Goal: Task Accomplishment & Management: Manage account settings

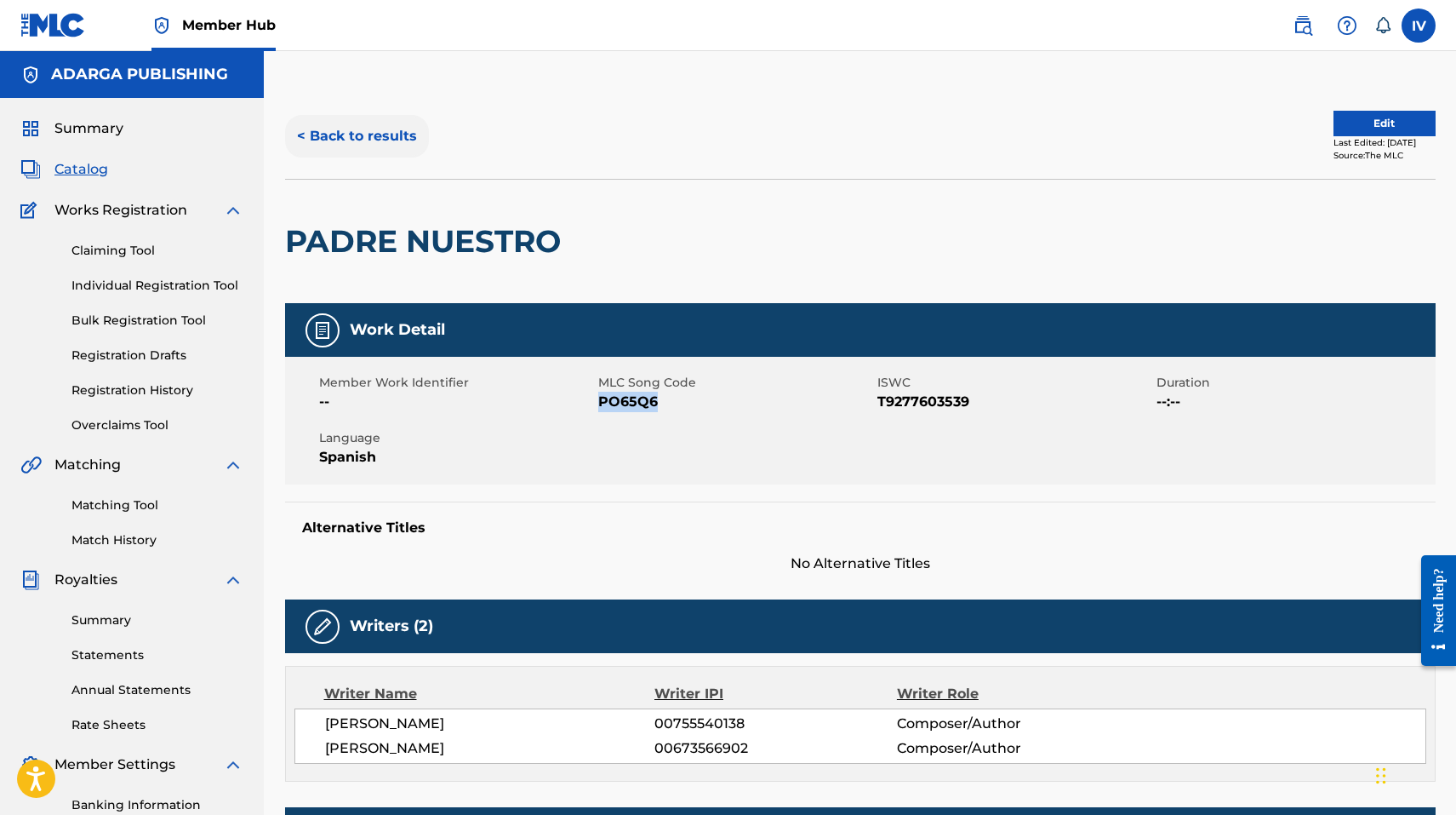
click at [406, 150] on button "< Back to results" at bounding box center [356, 136] width 143 height 43
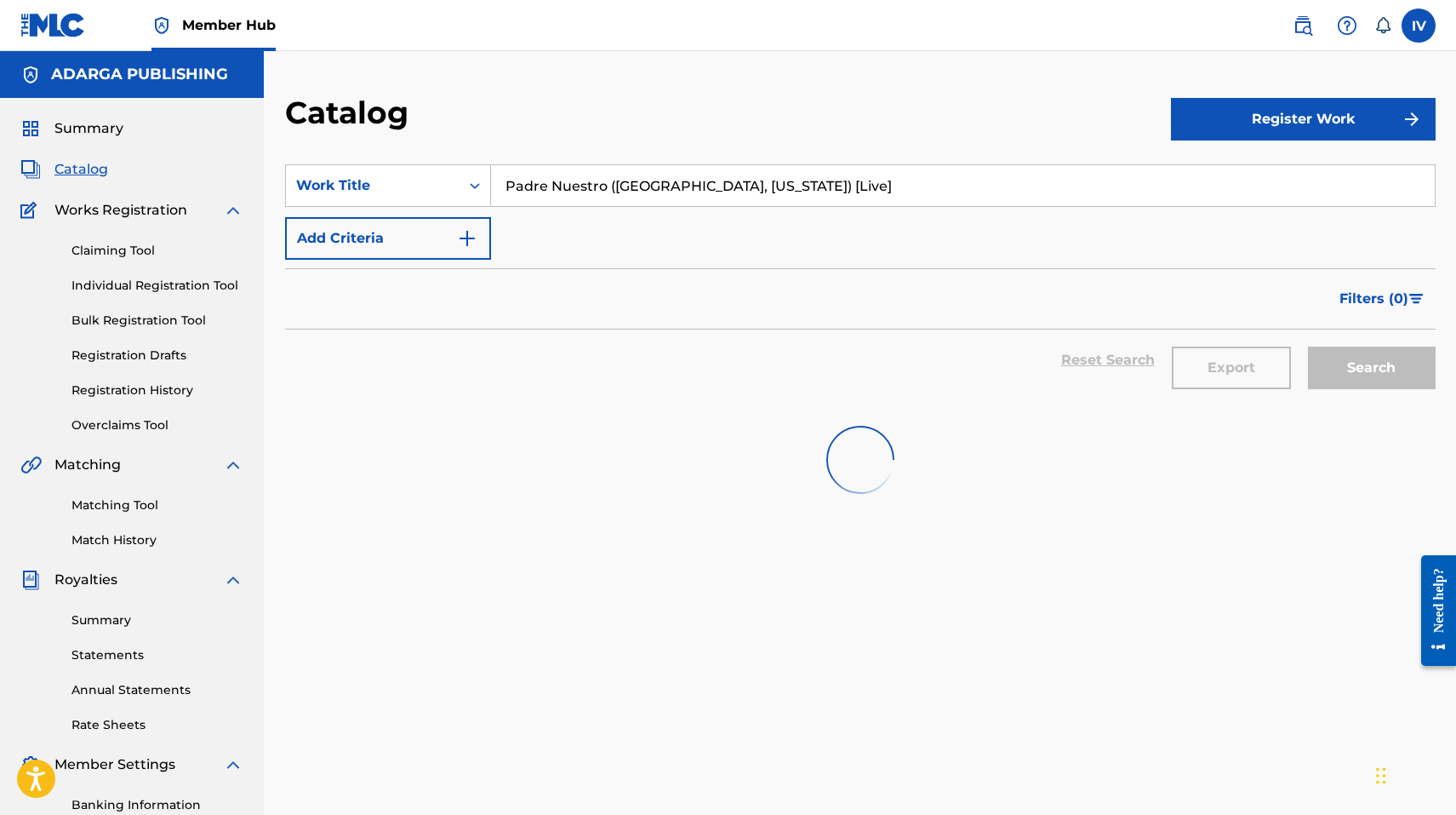
click at [557, 158] on section "SearchWithCriteria4c34de47-9786-424a-8d00-6ed5f006f997 Work Title Padre Nuestro…" at bounding box center [860, 274] width 1151 height 261
click at [568, 187] on input "Padre Nuestro (Dallas, Texas) [Live]" at bounding box center [963, 185] width 944 height 41
paste input "Nadie Toma Tu Lugar (feat. Marcela Gandara)"
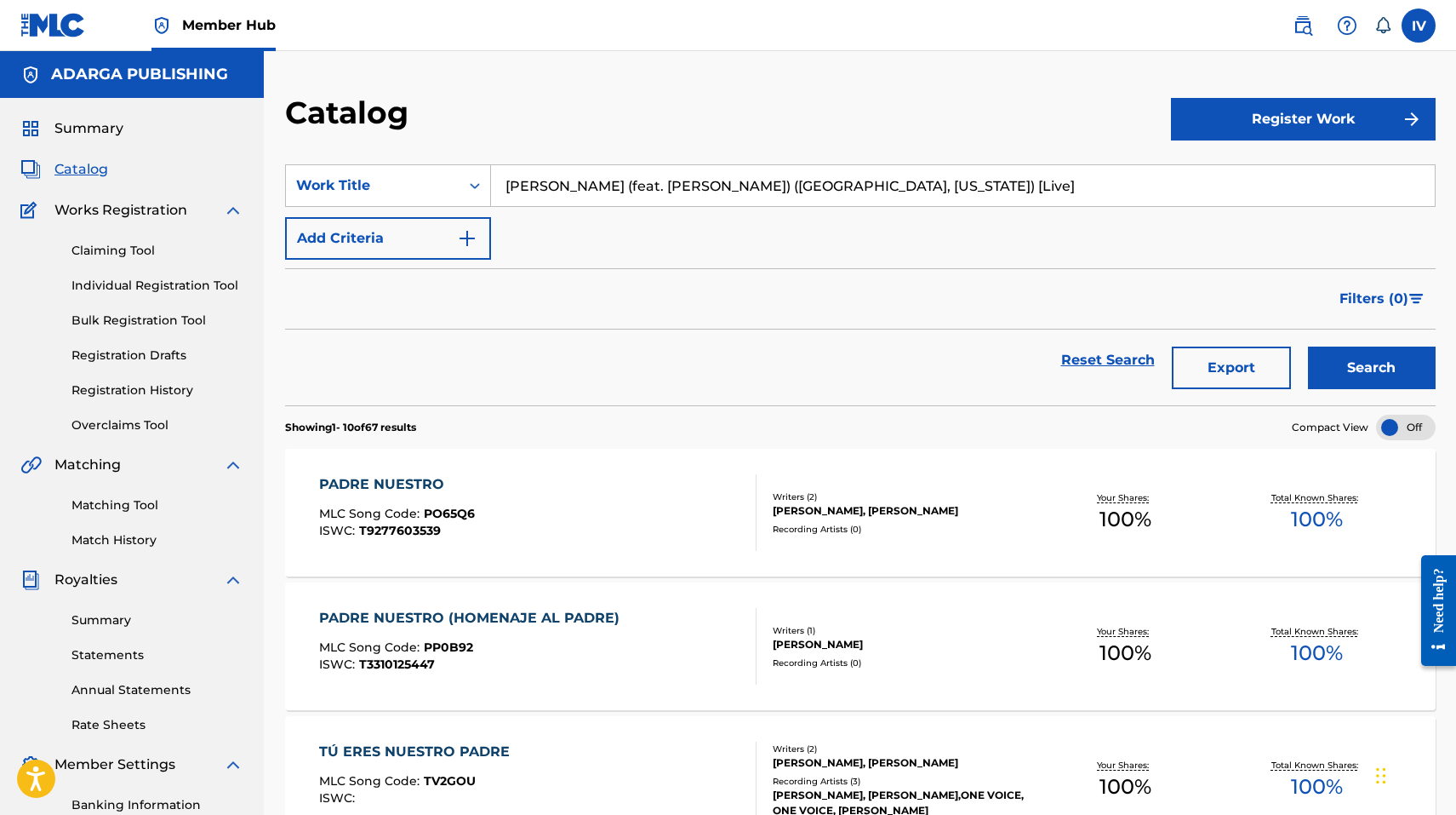
click at [653, 180] on input "Nadie Toma Tu Lugar (feat. Marcela Gandara) (Dallas, Texas) [Live]" at bounding box center [963, 185] width 944 height 41
type input "Nadie Toma Tu Lugar"
click at [1308, 346] on button "Search" at bounding box center [1372, 367] width 128 height 43
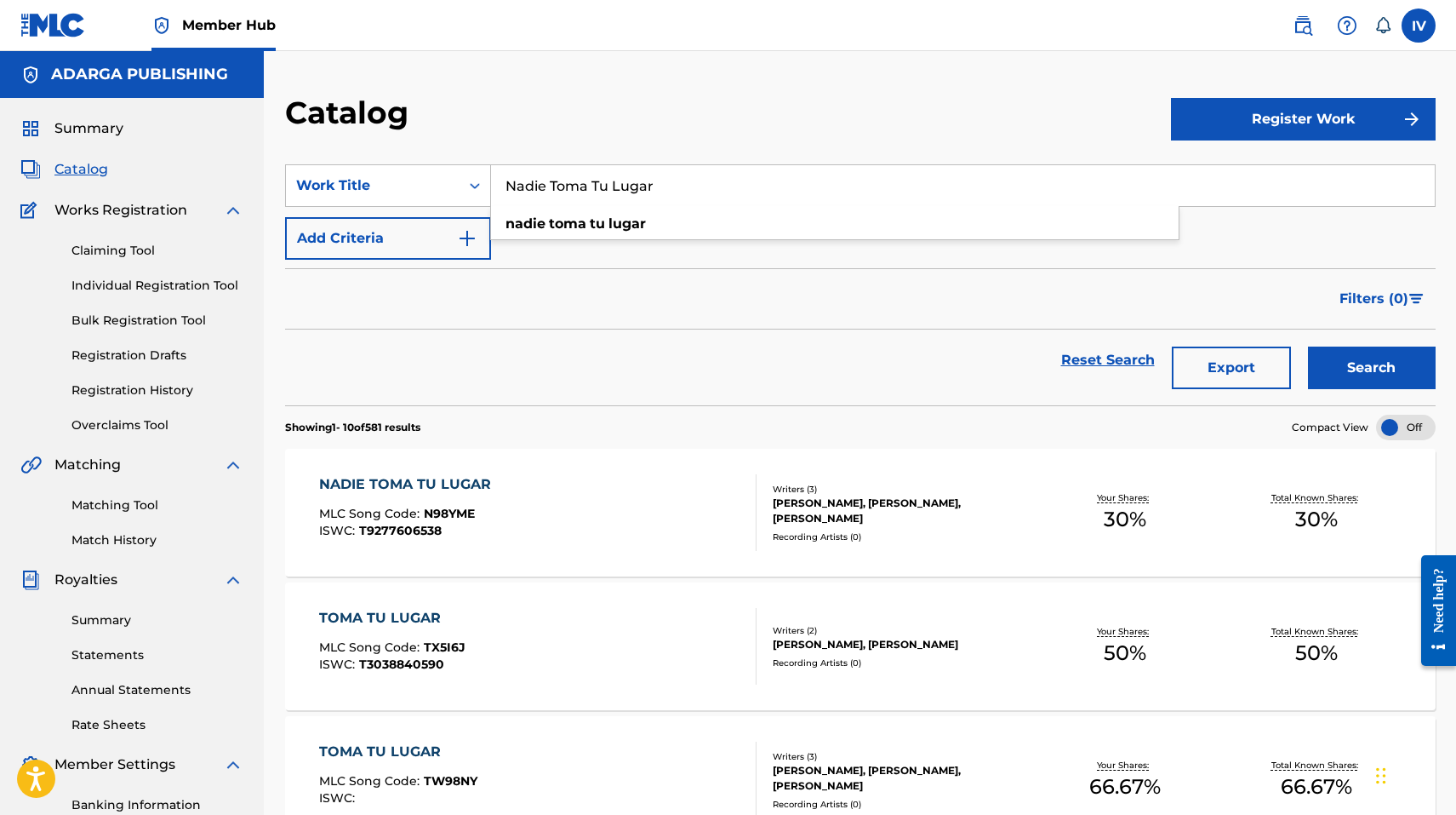
click at [541, 515] on div "NADIE TOMA TU LUGAR MLC Song Code : N98YME ISWC : T9277606538" at bounding box center [537, 513] width 438 height 77
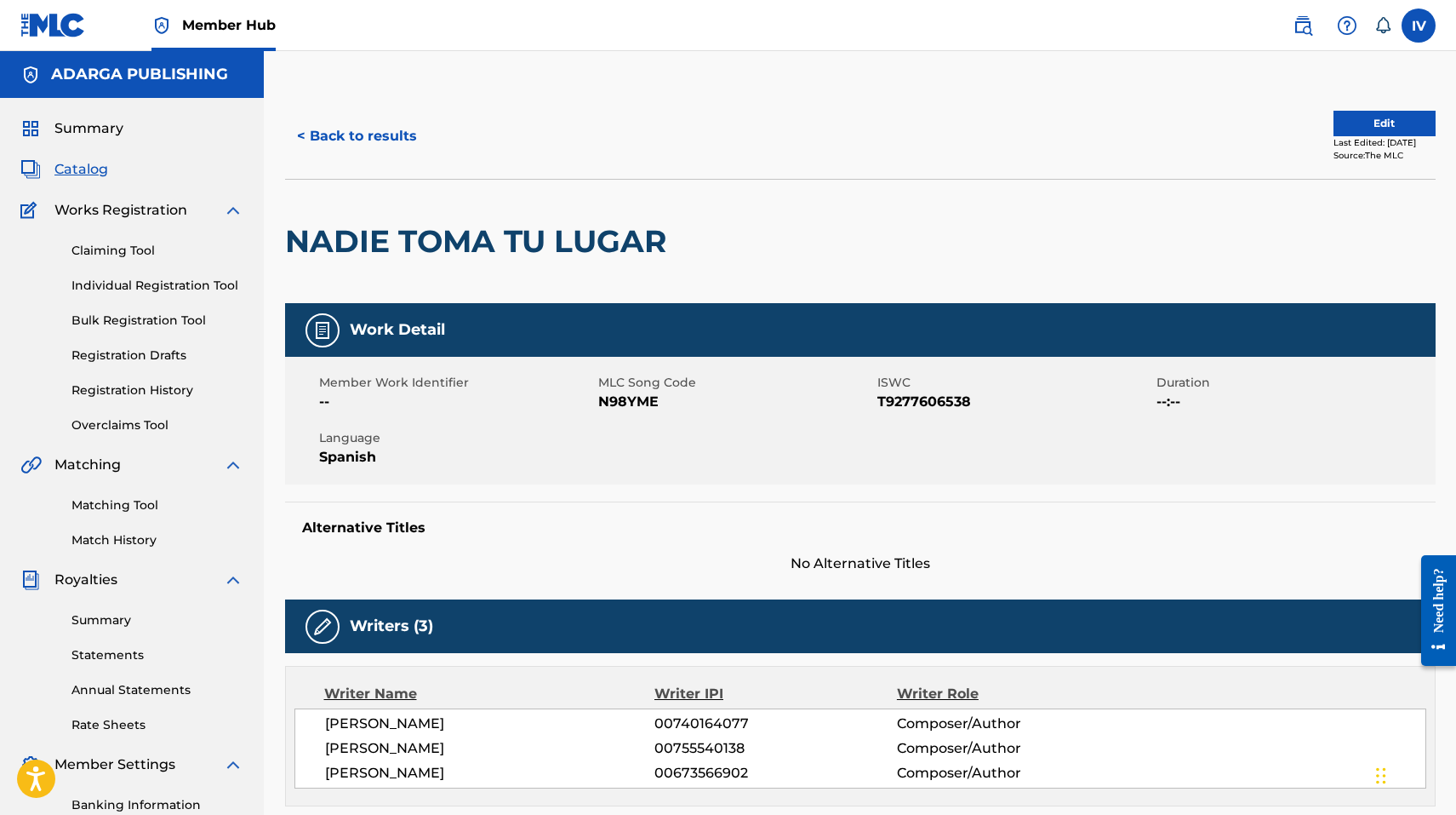
click at [618, 407] on span "N98YME" at bounding box center [735, 402] width 275 height 20
copy span "N98YME"
click at [1367, 119] on button "Edit" at bounding box center [1385, 123] width 102 height 26
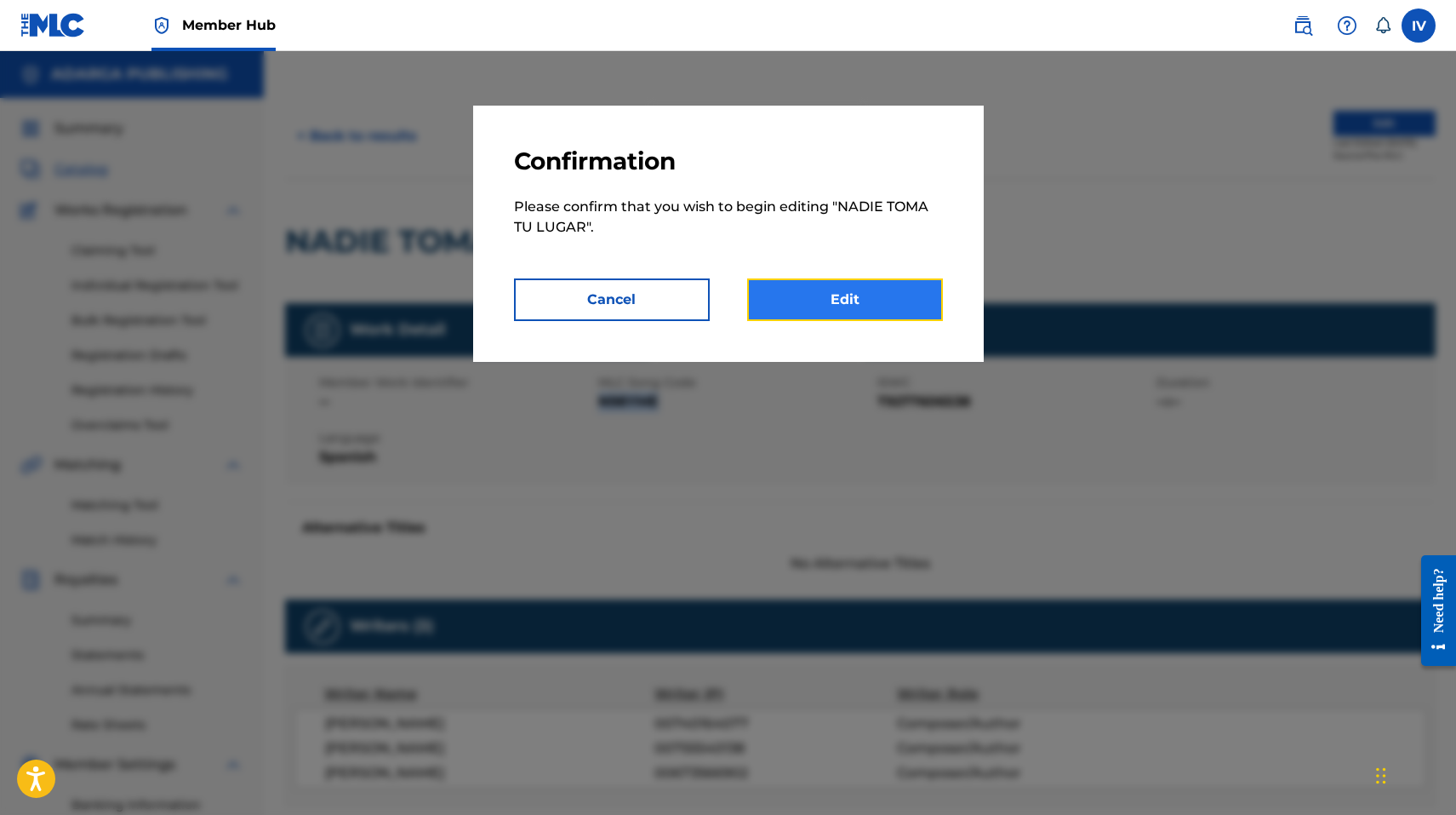
click at [795, 289] on link "Edit" at bounding box center [845, 300] width 195 height 43
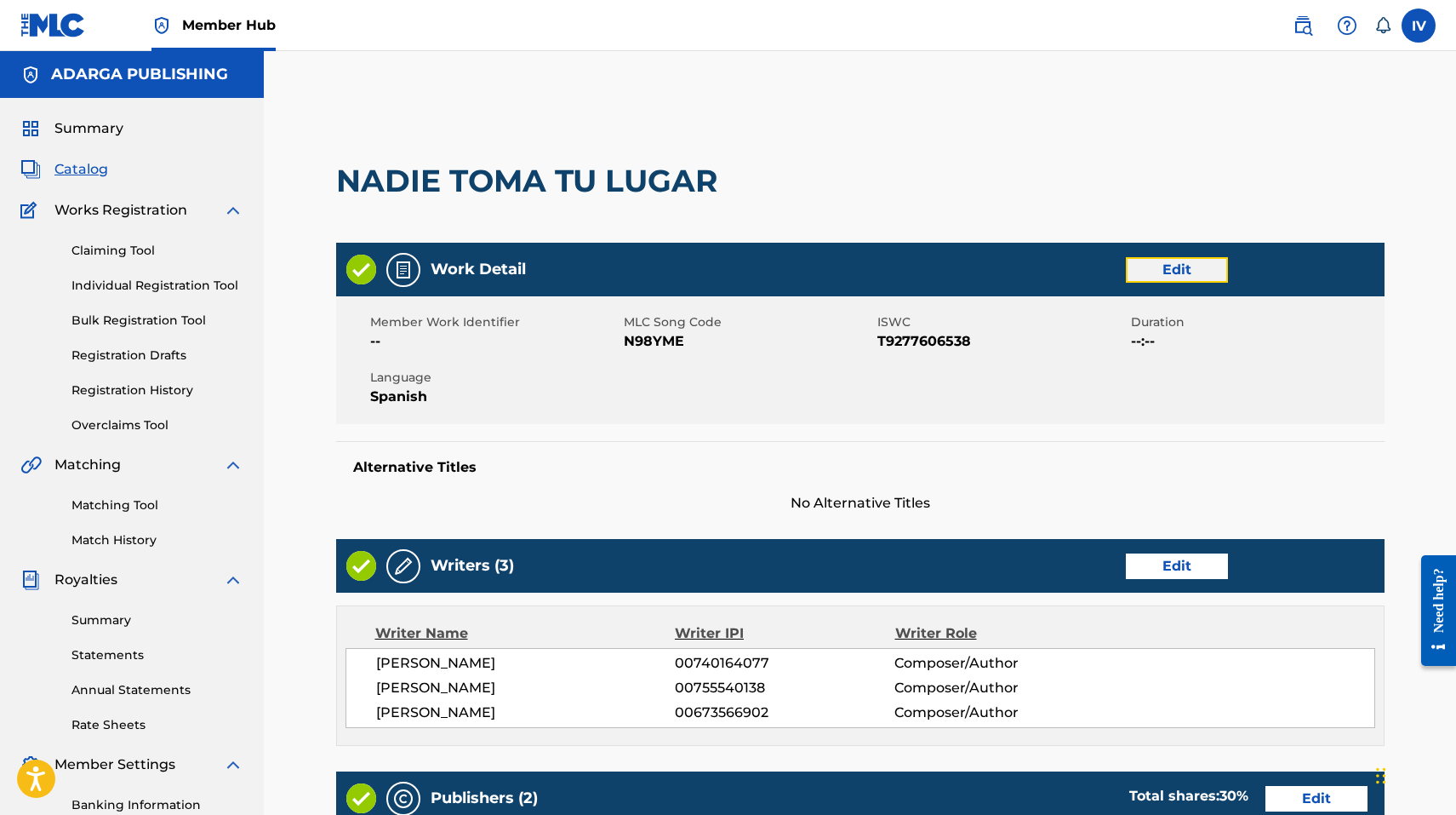
click at [1162, 276] on link "Edit" at bounding box center [1177, 270] width 102 height 26
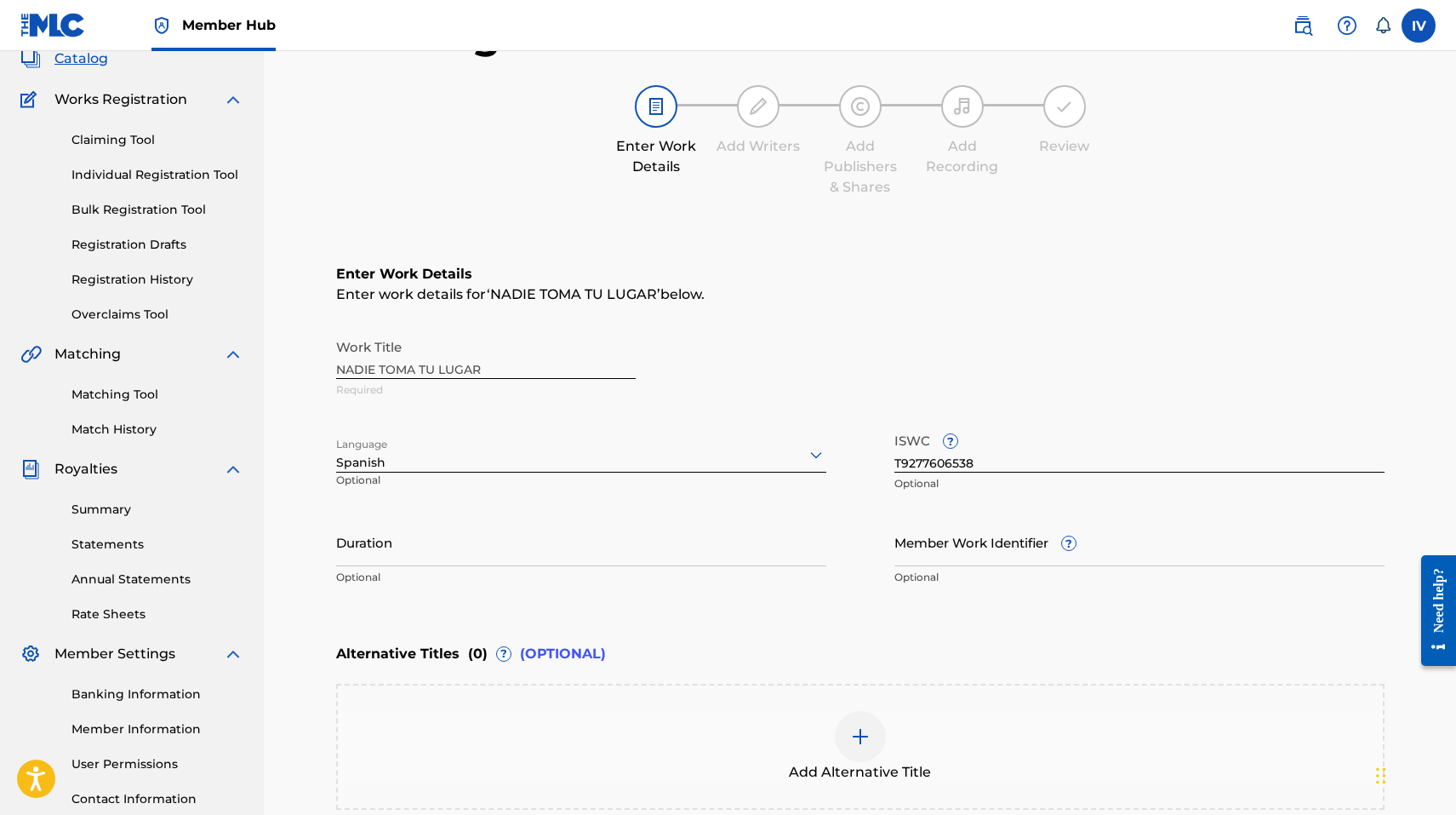
scroll to position [314, 0]
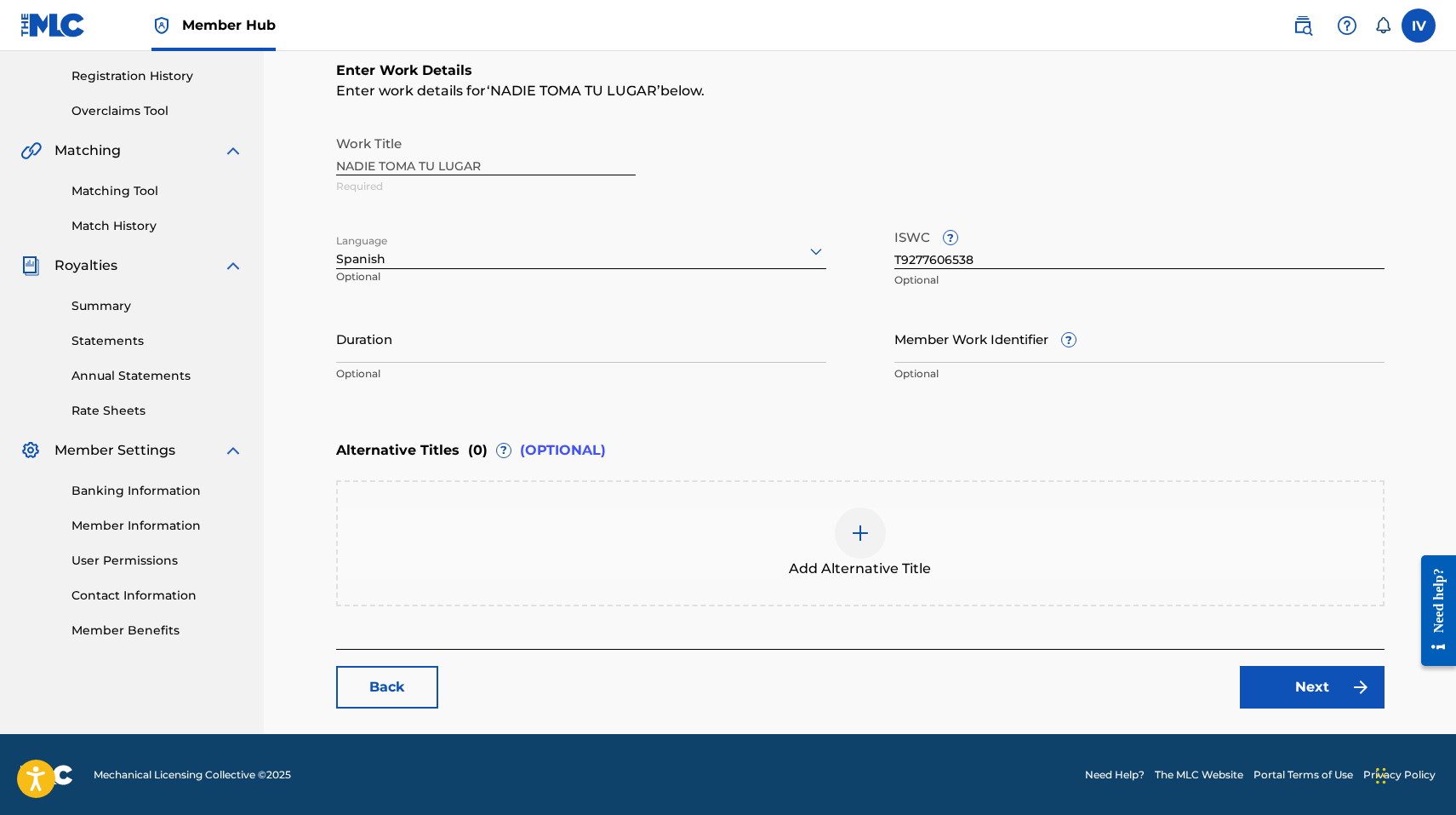
click at [571, 514] on div "Add Alternative Title" at bounding box center [860, 543] width 1045 height 71
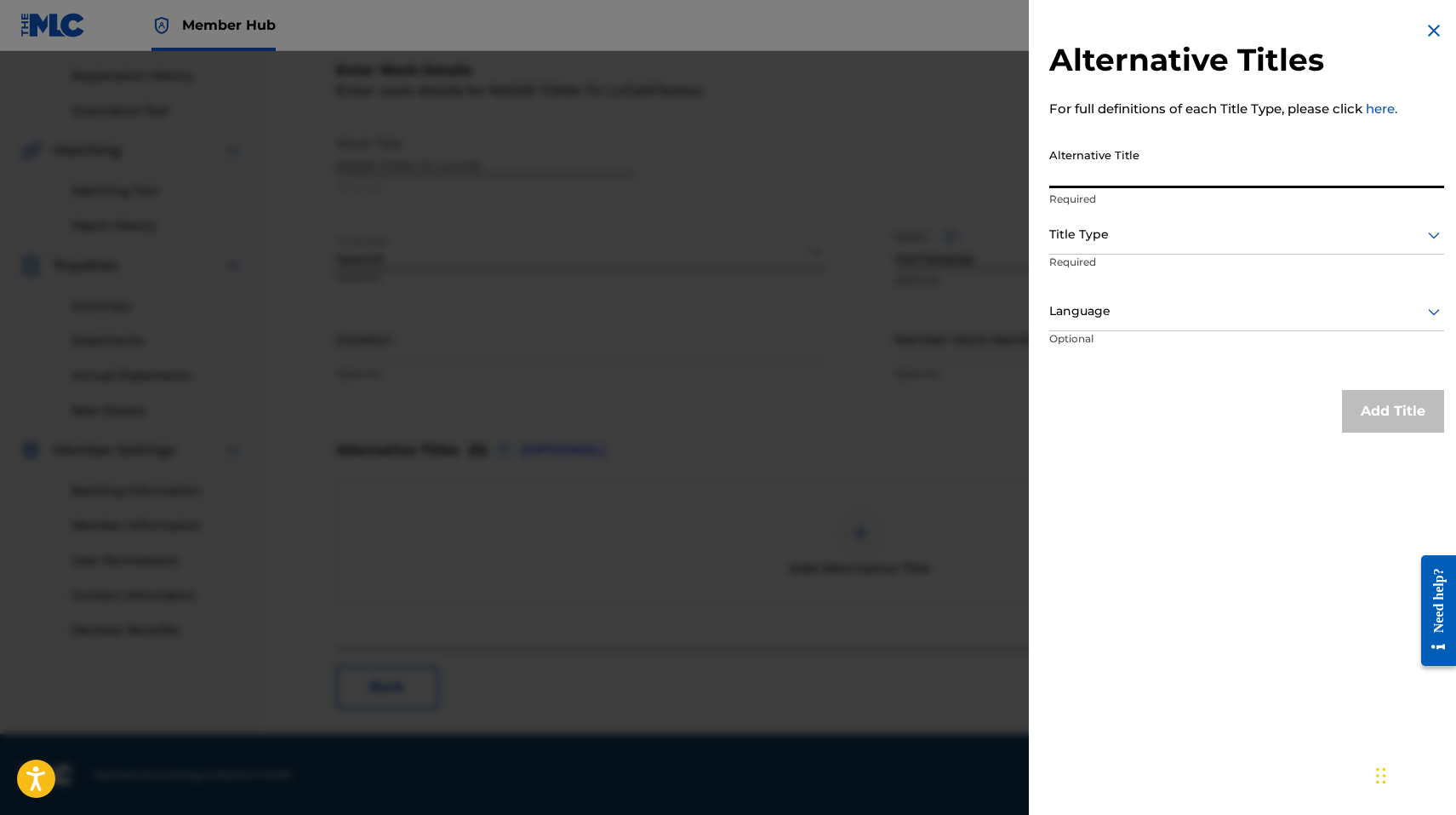
click at [1104, 159] on input "Alternative Title" at bounding box center [1247, 164] width 395 height 48
paste input "NADIE TOMA TU LUGAR (DALLAS, TEXAS) [LIVE]"
type input "NADIE TOMA TU LUGAR (DALLAS, TEXAS) [LIVE]"
click at [1102, 214] on div "Alternative Title NADIE TOMA TU LUGAR (DALLAS, TEXAS) [LIVE] Required" at bounding box center [1247, 178] width 395 height 77
click at [1099, 228] on div at bounding box center [1247, 234] width 395 height 21
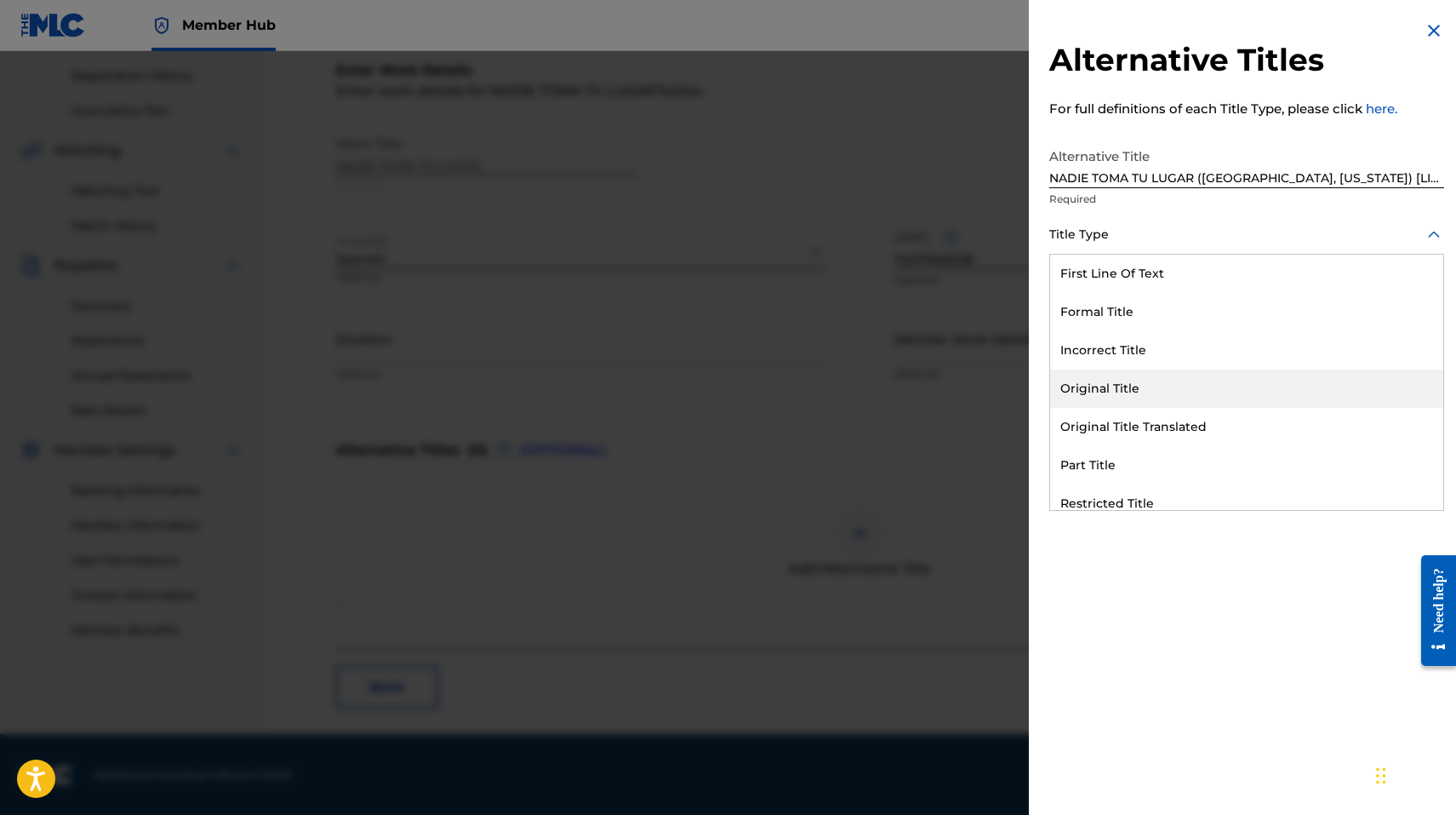
scroll to position [166, 0]
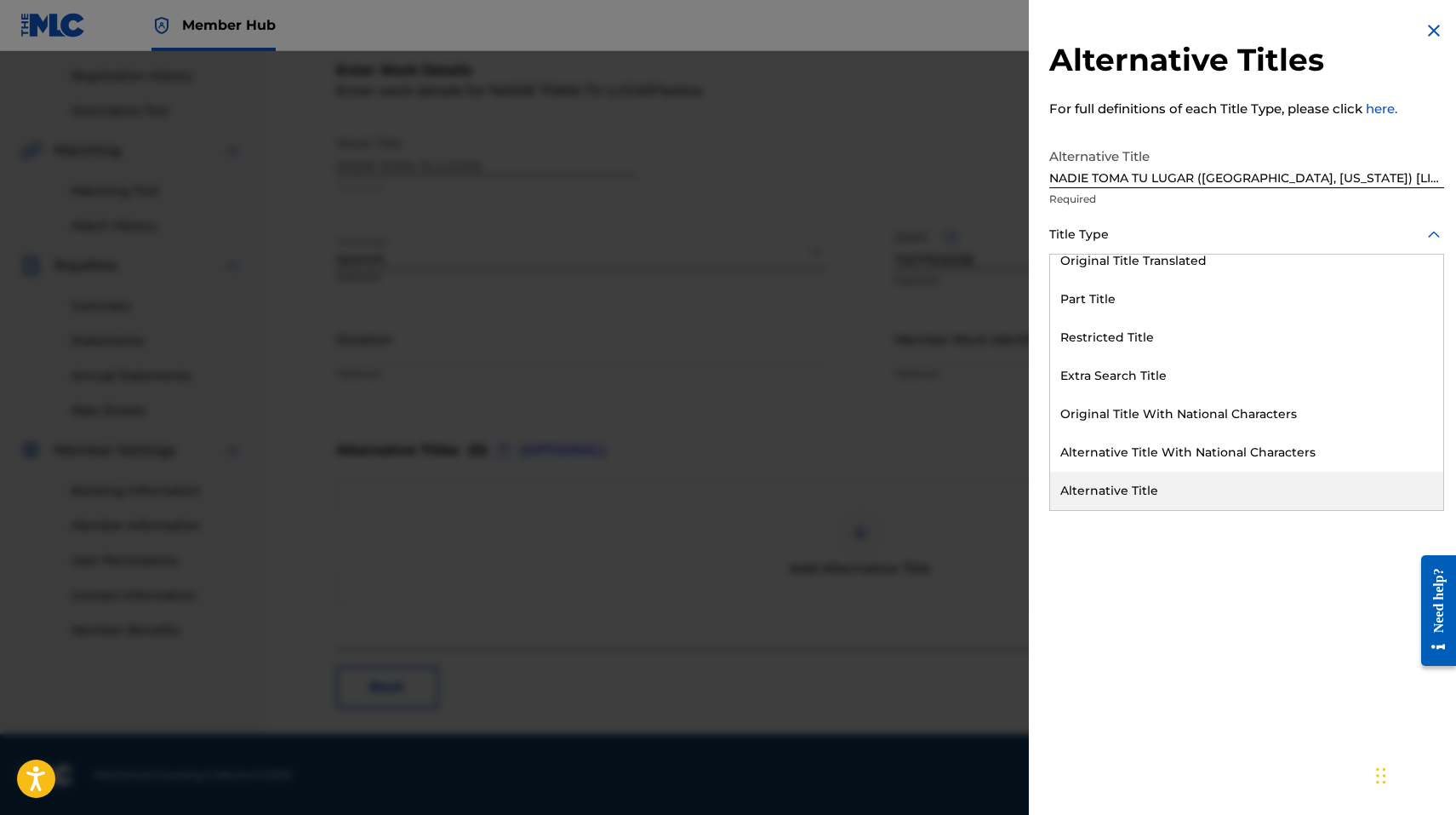
click at [1104, 493] on div "Alternative Title" at bounding box center [1247, 491] width 393 height 38
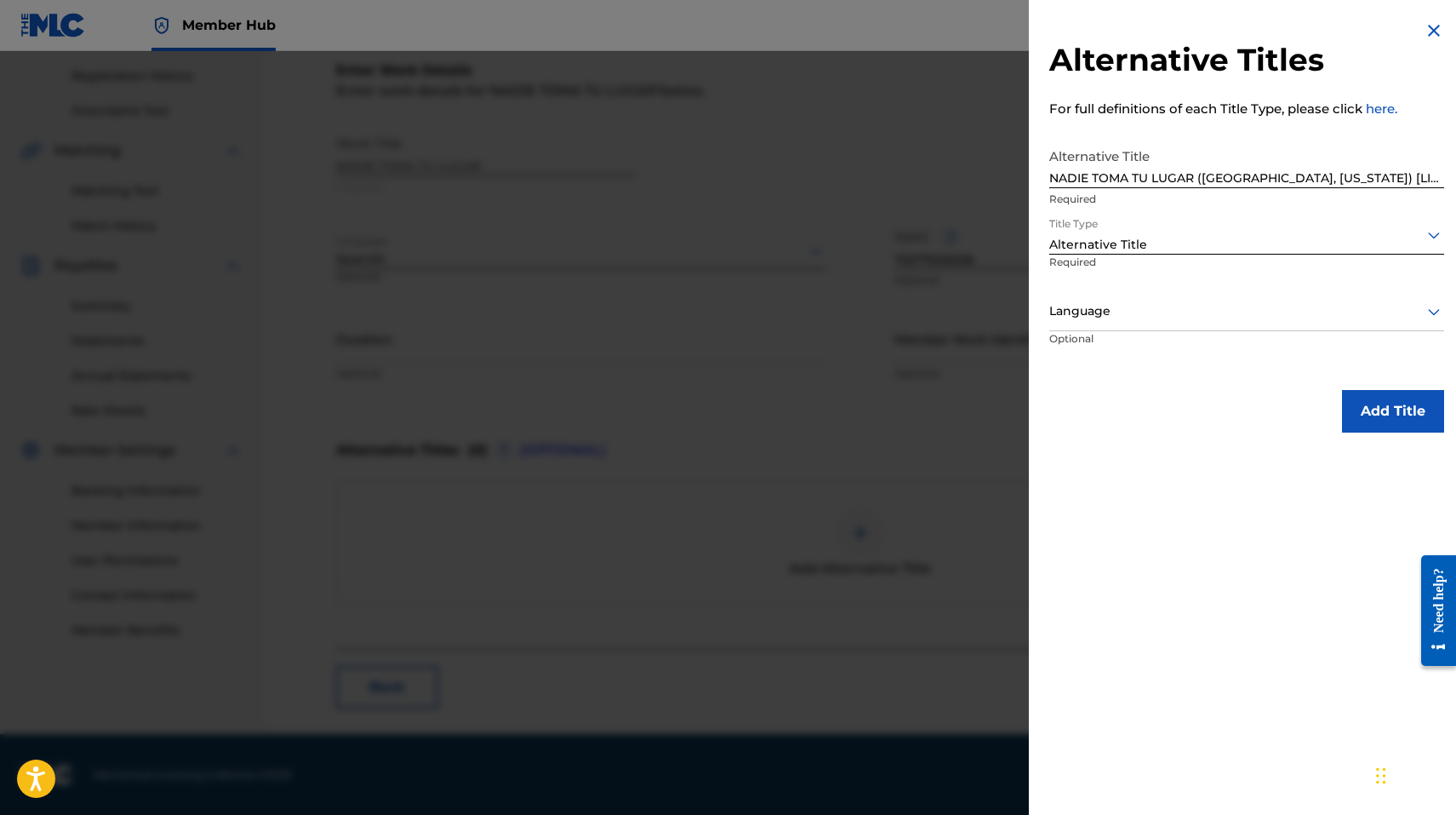
click at [1103, 306] on div at bounding box center [1247, 311] width 395 height 21
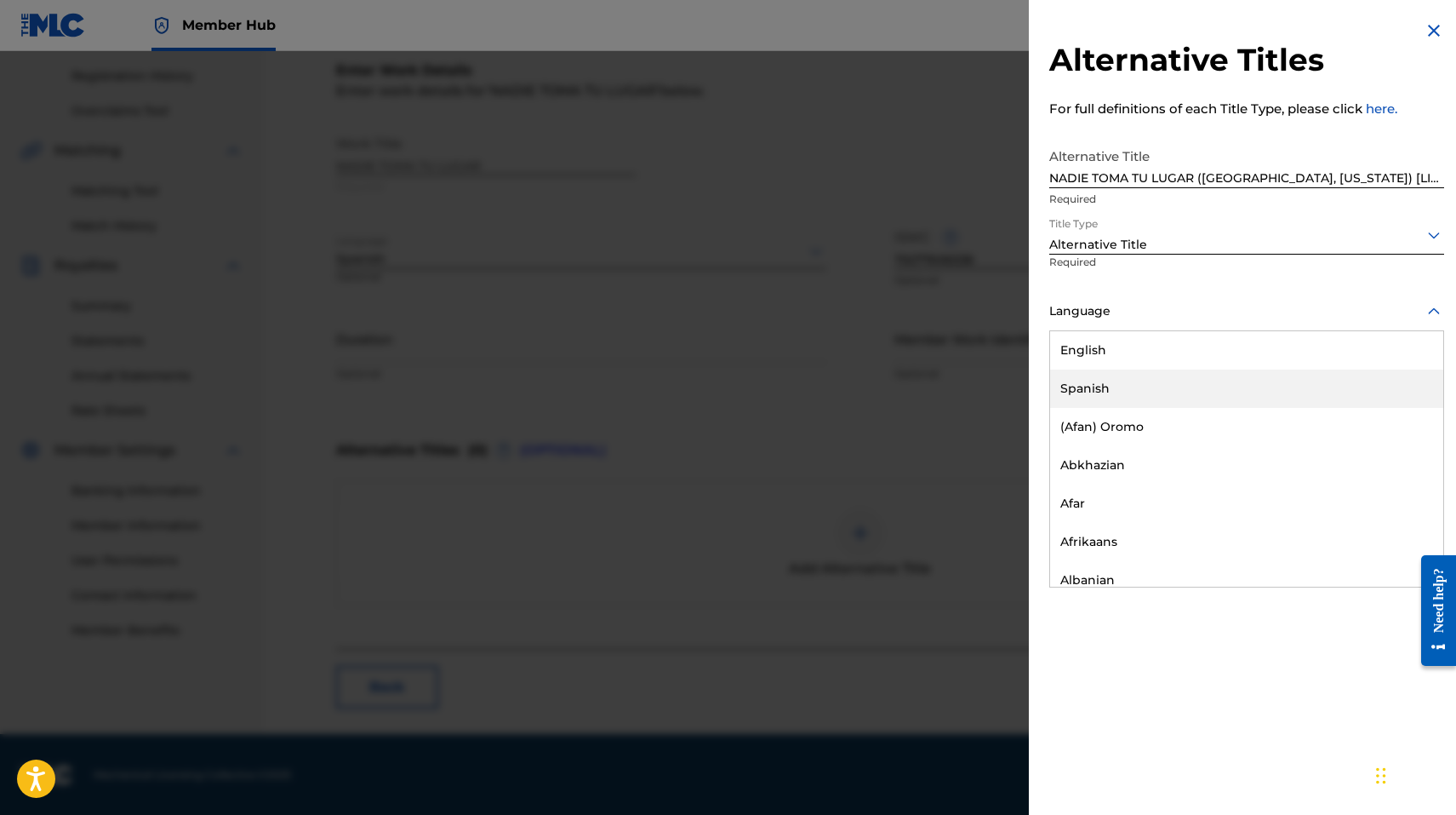
click at [1105, 394] on div "Spanish" at bounding box center [1247, 388] width 393 height 38
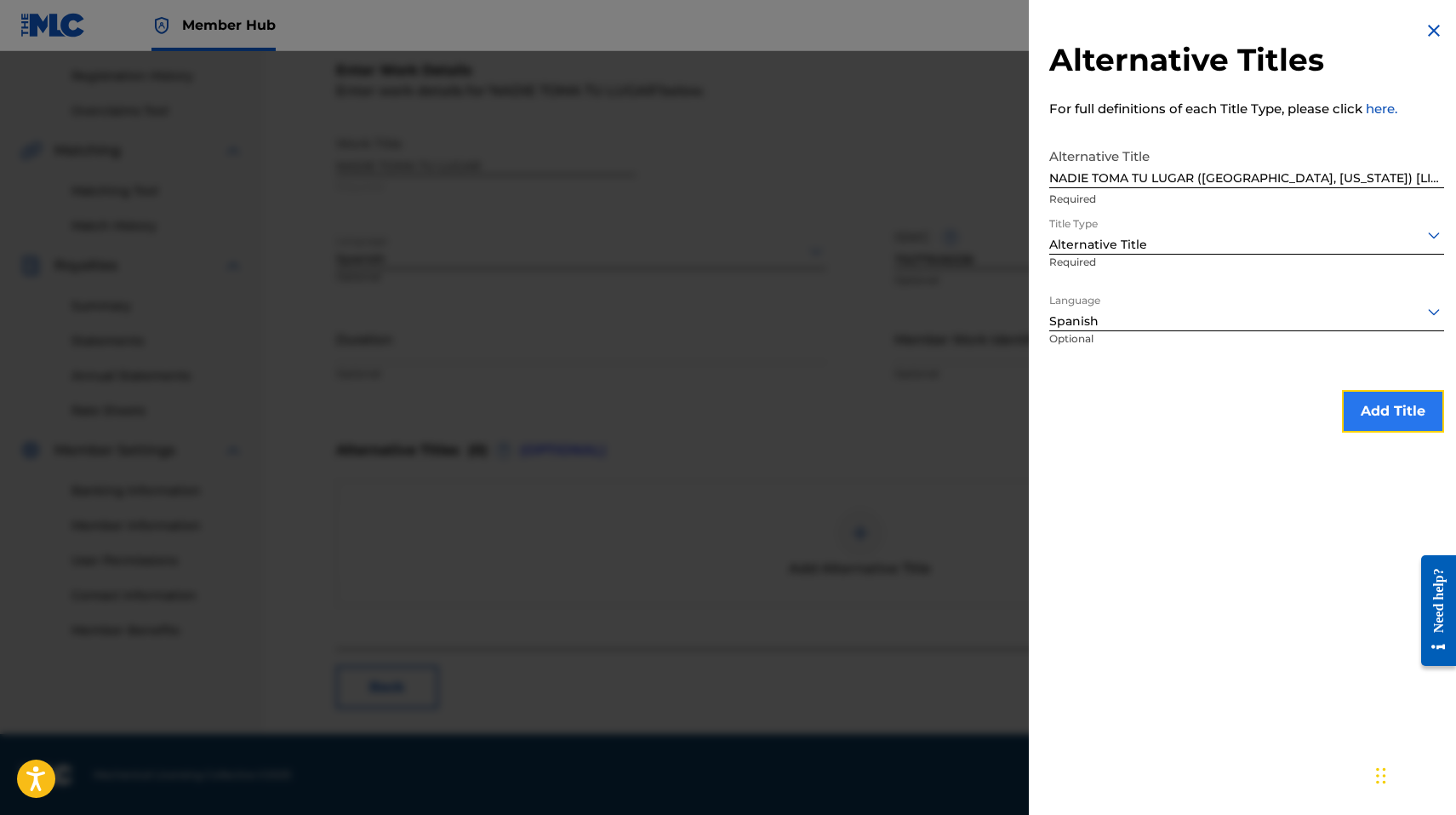
click at [1368, 405] on button "Add Title" at bounding box center [1393, 411] width 102 height 43
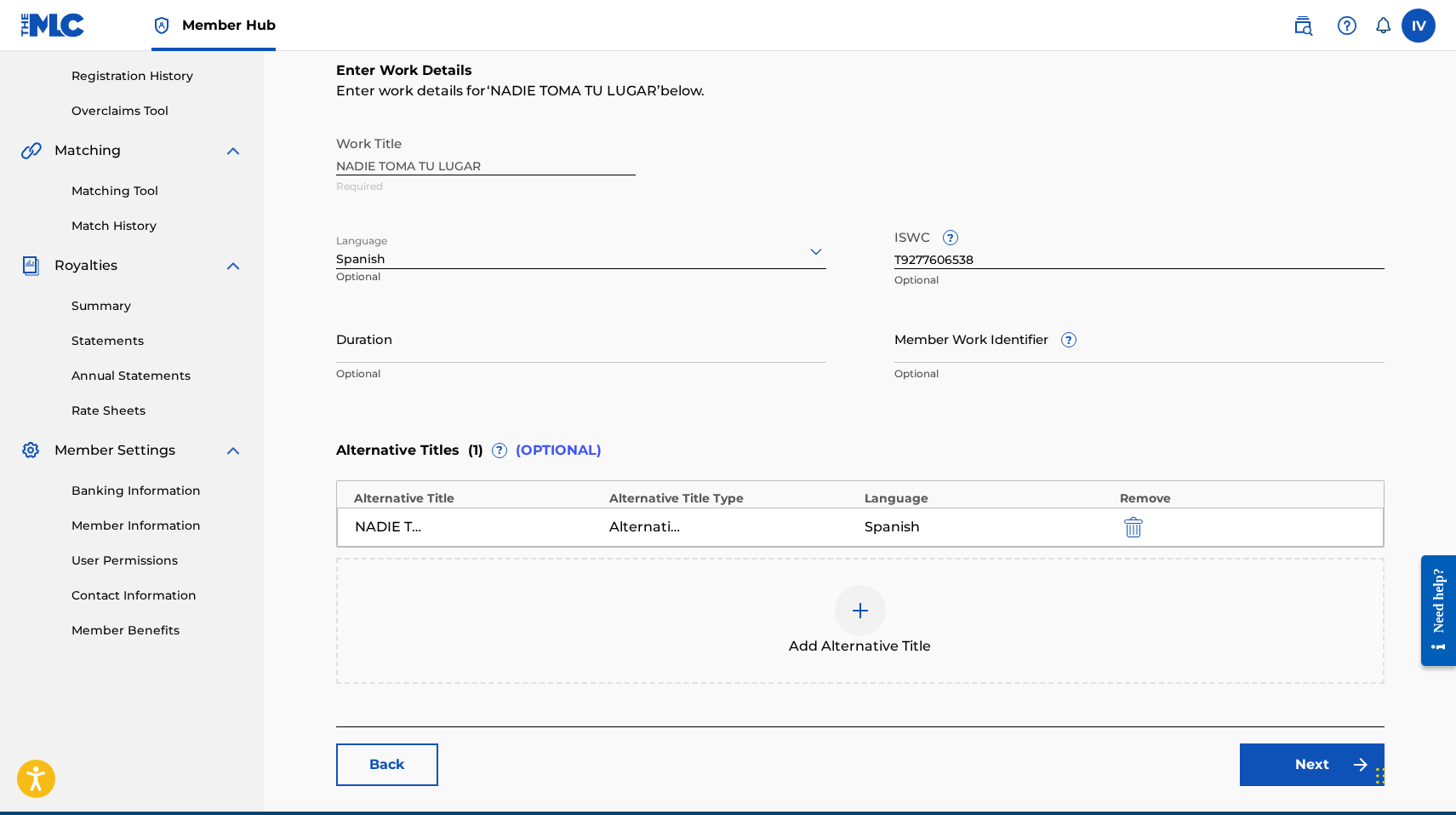
click at [625, 630] on div "Add Alternative Title" at bounding box center [860, 620] width 1045 height 71
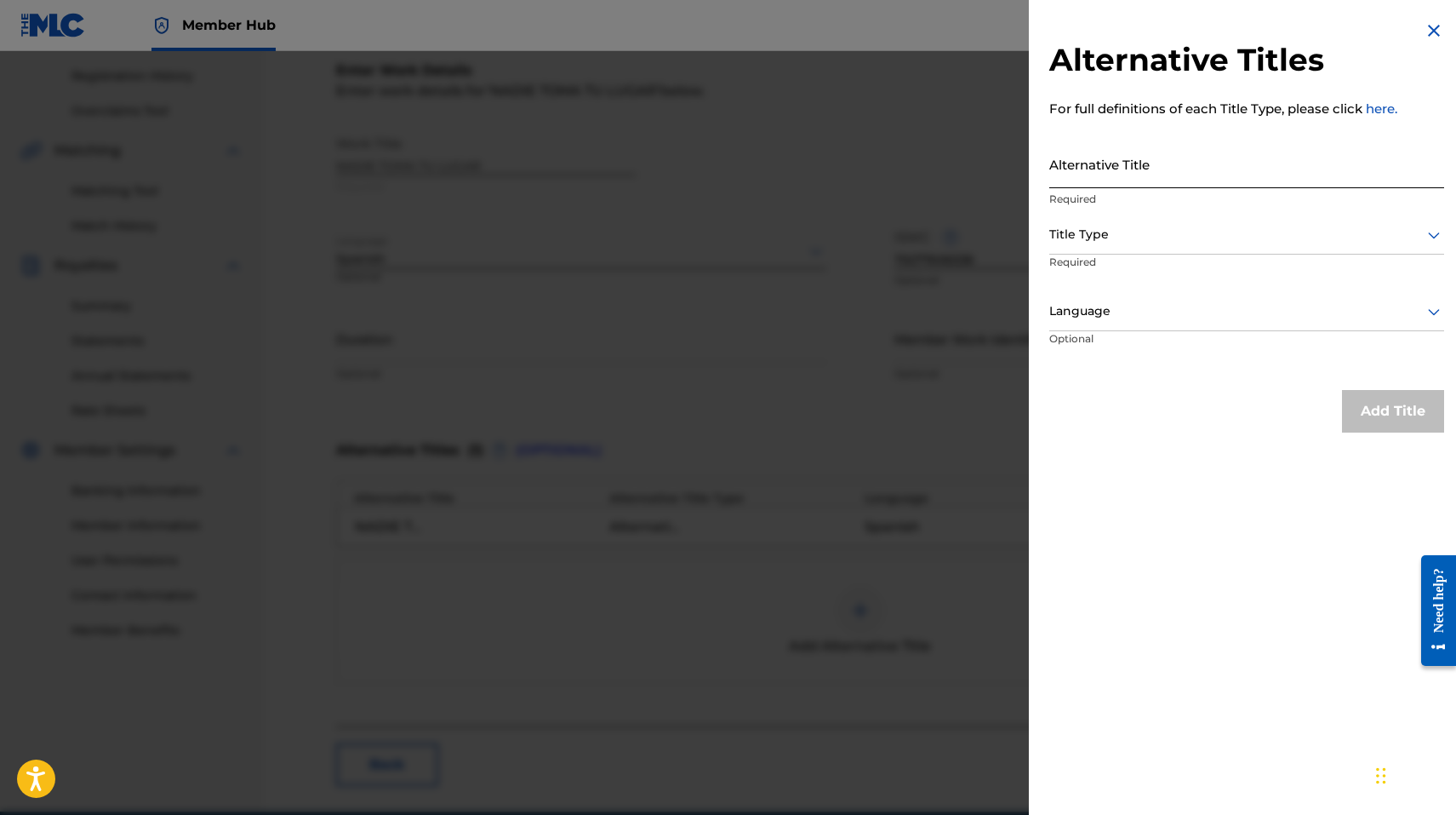
click at [1108, 153] on input "Alternative Title" at bounding box center [1247, 164] width 395 height 48
paste input "NADIE TOMA TU LUGAR (EN VIVO)"
type input "NADIE TOMA TU LUGAR (EN VIVO)"
click at [1105, 226] on div at bounding box center [1247, 234] width 395 height 21
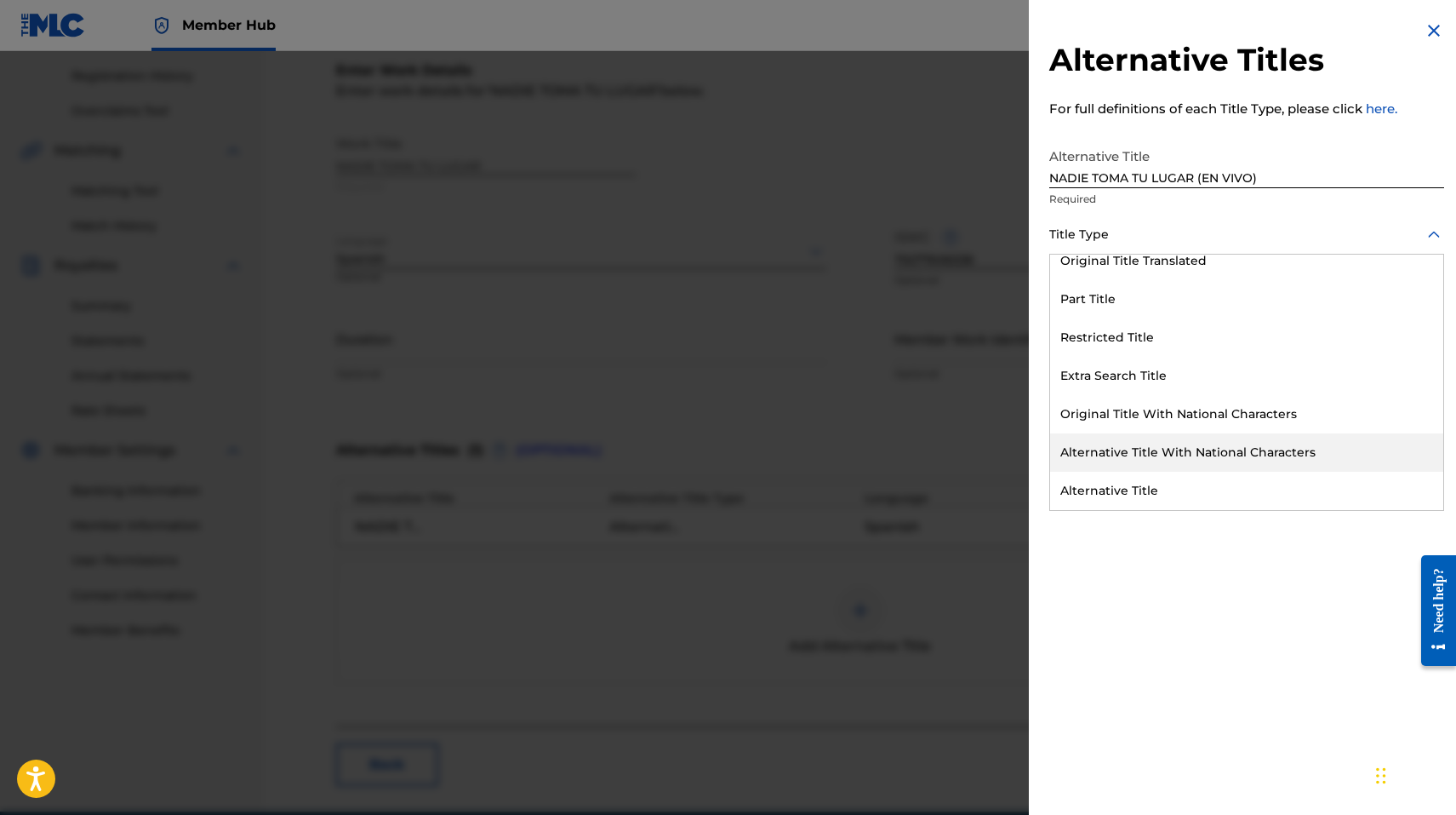
click at [1117, 474] on div "Alternative Title" at bounding box center [1247, 491] width 393 height 38
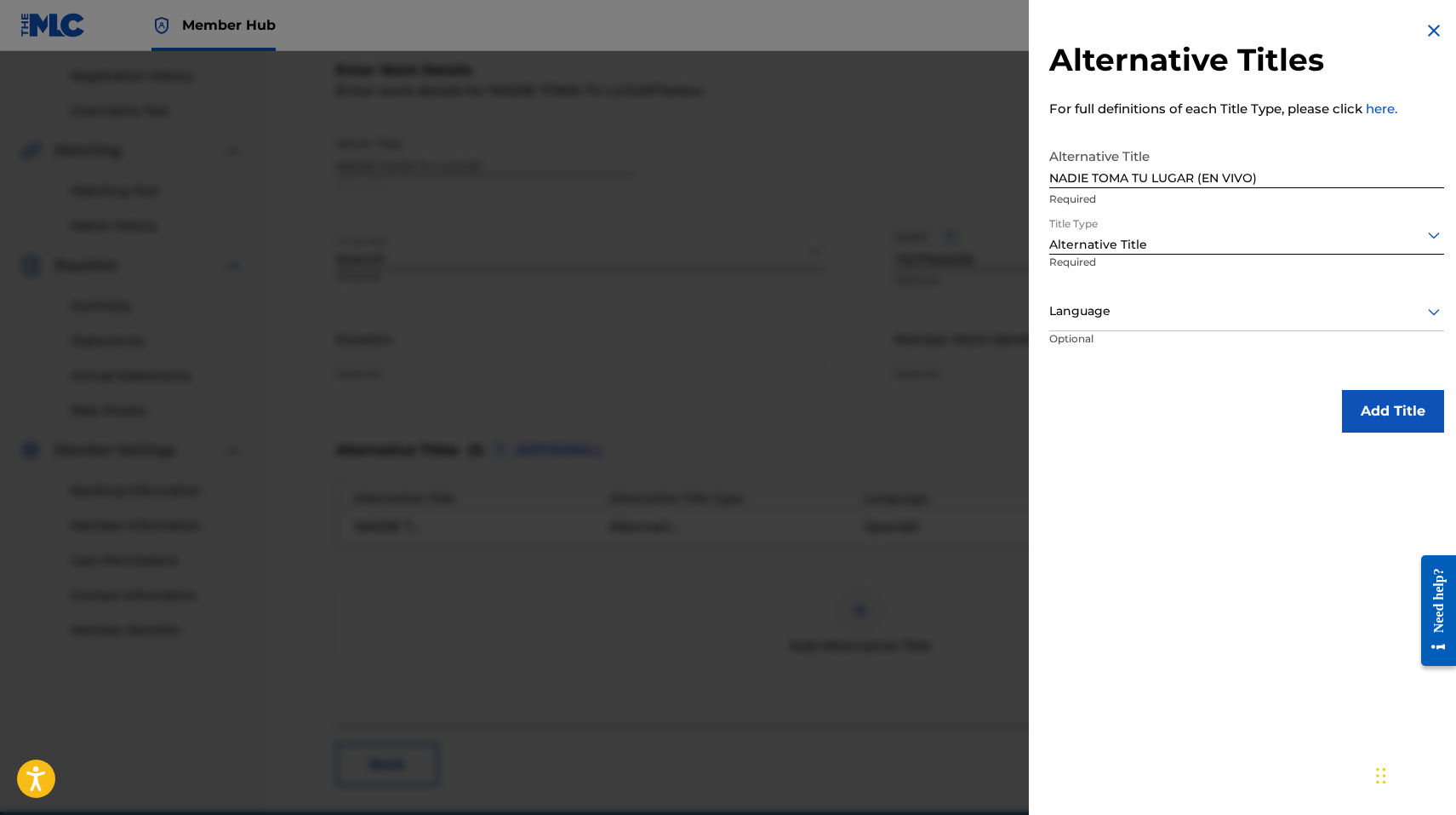
click at [1108, 318] on div at bounding box center [1247, 311] width 395 height 21
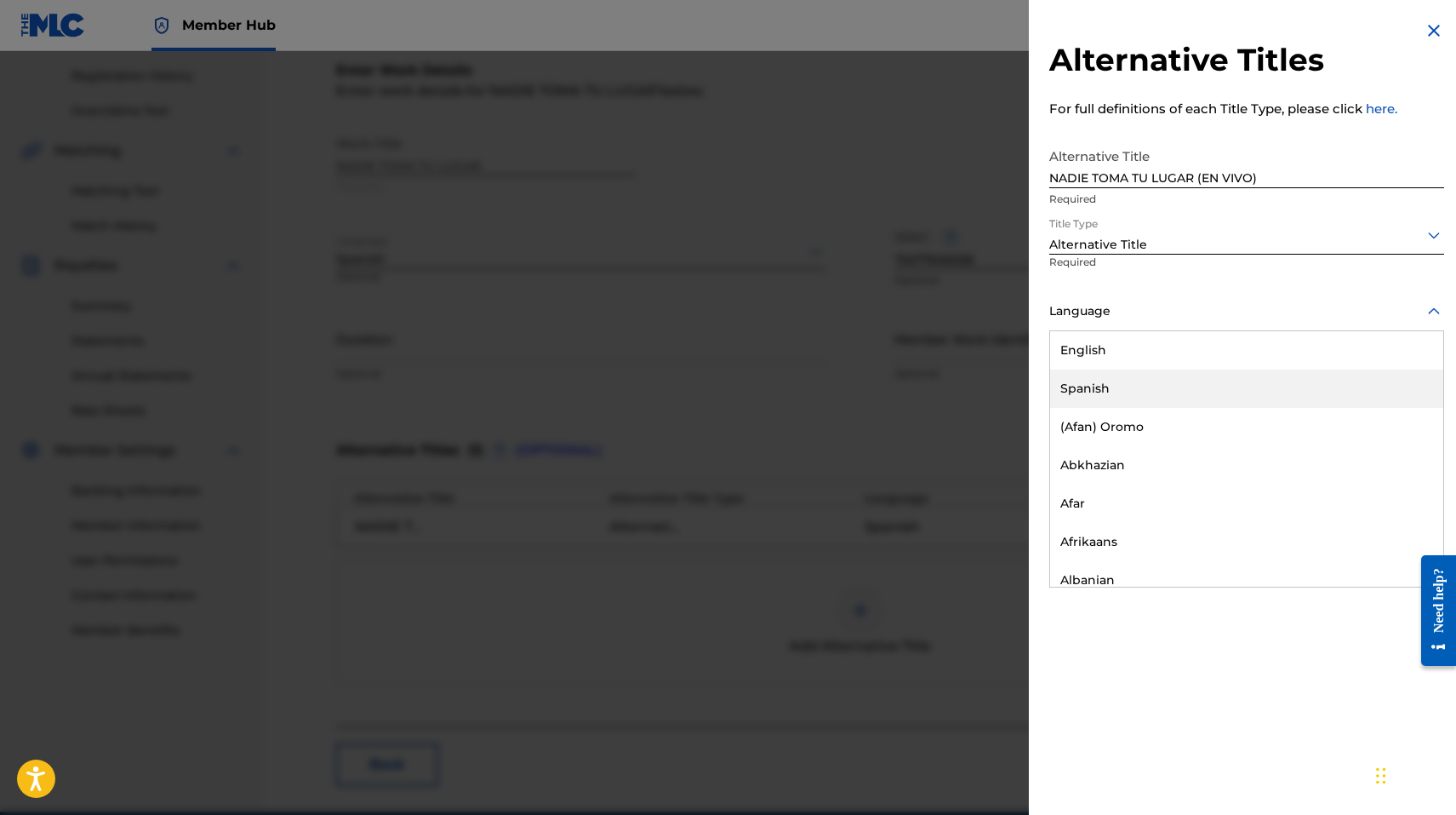
click at [1103, 392] on div "Spanish" at bounding box center [1247, 388] width 393 height 38
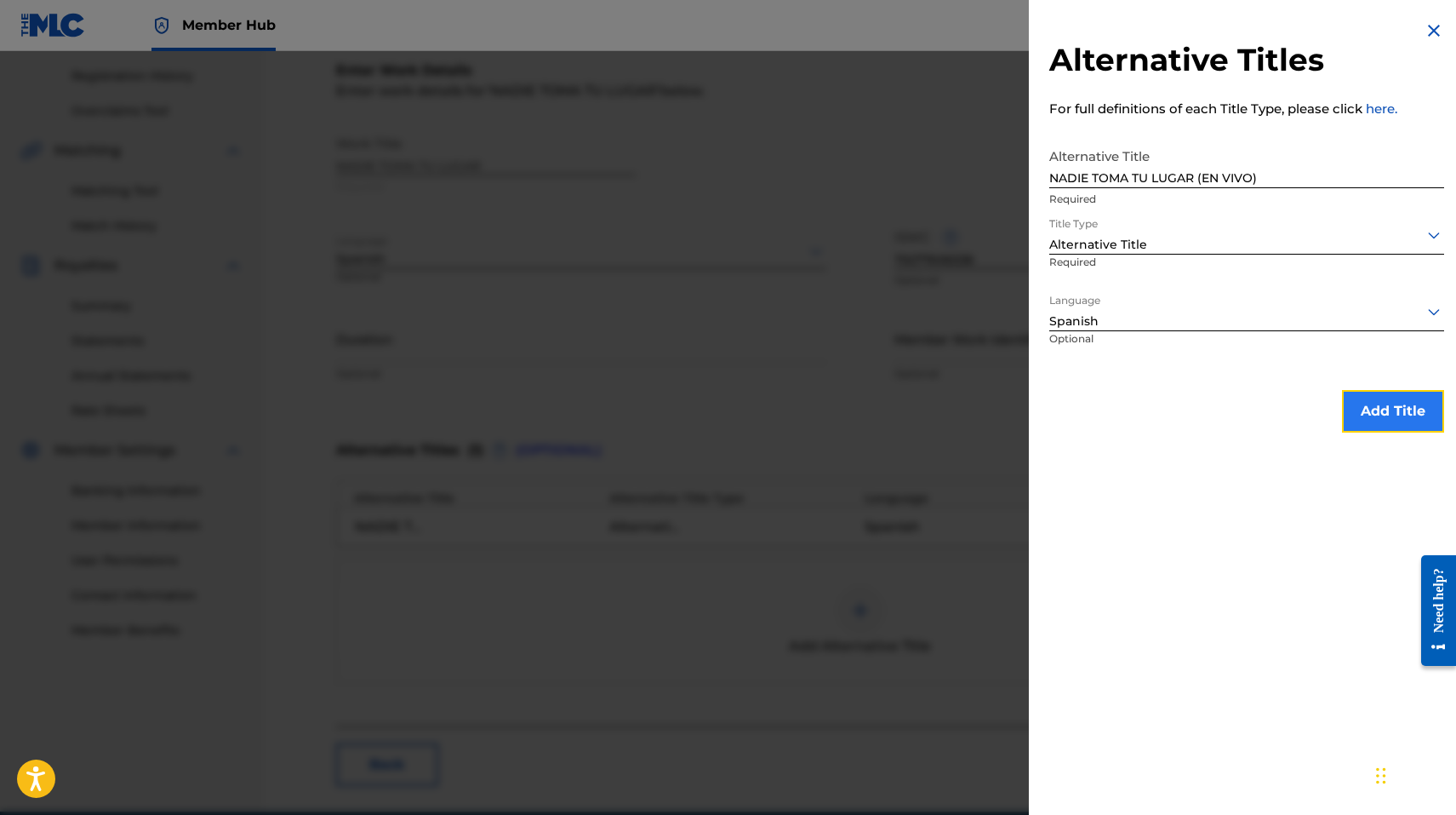
click at [1387, 409] on button "Add Title" at bounding box center [1393, 411] width 102 height 43
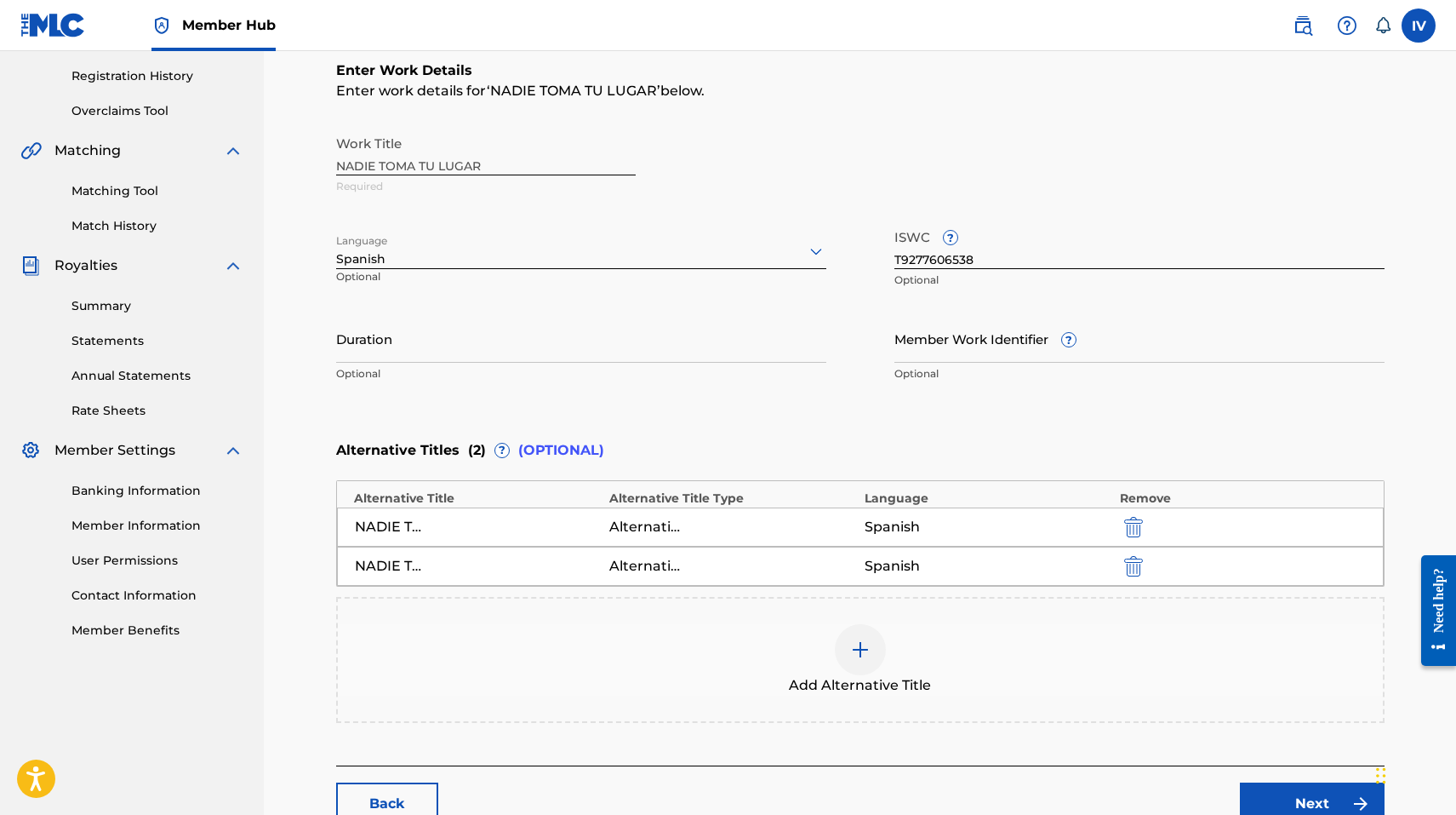
scroll to position [431, 0]
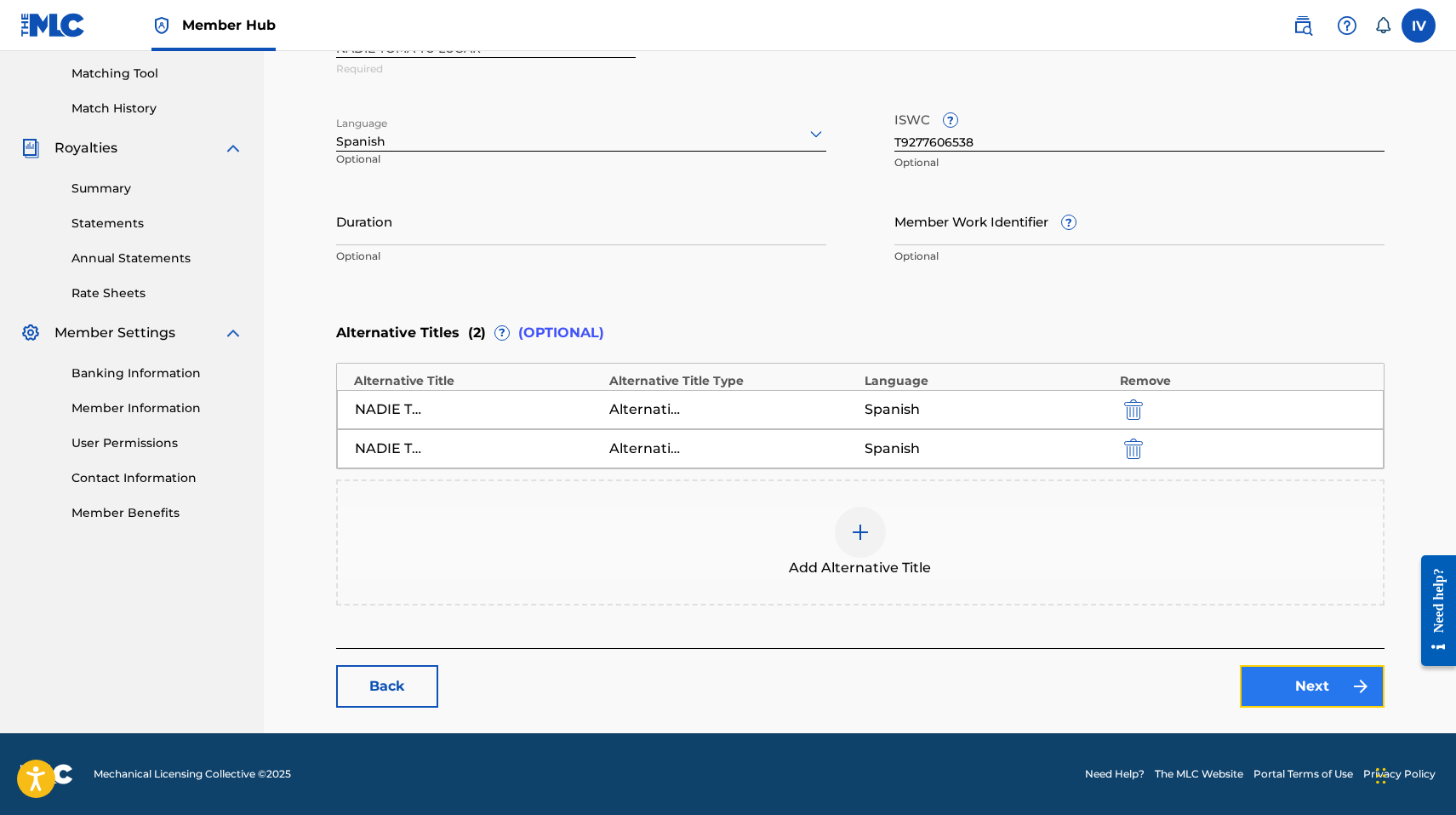
click at [1336, 688] on link "Next" at bounding box center [1313, 686] width 144 height 43
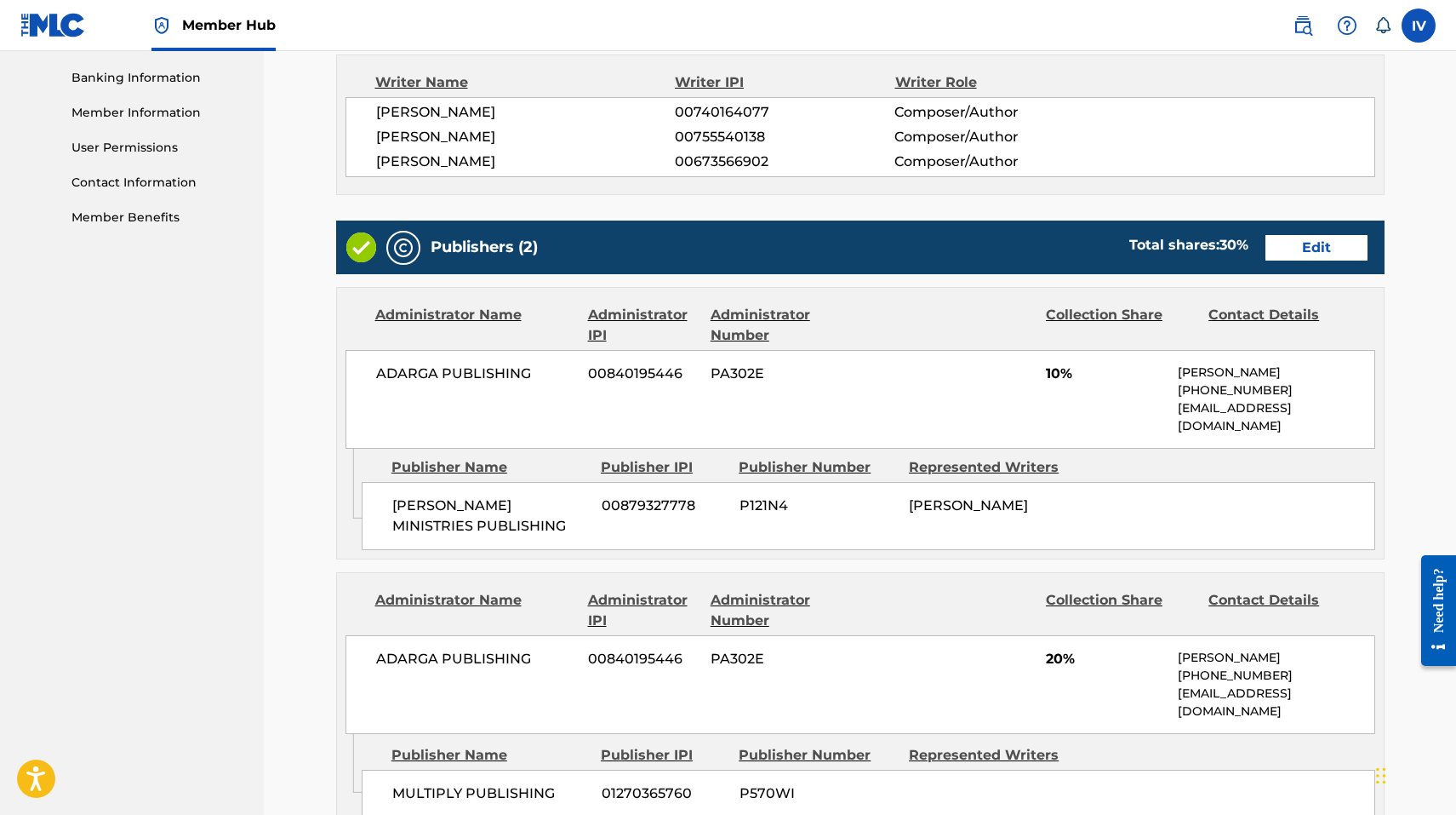
scroll to position [736, 0]
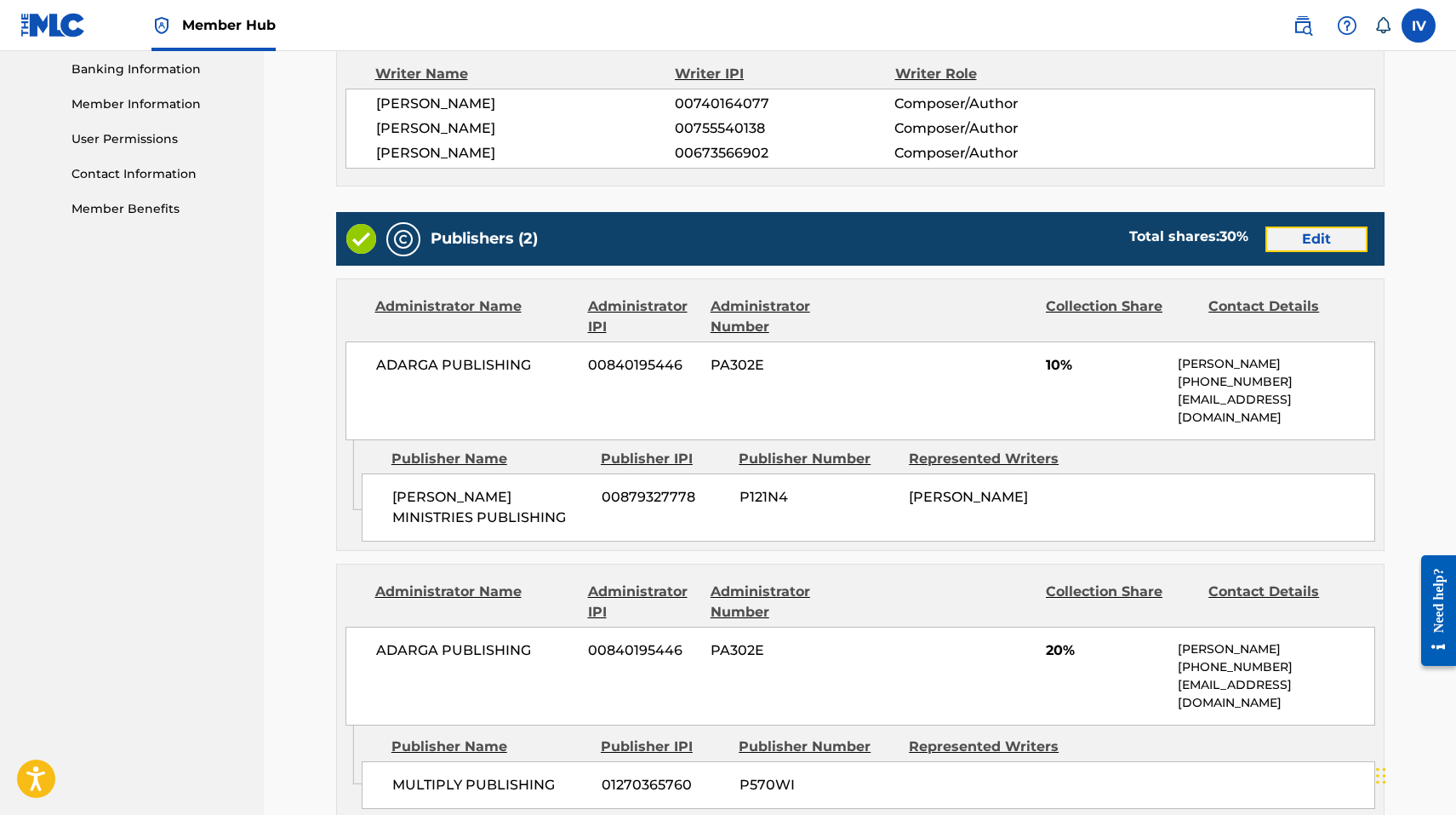
click at [1314, 227] on link "Edit" at bounding box center [1317, 239] width 102 height 26
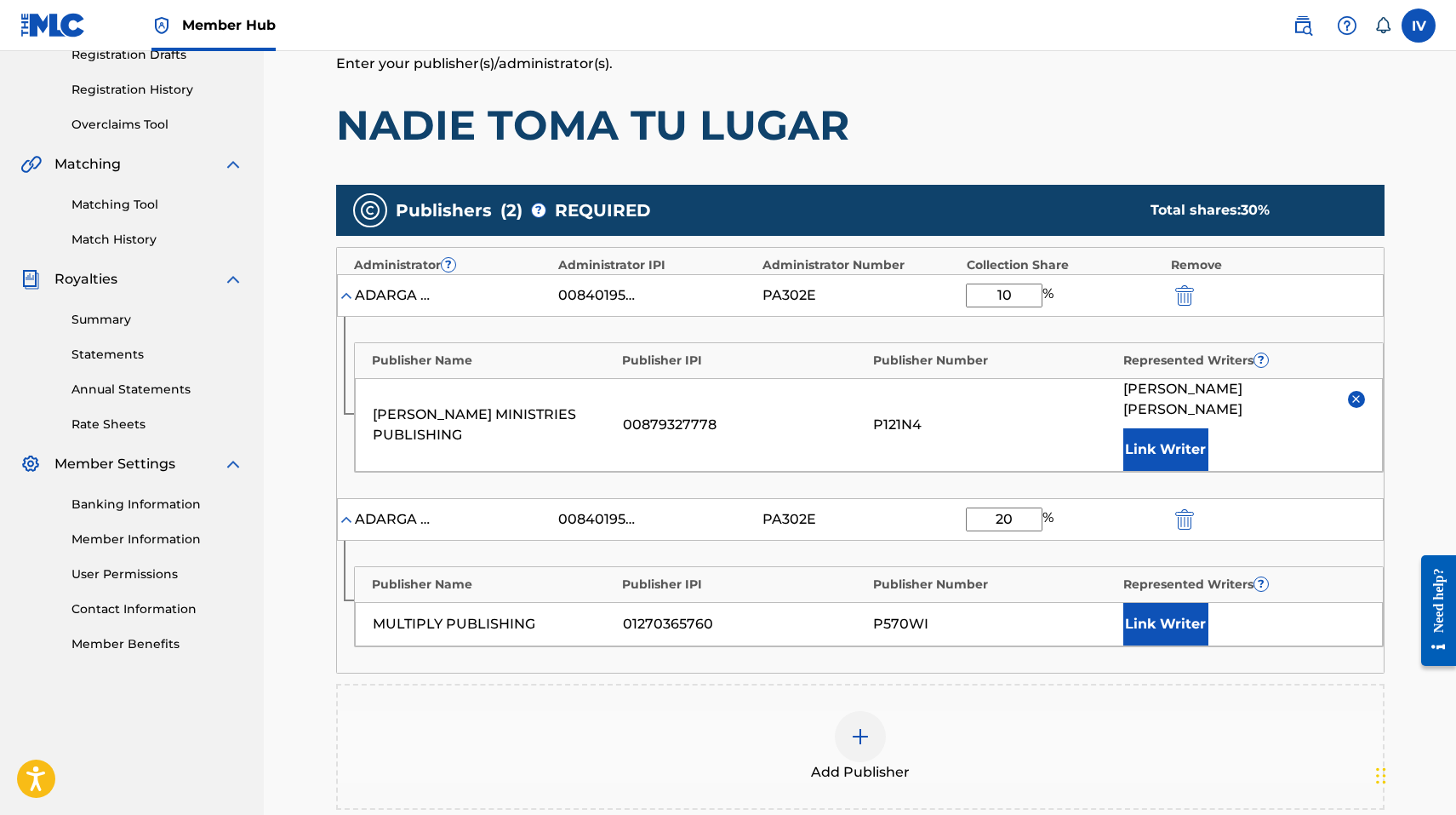
scroll to position [398, 0]
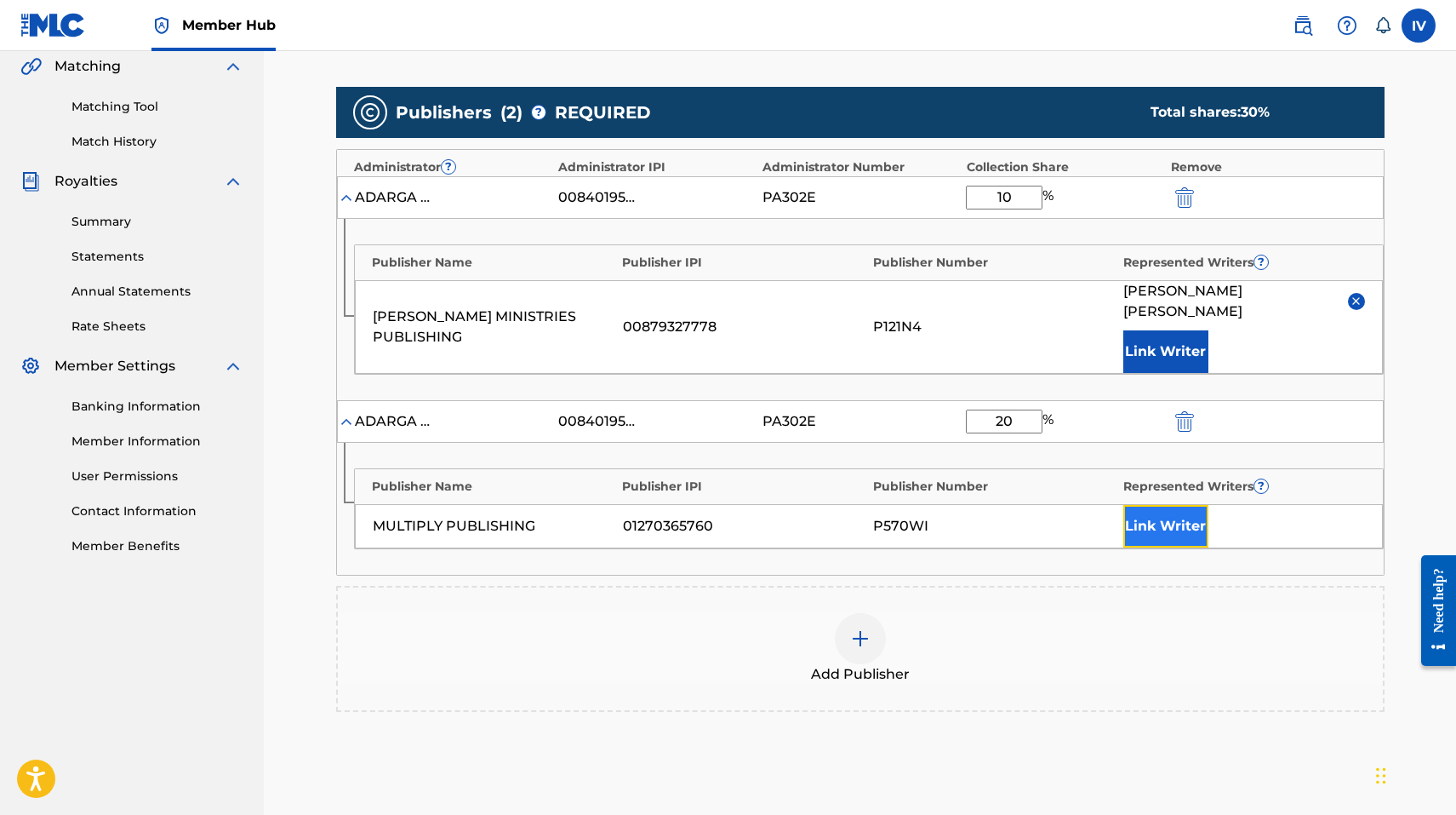
click at [1164, 505] on button "Link Writer" at bounding box center [1166, 526] width 85 height 43
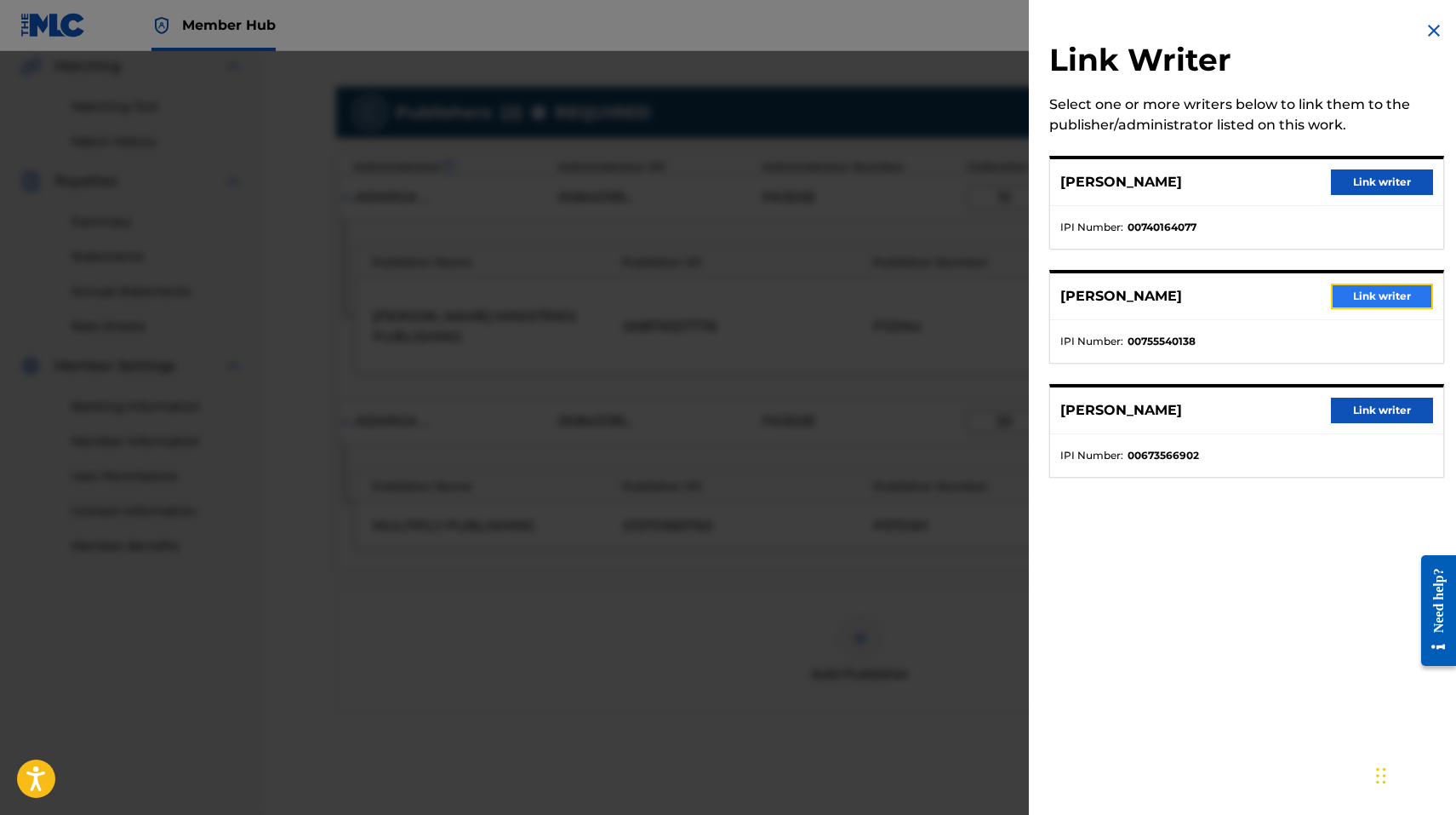
click at [1348, 293] on button "Link writer" at bounding box center [1382, 296] width 102 height 26
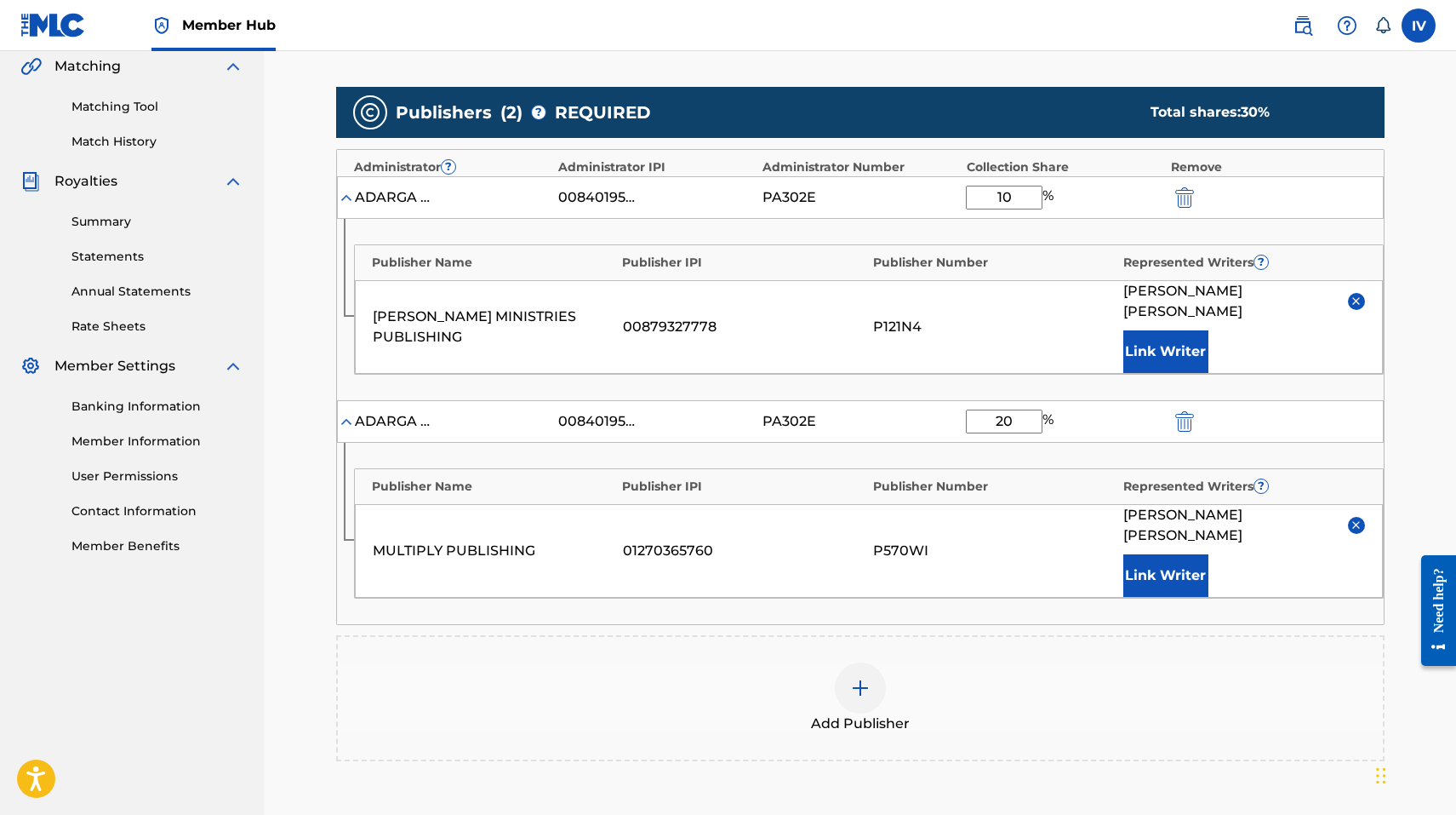
scroll to position [604, 0]
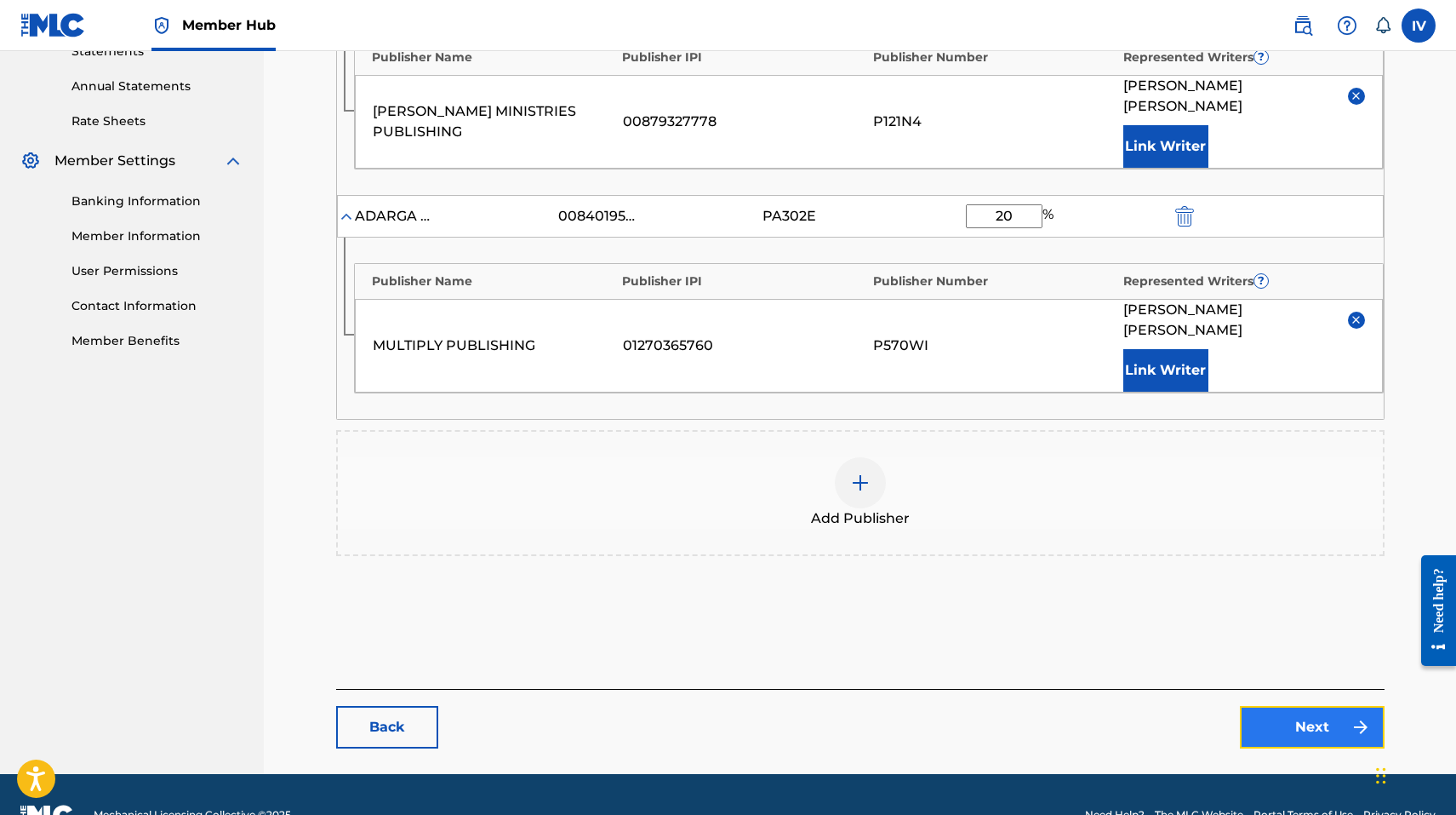
click at [1314, 705] on link "Next" at bounding box center [1313, 726] width 144 height 43
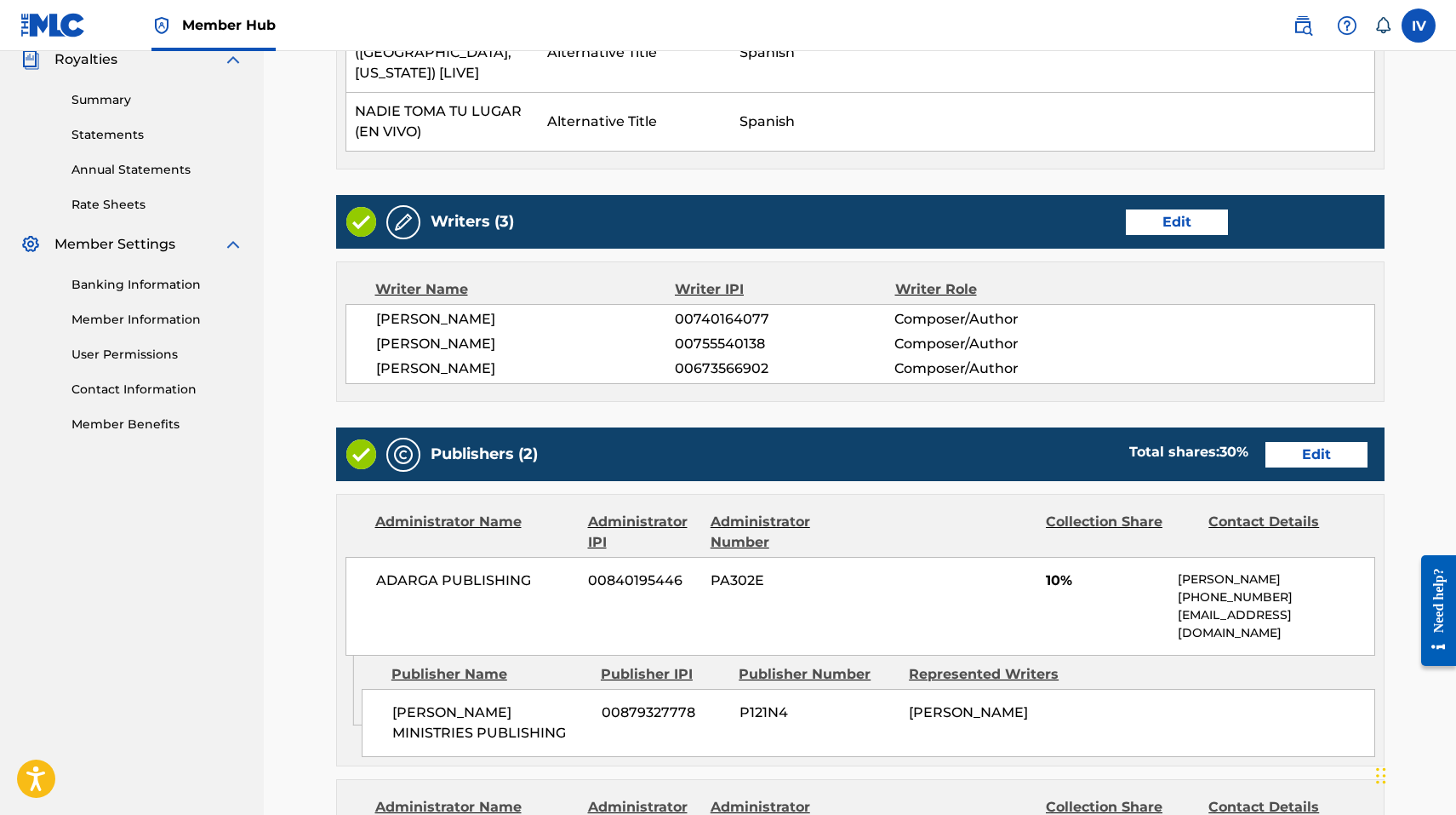
scroll to position [1144, 0]
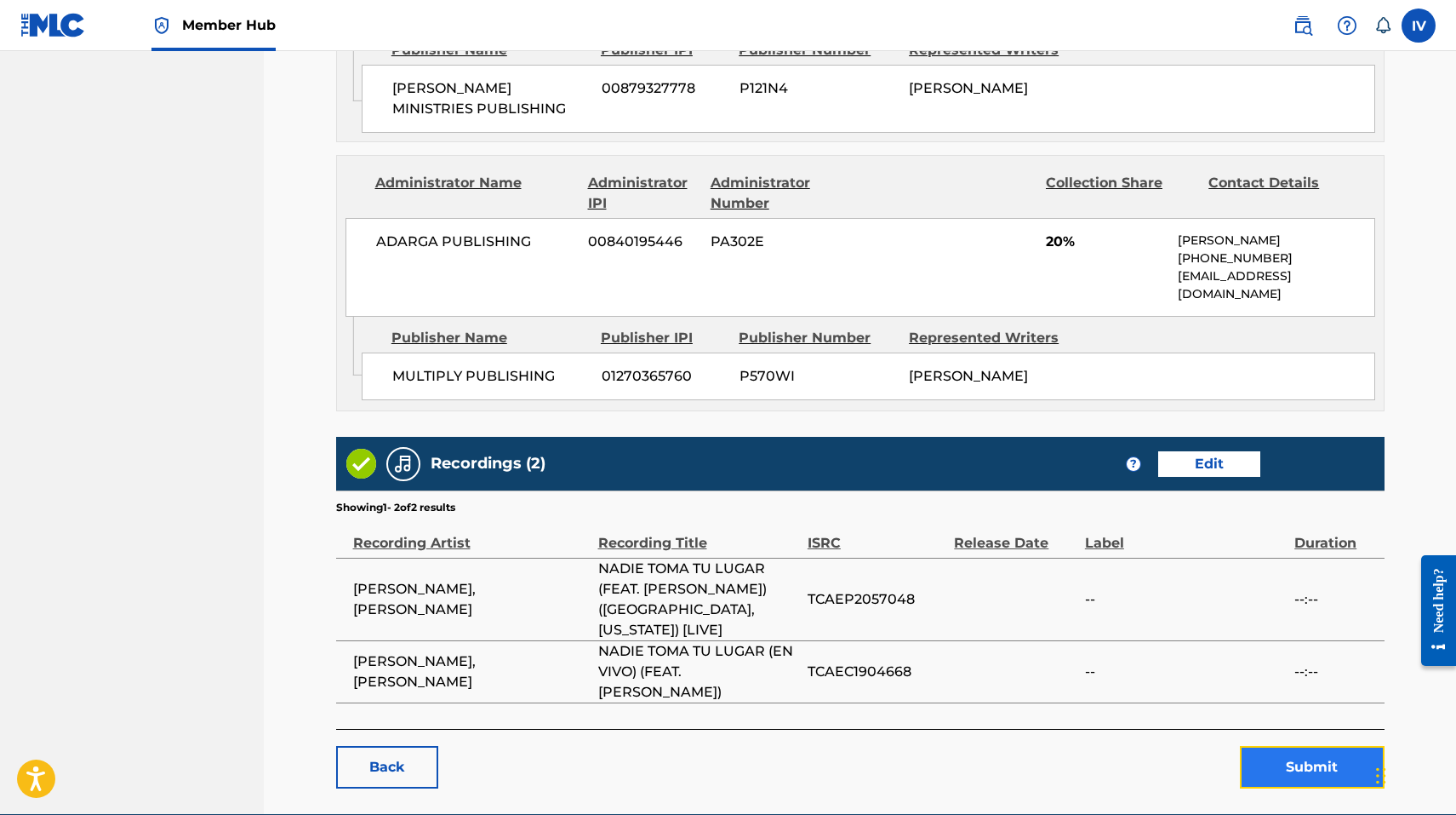
click at [1312, 746] on button "Submit" at bounding box center [1313, 767] width 144 height 43
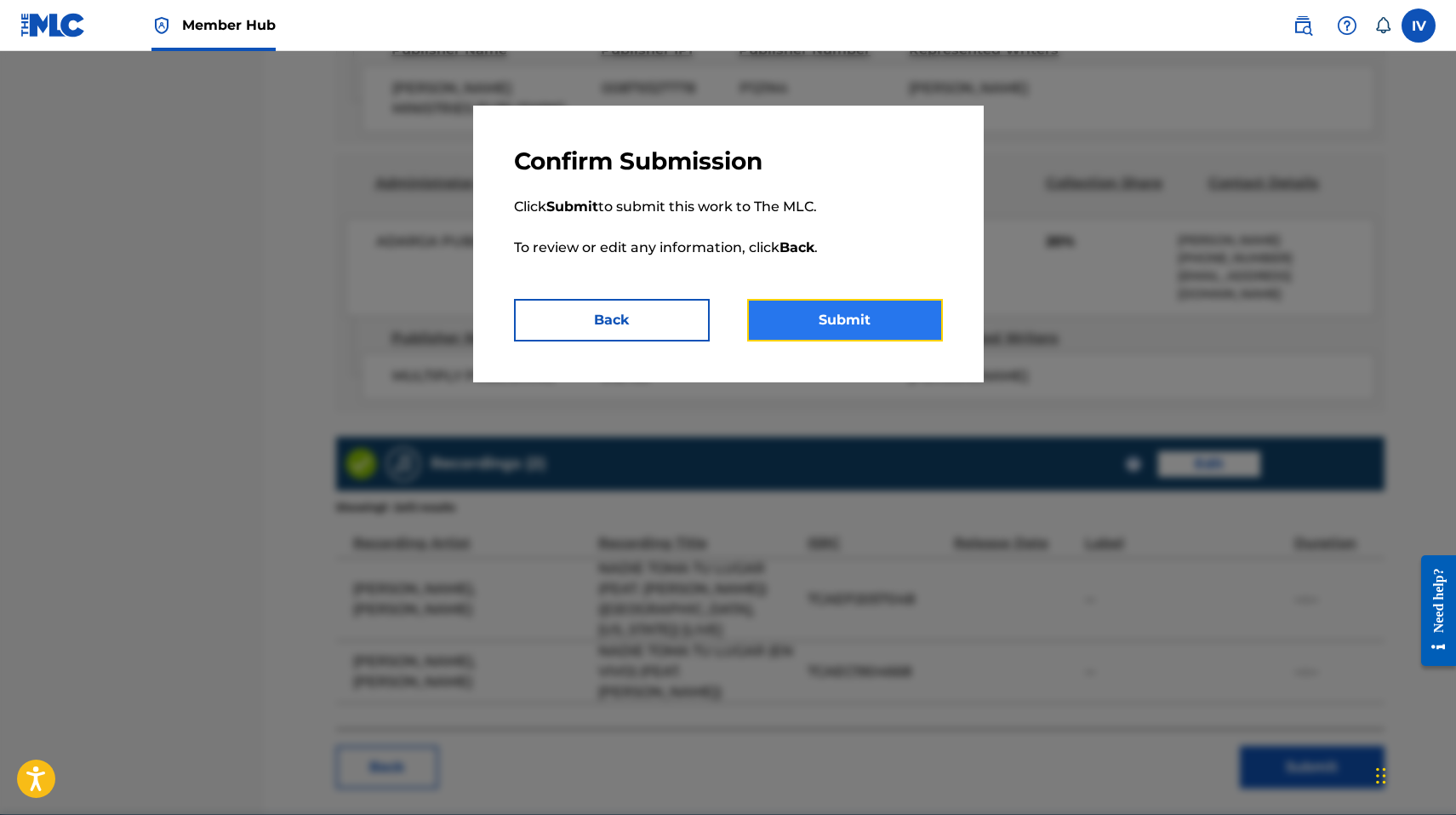
click at [794, 318] on button "Submit" at bounding box center [845, 320] width 195 height 43
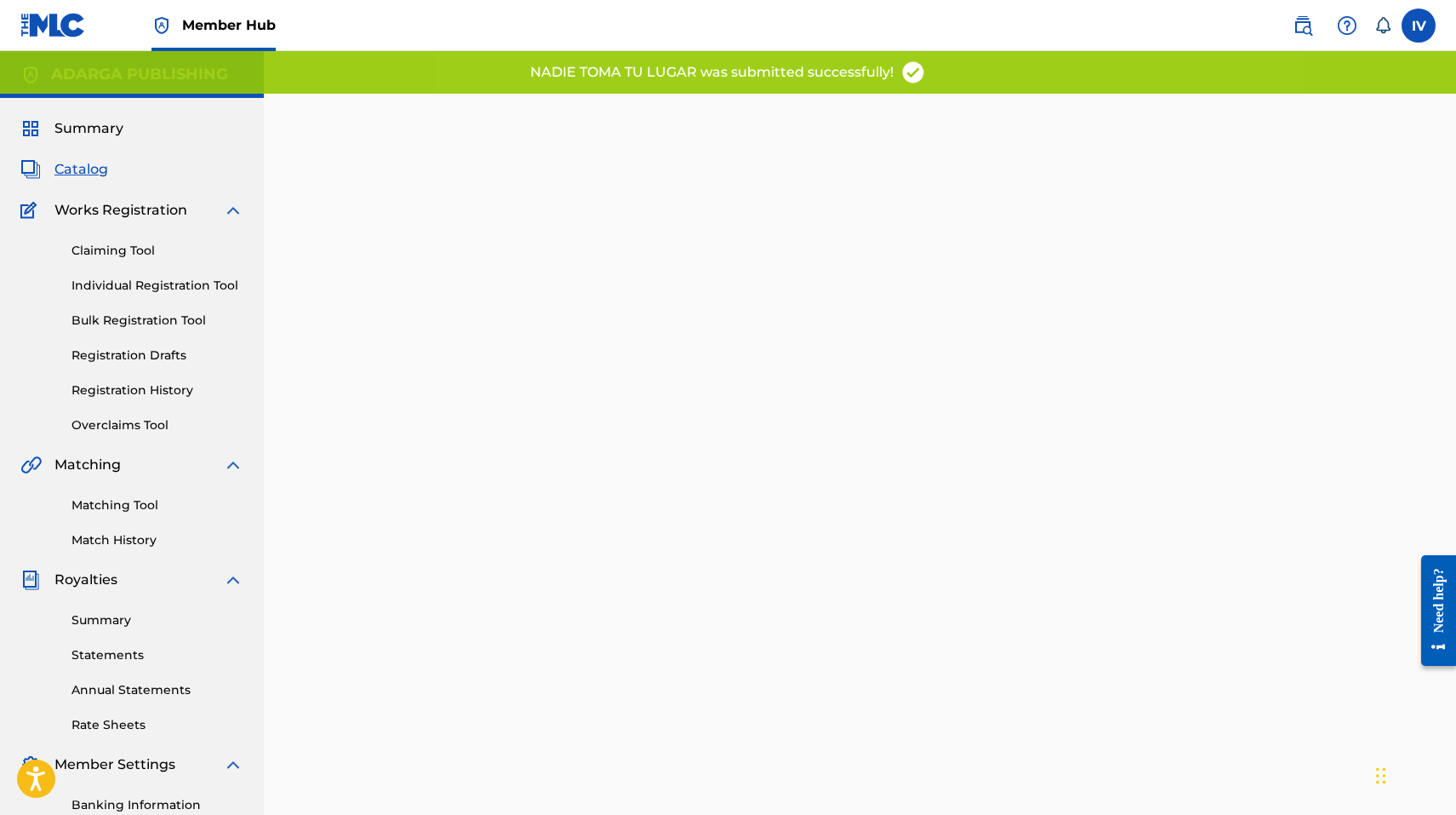
click at [82, 172] on span "Catalog" at bounding box center [81, 169] width 54 height 20
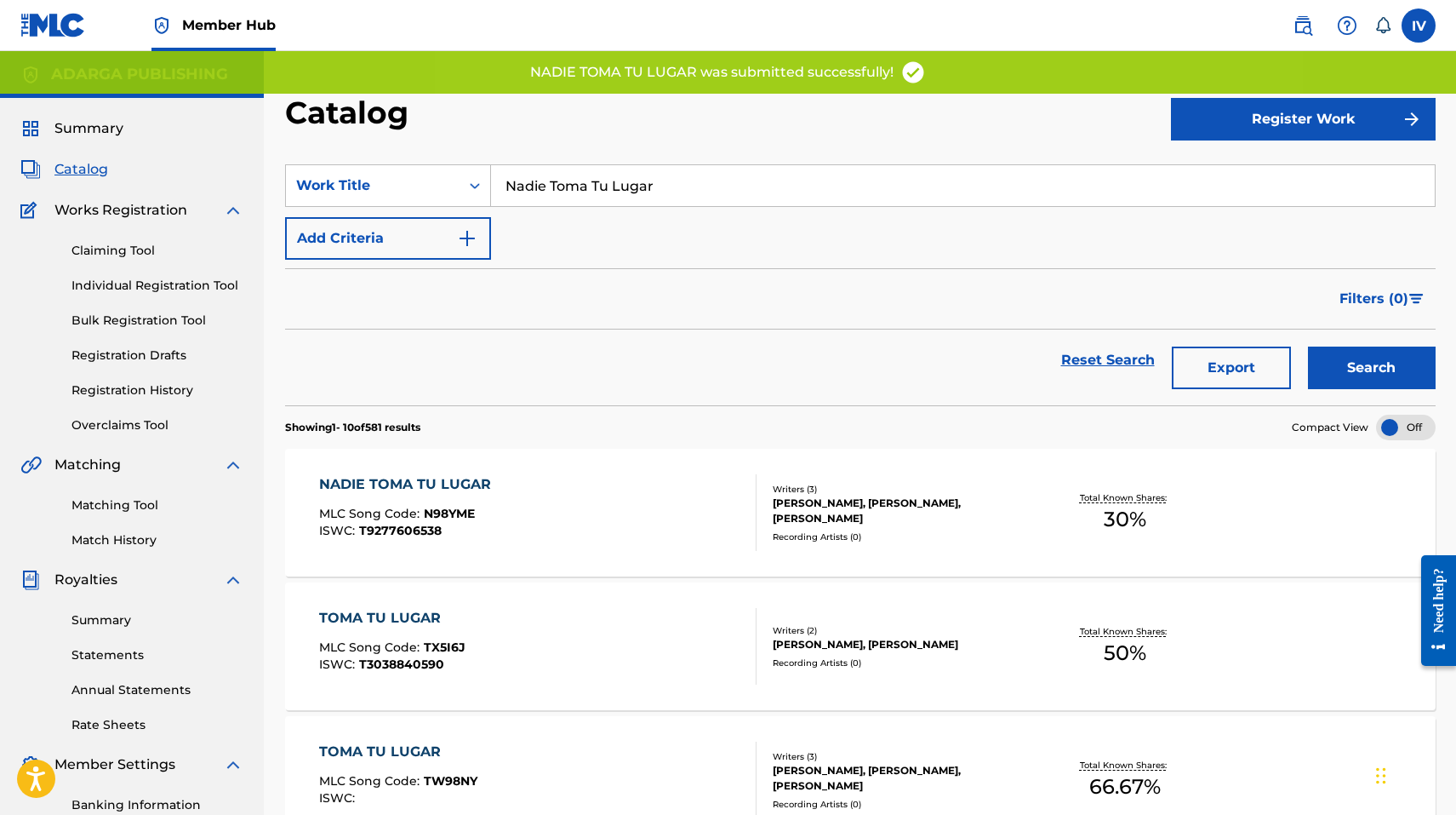
click at [671, 172] on input "Nadie Toma Tu Lugar" at bounding box center [963, 185] width 944 height 41
paste input "Aviva Nuestro Corazon (En Vivo)"
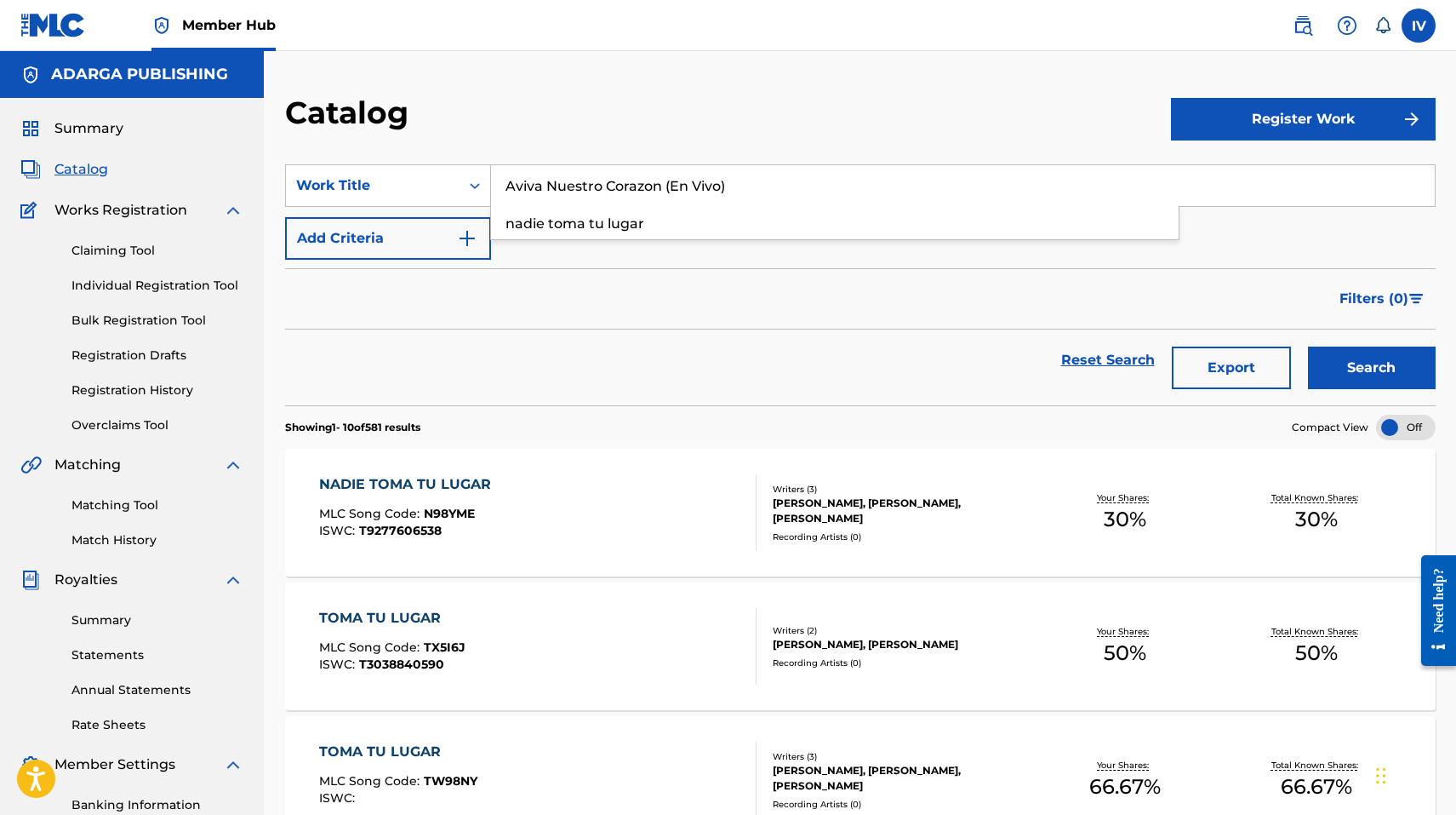
type input "Aviva Nuestro Corazon (En Vivo)"
click at [1308, 346] on button "Search" at bounding box center [1372, 367] width 128 height 43
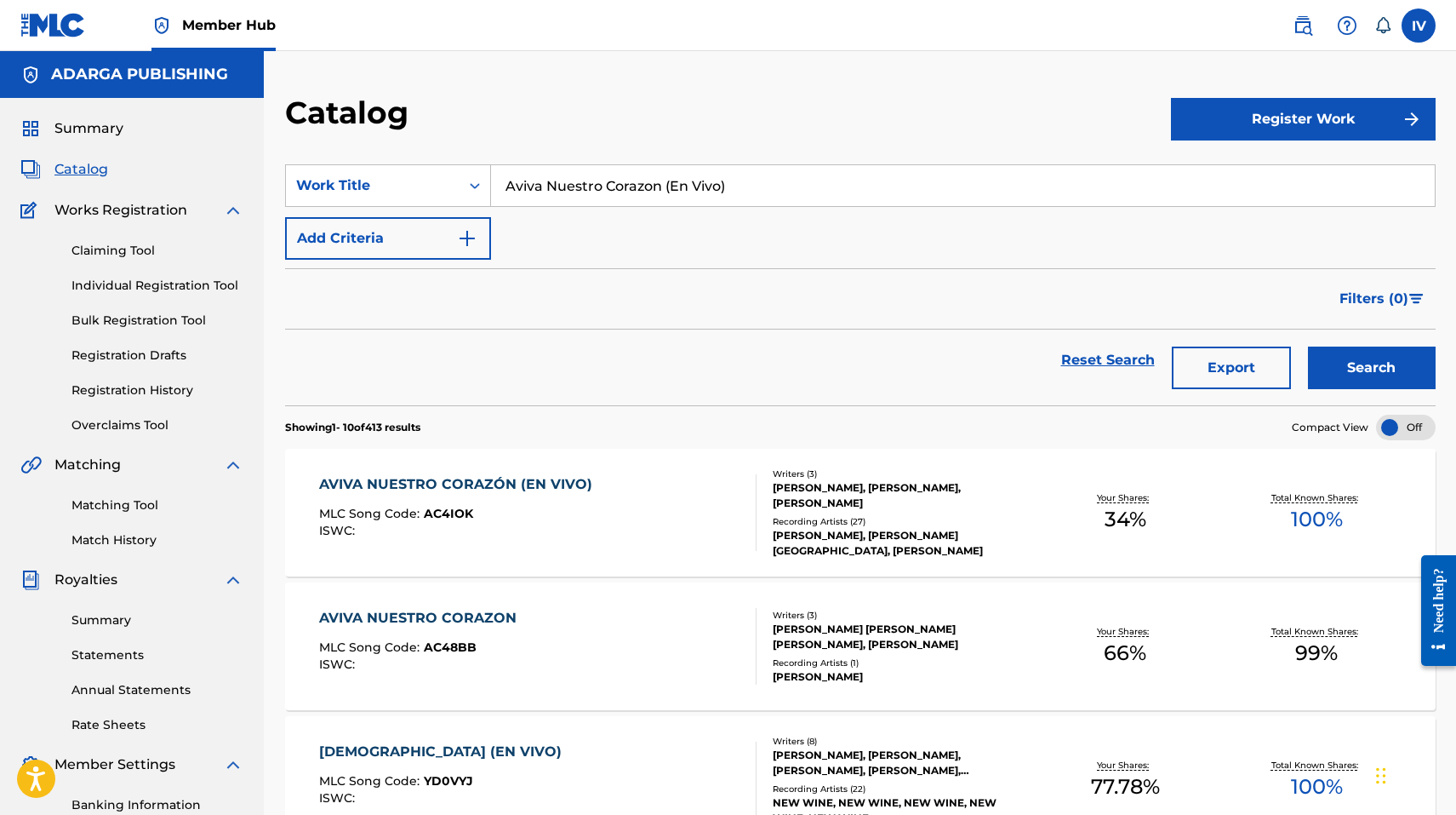
click at [536, 482] on div "AVIVA NUESTRO CORAZÓN (EN VIVO)" at bounding box center [459, 484] width 281 height 20
click at [472, 617] on div "AVIVA NUESTRO CORAZON" at bounding box center [421, 618] width 206 height 20
click at [504, 479] on div "AVIVA NUESTRO CORAZÓN (EN VIVO)" at bounding box center [459, 484] width 281 height 20
click at [499, 619] on div "AVIVA NUESTRO CORAZON" at bounding box center [421, 618] width 206 height 20
click at [483, 616] on div "AVIVA NUESTRO CORAZON" at bounding box center [421, 618] width 206 height 20
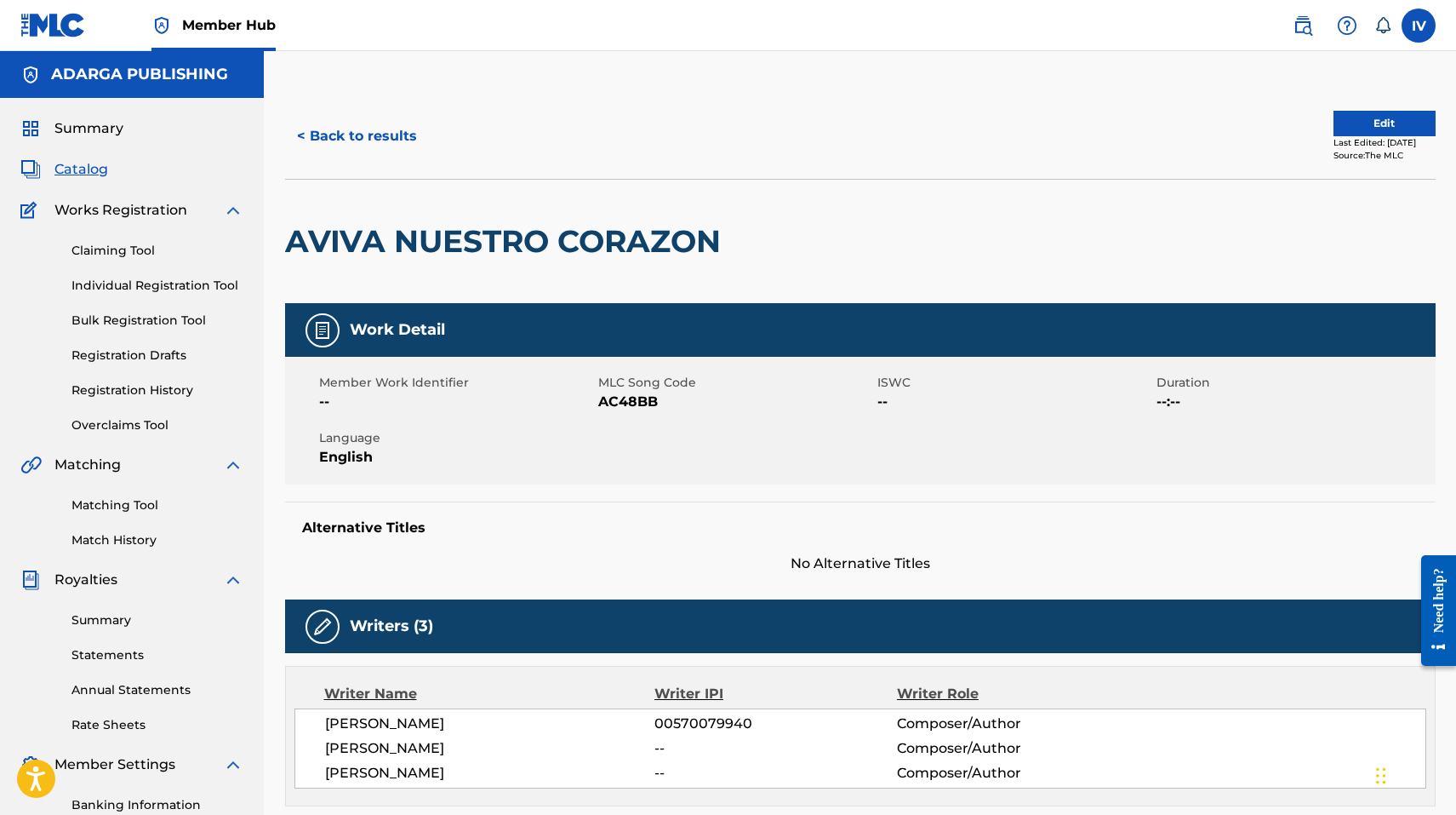
click at [625, 240] on h2 "AVIVA NUESTRO CORAZON" at bounding box center [507, 241] width 444 height 38
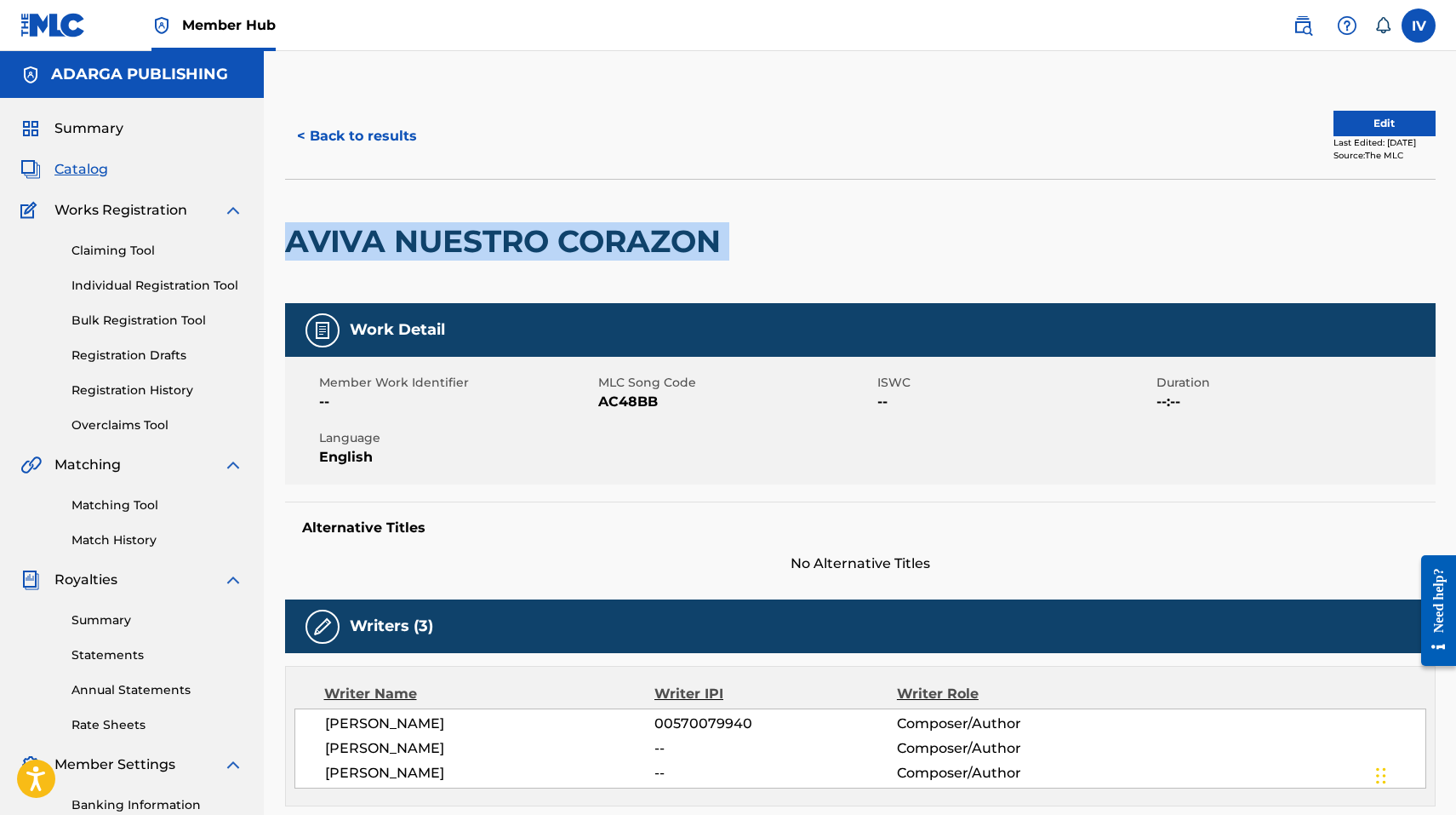
click at [625, 240] on h2 "AVIVA NUESTRO CORAZON" at bounding box center [507, 241] width 444 height 38
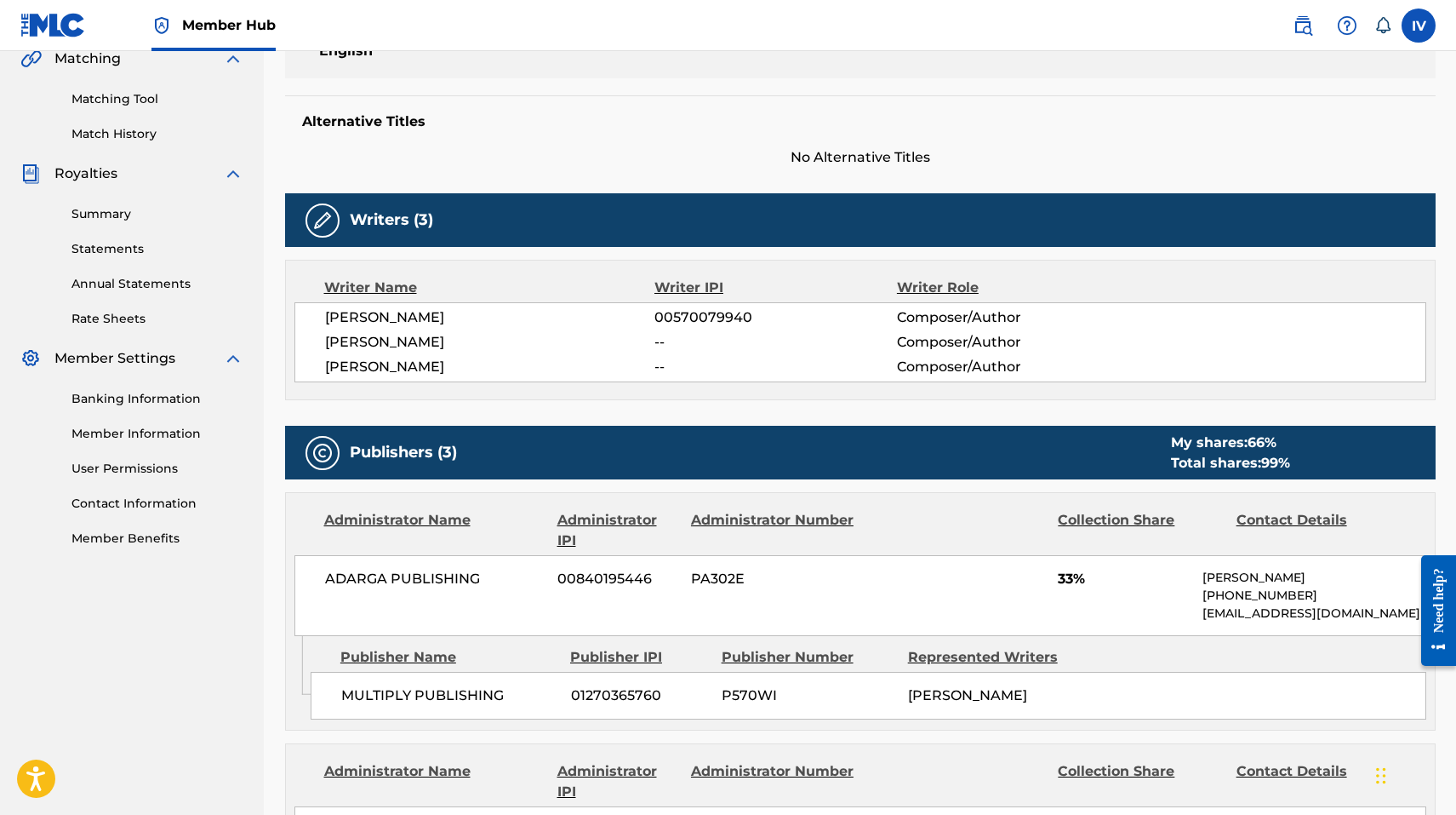
scroll to position [410, 0]
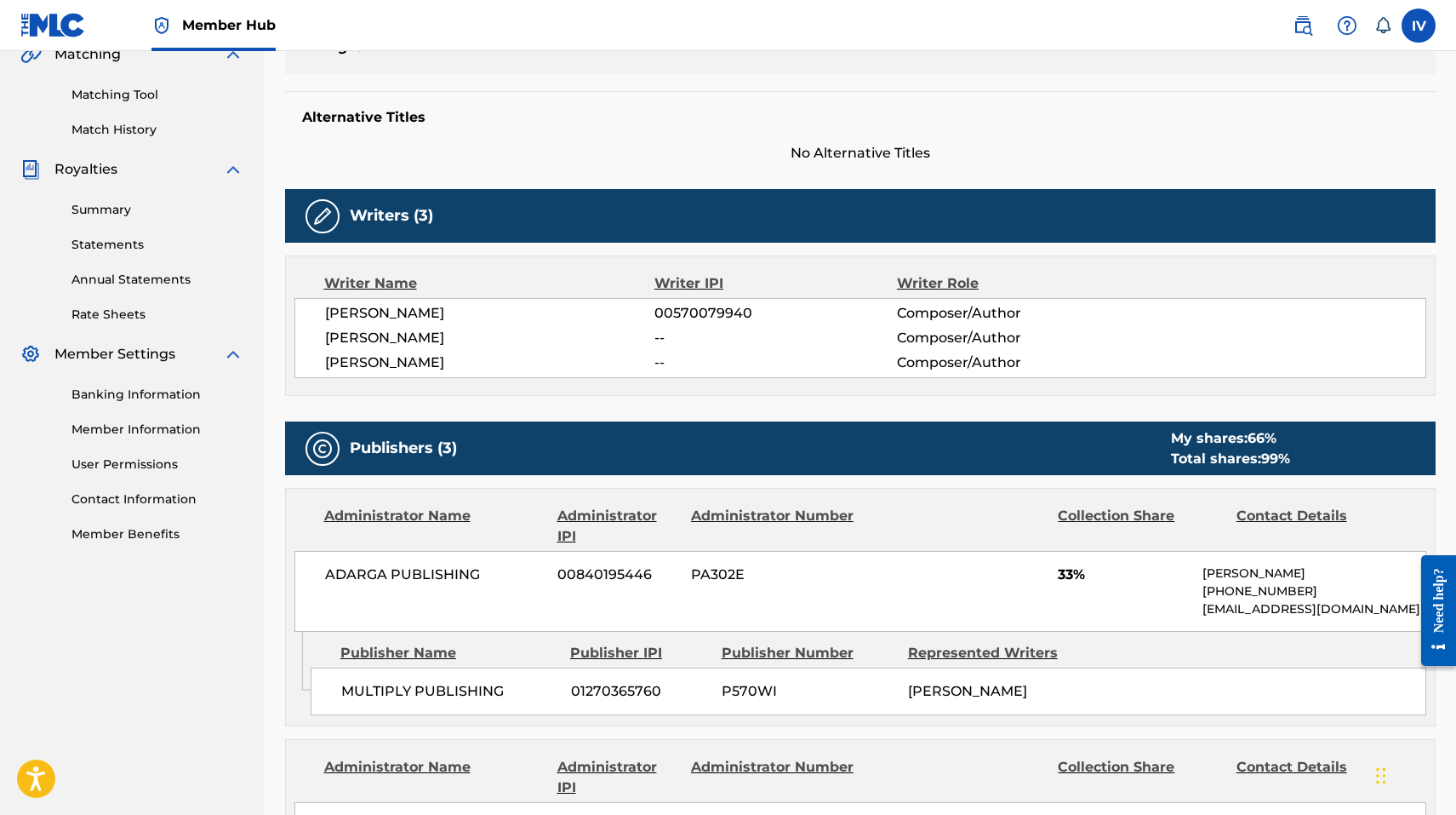
copy div "AVIVA NUESTRO CORAZON"
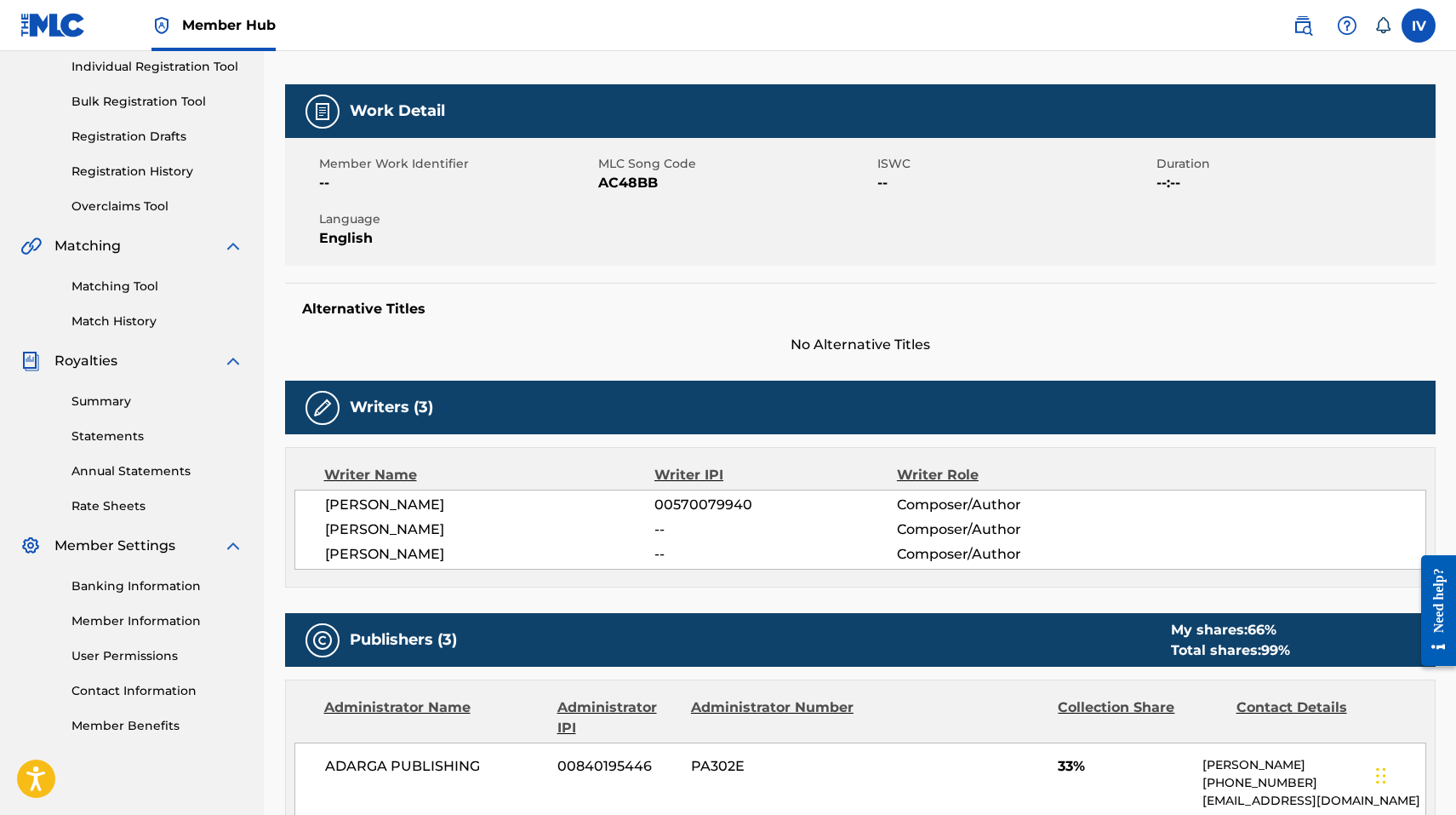
scroll to position [0, 0]
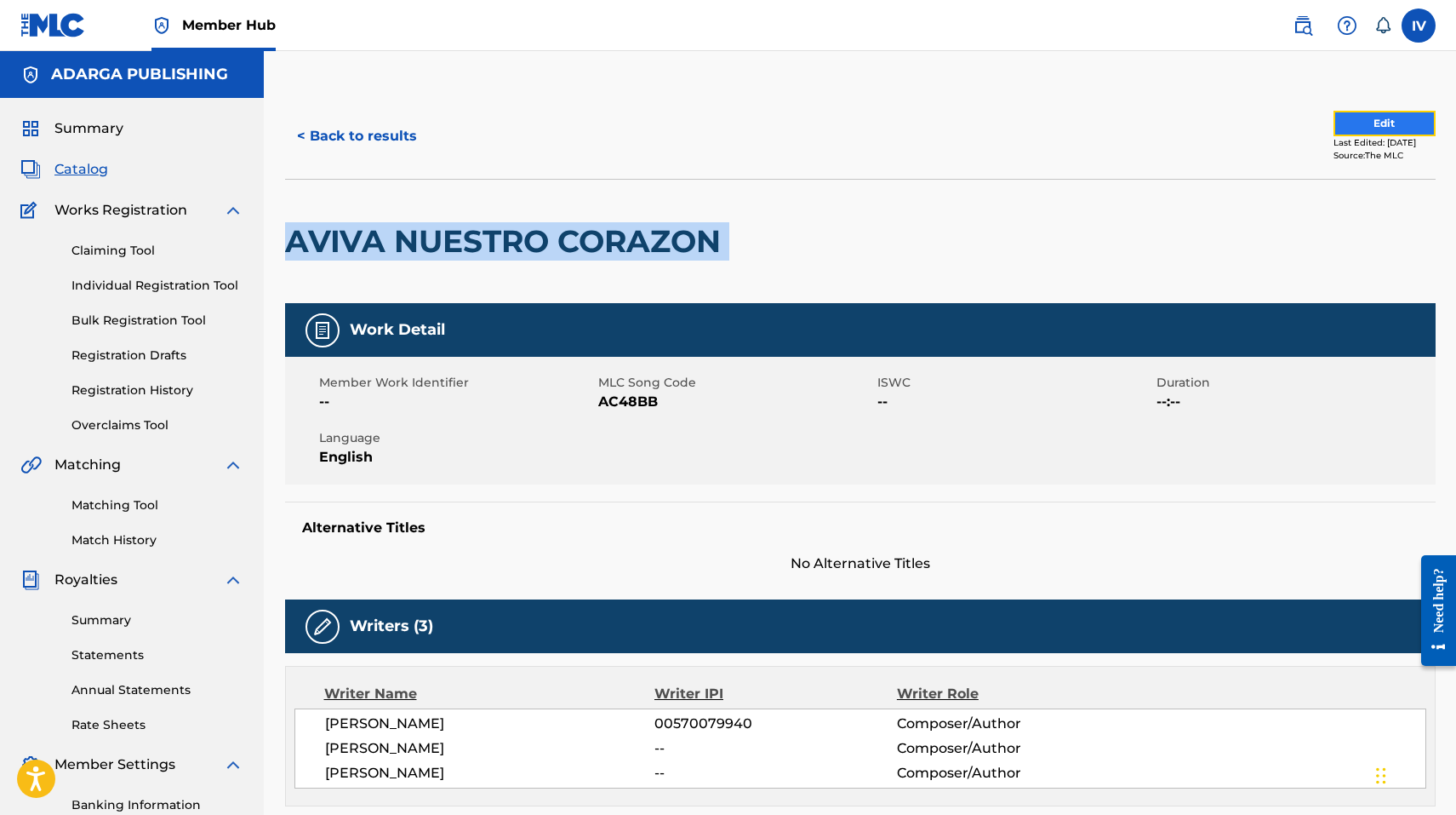
click at [1379, 115] on button "Edit" at bounding box center [1385, 123] width 102 height 26
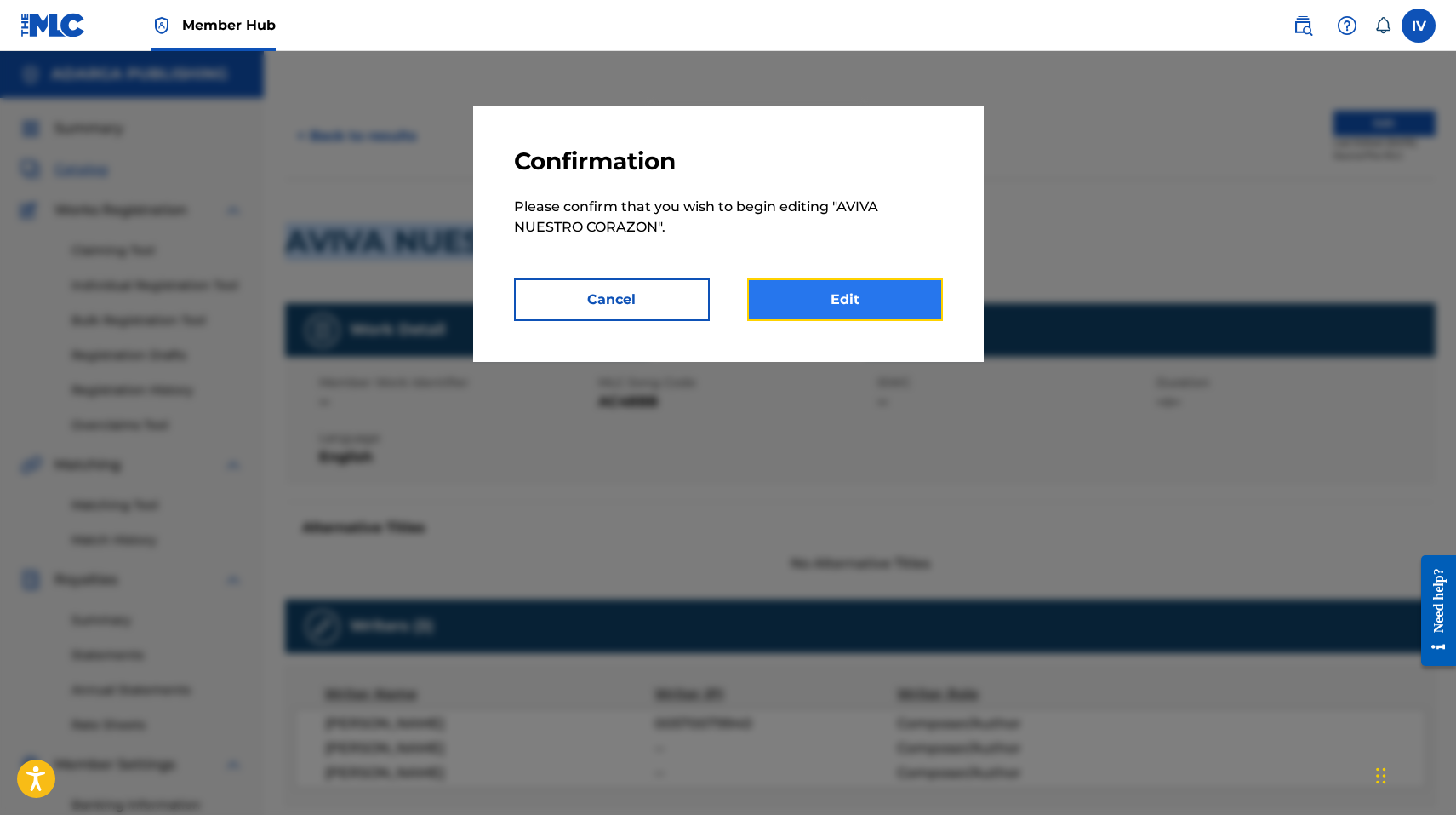
click at [861, 293] on link "Edit" at bounding box center [845, 300] width 195 height 43
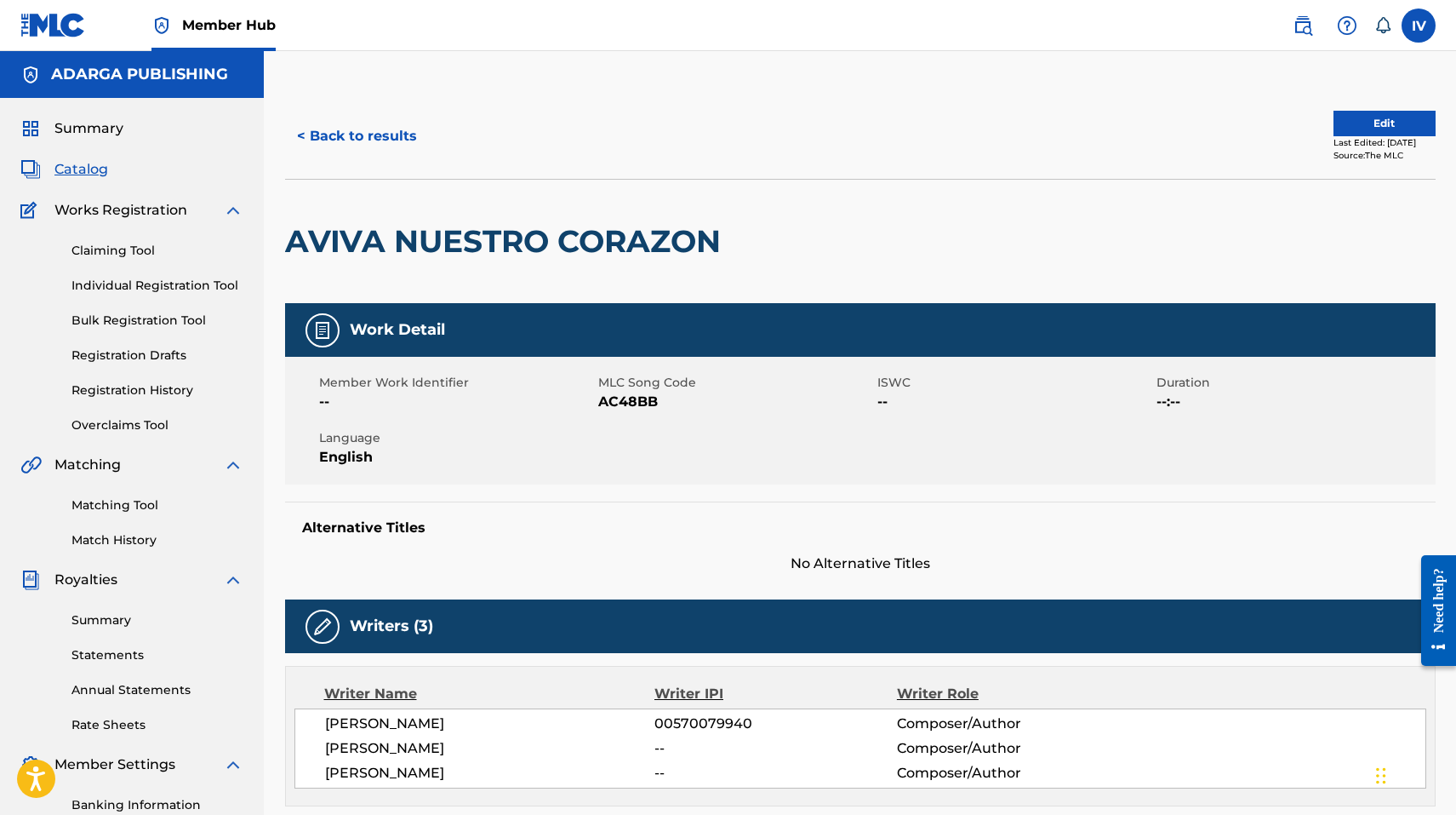
scroll to position [1, 0]
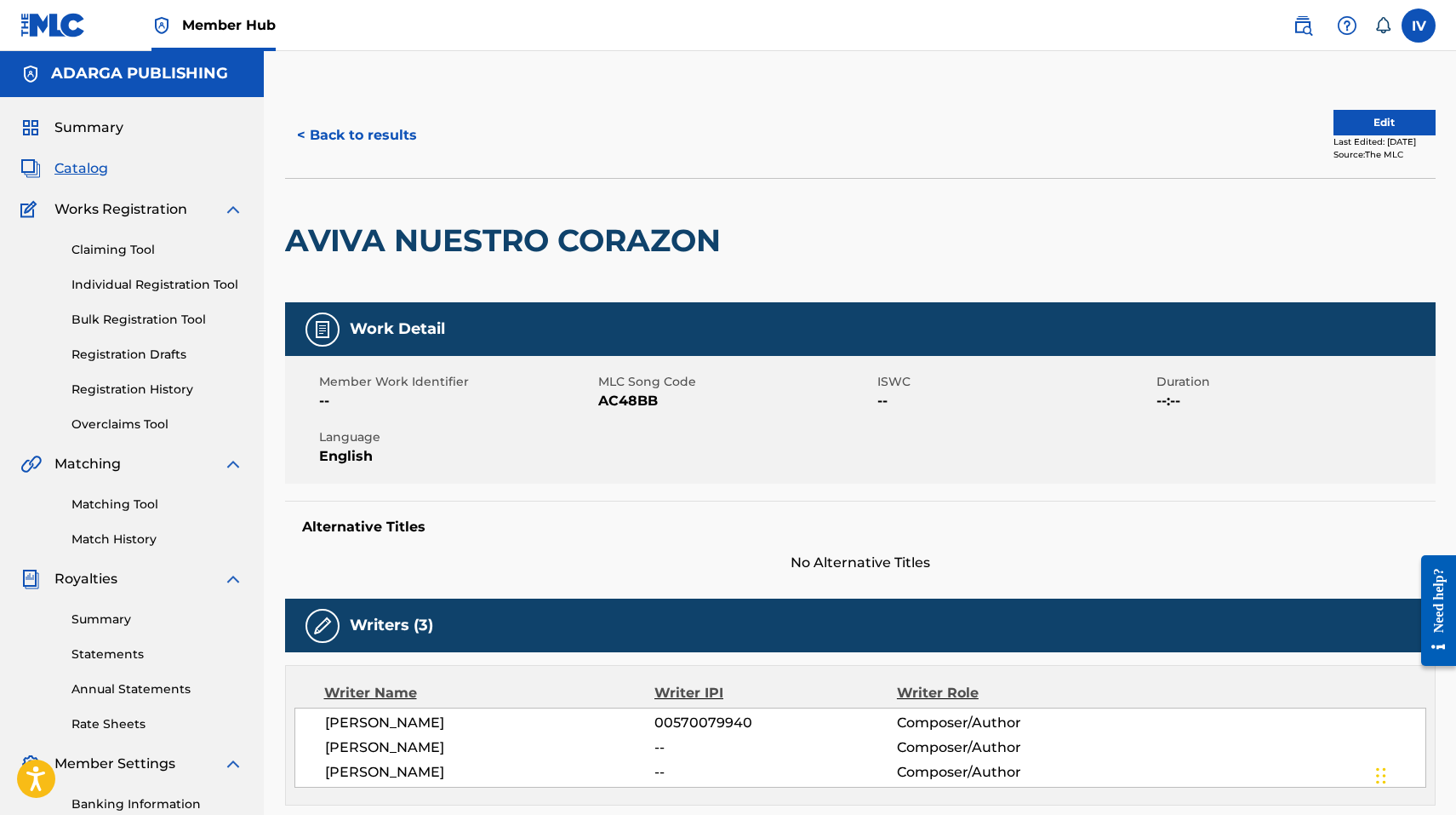
click at [553, 252] on h2 "AVIVA NUESTRO CORAZON" at bounding box center [507, 240] width 444 height 38
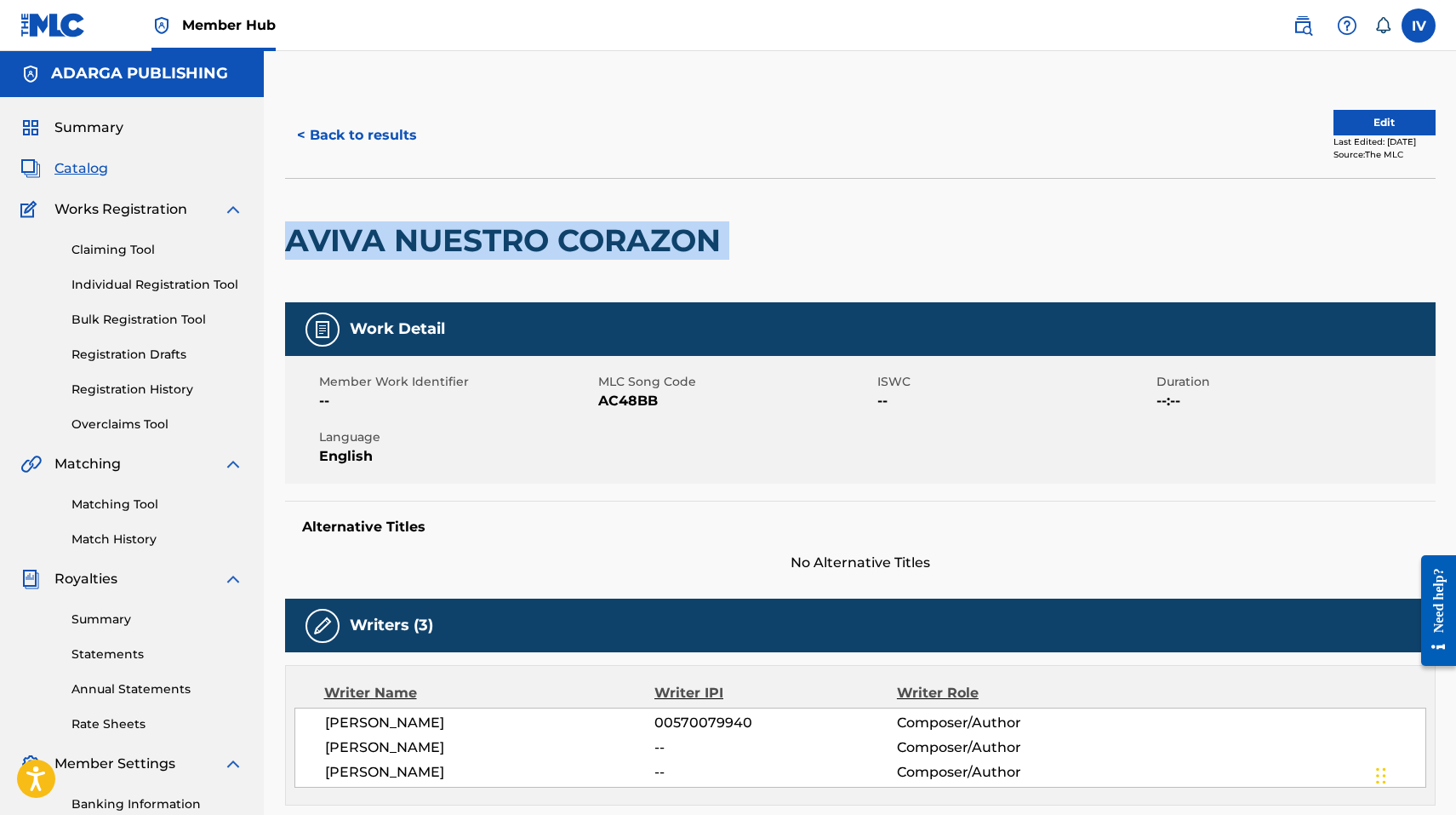
click at [553, 252] on h2 "AVIVA NUESTRO CORAZON" at bounding box center [507, 240] width 444 height 38
copy div "AVIVA NUESTRO CORAZON"
click at [526, 231] on h2 "AVIVA NUESTRO CORAZON" at bounding box center [507, 240] width 444 height 38
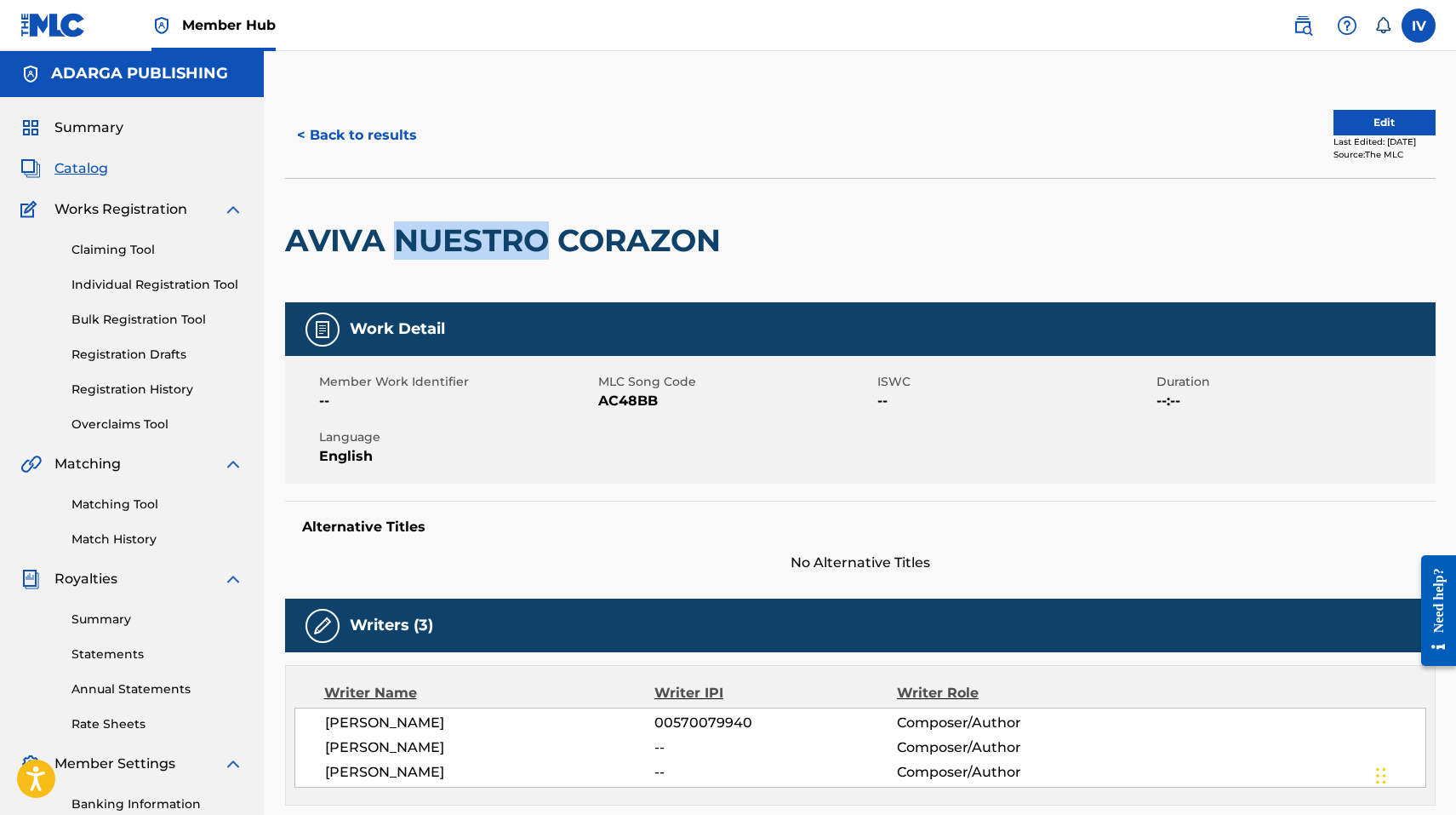
click at [526, 231] on h2 "AVIVA NUESTRO CORAZON" at bounding box center [507, 240] width 444 height 38
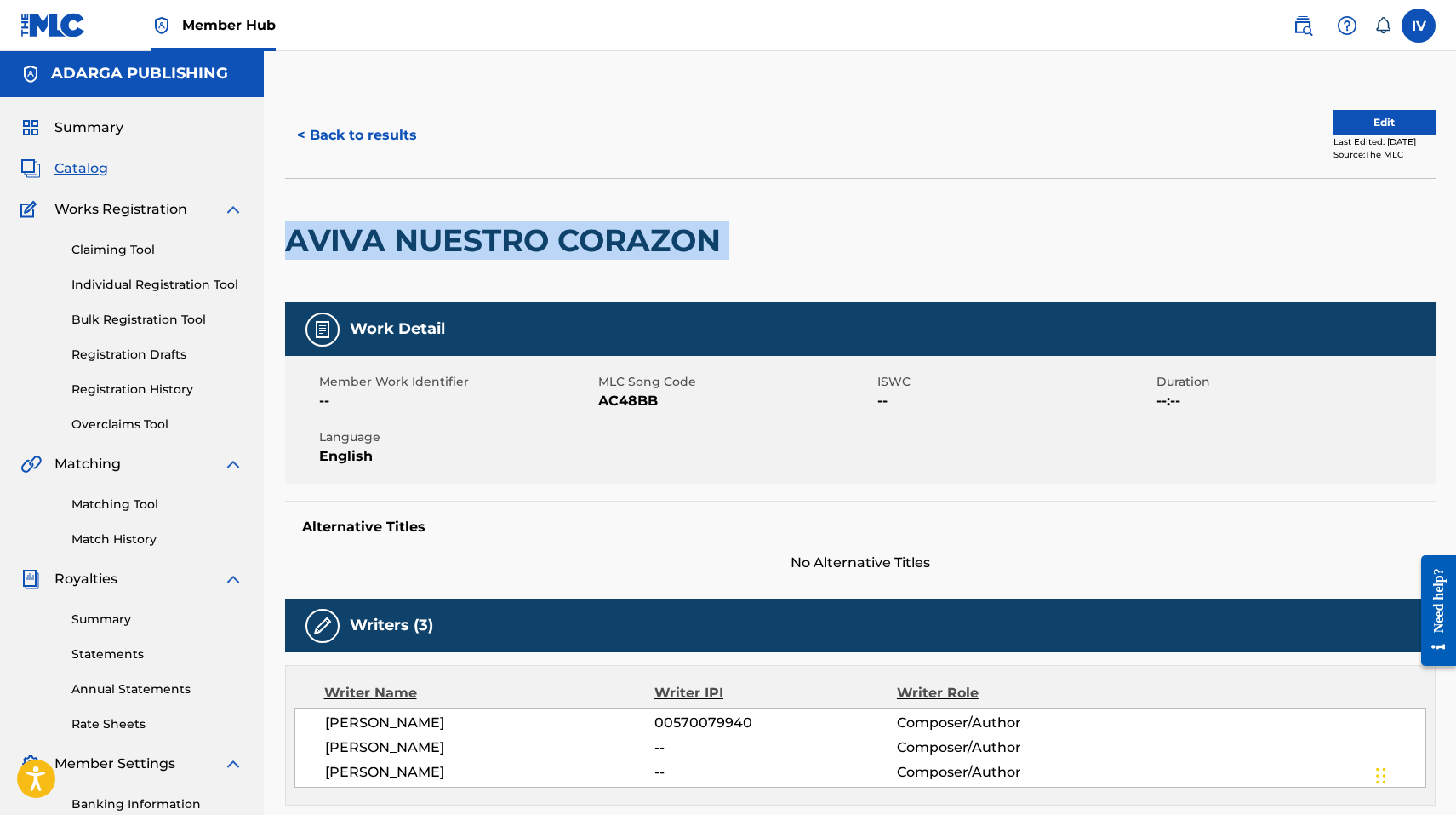
click at [526, 231] on h2 "AVIVA NUESTRO CORAZON" at bounding box center [507, 240] width 444 height 38
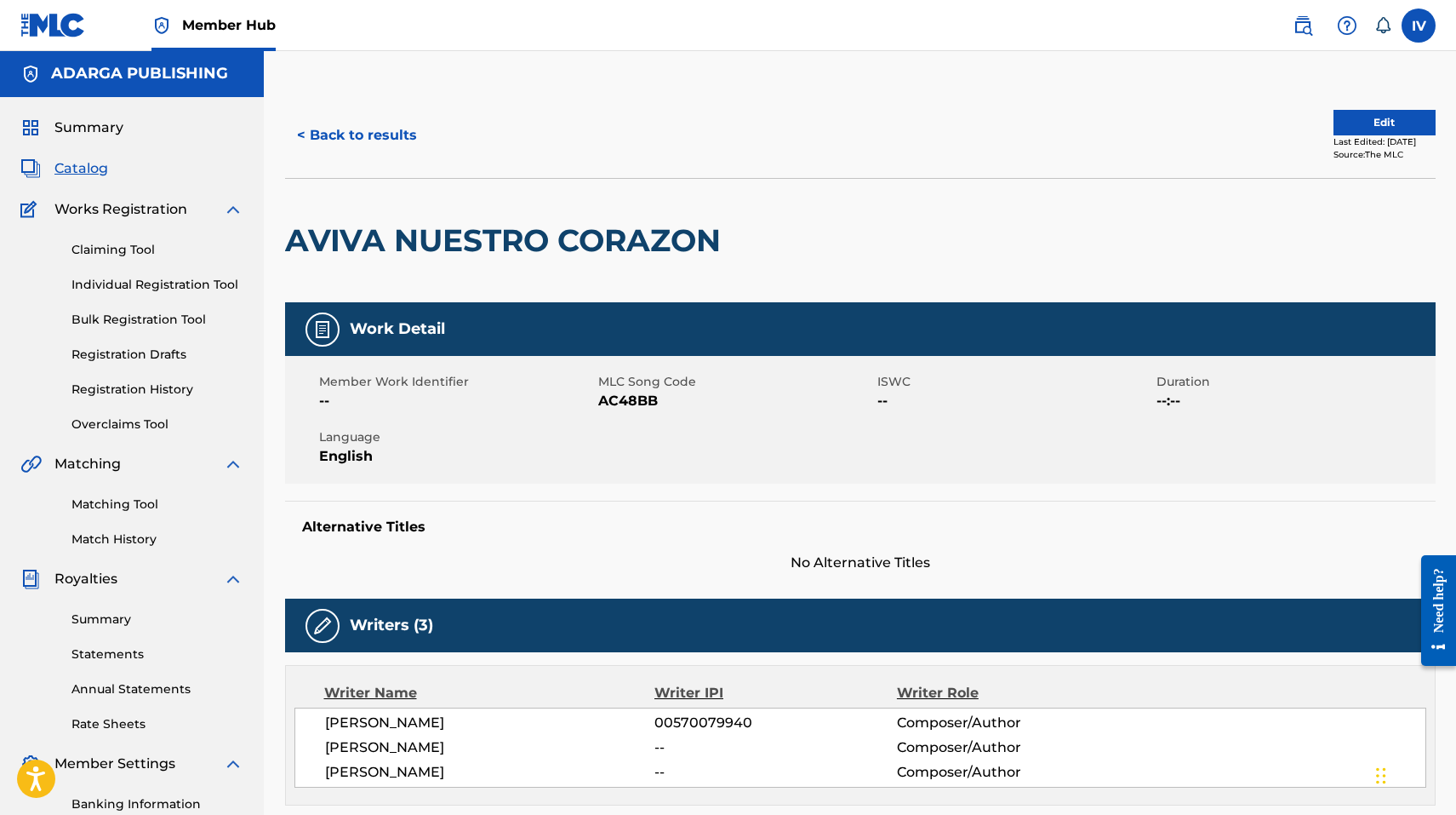
click at [621, 400] on span "AC48BB" at bounding box center [735, 401] width 275 height 20
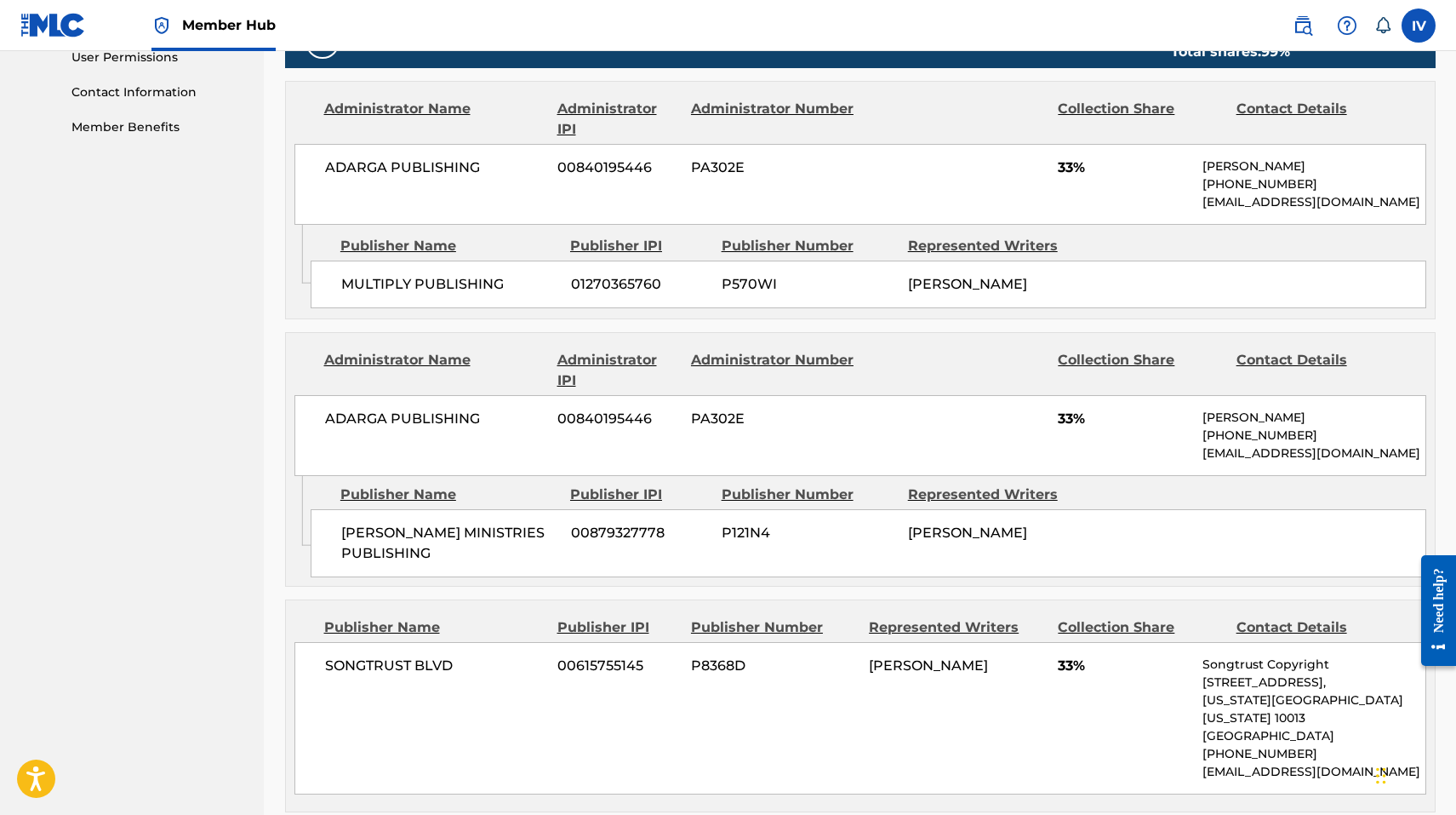
scroll to position [841, 0]
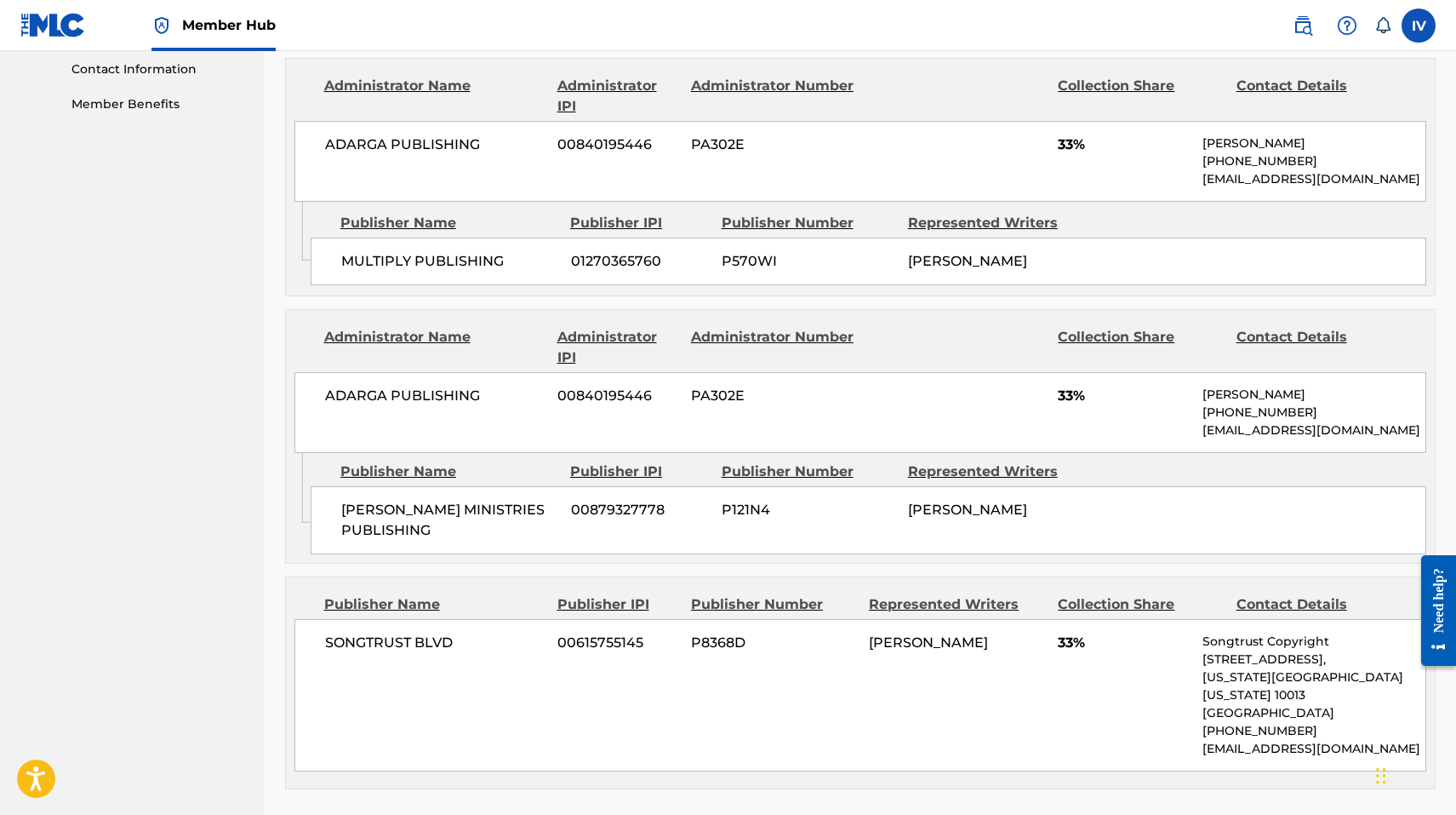
copy span "AC48BB"
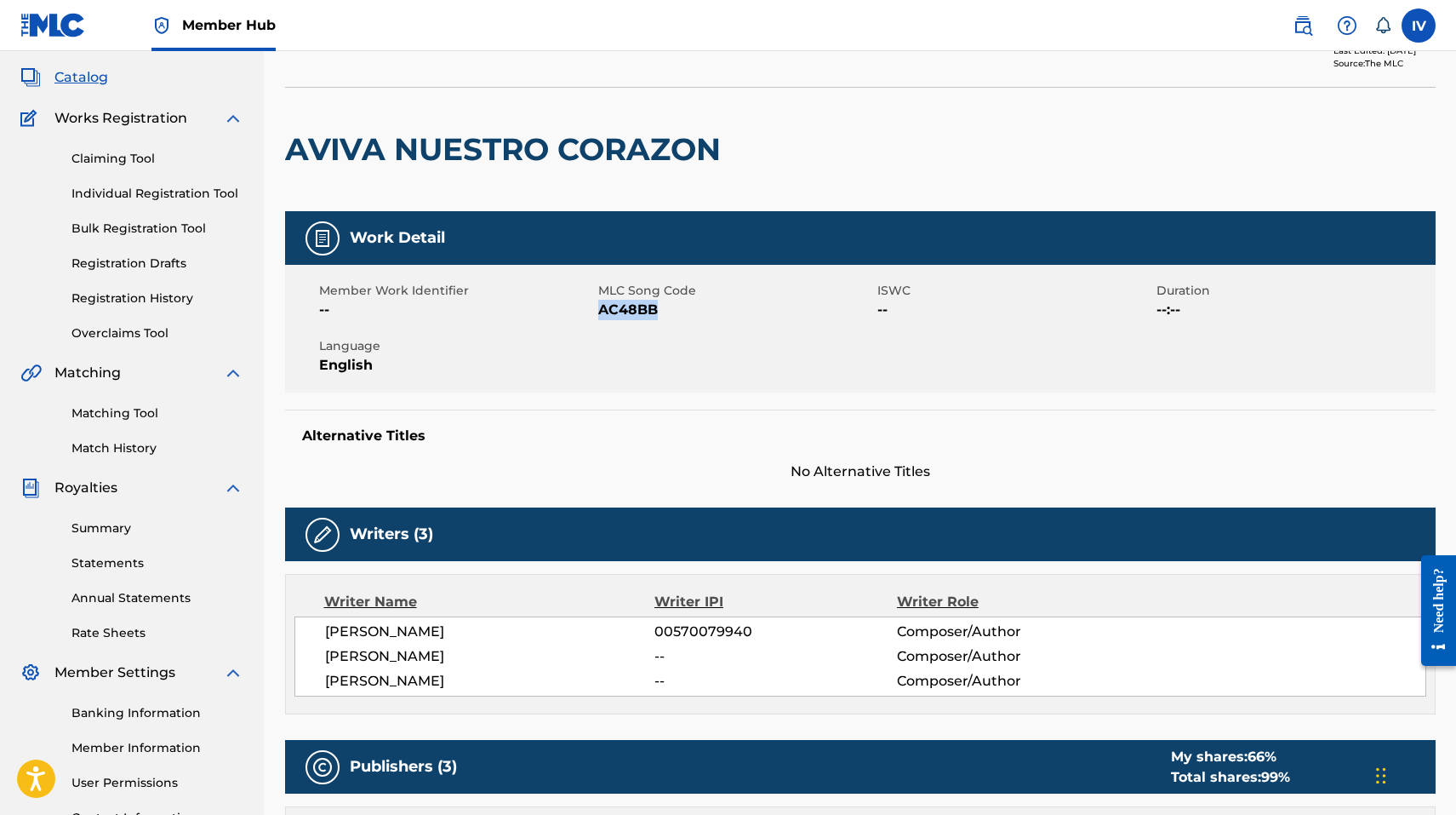
scroll to position [0, 0]
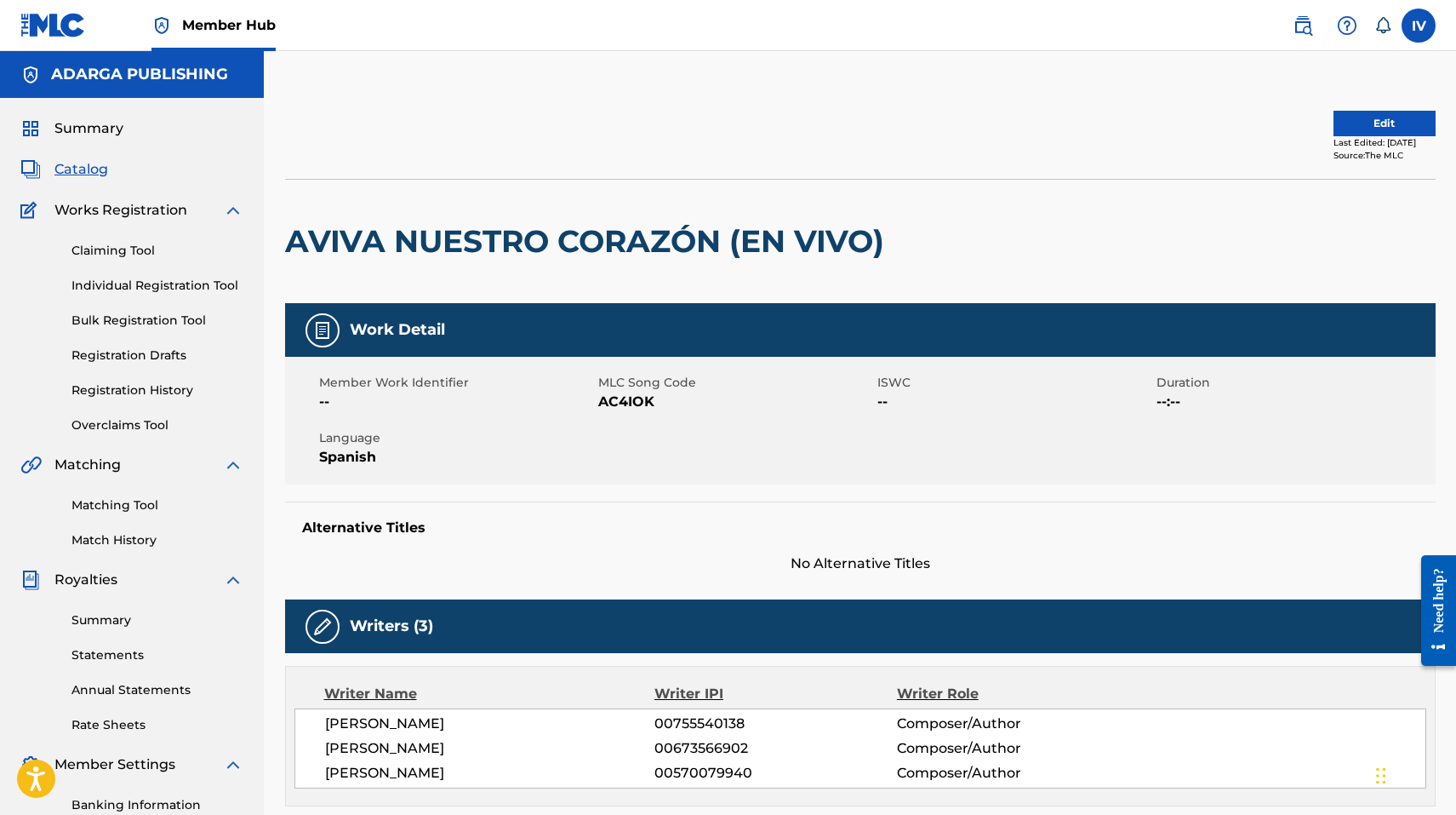
click at [650, 235] on h2 "AVIVA NUESTRO CORAZÓN (EN VIVO)" at bounding box center [588, 241] width 607 height 38
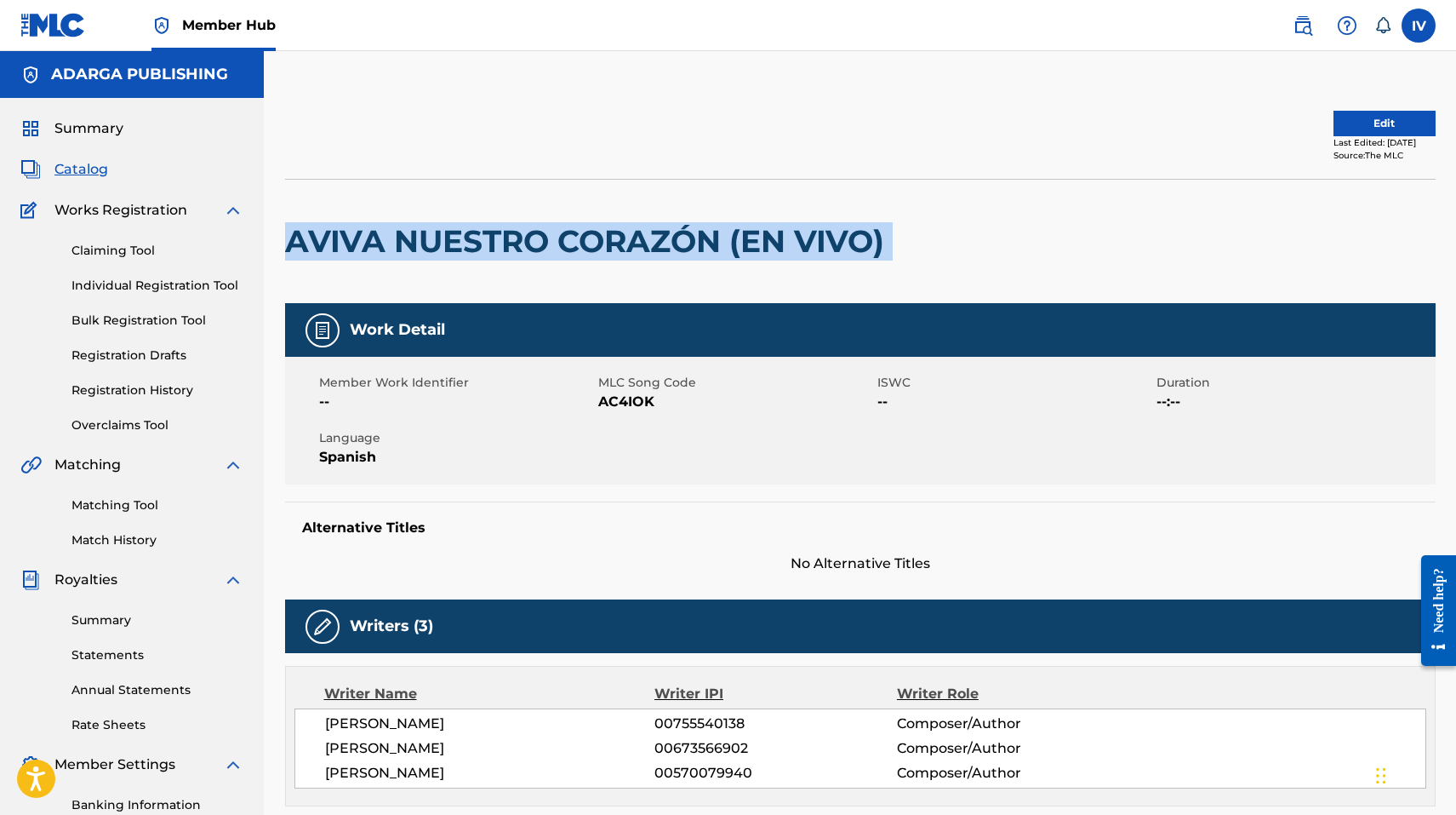
click at [650, 235] on h2 "AVIVA NUESTRO CORAZÓN (EN VIVO)" at bounding box center [588, 241] width 607 height 38
copy div "AVIVA NUESTRO CORAZÓN (EN VIVO)"
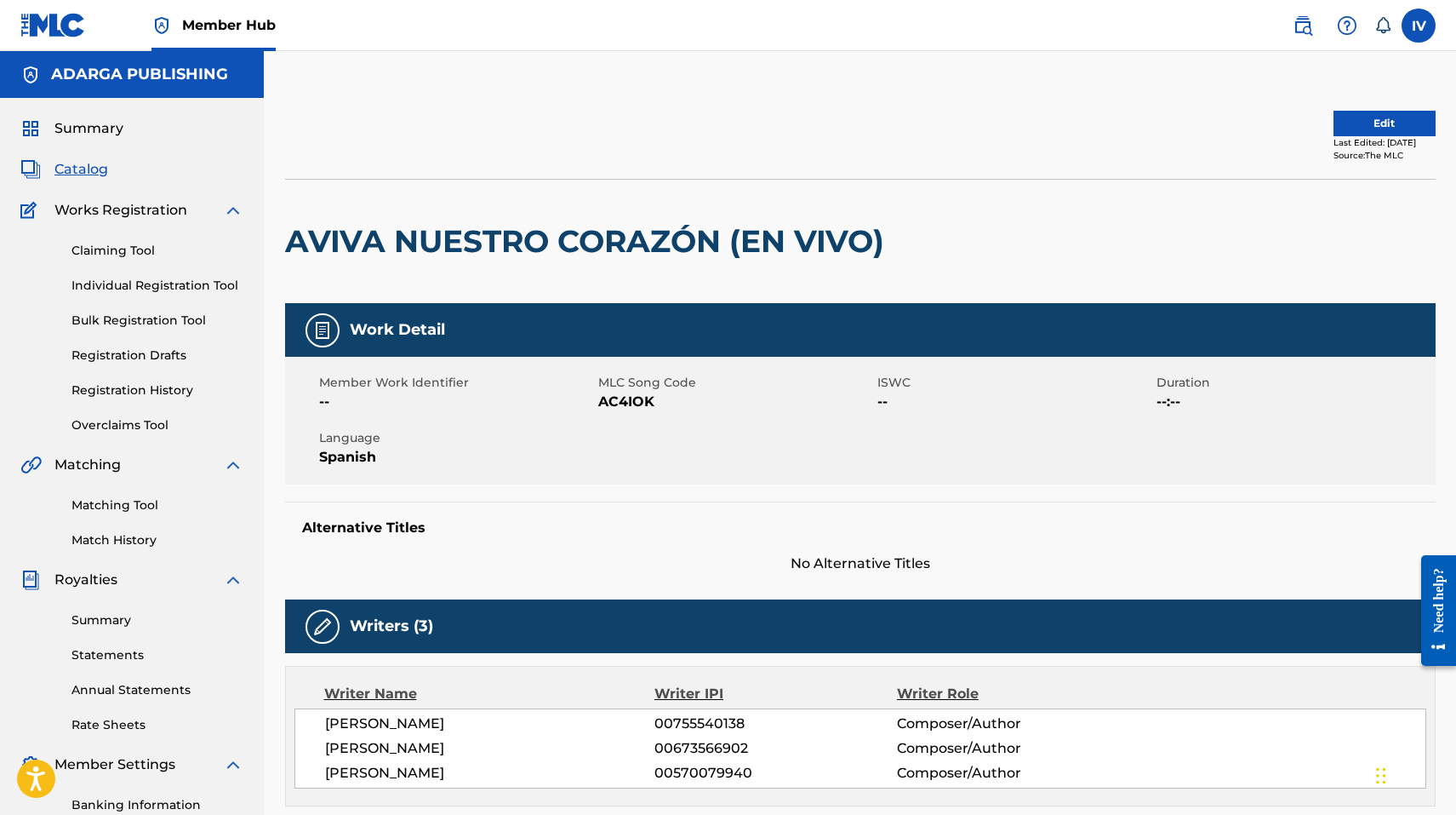
click at [621, 407] on span "AC4IOK" at bounding box center [735, 402] width 275 height 20
copy span "AC4IOK"
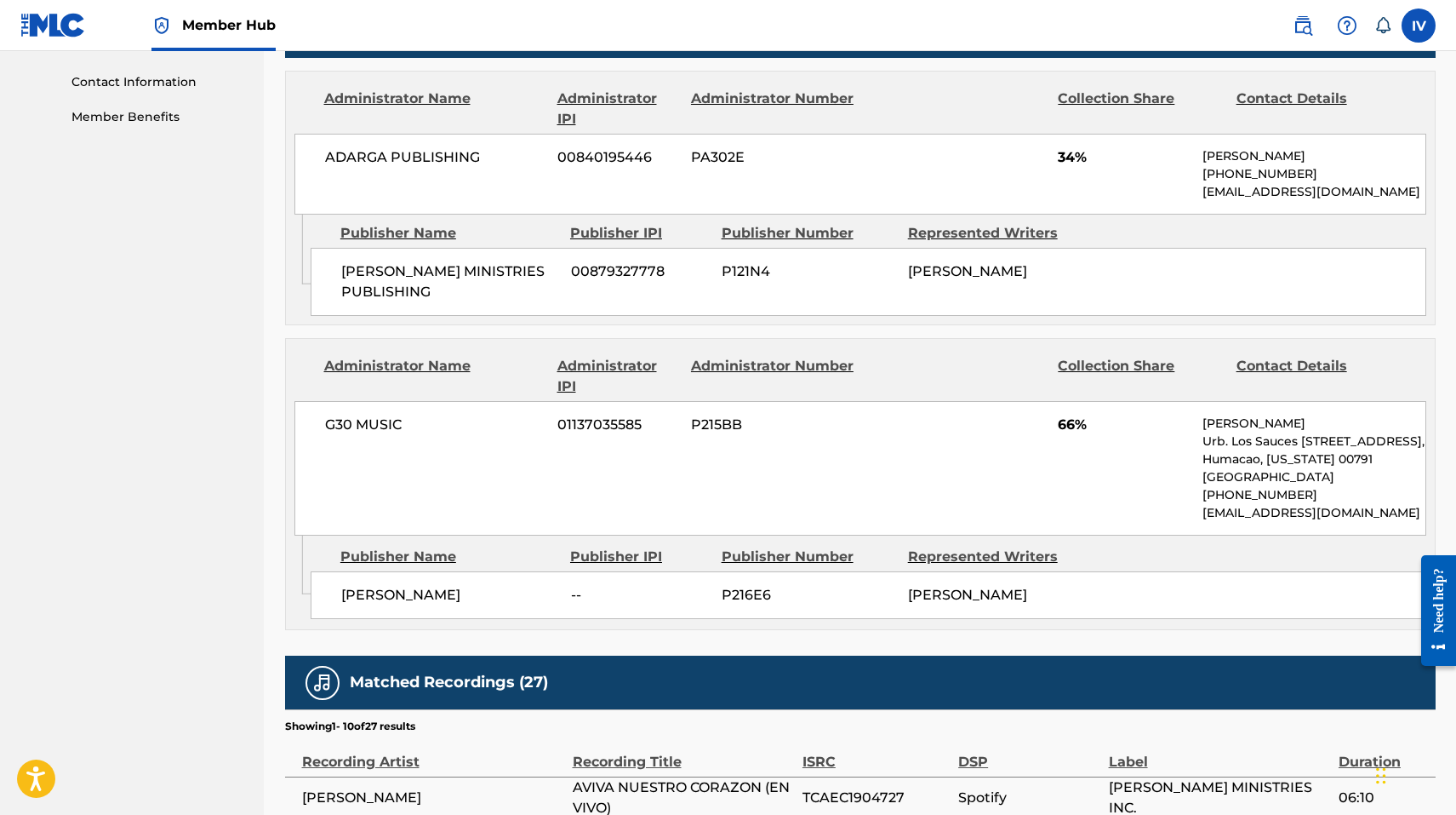
scroll to position [831, 0]
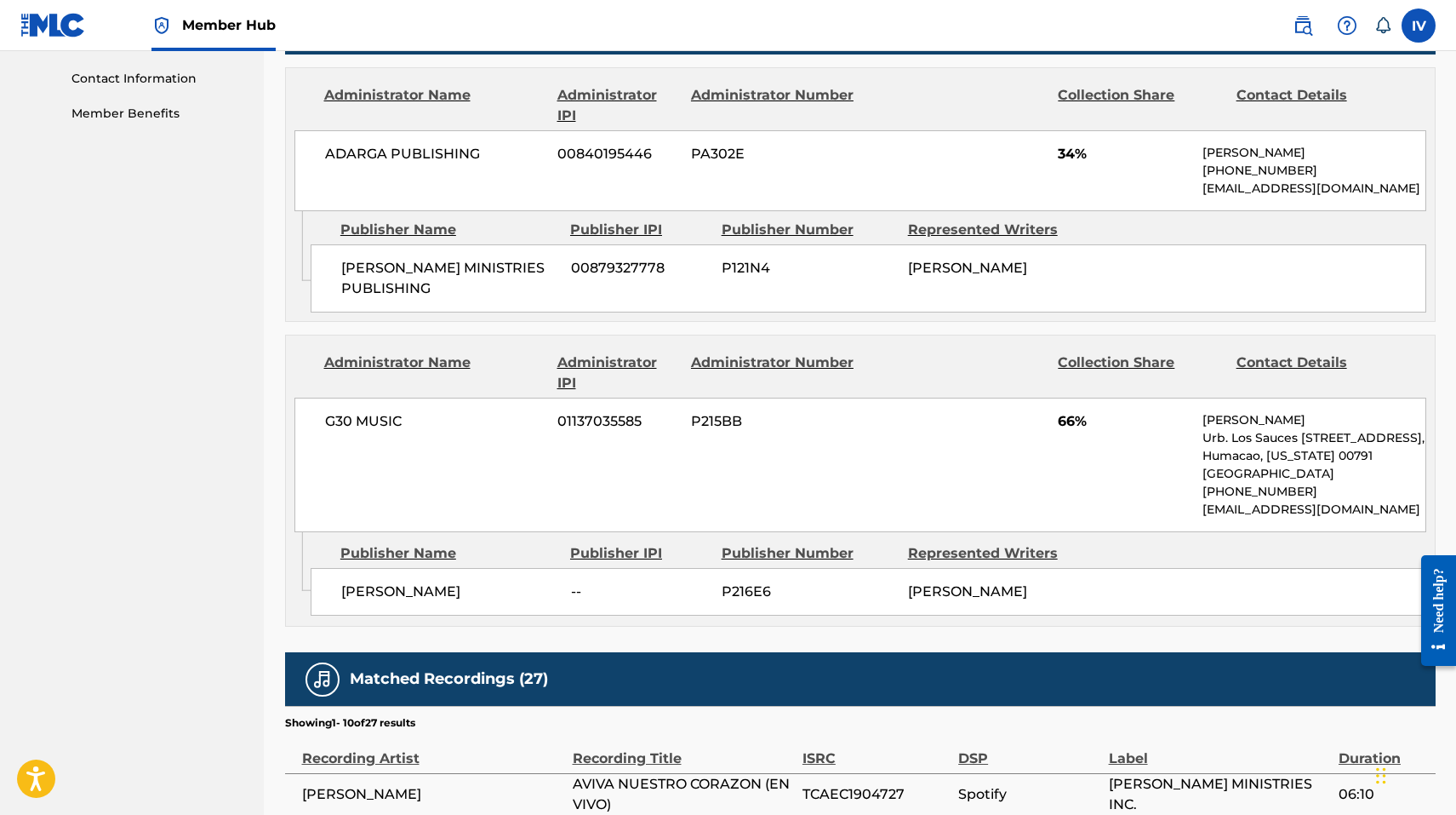
click at [345, 418] on span "G30 MUSIC" at bounding box center [435, 421] width 220 height 20
copy div "G30 MUSIC"
click at [374, 414] on span "G30 MUSIC" at bounding box center [435, 421] width 220 height 20
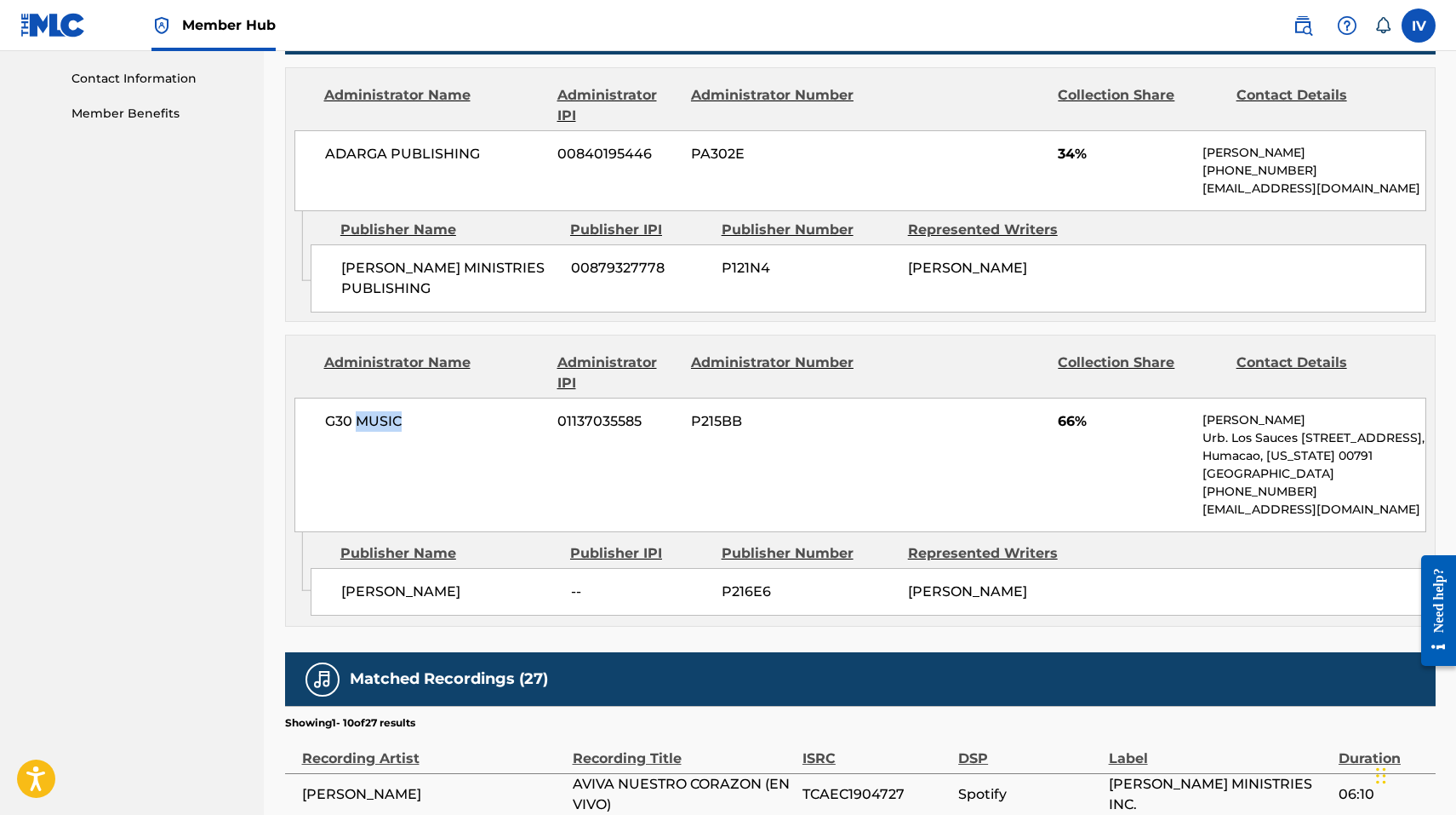
click at [374, 414] on span "G30 MUSIC" at bounding box center [435, 421] width 220 height 20
click at [458, 581] on span "CARLOS MANUEL AGOSTO TOLEDO" at bounding box center [450, 591] width 217 height 20
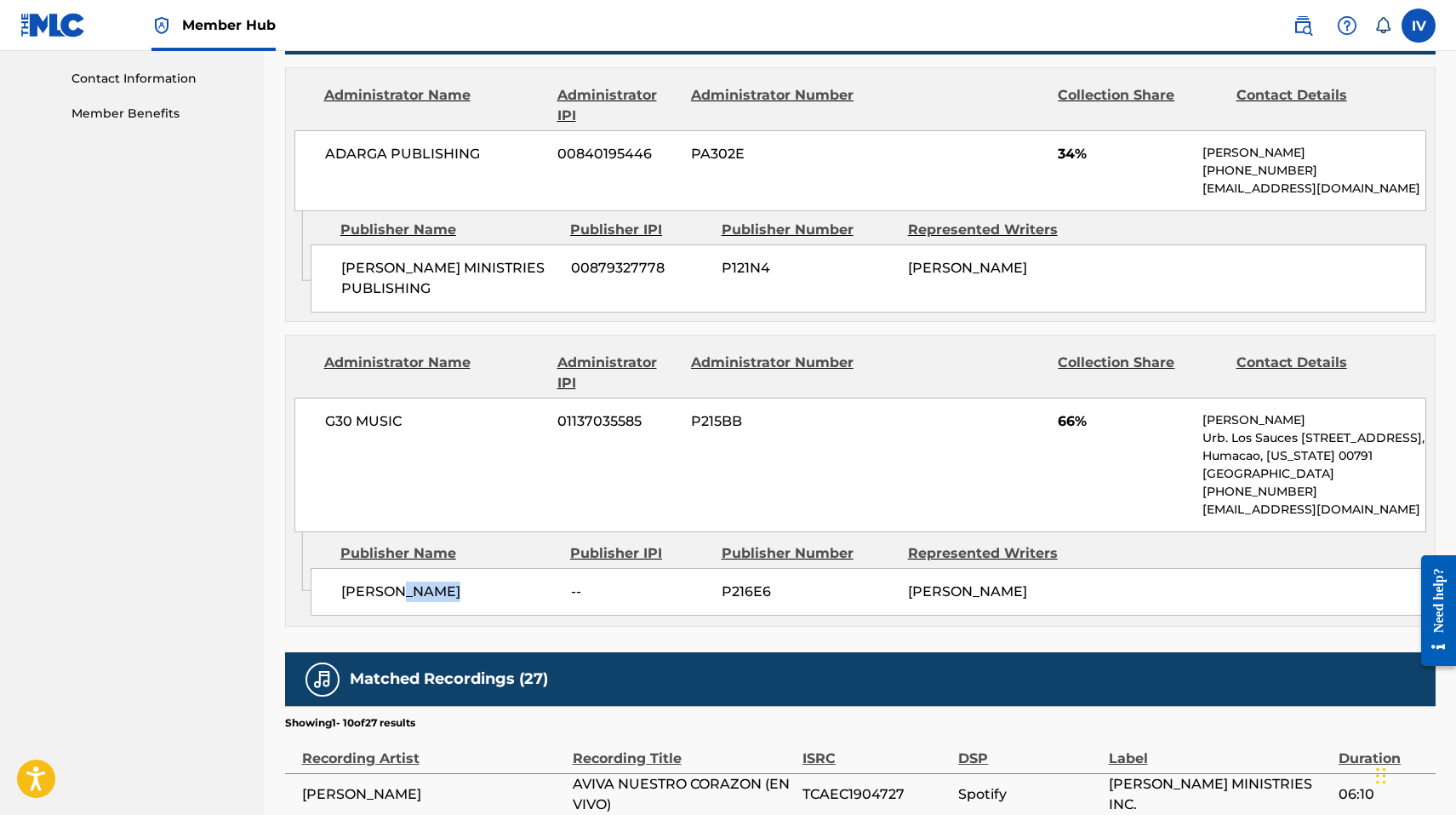
click at [458, 581] on span "CARLOS MANUEL AGOSTO TOLEDO" at bounding box center [450, 591] width 217 height 20
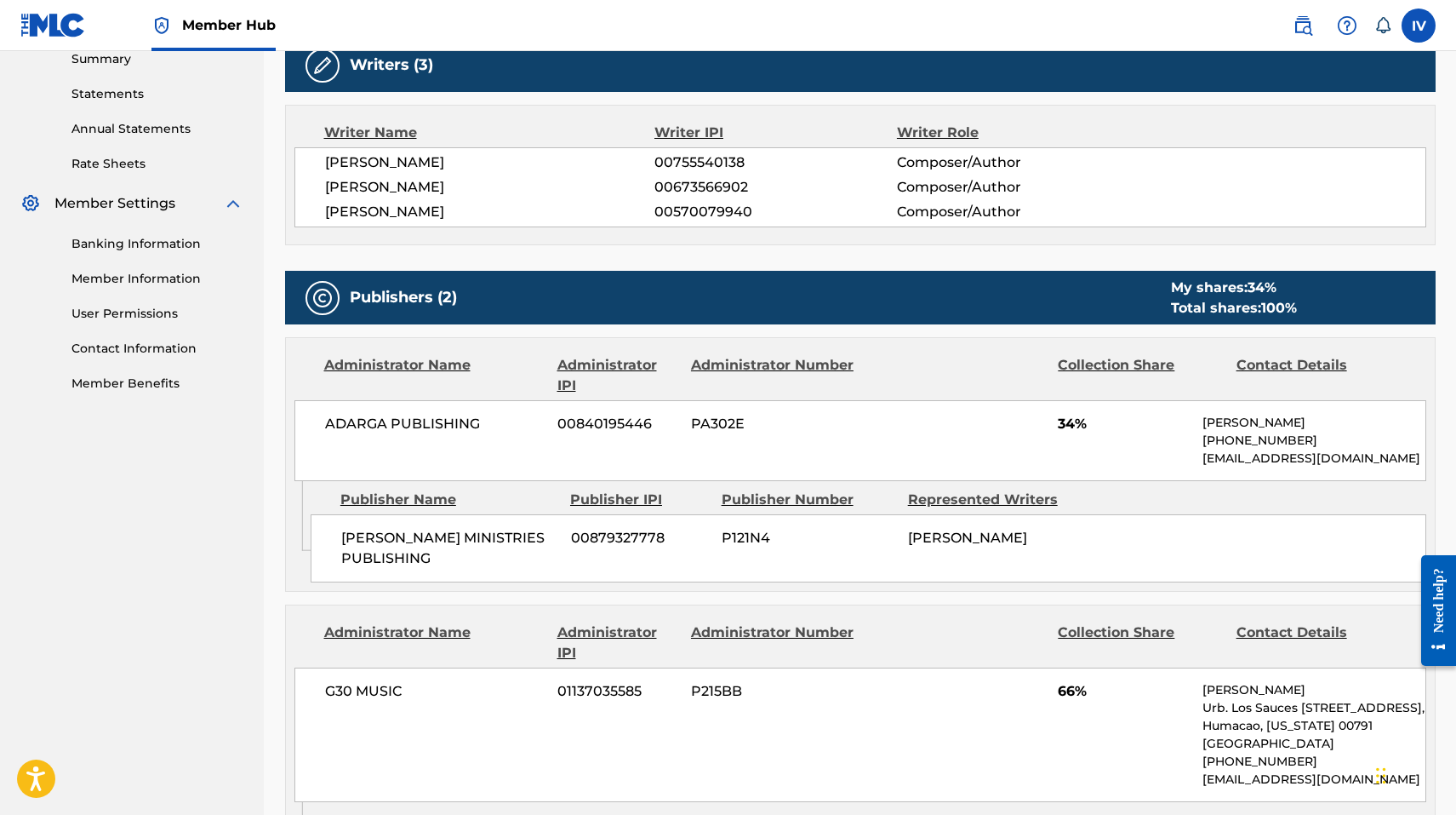
scroll to position [0, 0]
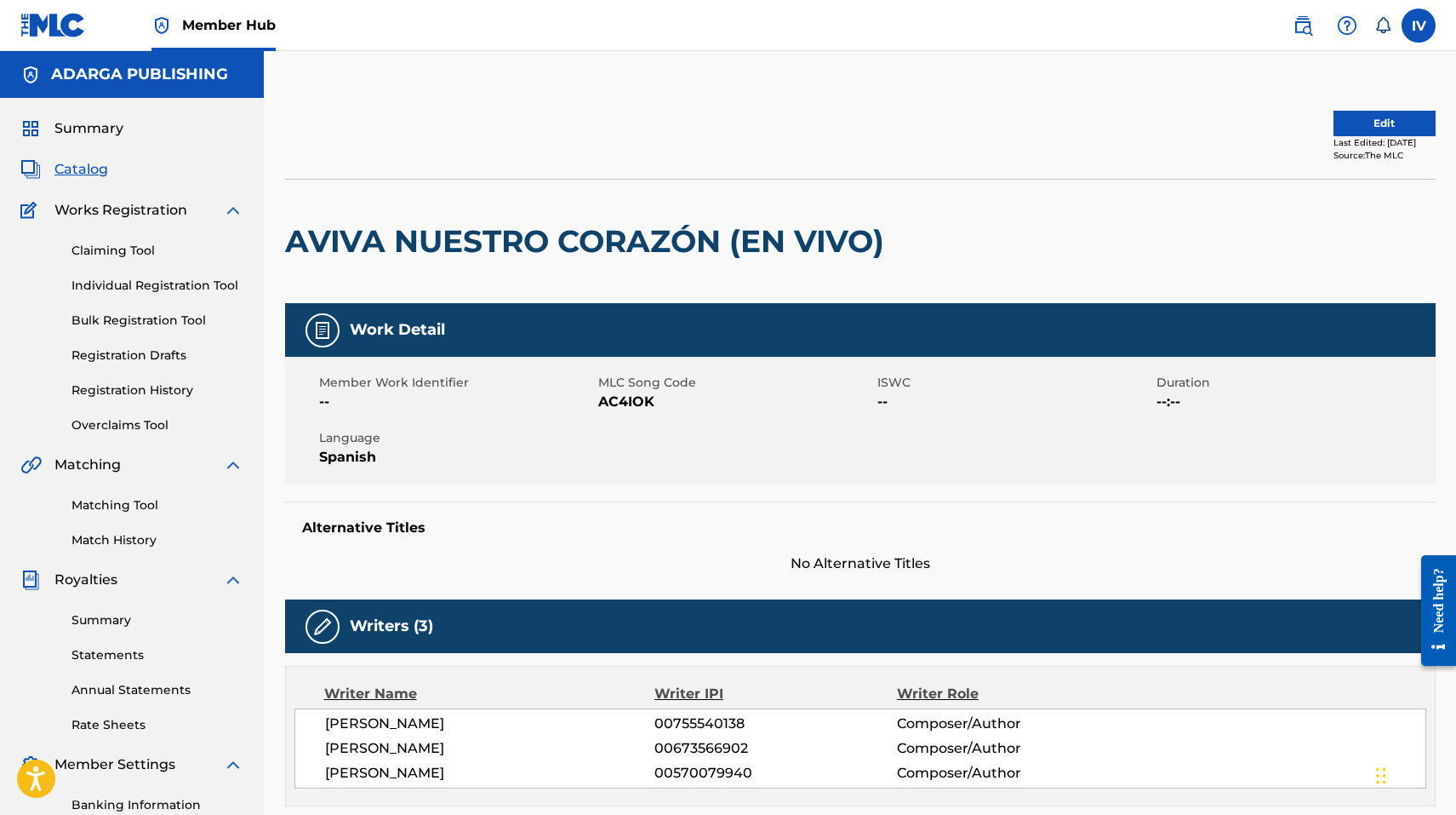
click at [78, 181] on div "Summary Catalog Works Registration Claiming Tool Individual Registration Tool B…" at bounding box center [132, 535] width 264 height 876
click at [79, 171] on span "Catalog" at bounding box center [81, 169] width 54 height 20
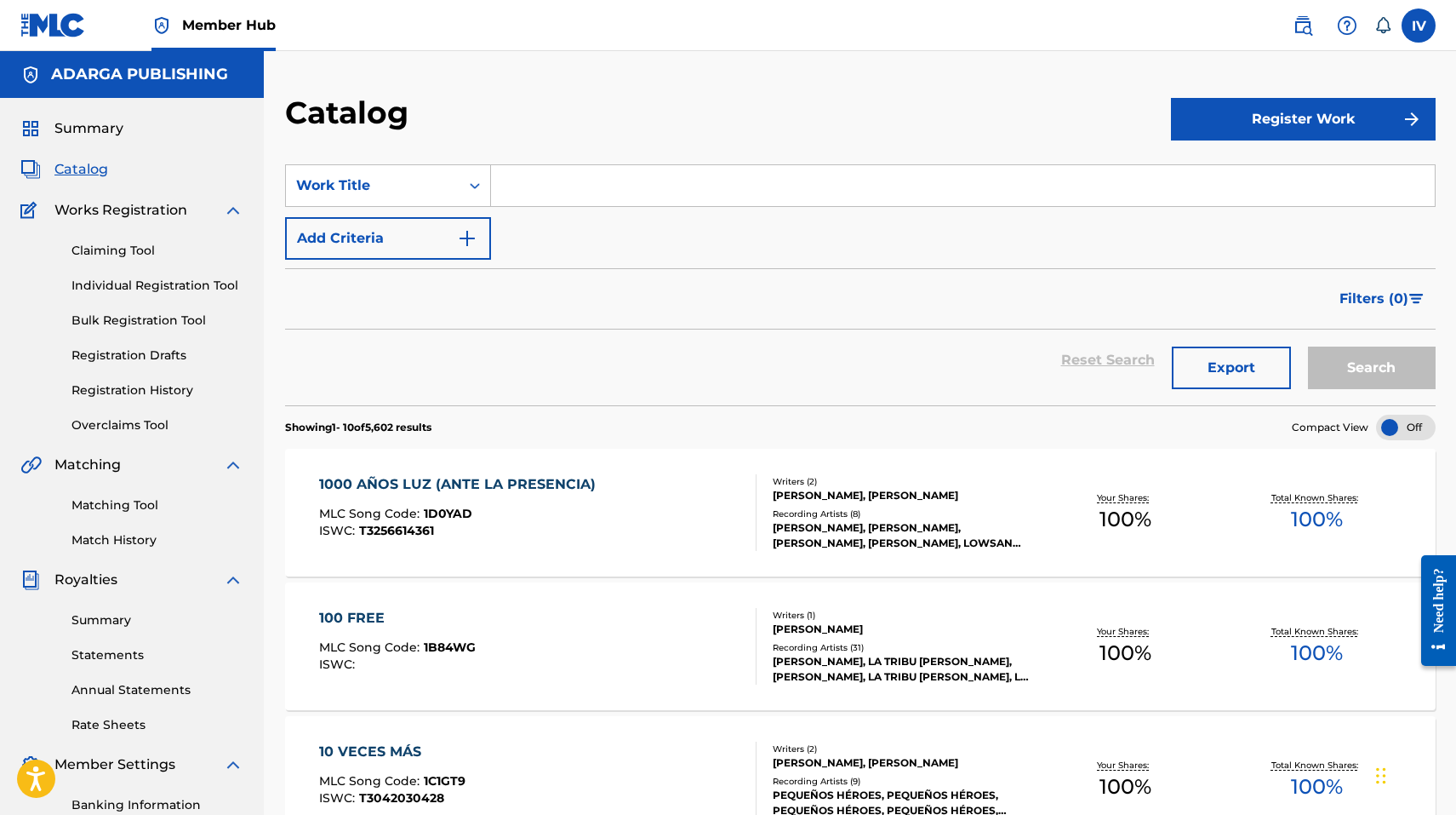
click at [554, 169] on input "Search Form" at bounding box center [963, 185] width 944 height 41
paste input "El Vendra"
type input "El Vendra"
click at [1308, 346] on button "Search" at bounding box center [1372, 367] width 128 height 43
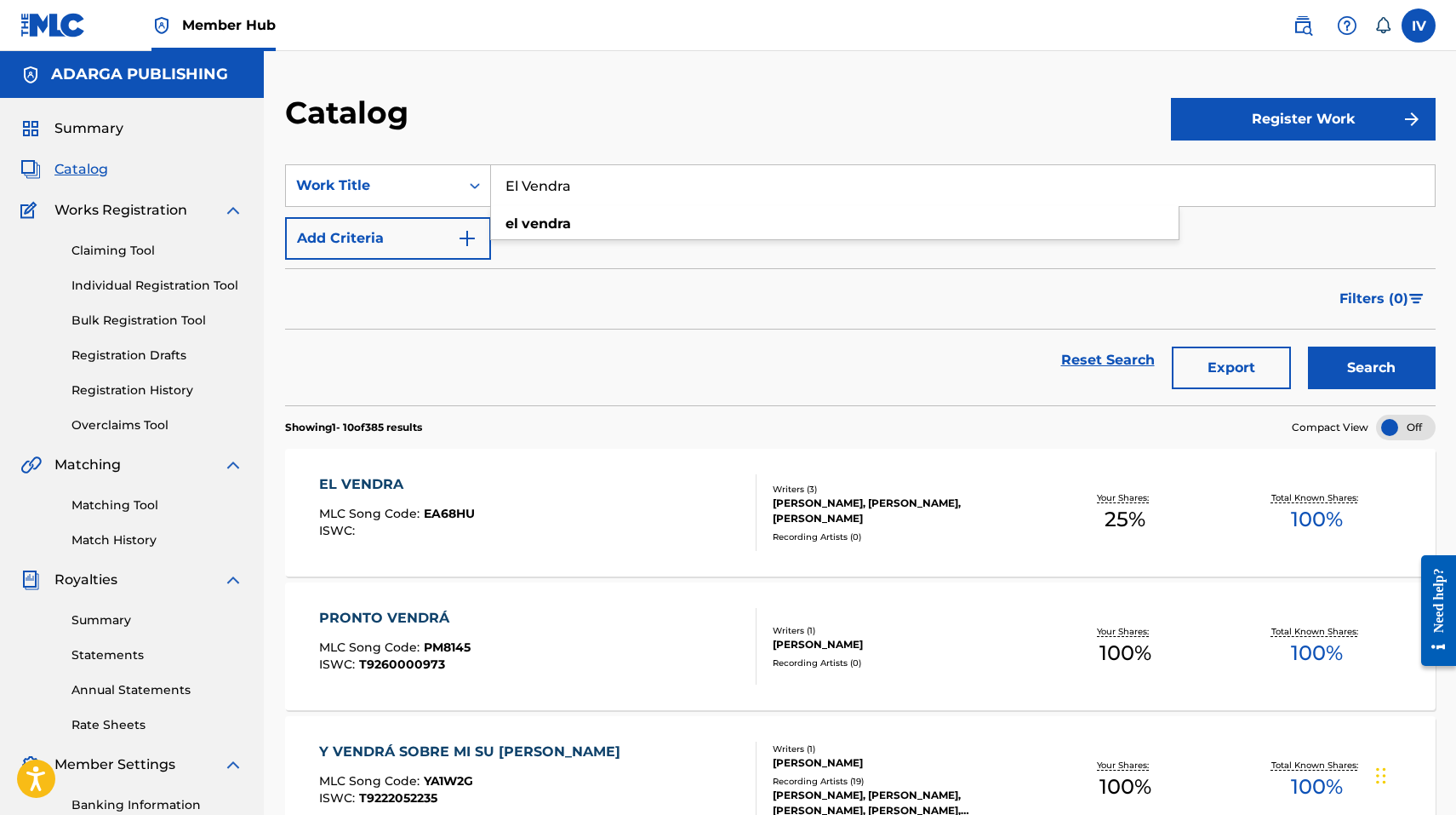
click at [499, 476] on div "EL VENDRA MLC Song Code : EA68HU ISWC :" at bounding box center [537, 513] width 438 height 77
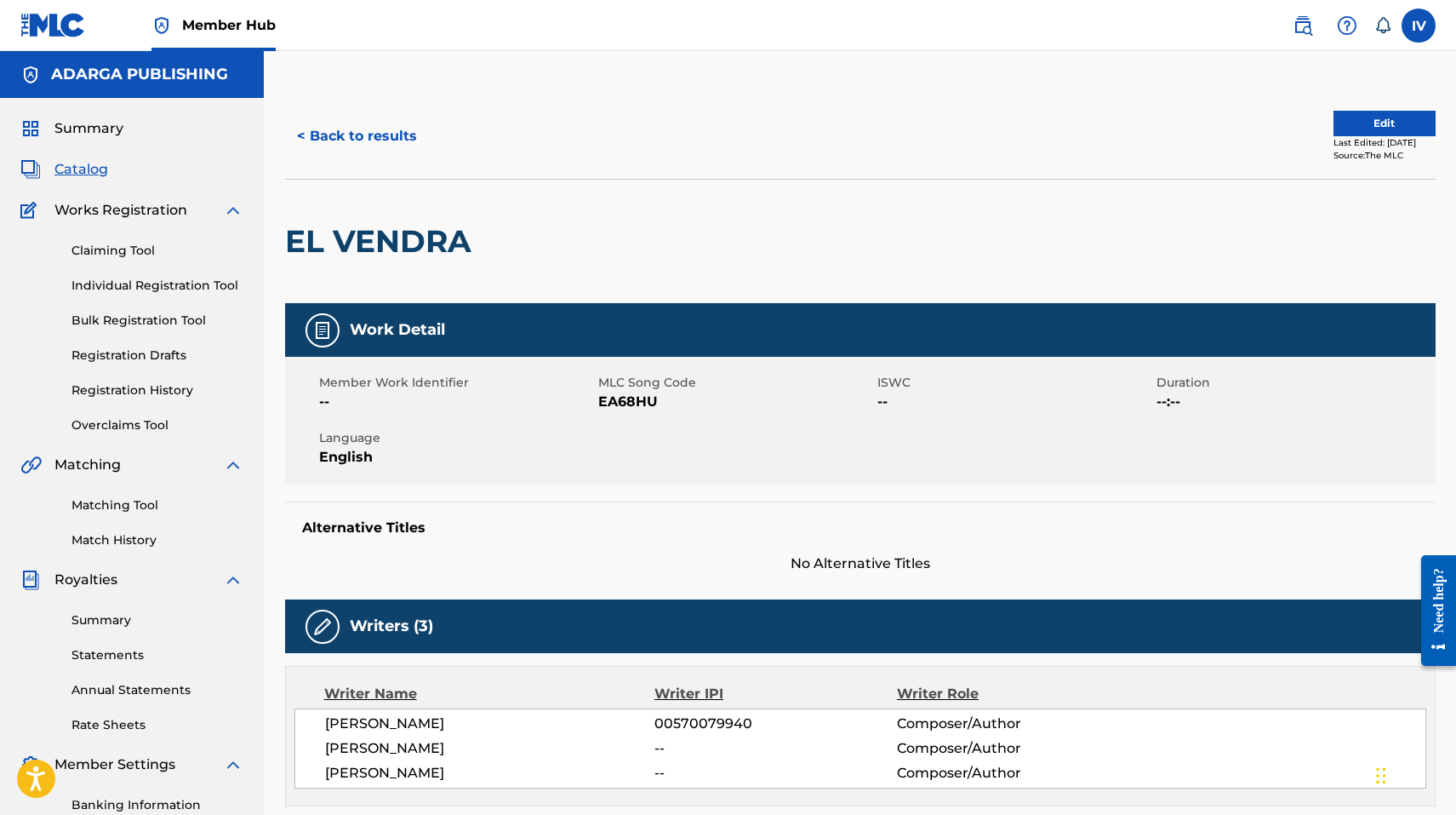
click at [617, 403] on span "EA68HU" at bounding box center [735, 402] width 275 height 20
copy span "EA68HU"
click at [636, 404] on span "EA68HU" at bounding box center [735, 402] width 275 height 20
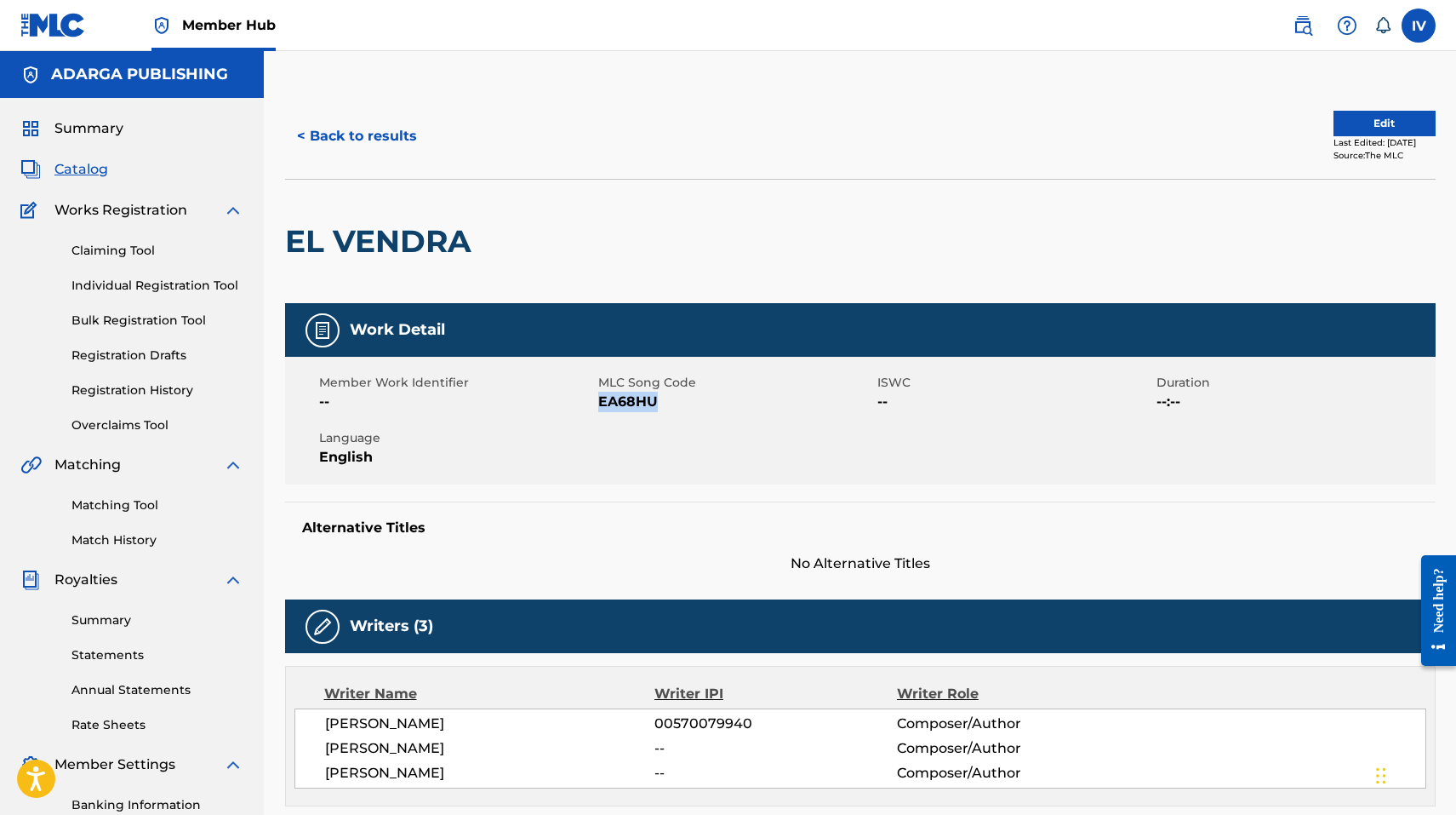
copy span "EA68HU"
click at [382, 236] on h2 "EL VENDRA" at bounding box center [382, 241] width 195 height 38
copy div "EL VENDRA"
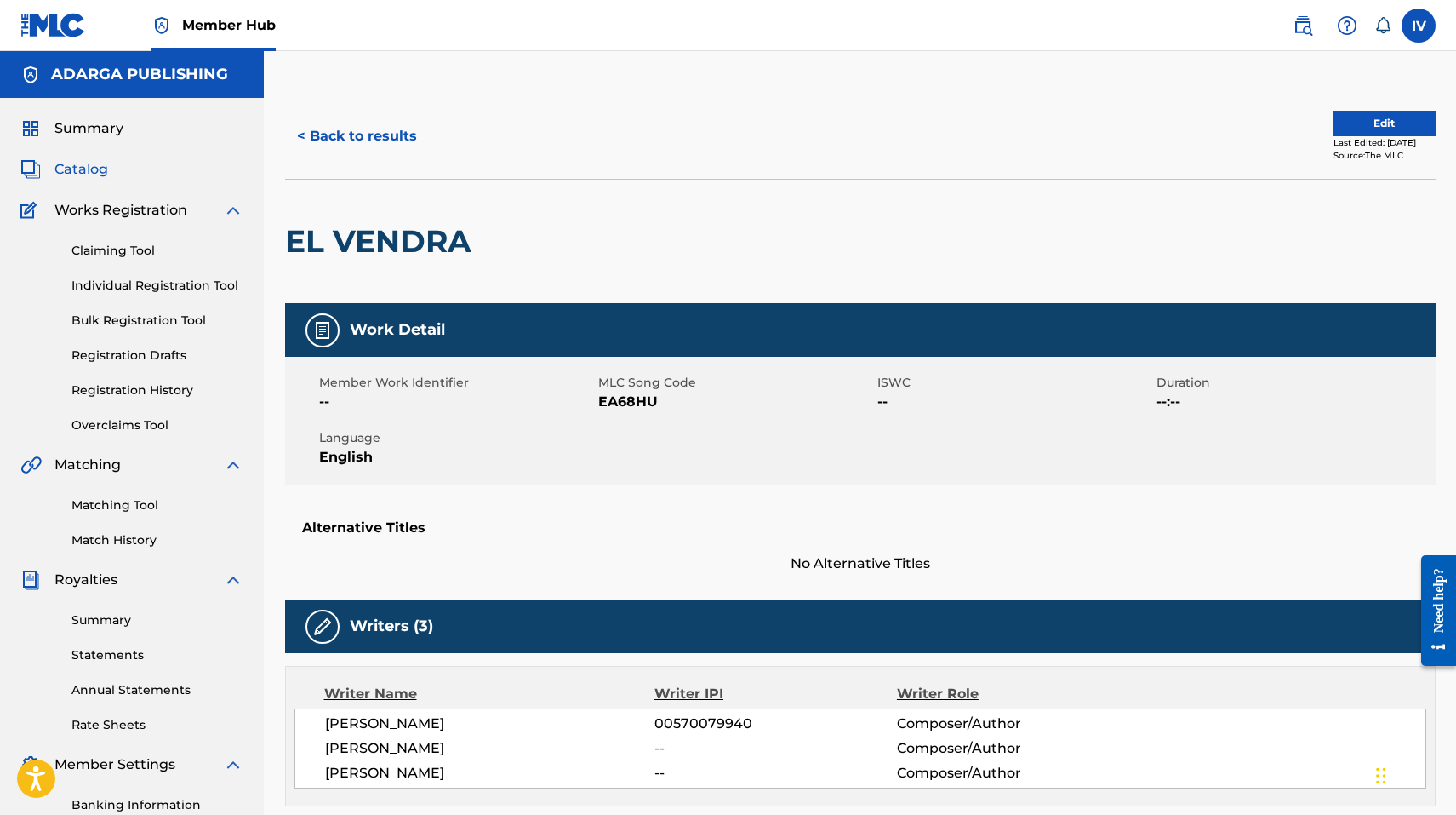
click at [611, 398] on span "EA68HU" at bounding box center [735, 402] width 275 height 20
copy span "EA68HU"
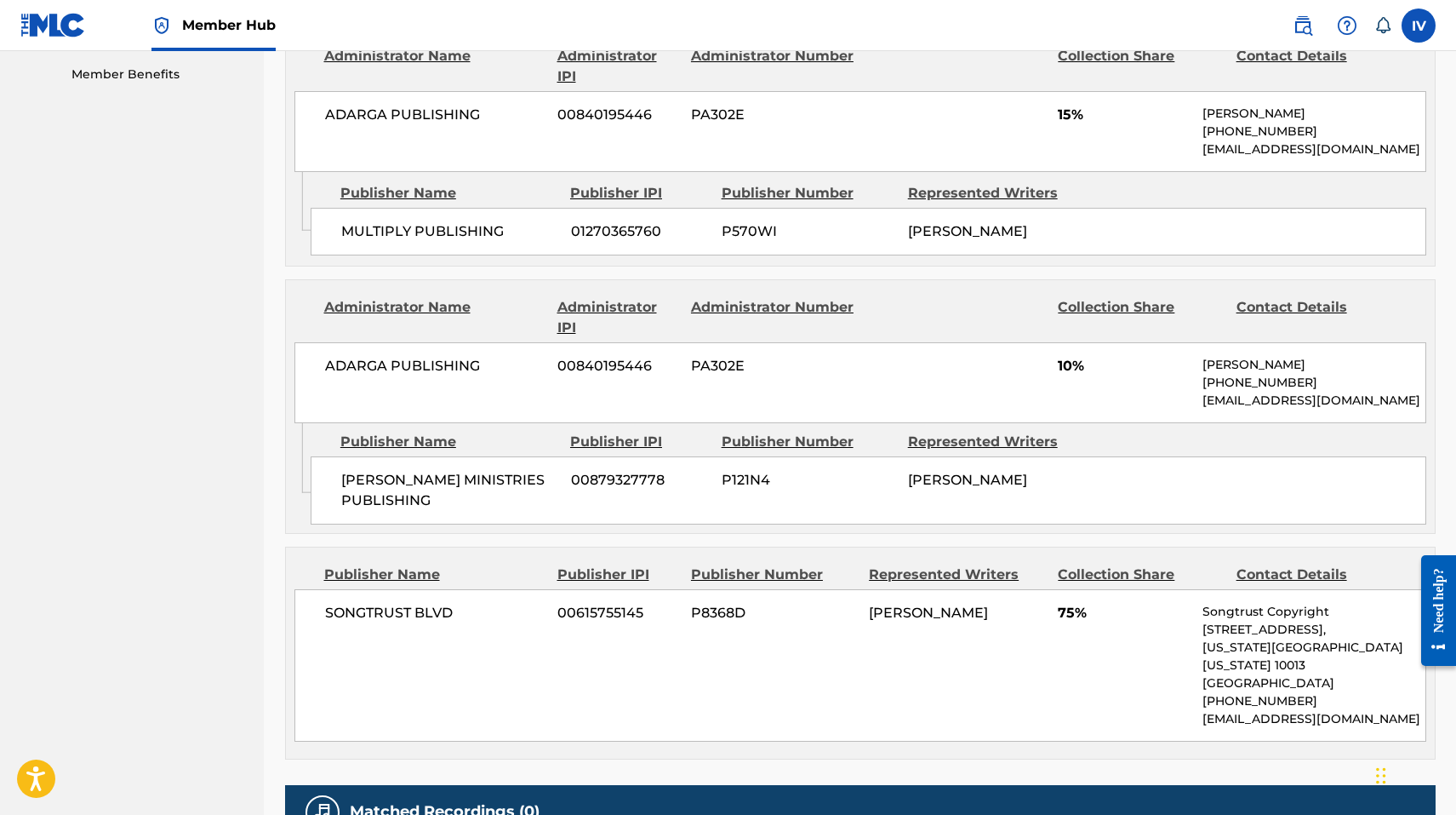
scroll to position [876, 0]
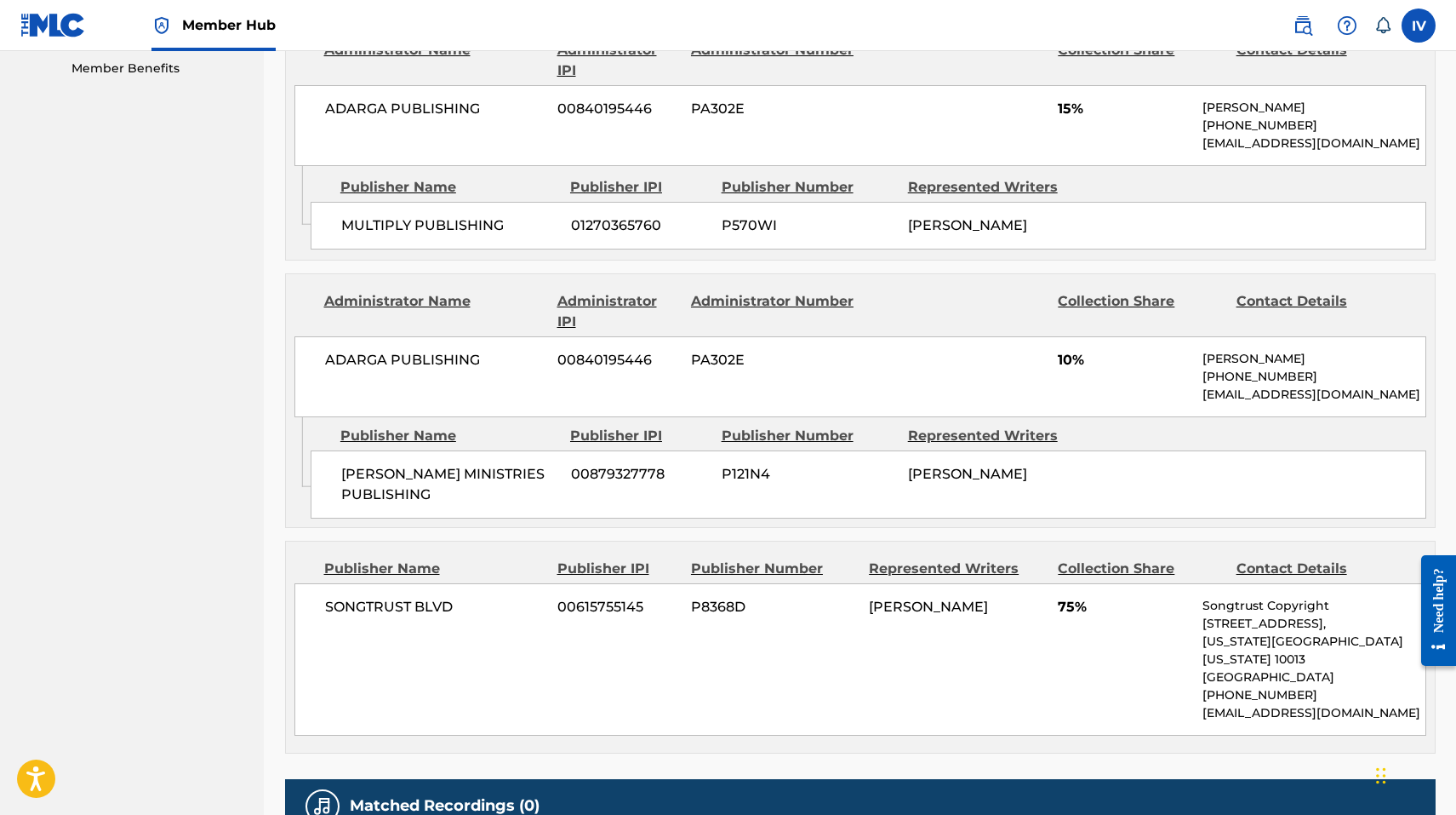
click at [403, 597] on span "SONGTRUST BLVD" at bounding box center [435, 607] width 220 height 20
copy div "SONGTRUST BLVD"
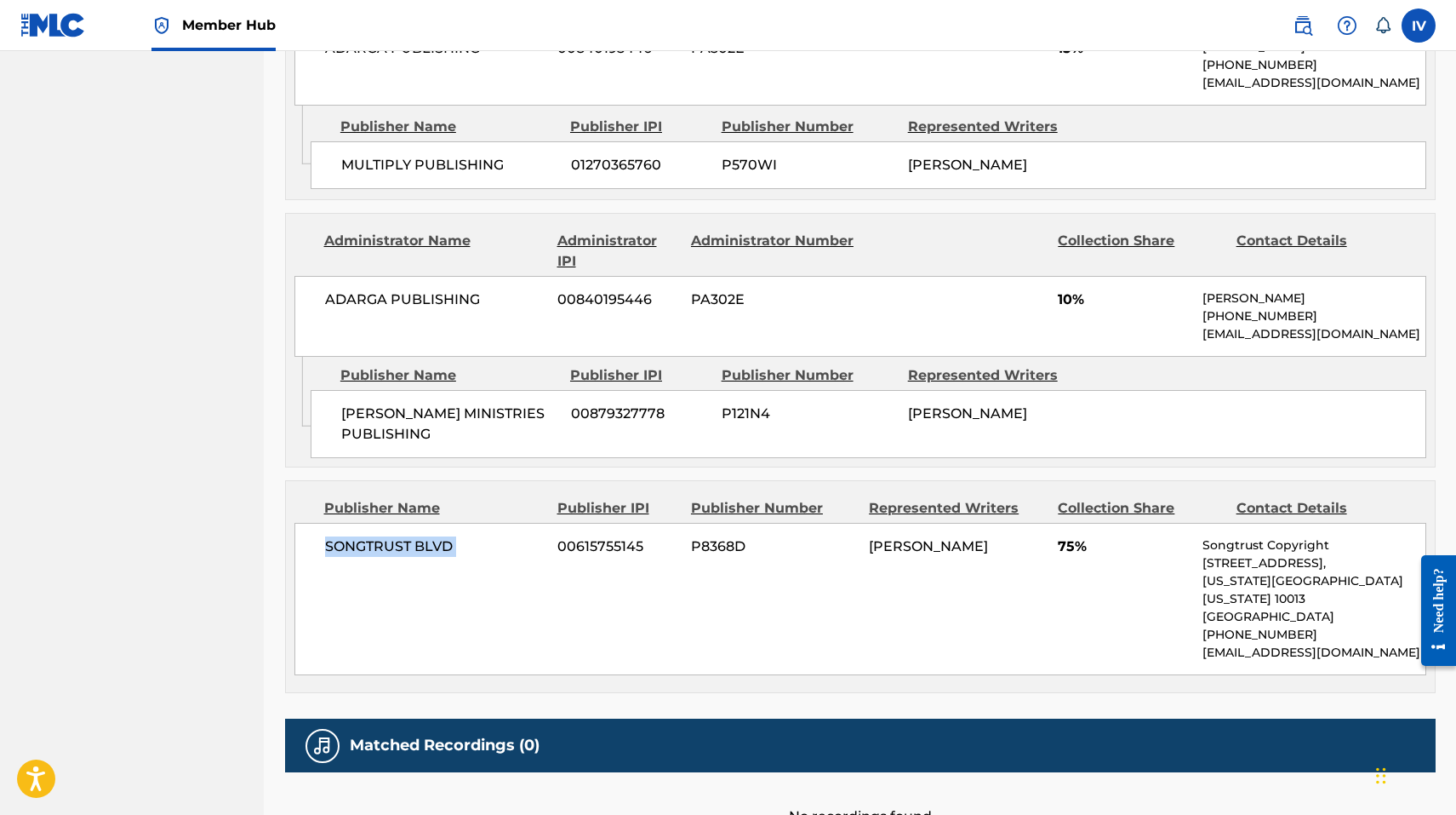
scroll to position [1009, 0]
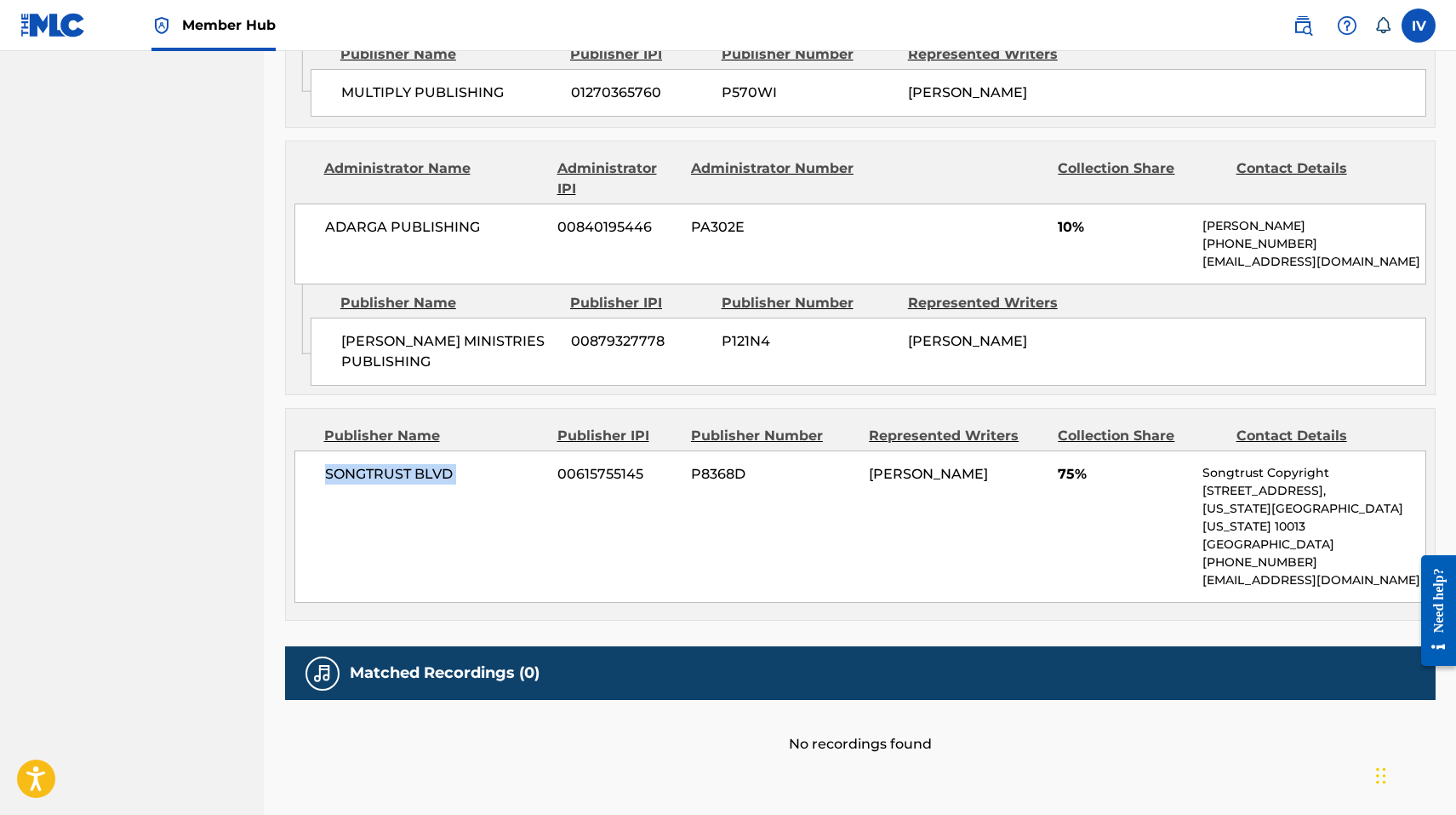
click at [426, 467] on span "SONGTRUST BLVD" at bounding box center [435, 474] width 220 height 20
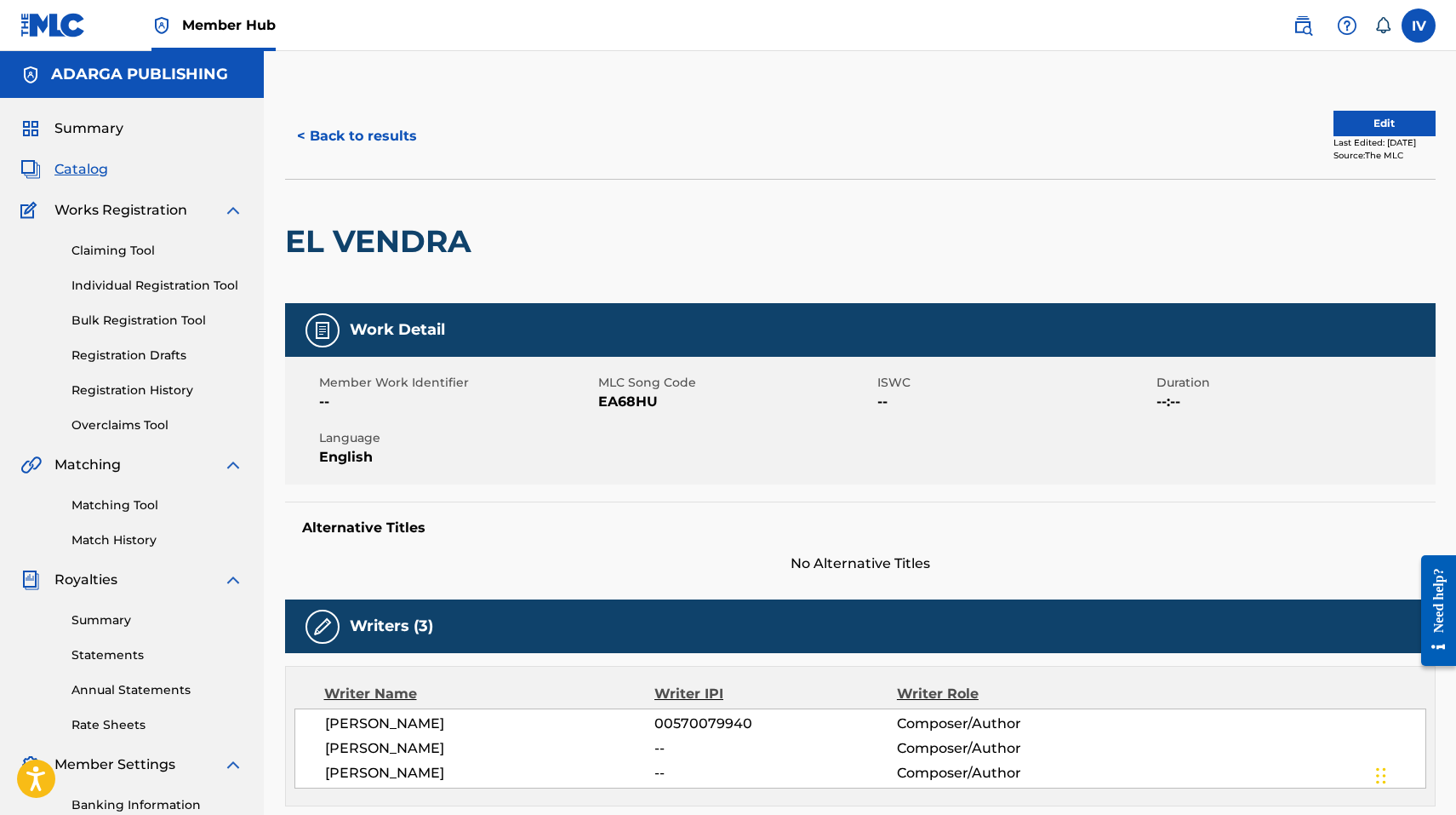
click at [90, 171] on span "Catalog" at bounding box center [81, 169] width 54 height 20
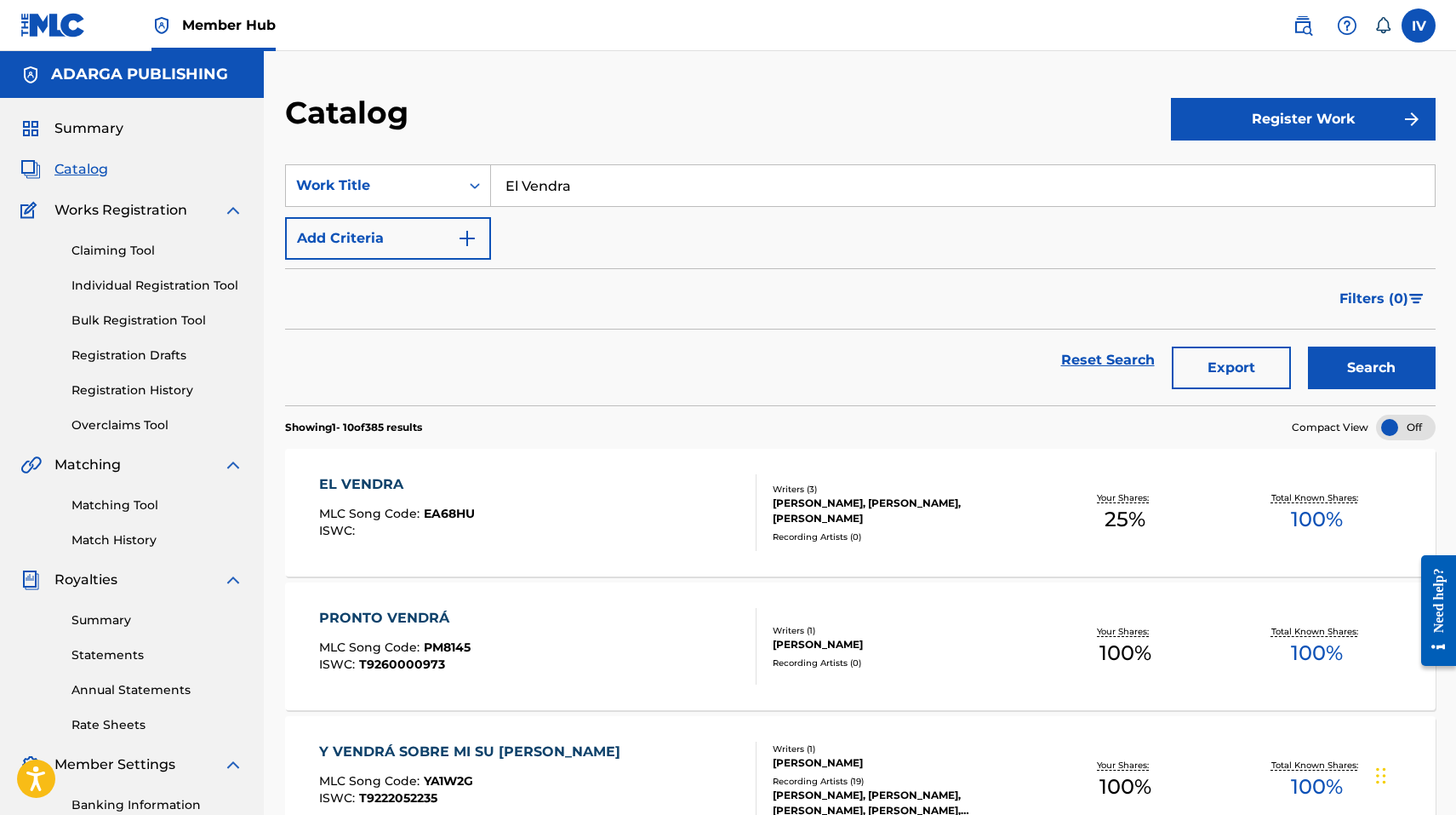
click at [579, 188] on input "El Vendra" at bounding box center [963, 185] width 944 height 41
paste input "Nadie Toma Tu Lugar"
type input "Nadie Toma Tu Lugar"
click at [1308, 346] on button "Search" at bounding box center [1372, 367] width 128 height 43
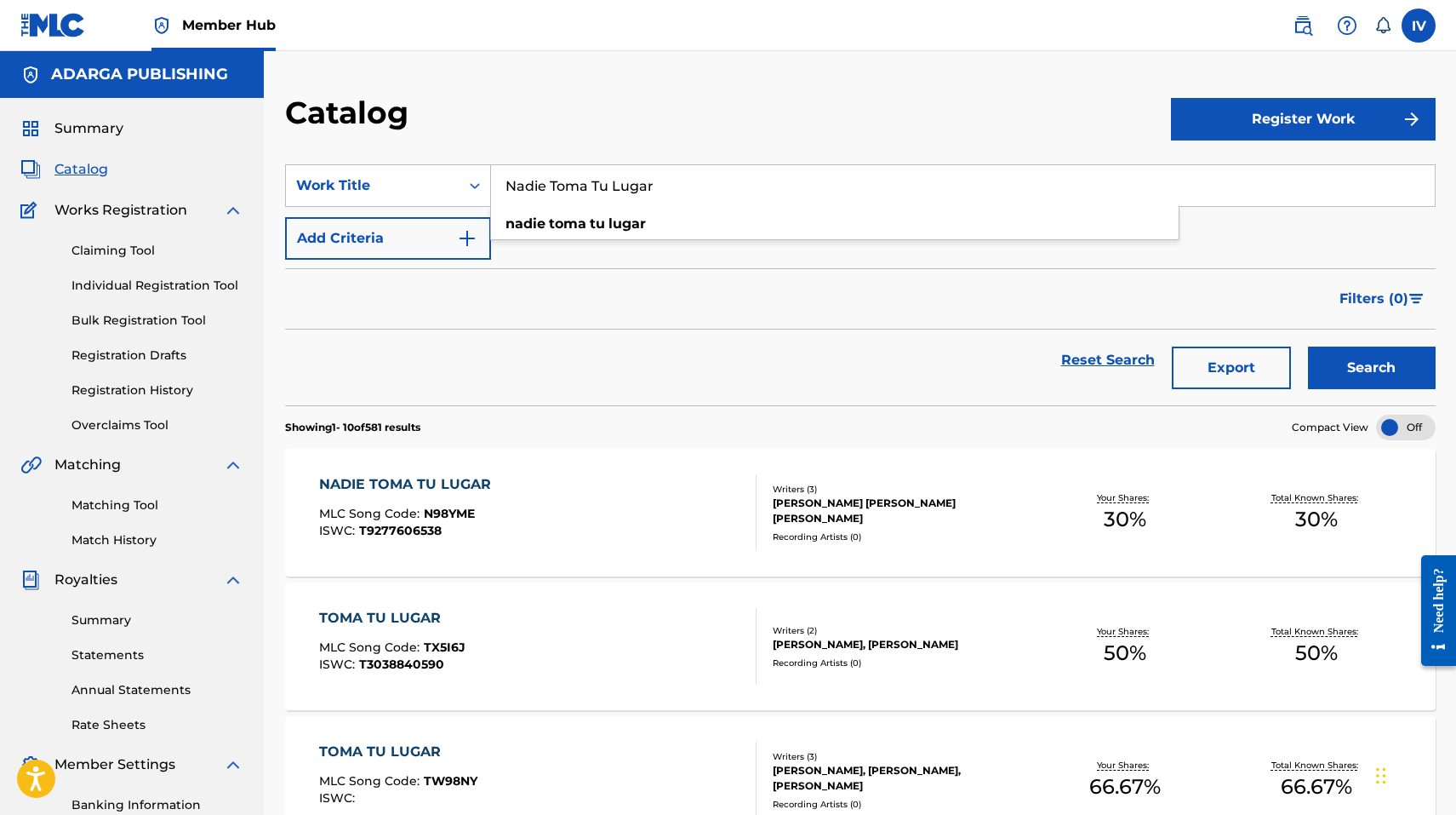
click at [465, 471] on div "NADIE TOMA TU LUGAR MLC Song Code : N98YME ISWC : T9277606538 Writers ( 3 ) JUL…" at bounding box center [860, 513] width 1151 height 128
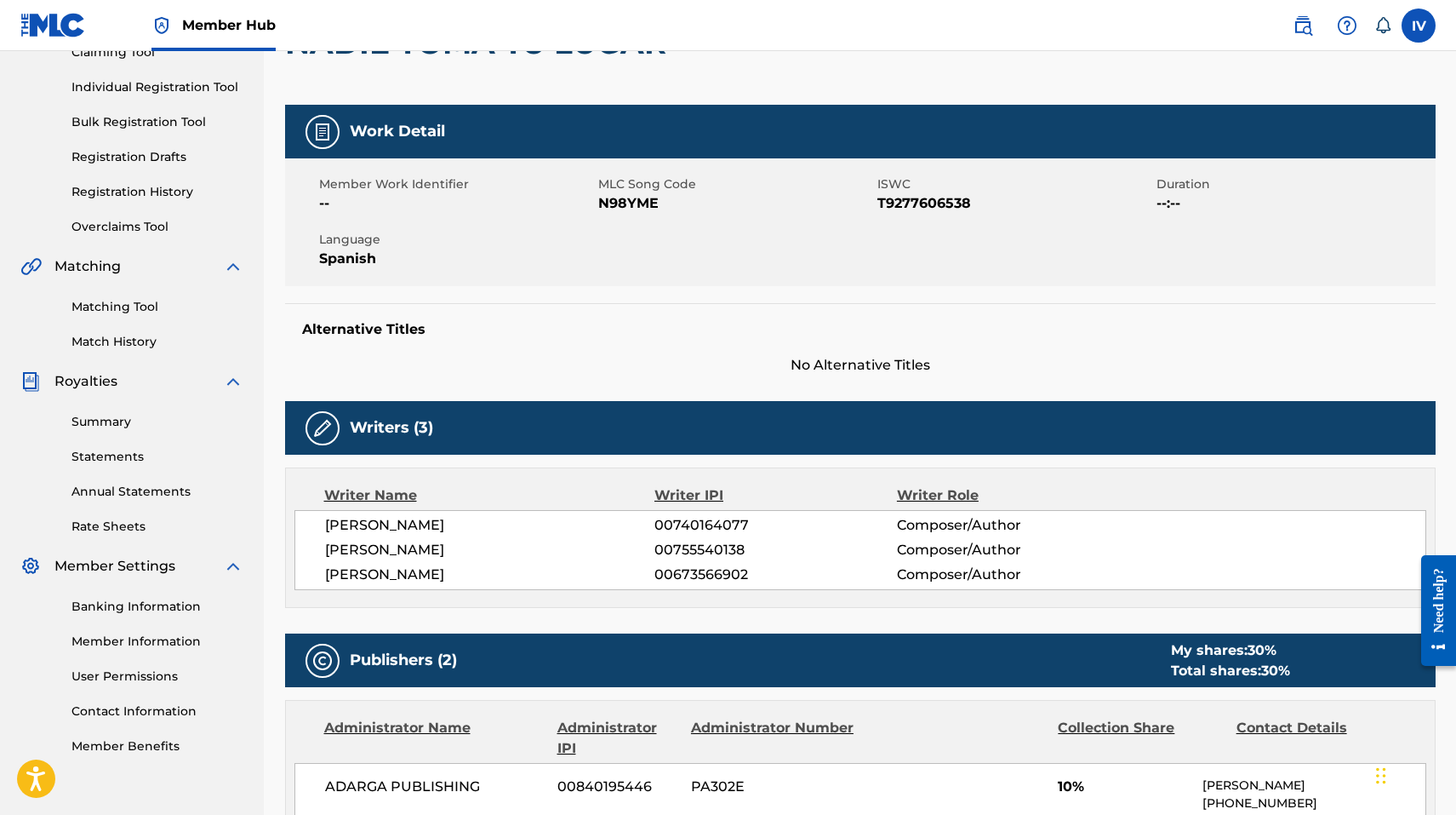
scroll to position [79, 0]
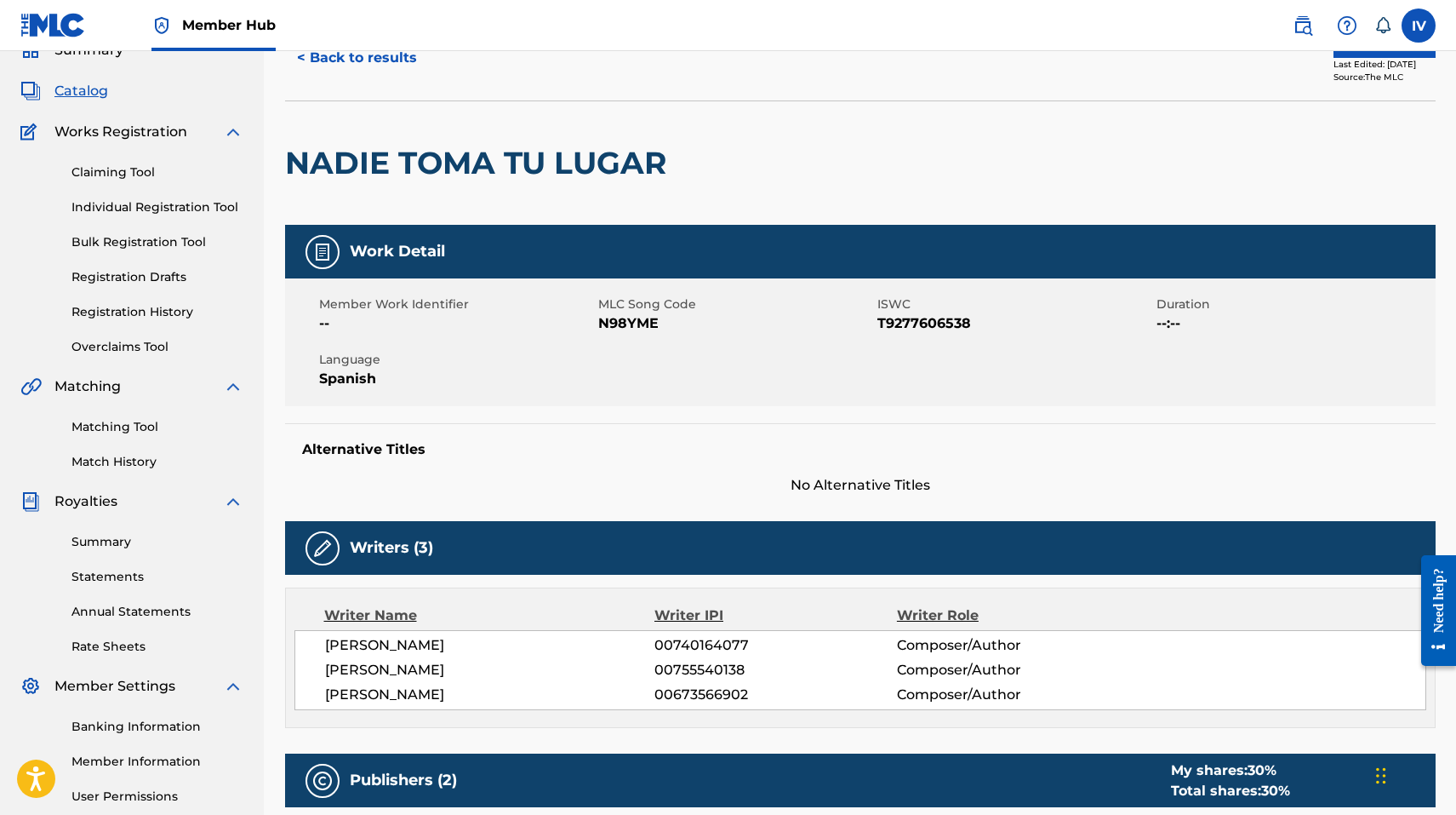
click at [448, 174] on h2 "NADIE TOMA TU LUGAR" at bounding box center [480, 163] width 390 height 38
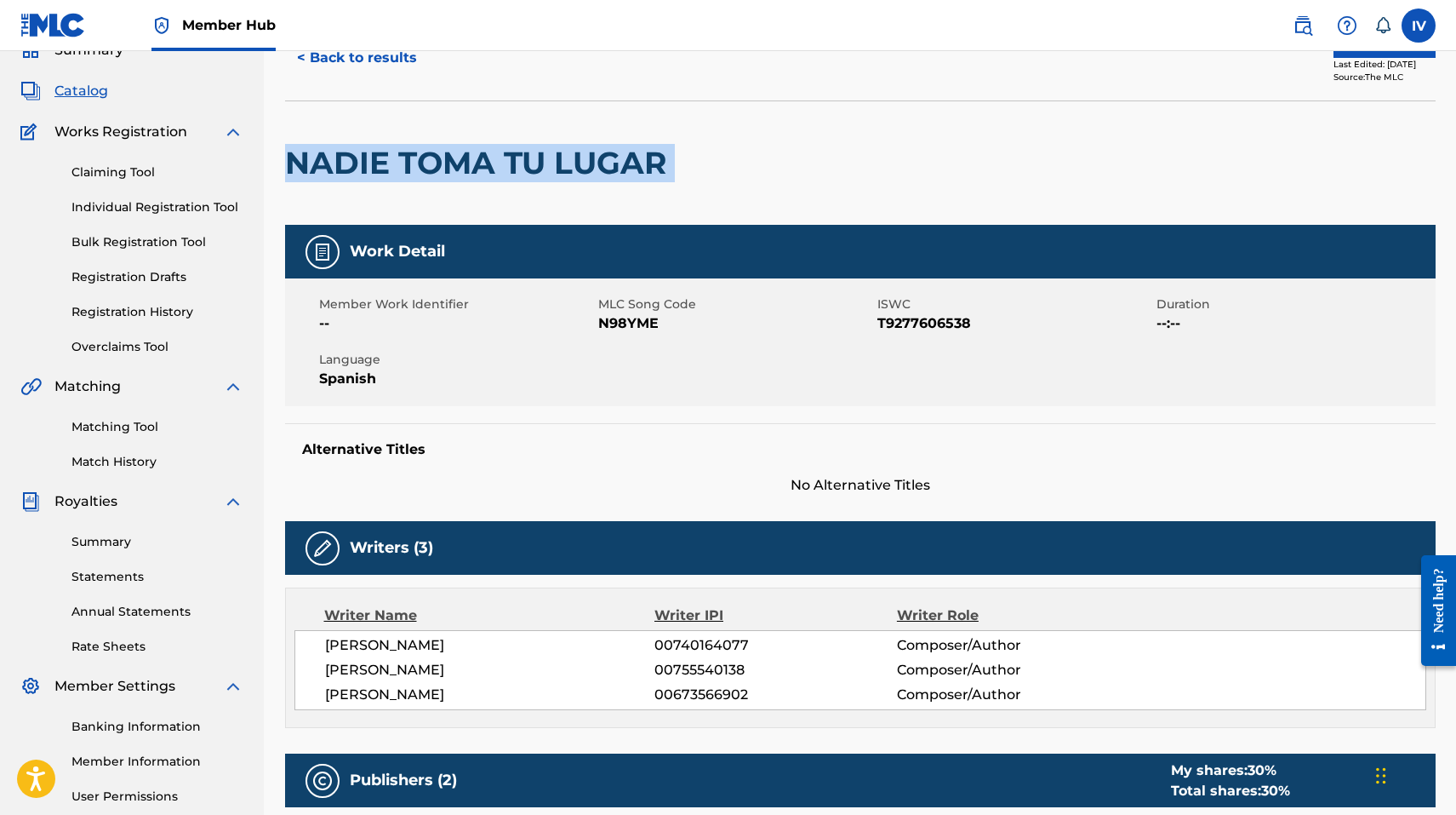
click at [448, 174] on h2 "NADIE TOMA TU LUGAR" at bounding box center [480, 163] width 390 height 38
copy div "NADIE TOMA TU LUGAR"
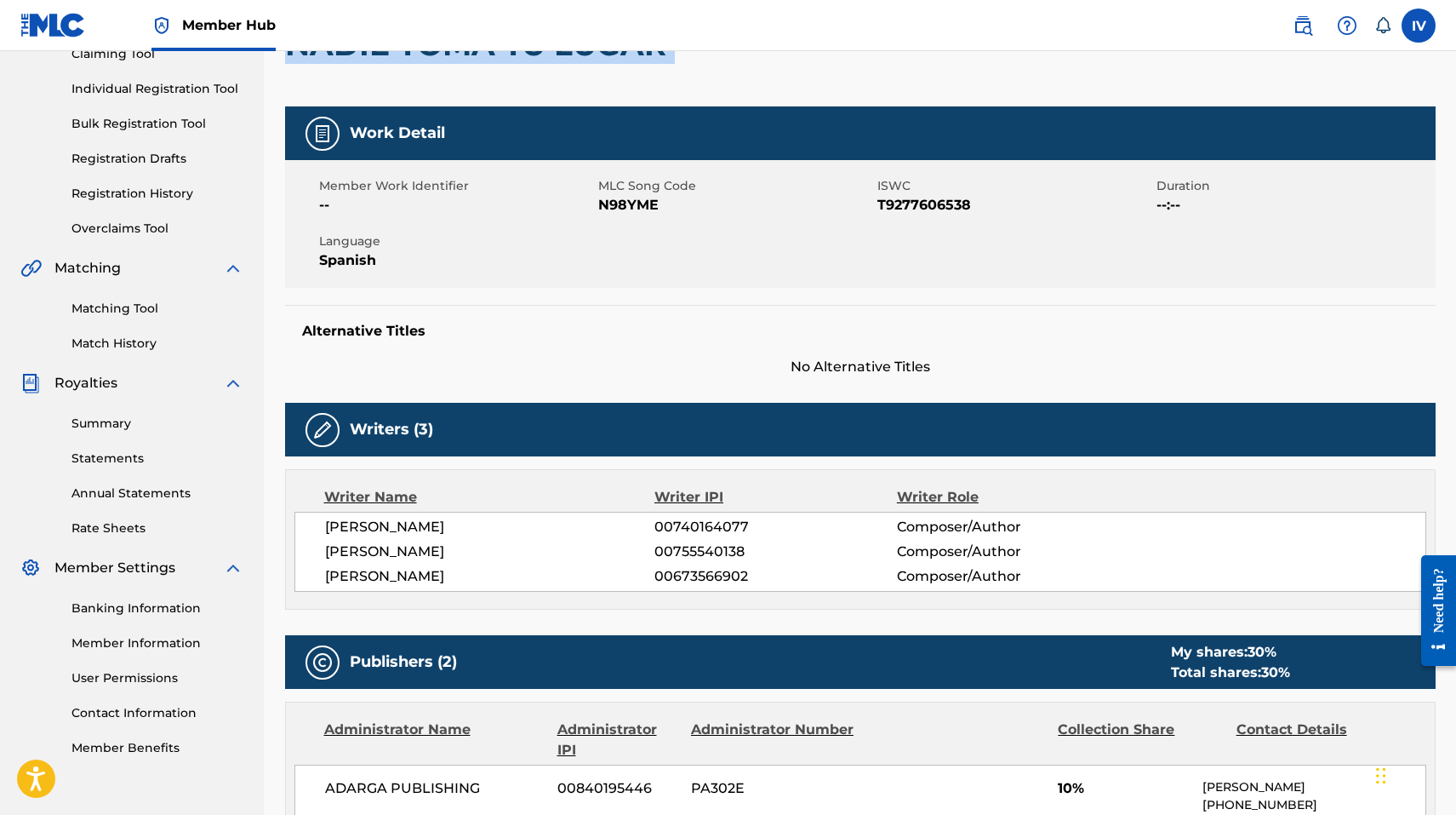
scroll to position [325, 0]
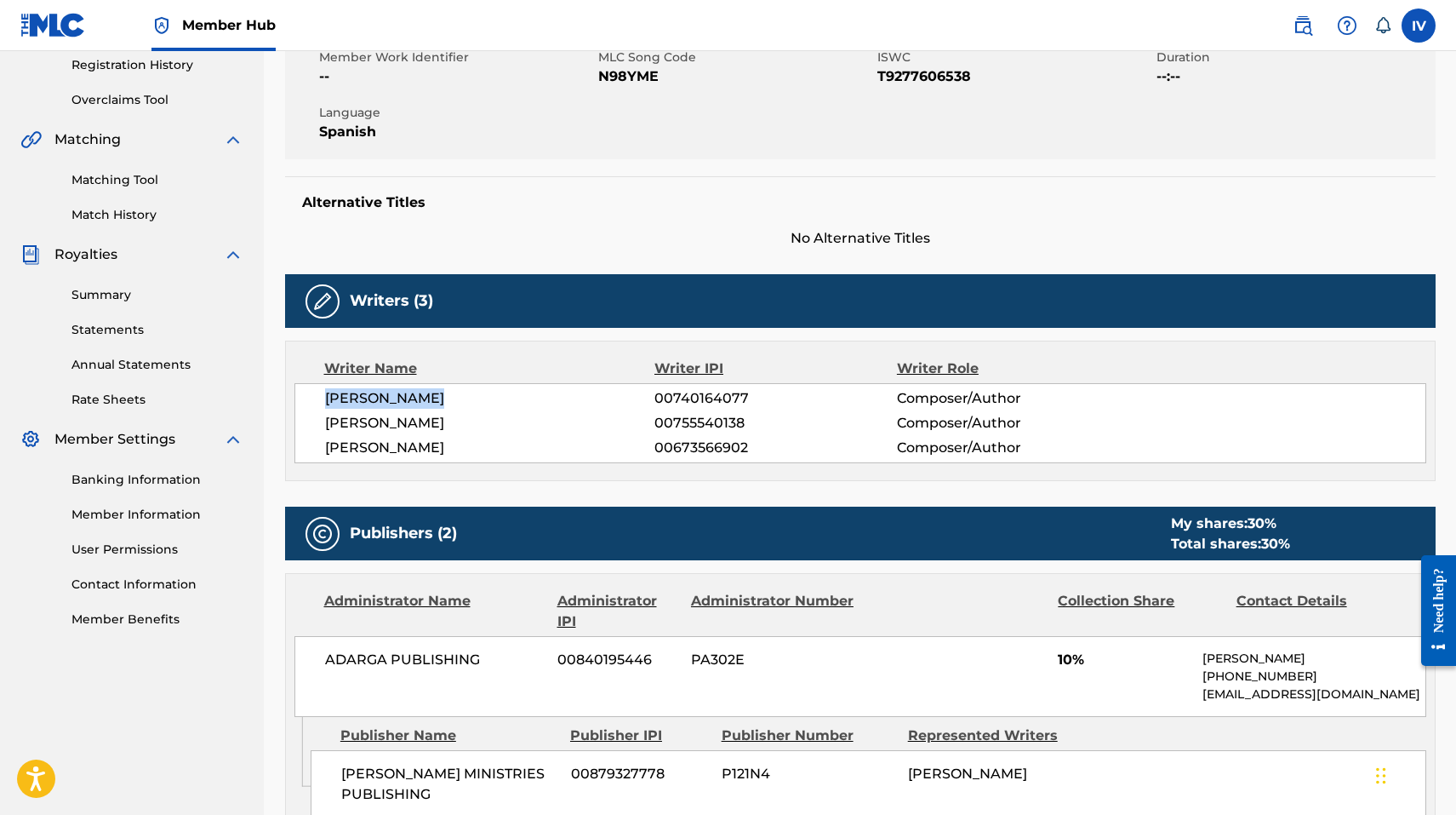
drag, startPoint x: 328, startPoint y: 397, endPoint x: 452, endPoint y: 396, distance: 124.0
click at [452, 396] on span "EDWARD SAMUEL SANCHEZ RDZ" at bounding box center [491, 398] width 331 height 20
click at [392, 401] on span "EDWARD SAMUEL SANCHEZ RDZ" at bounding box center [491, 398] width 331 height 20
drag, startPoint x: 391, startPoint y: 399, endPoint x: 319, endPoint y: 399, distance: 72.0
click at [319, 399] on div "EDWARD SAMUEL SANCHEZ RDZ 00740164077 Composer/Author MIKE RIVERA 00755540138 C…" at bounding box center [860, 423] width 1132 height 80
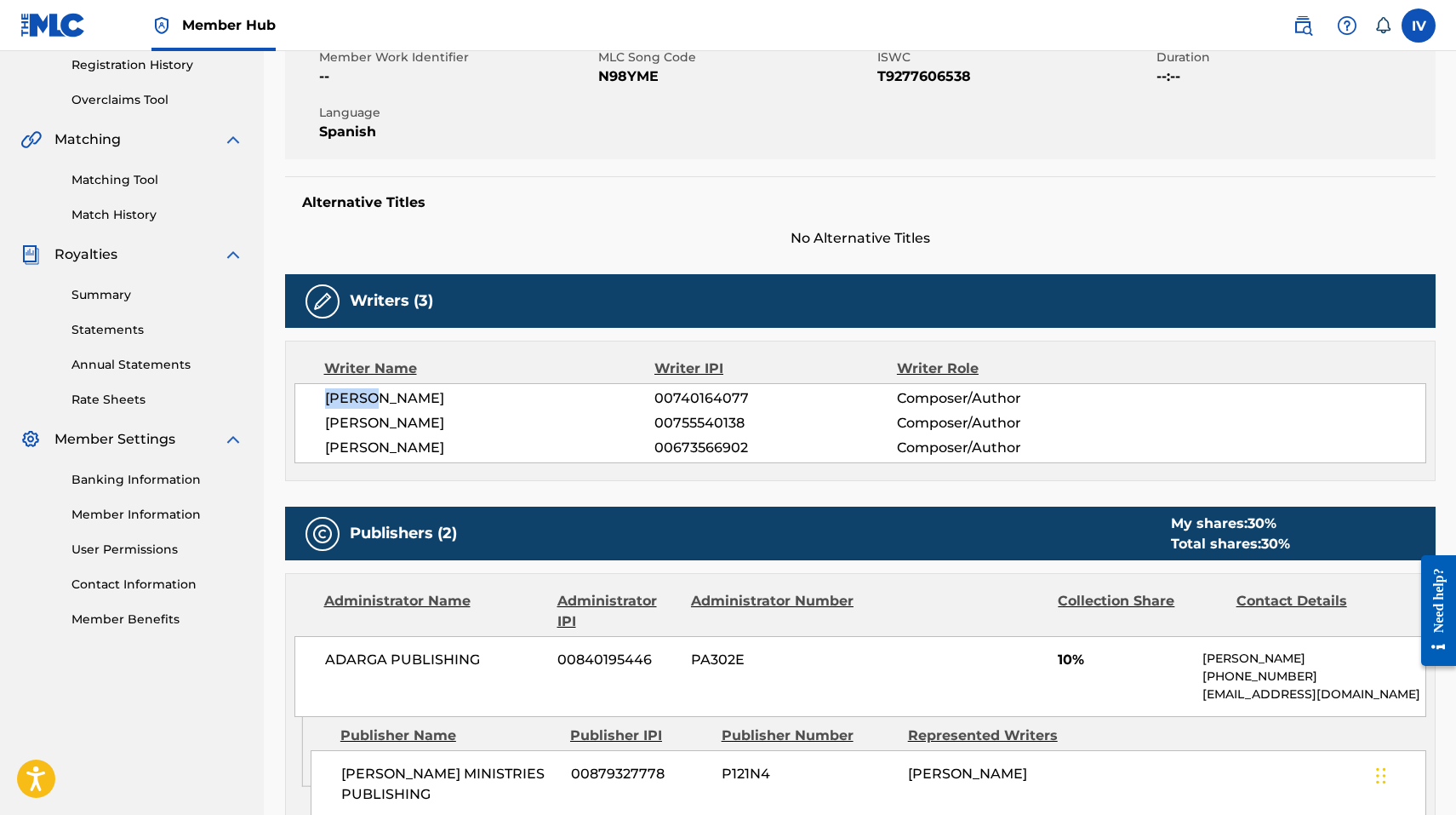
copy span "EDWARD"
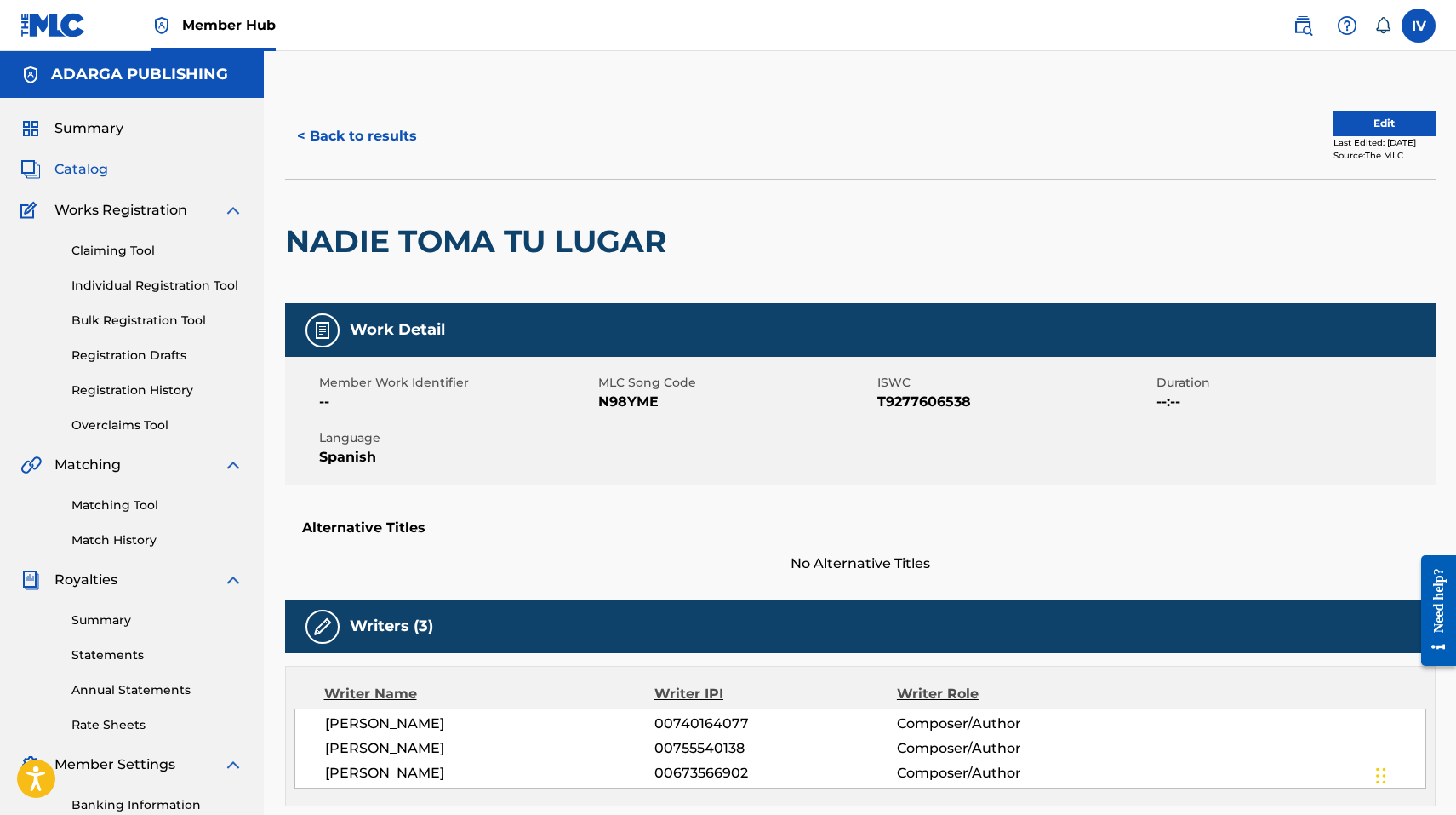
click at [613, 408] on span "N98YME" at bounding box center [735, 402] width 275 height 20
click at [1346, 127] on button "Edit" at bounding box center [1385, 123] width 102 height 26
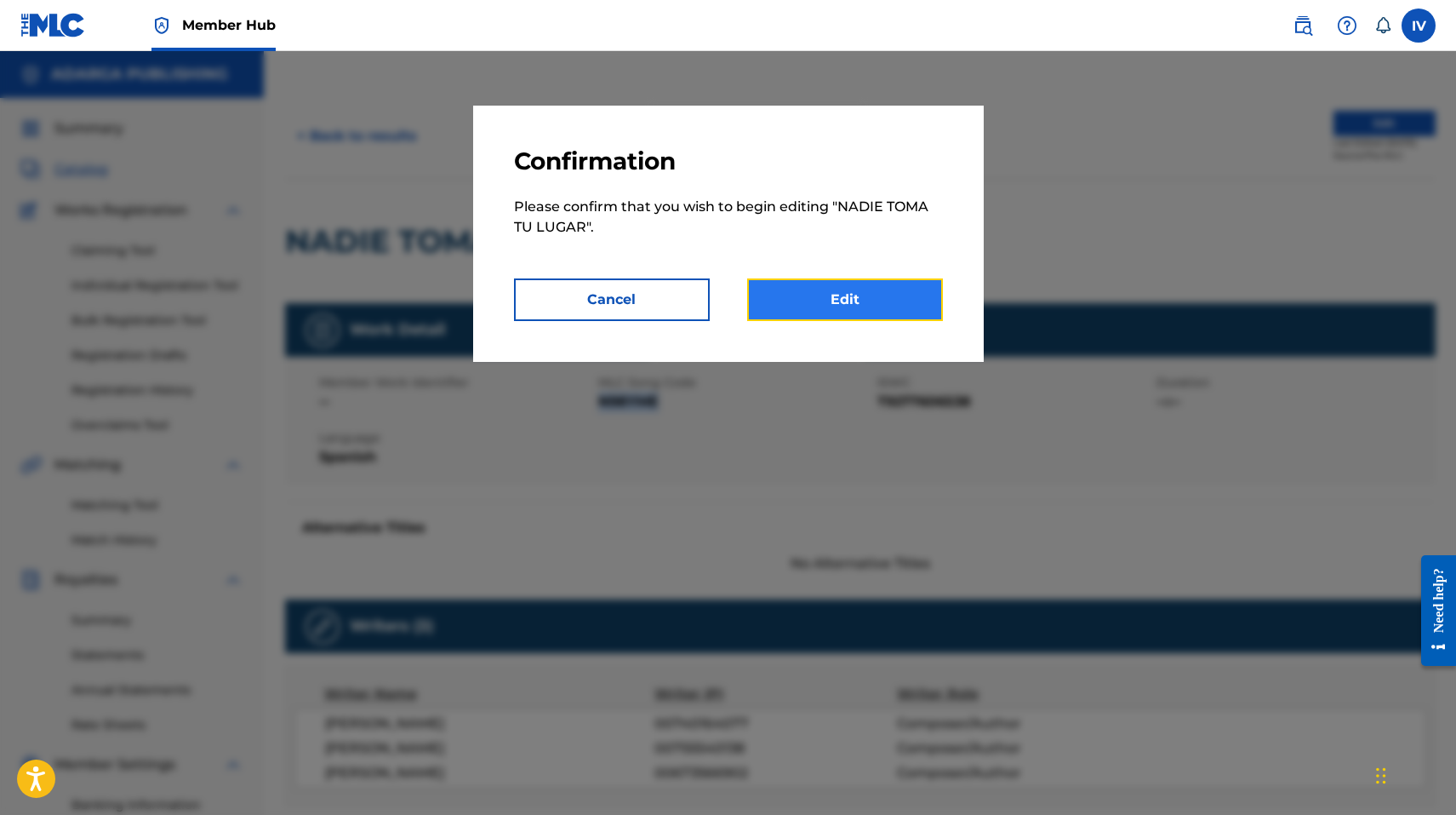
click at [816, 289] on link "Edit" at bounding box center [845, 300] width 195 height 43
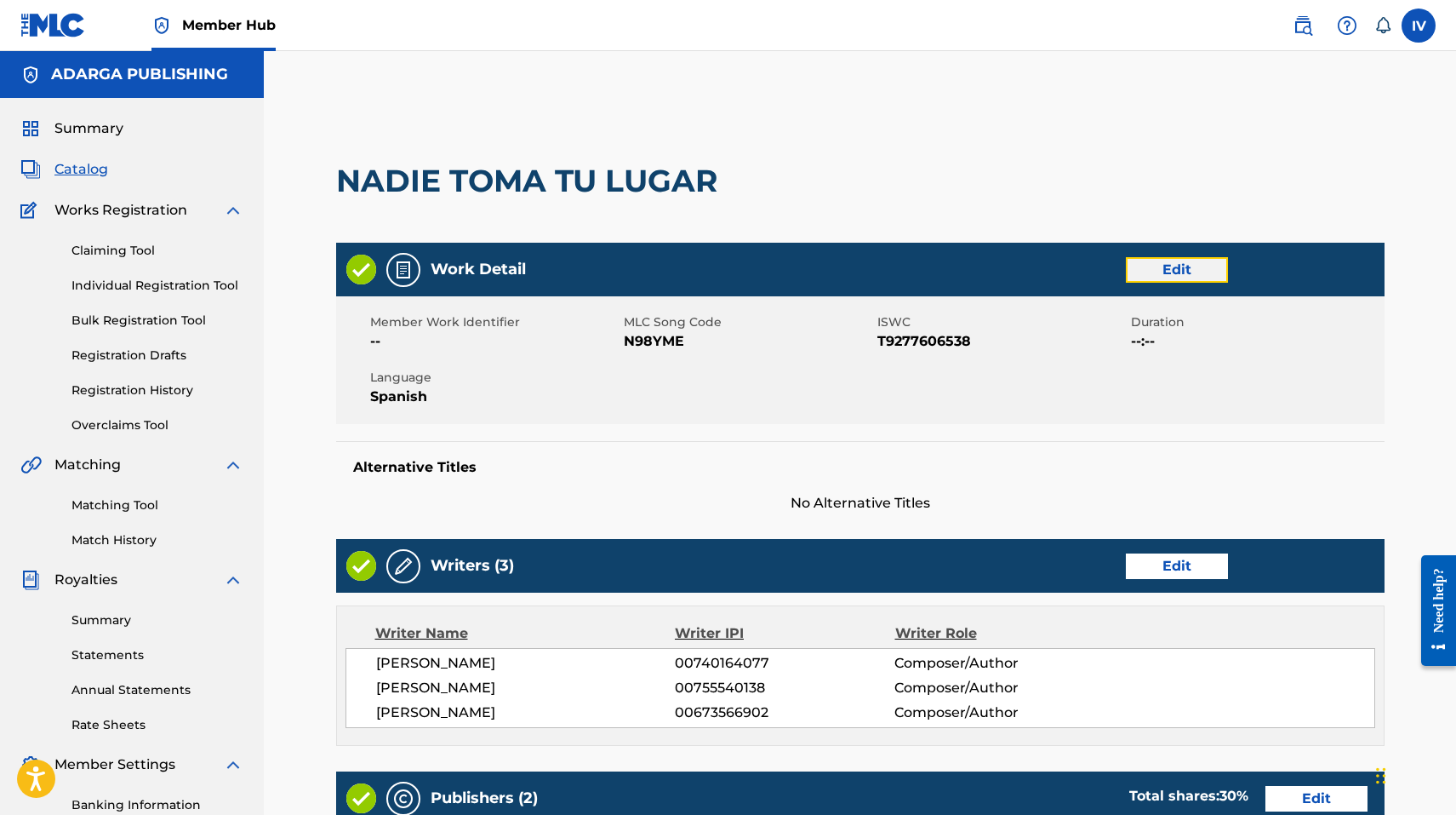
click at [1187, 269] on link "Edit" at bounding box center [1177, 270] width 102 height 26
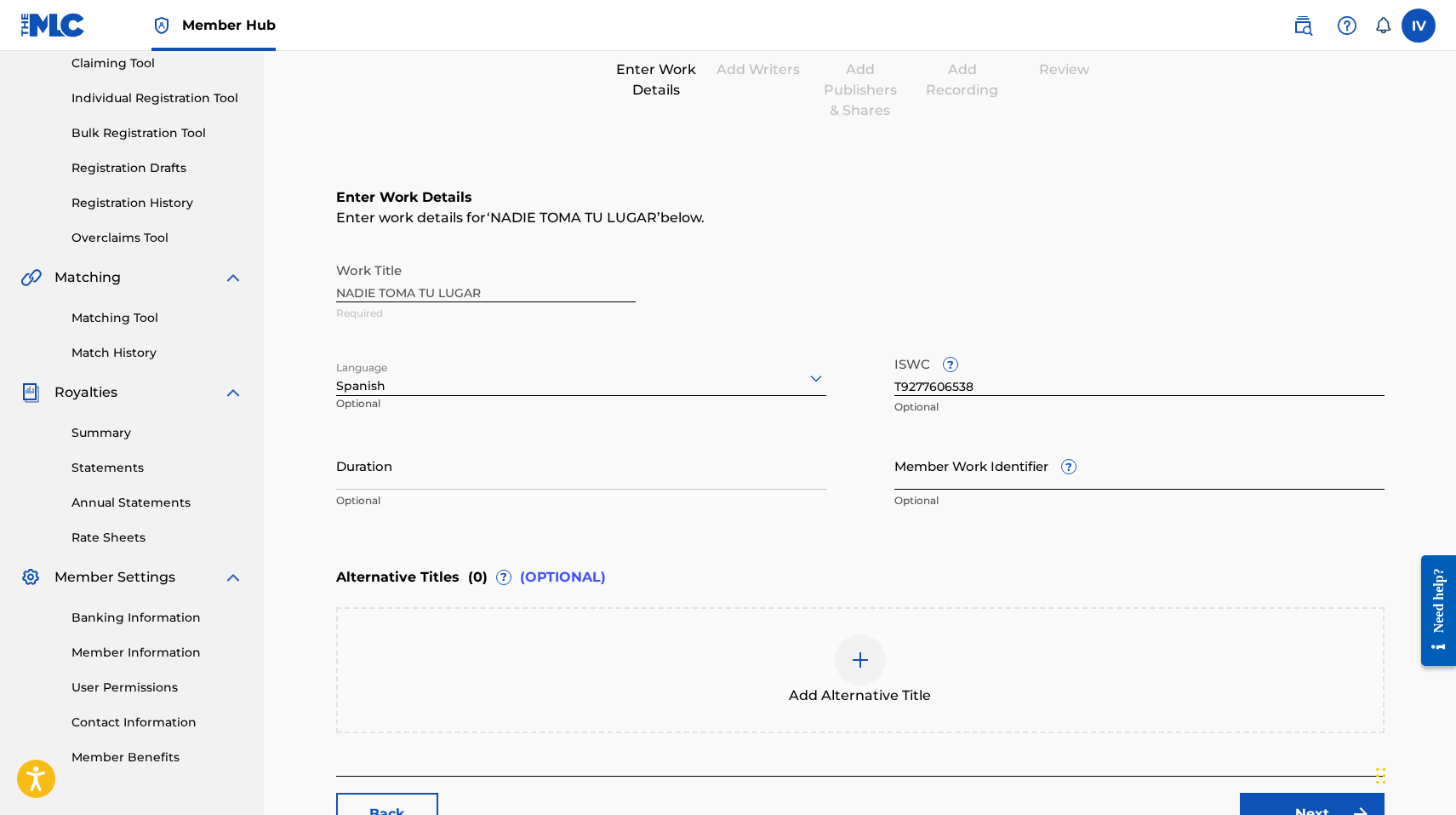
scroll to position [227, 0]
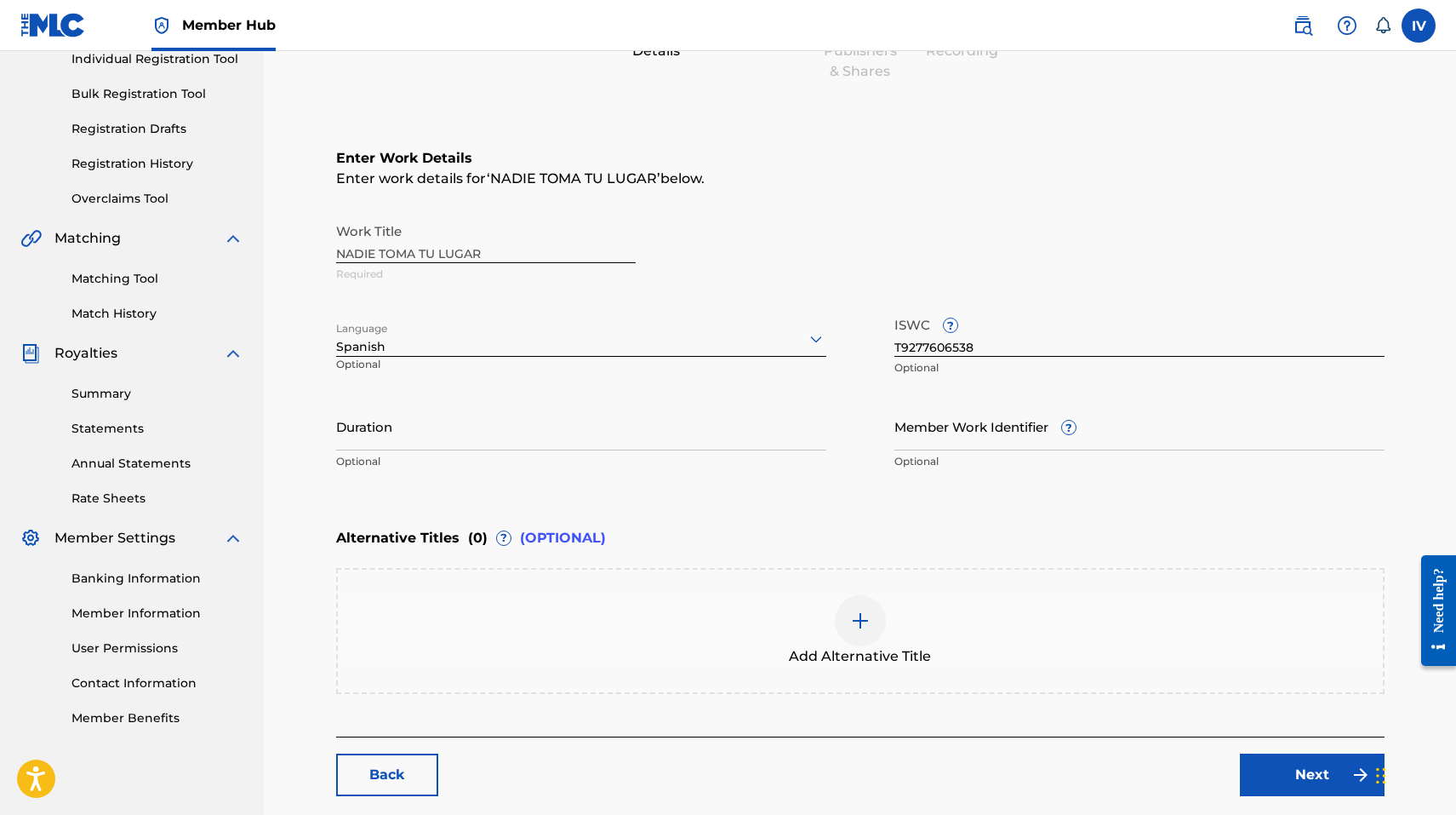
click at [846, 598] on div "Add Alternative Title" at bounding box center [860, 630] width 1045 height 71
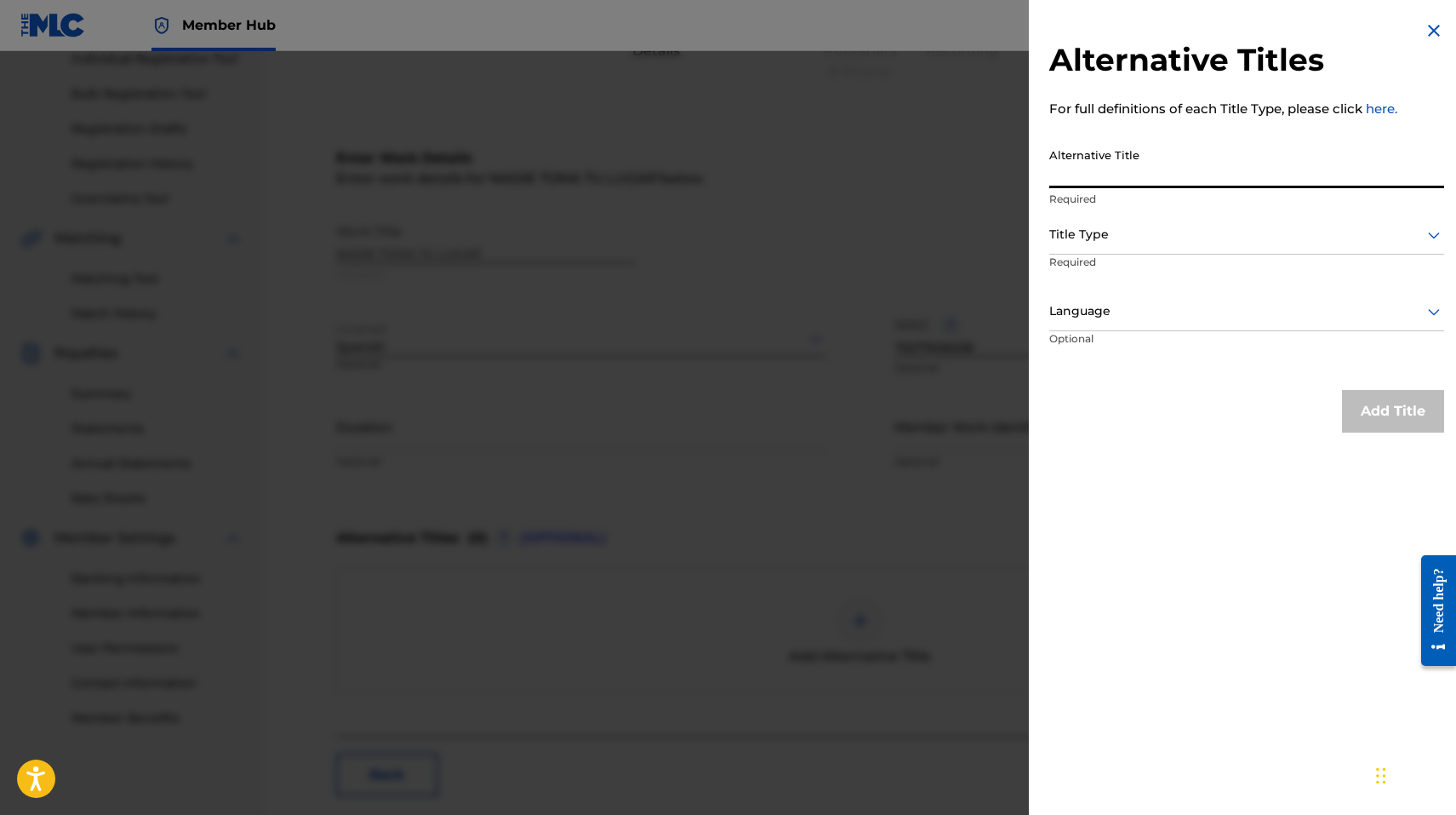
click at [1091, 171] on input "Alternative Title" at bounding box center [1247, 164] width 395 height 48
paste input "NADIE TOMA TU LUGAR (EN VIVO)"
type input "NADIE TOMA TU LUGAR (EN VIVO)"
click at [1092, 226] on div at bounding box center [1247, 234] width 395 height 21
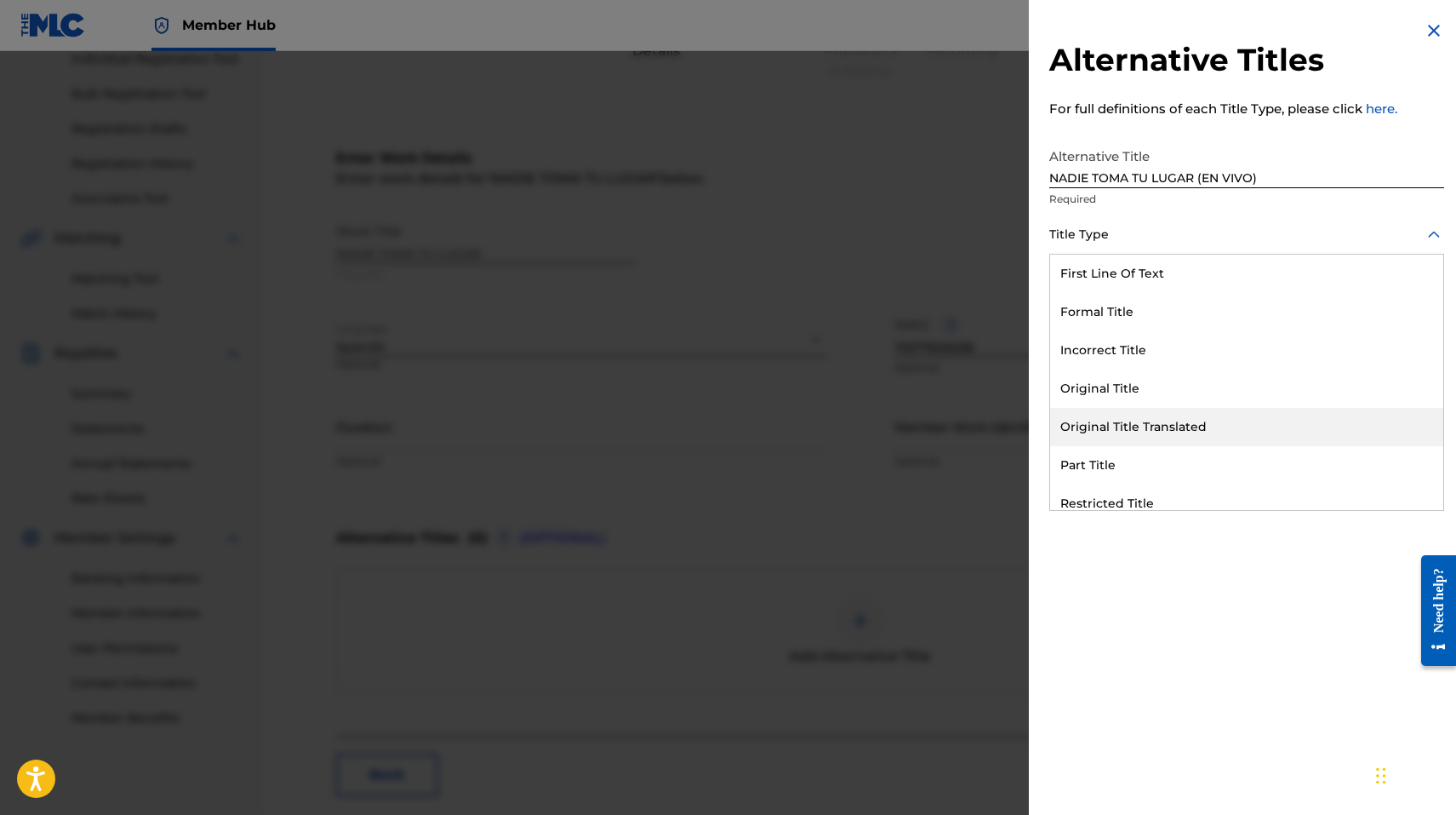
scroll to position [166, 0]
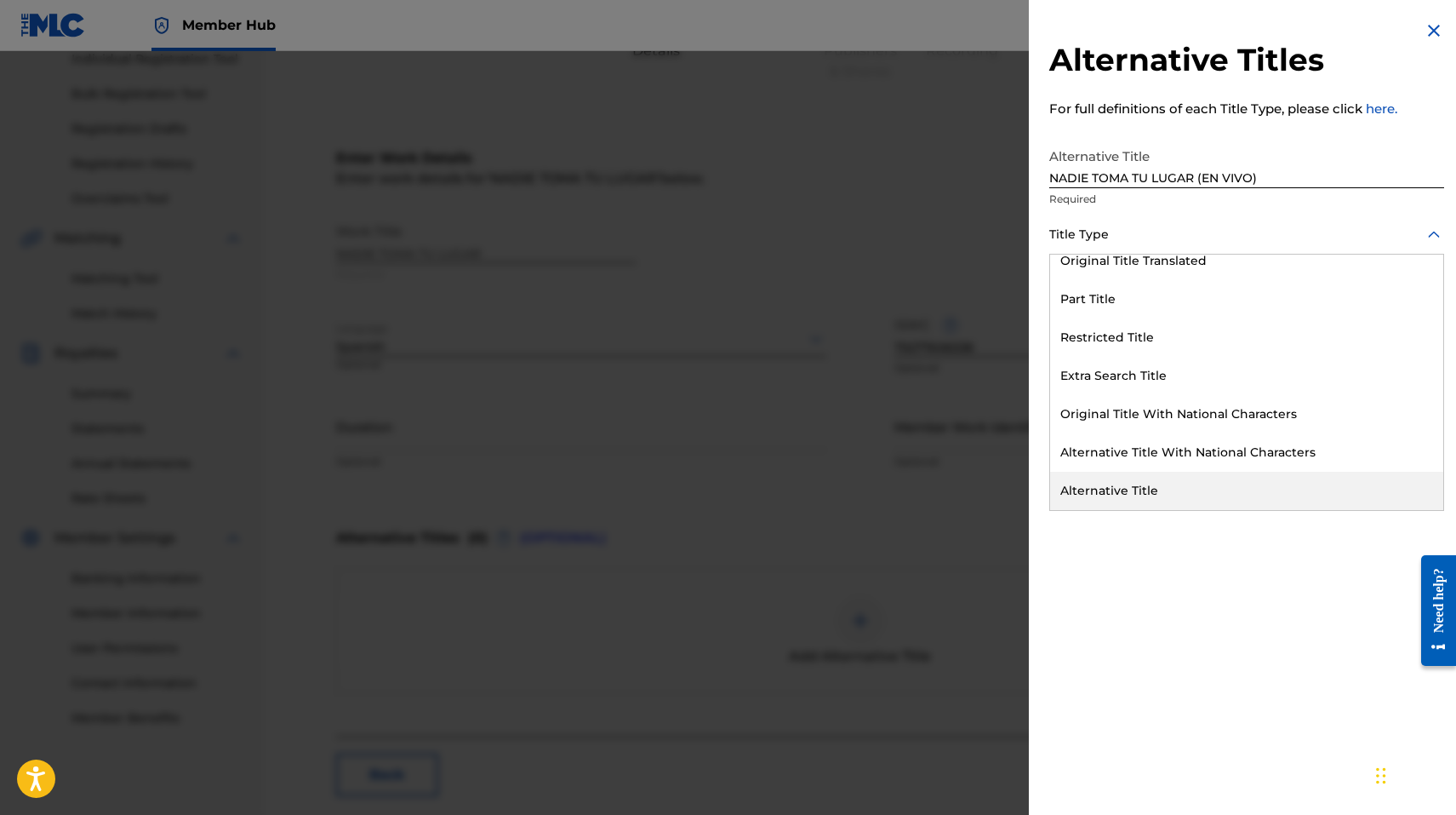
click at [1099, 492] on div "Alternative Title" at bounding box center [1247, 491] width 393 height 38
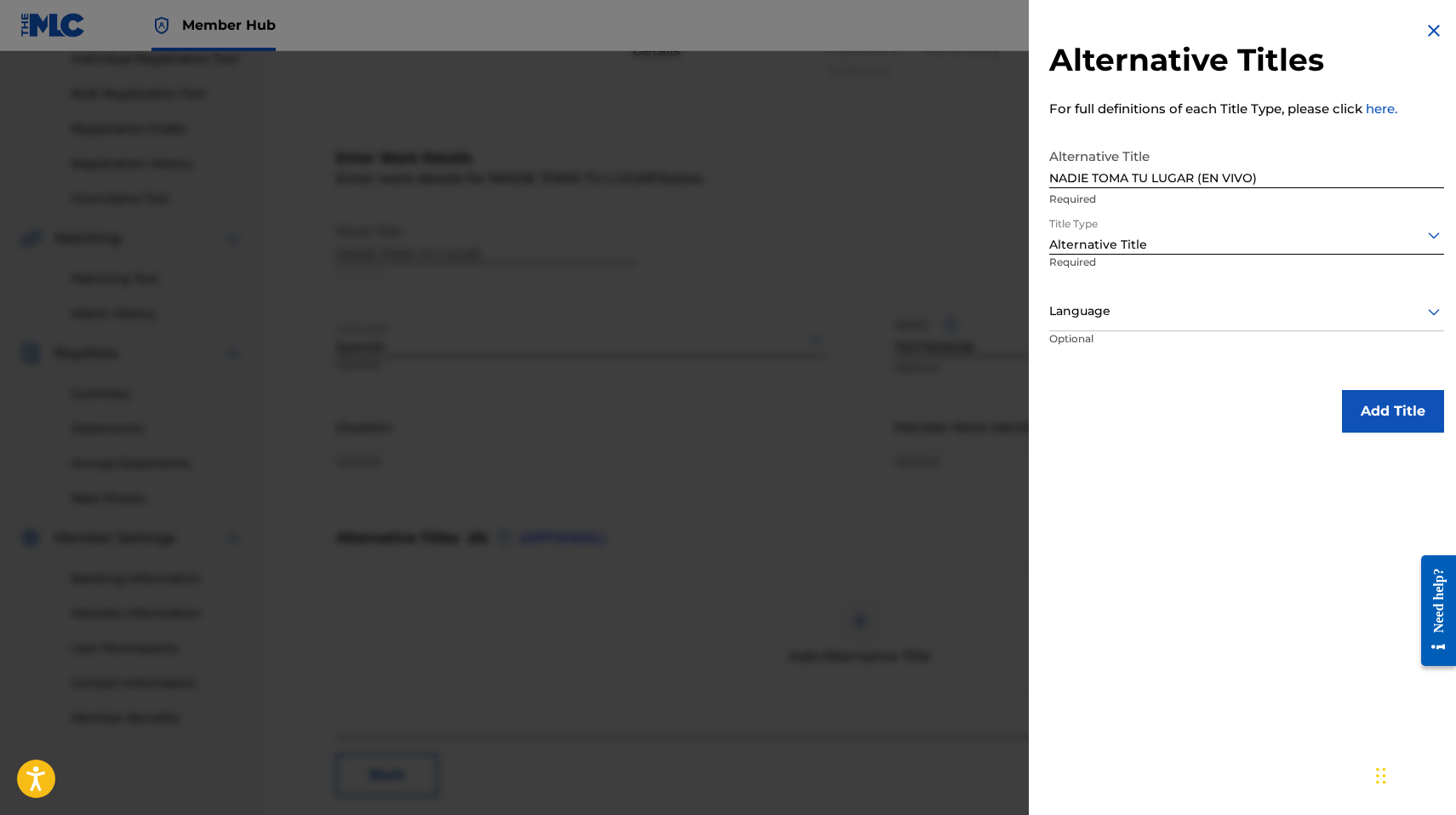
click at [1096, 322] on div "Language" at bounding box center [1247, 312] width 395 height 38
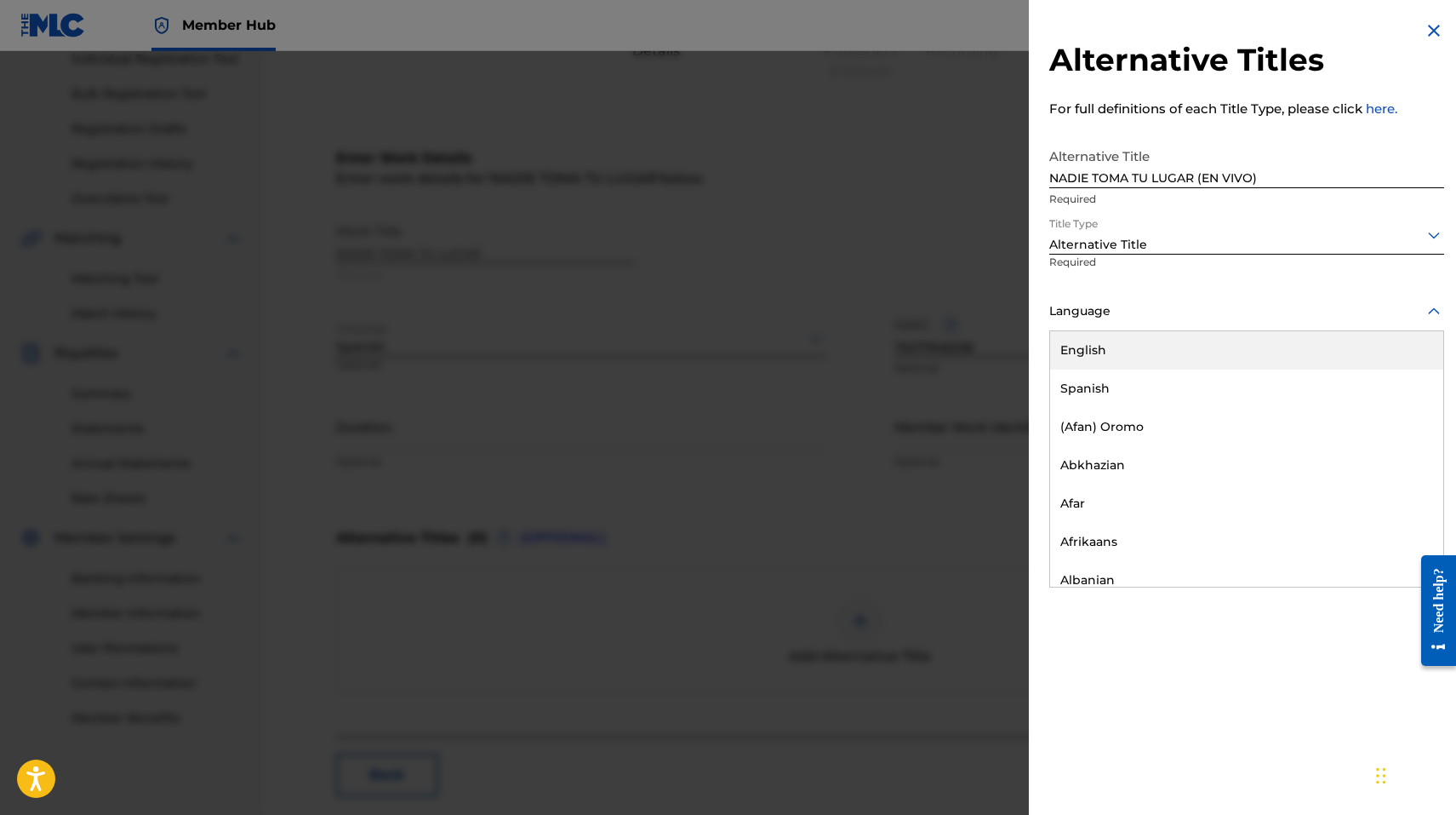
click at [1096, 375] on div "Spanish" at bounding box center [1247, 388] width 393 height 38
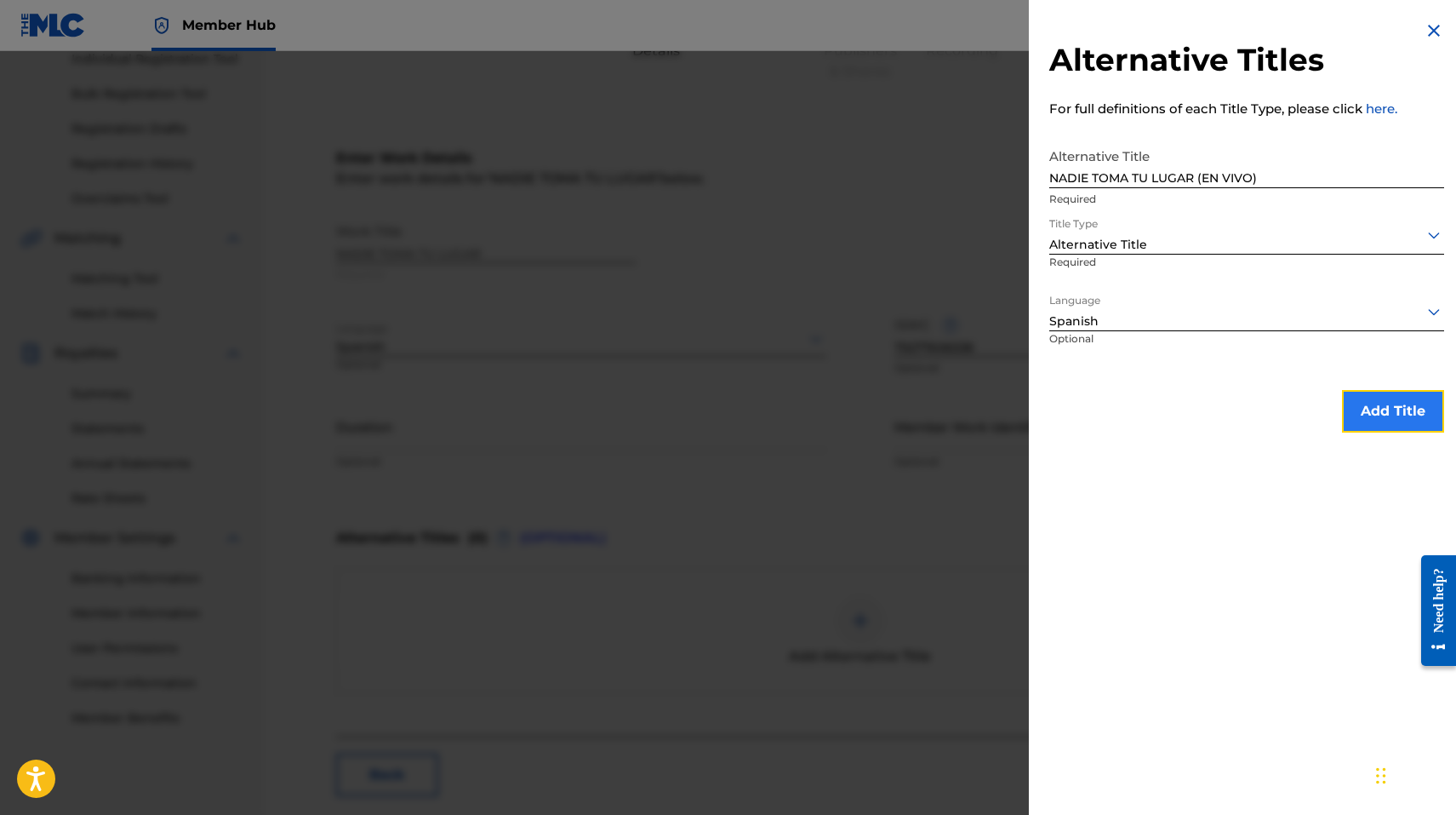
click at [1374, 399] on button "Add Title" at bounding box center [1393, 411] width 102 height 43
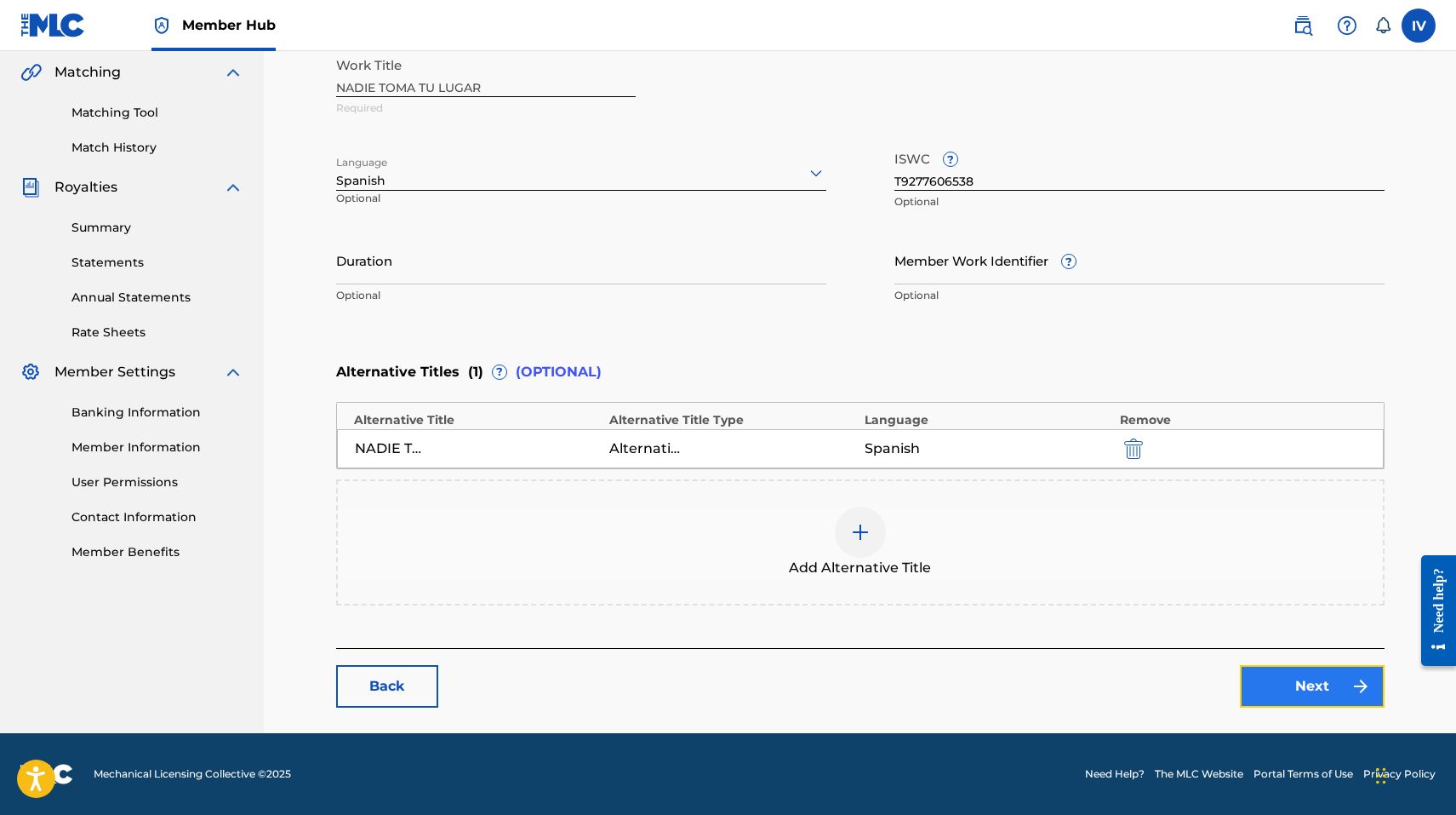
click at [1324, 686] on link "Next" at bounding box center [1313, 686] width 144 height 43
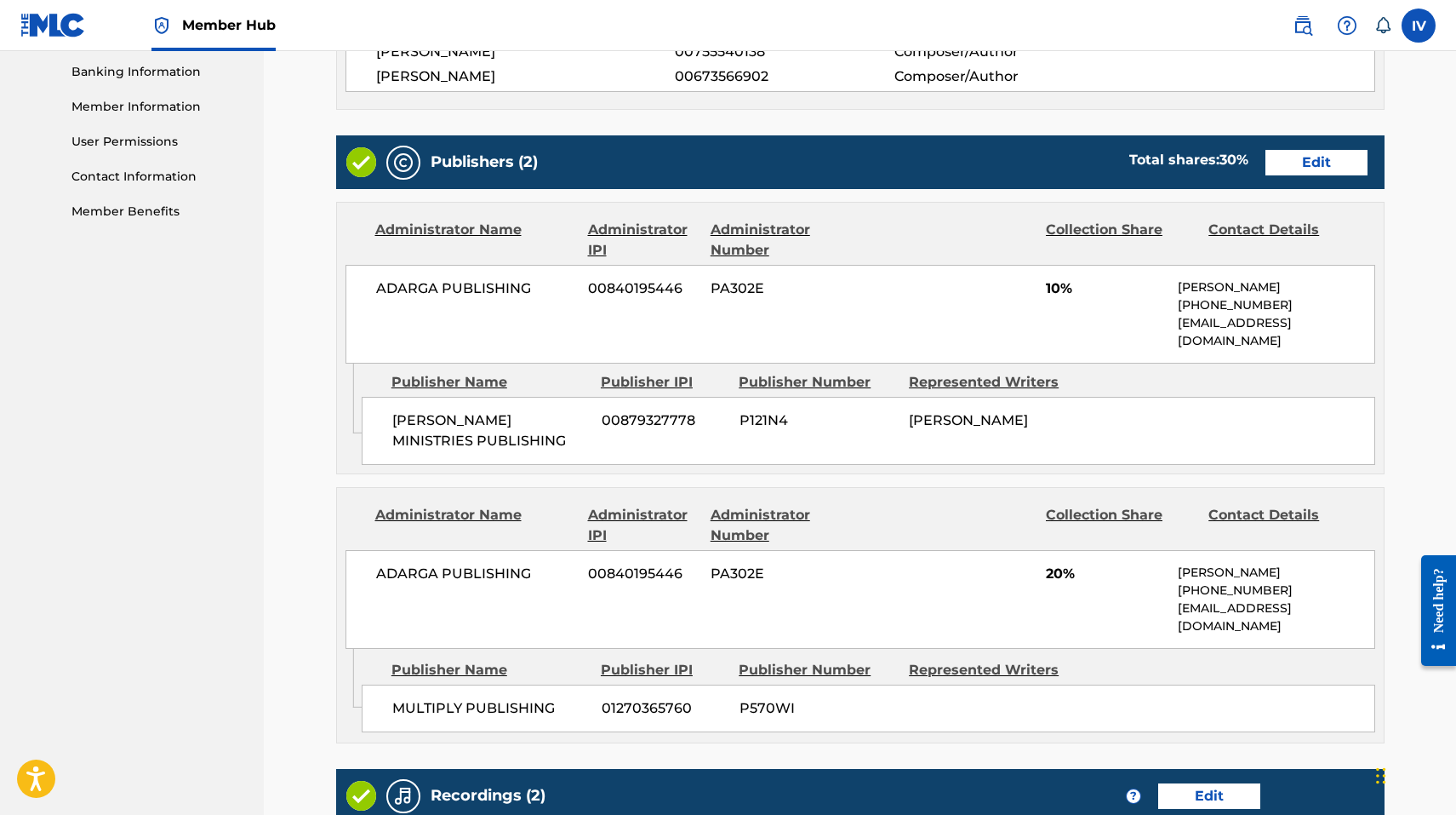
scroll to position [743, 0]
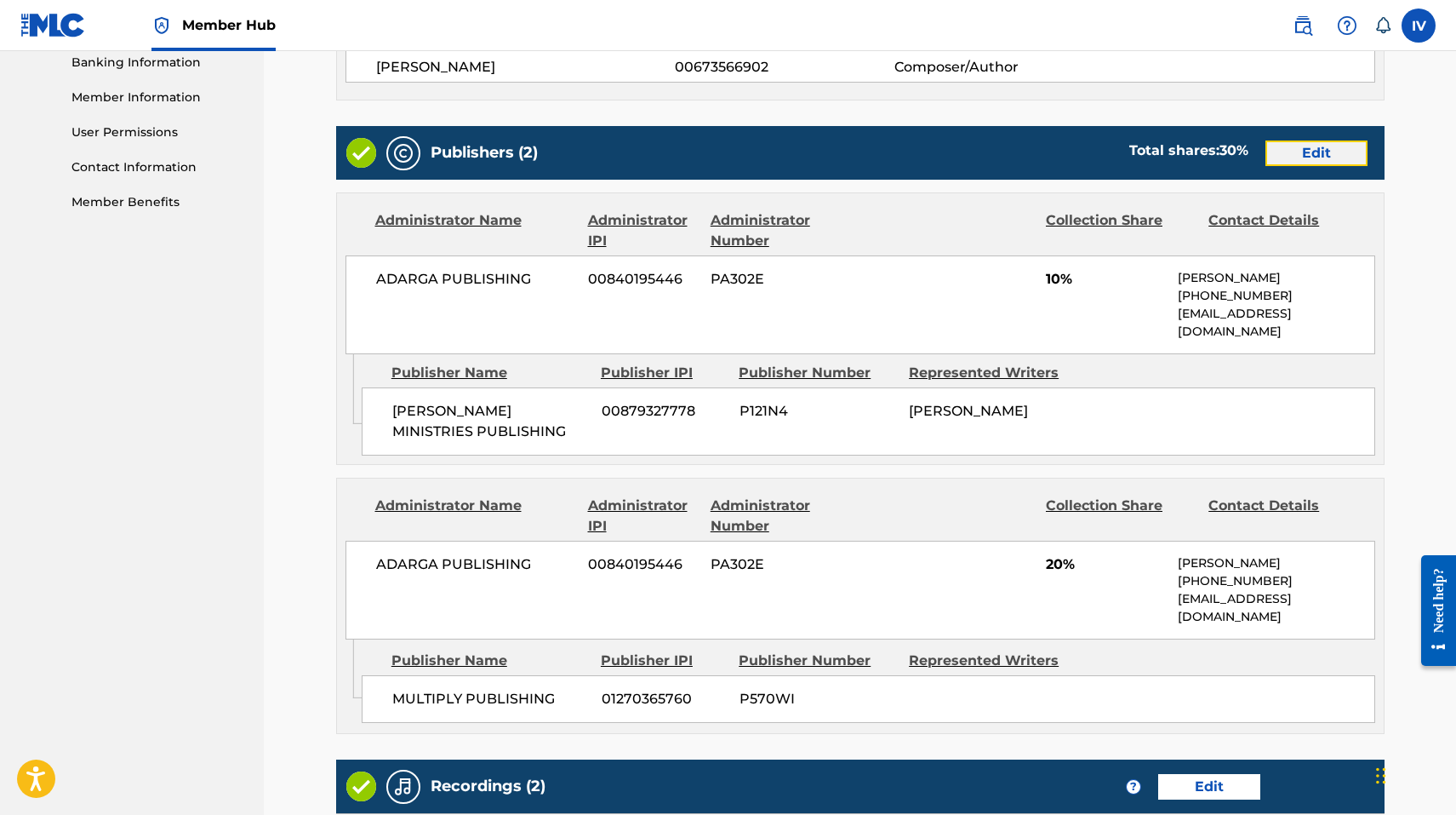
click at [1297, 145] on link "Edit" at bounding box center [1317, 153] width 102 height 26
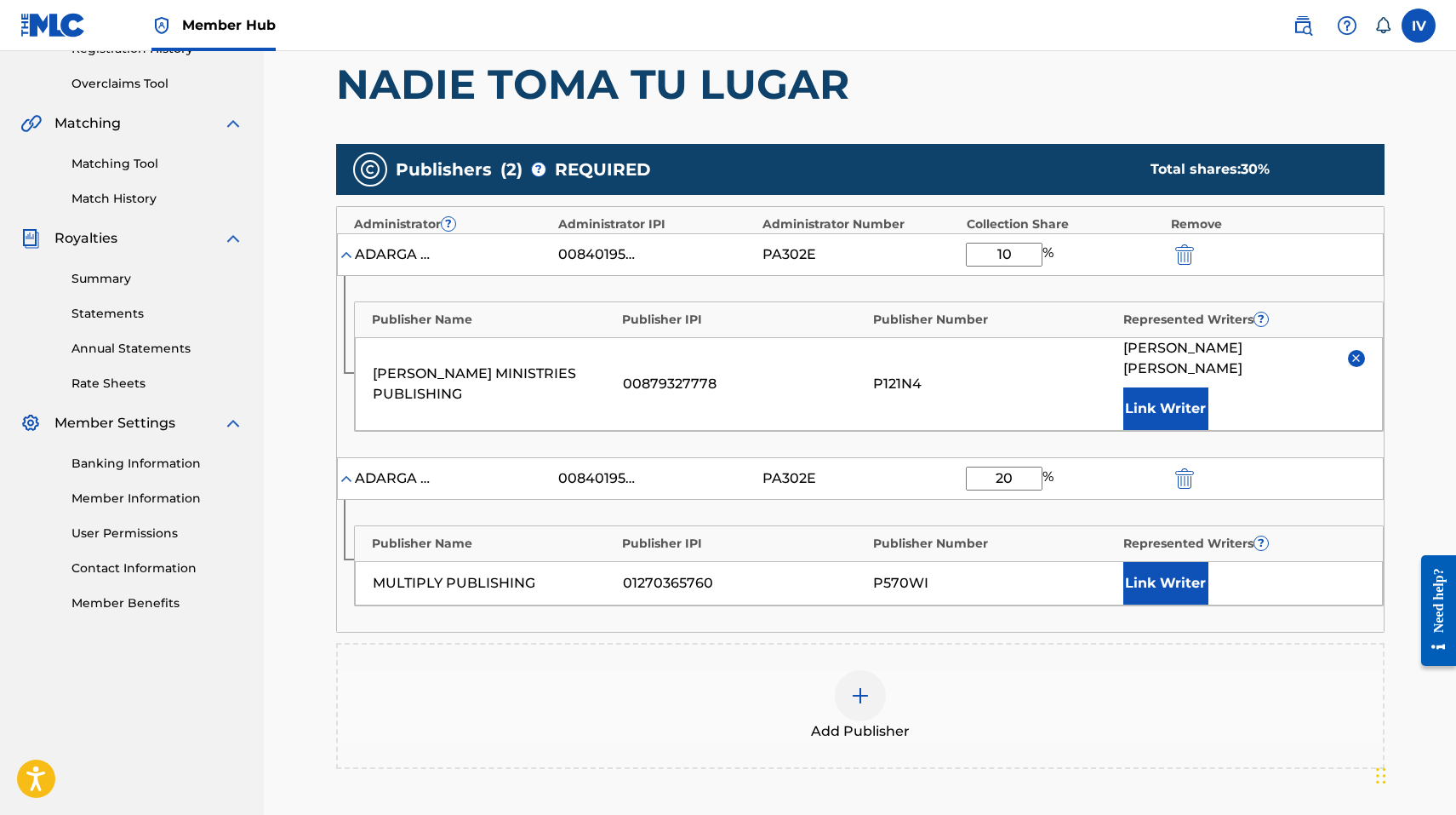
scroll to position [439, 0]
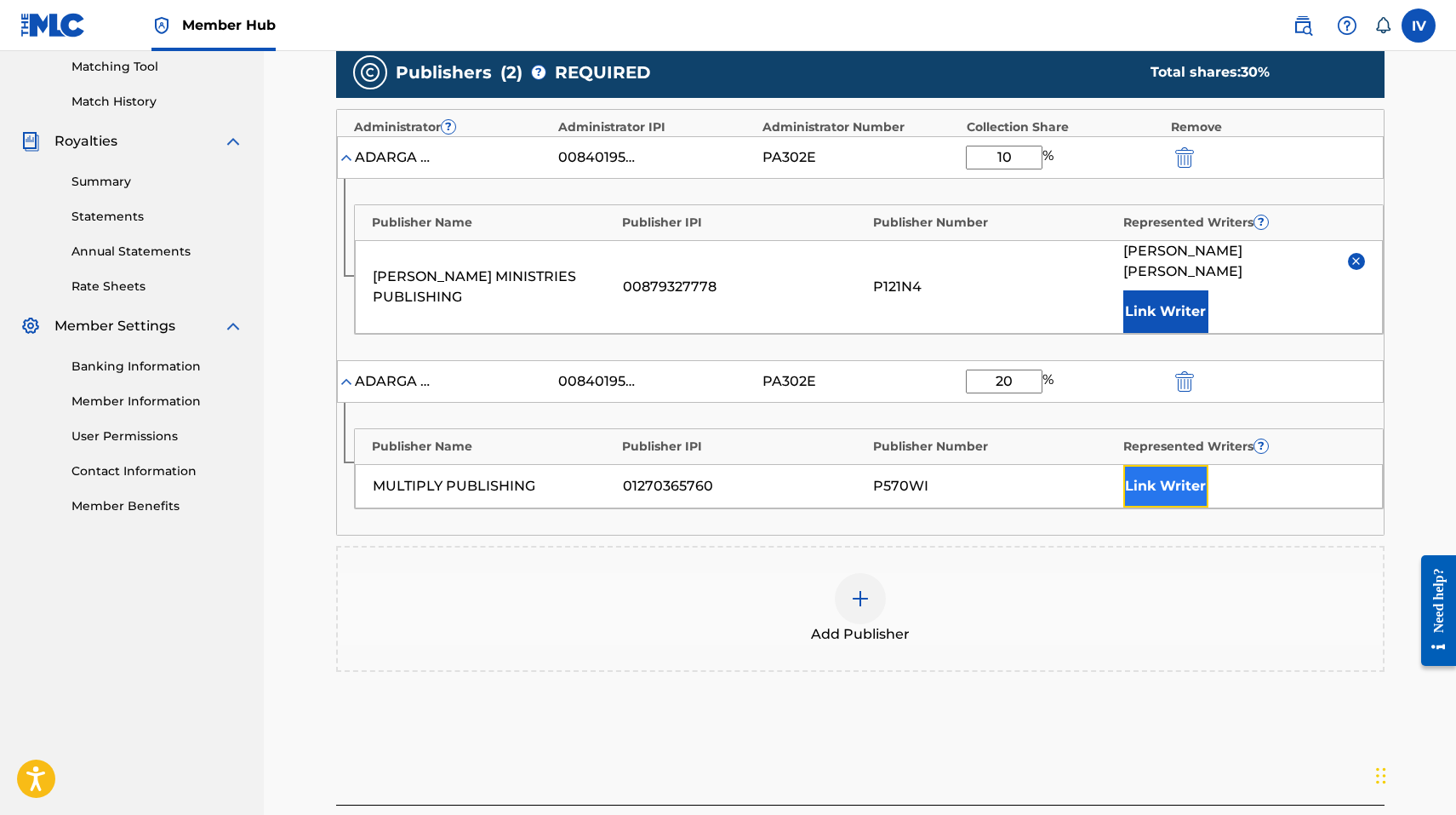
click at [1173, 468] on button "Link Writer" at bounding box center [1166, 486] width 85 height 43
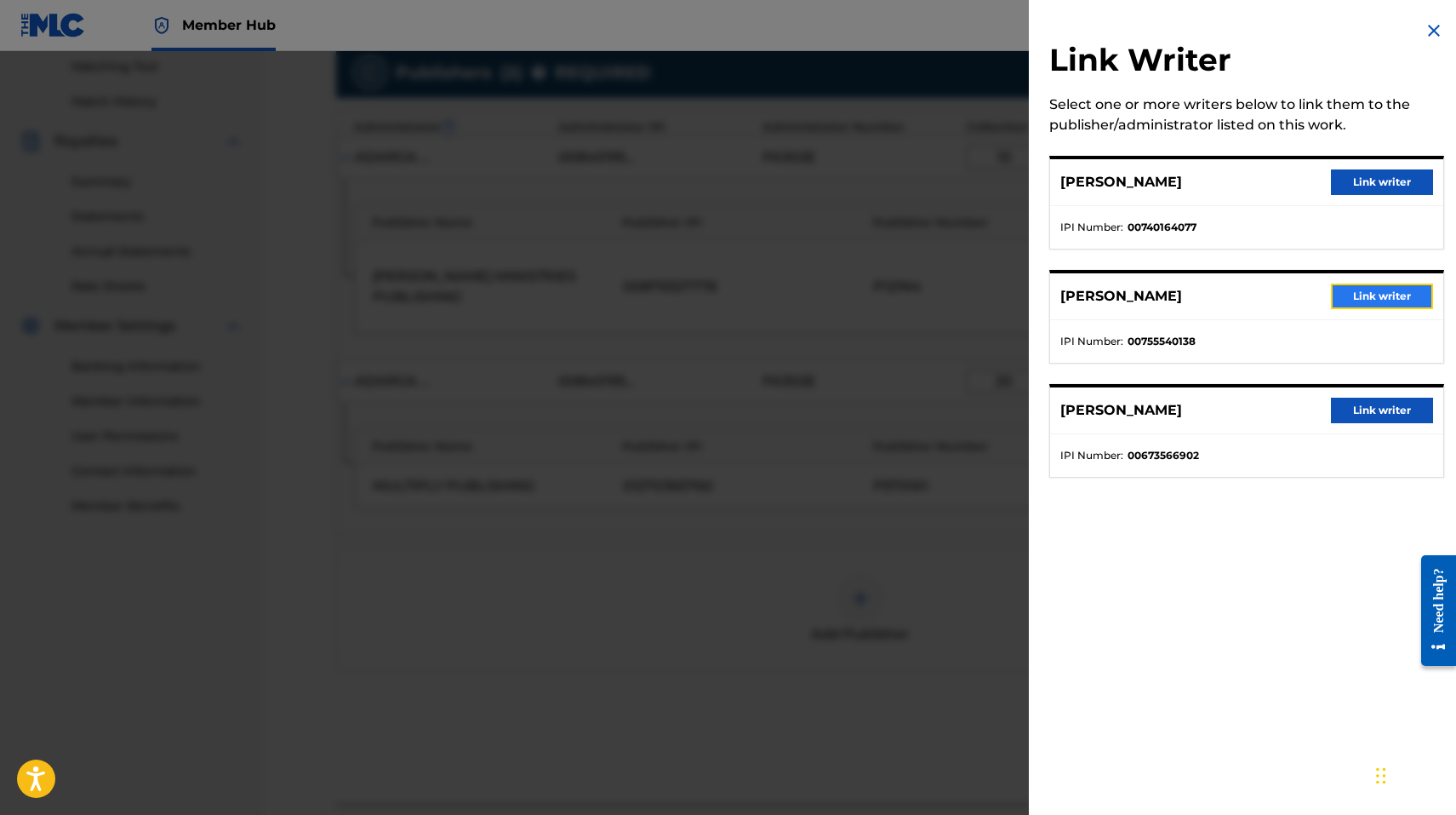
click at [1352, 289] on button "Link writer" at bounding box center [1382, 296] width 102 height 26
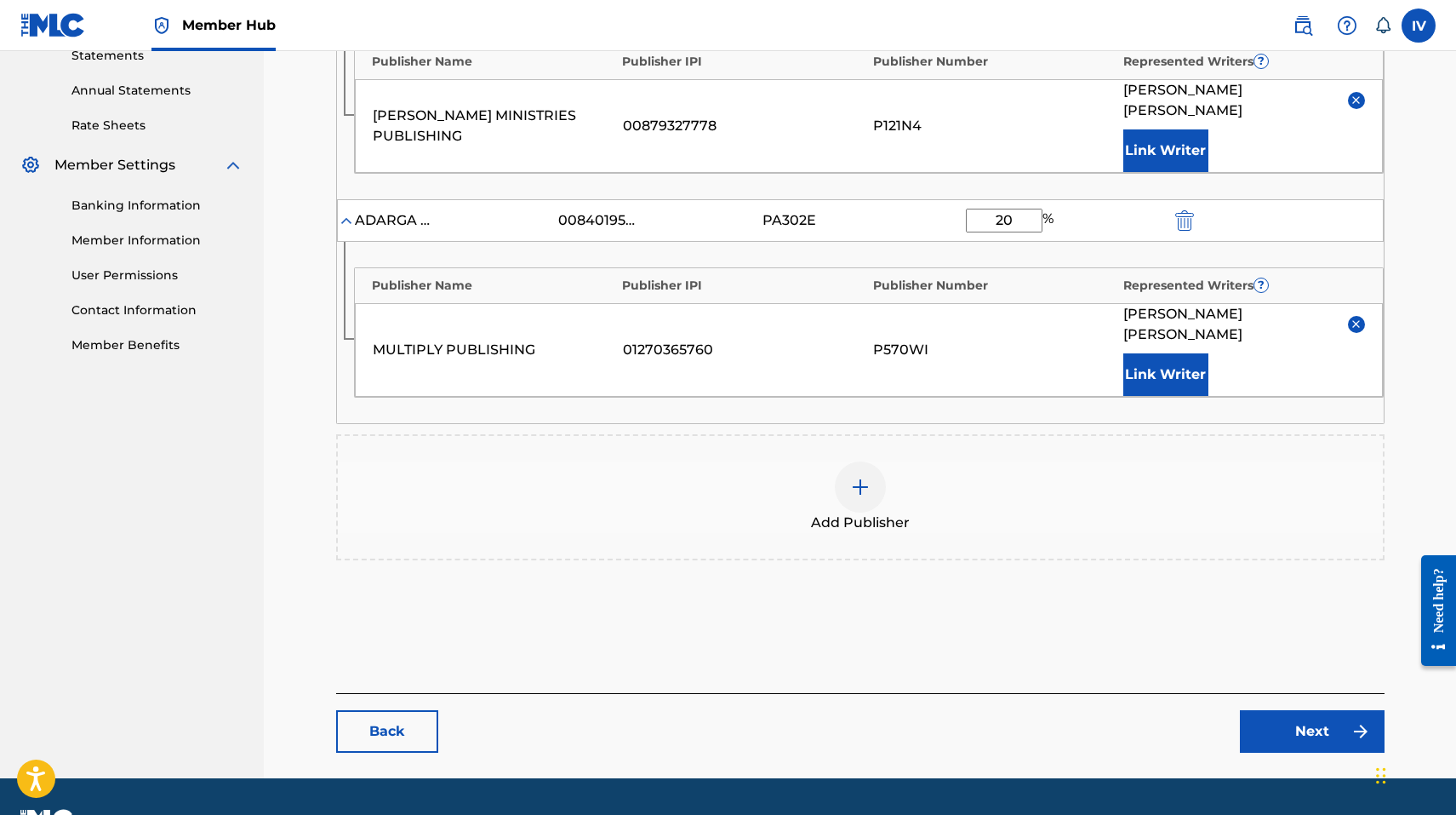
scroll to position [603, 0]
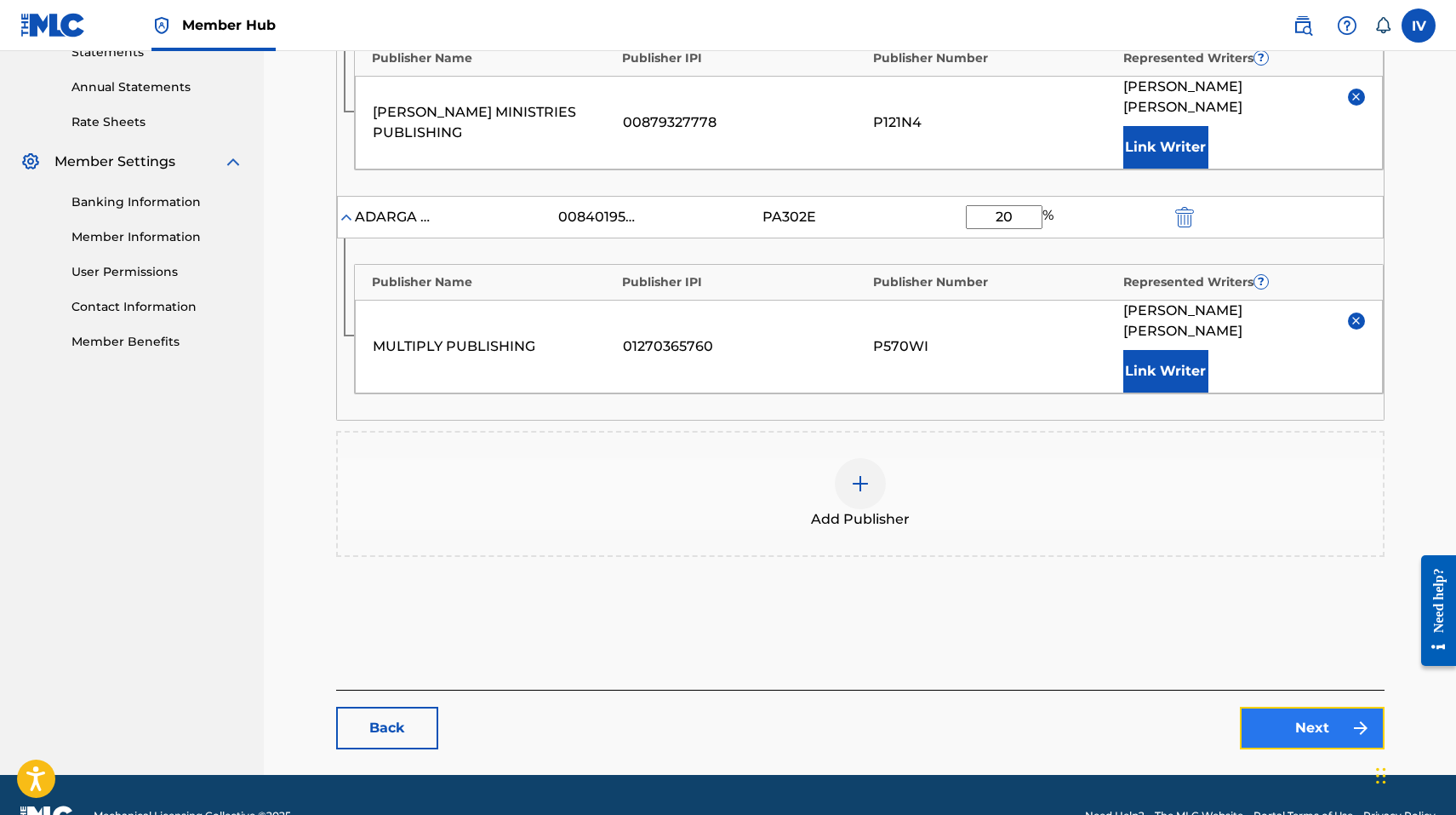
click at [1269, 706] on link "Next" at bounding box center [1313, 727] width 144 height 43
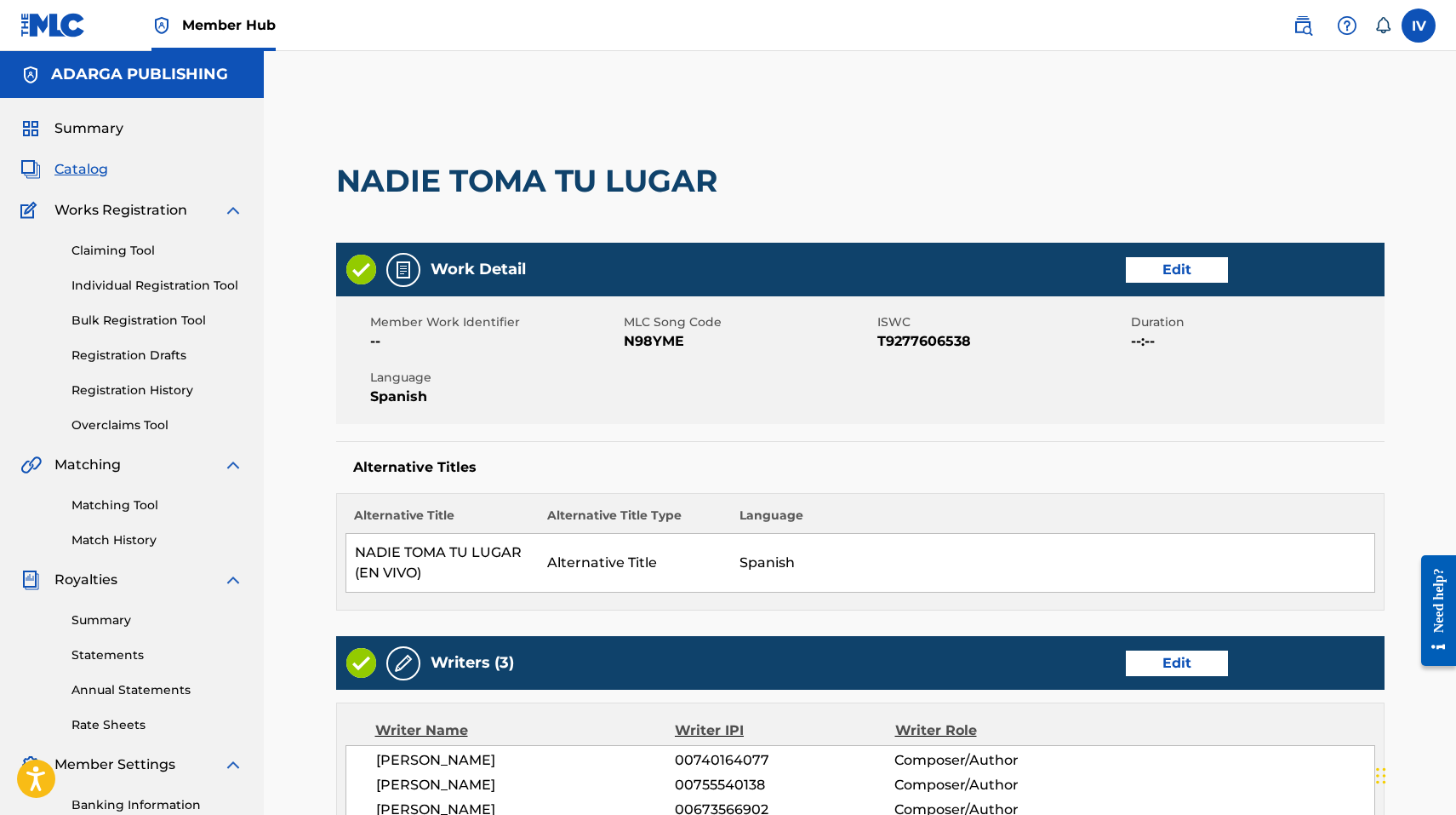
scroll to position [1085, 0]
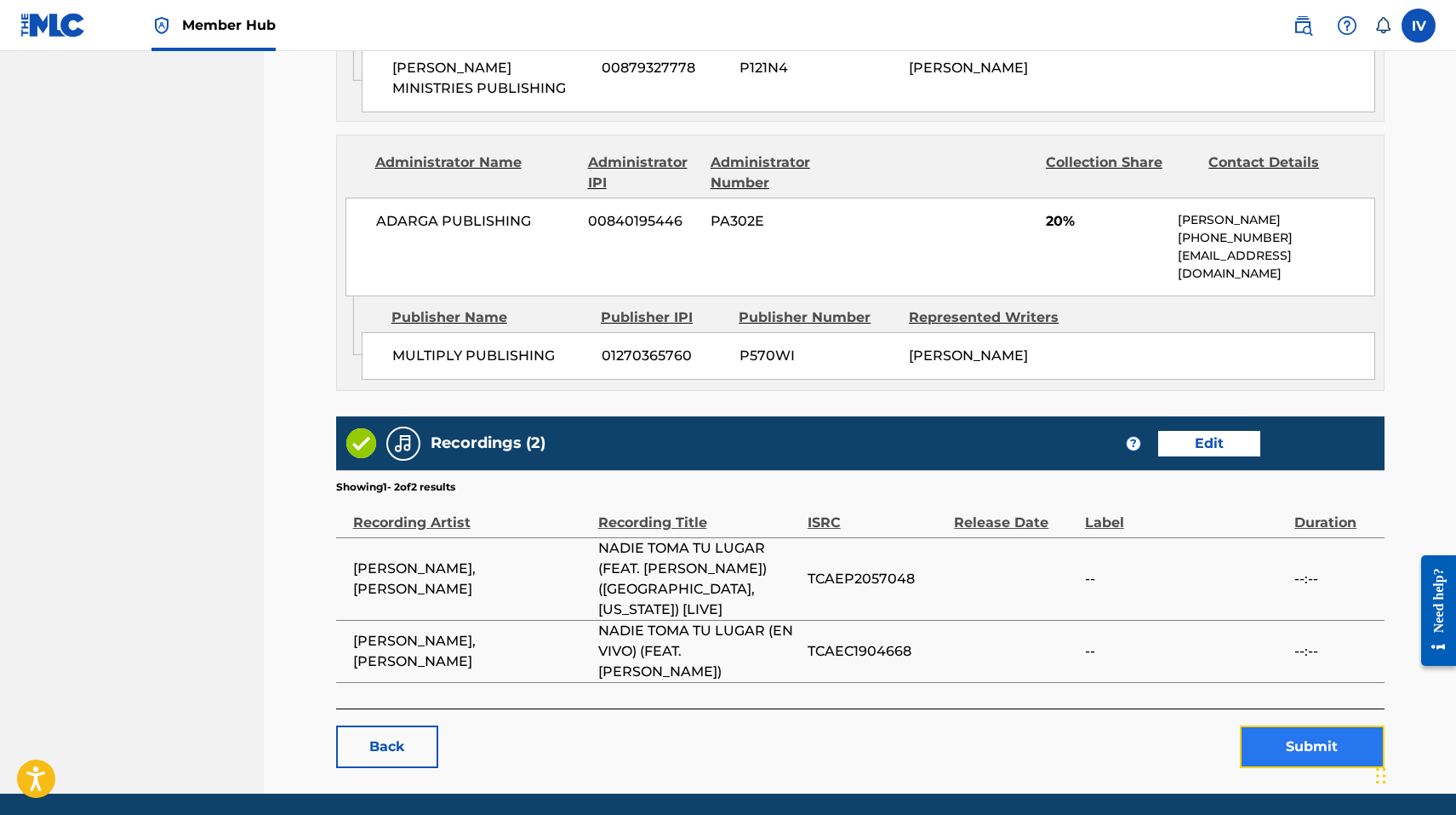
click at [1261, 725] on button "Submit" at bounding box center [1313, 746] width 144 height 43
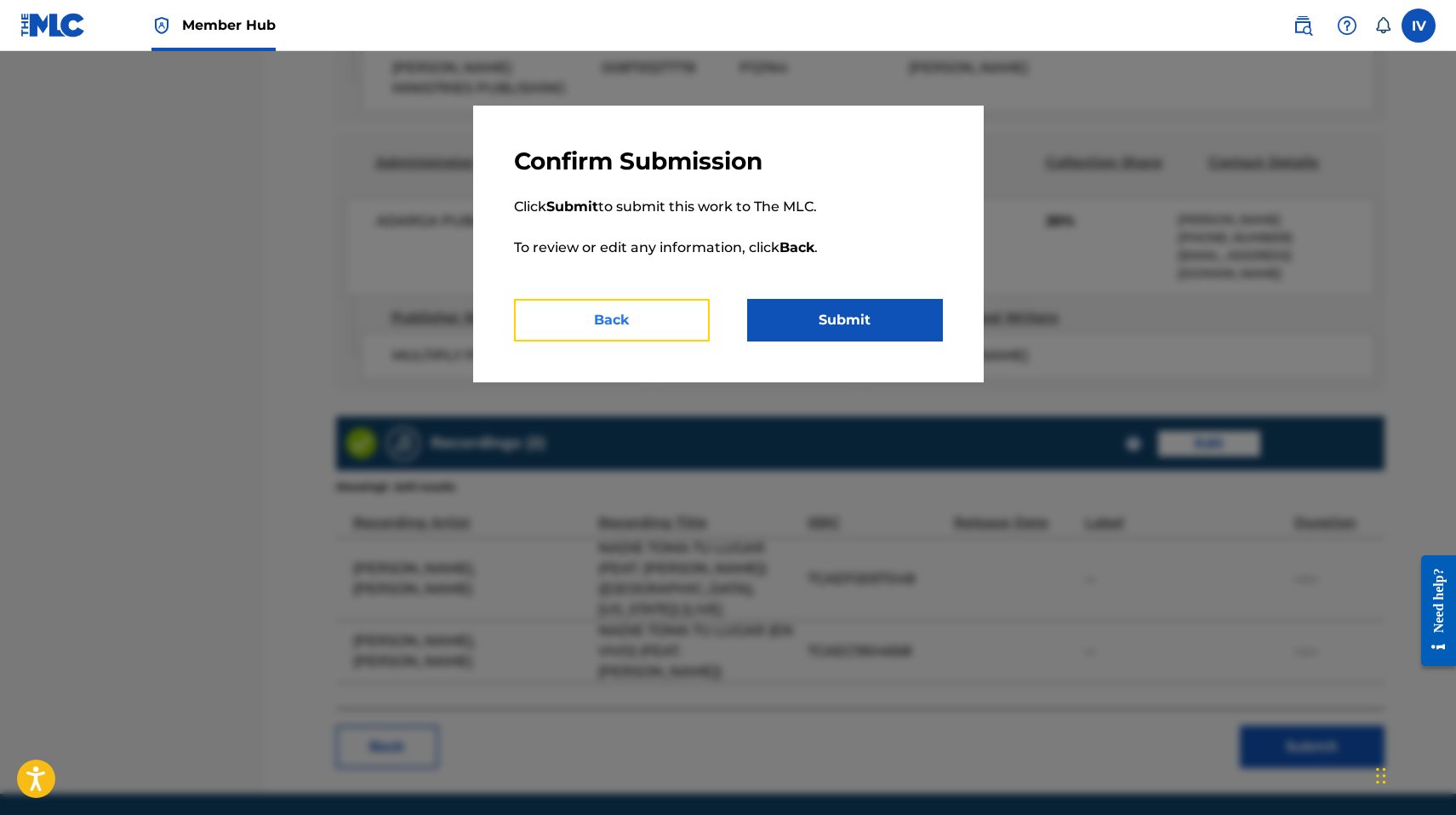
click at [666, 323] on button "Back" at bounding box center [612, 320] width 195 height 43
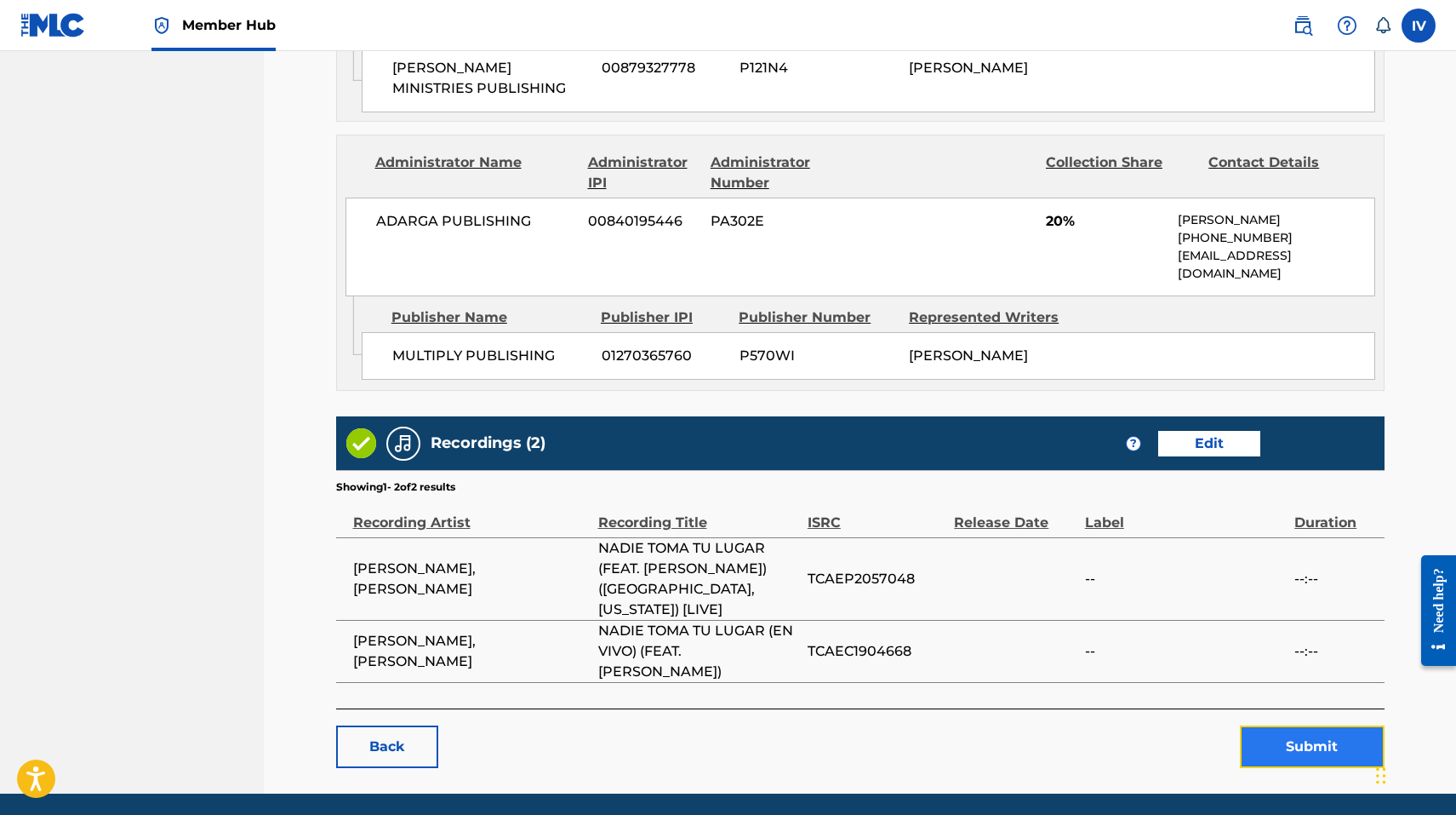
click at [1282, 725] on button "Submit" at bounding box center [1313, 746] width 144 height 43
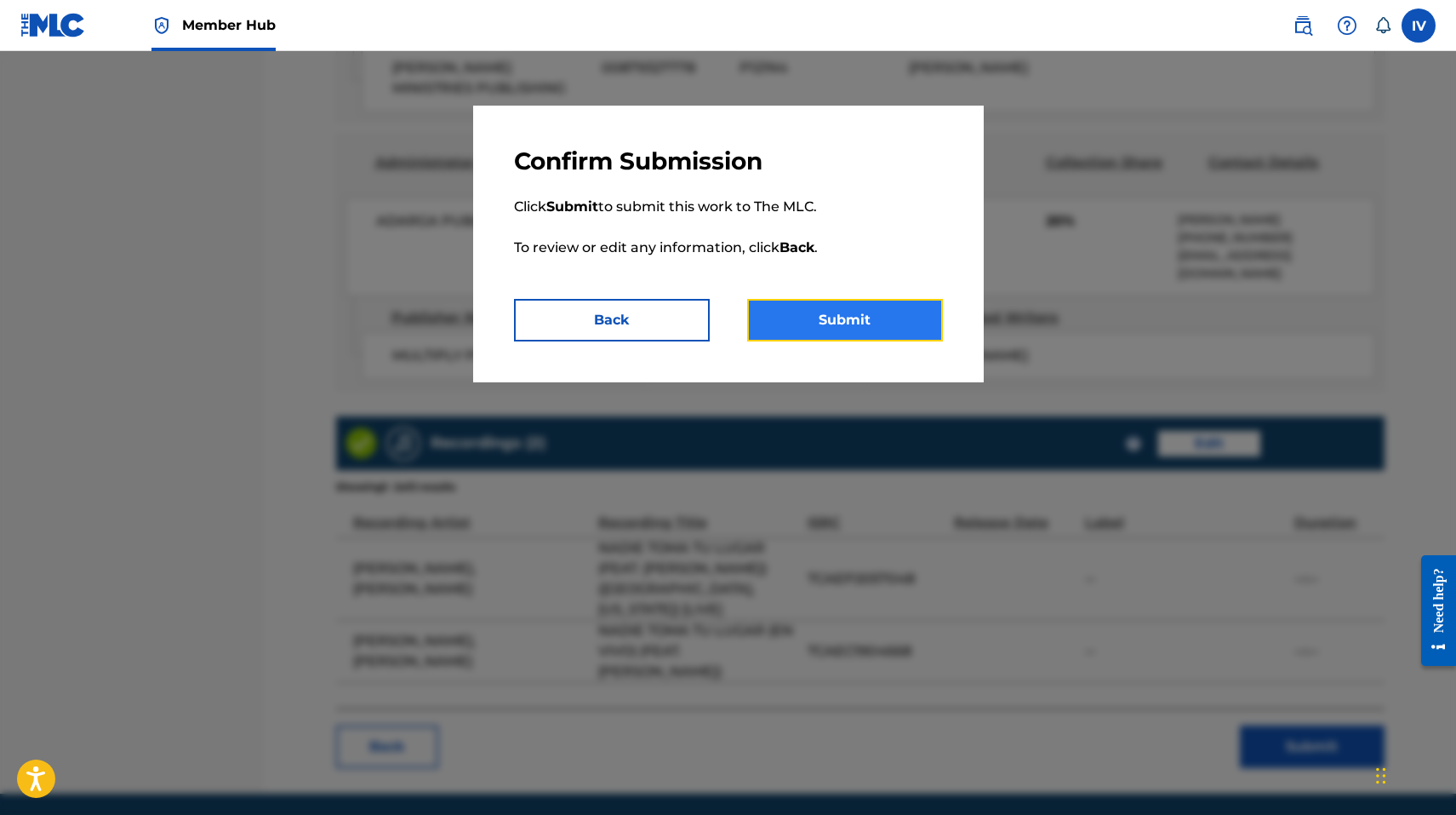
click at [821, 310] on button "Submit" at bounding box center [845, 320] width 195 height 43
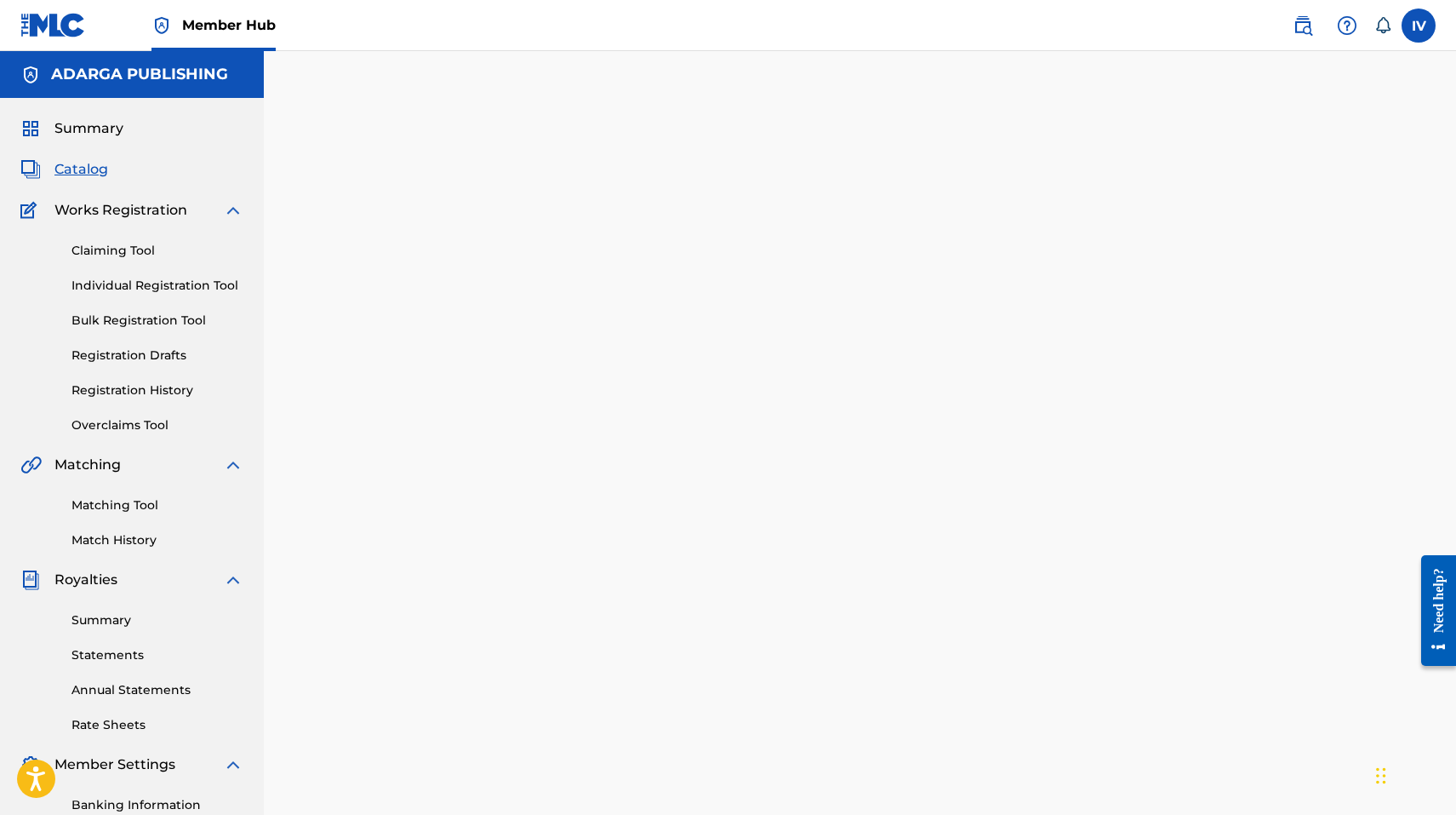
click at [78, 172] on span "Catalog" at bounding box center [81, 169] width 54 height 20
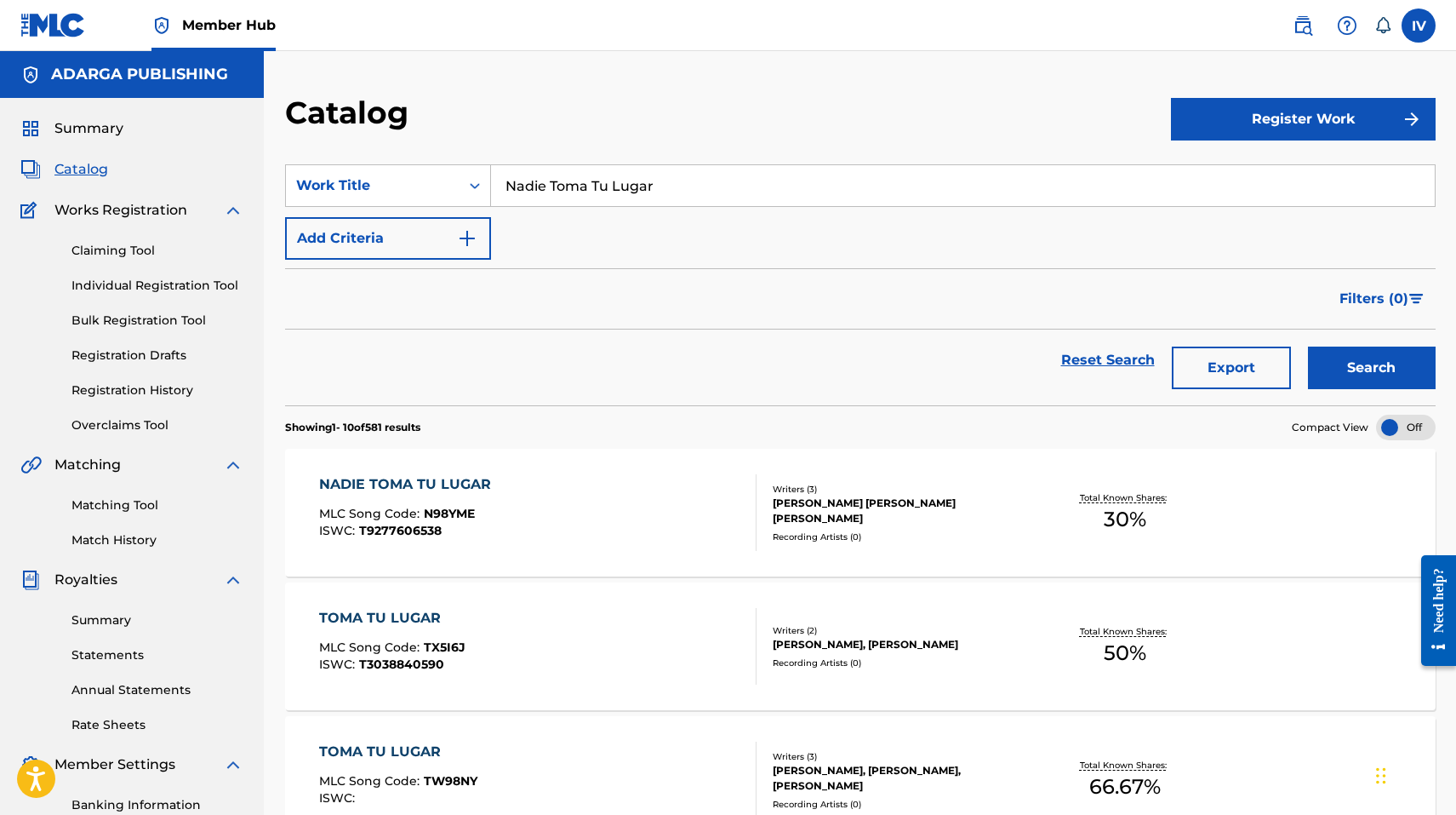
click at [573, 187] on input "Nadie Toma Tu Lugar" at bounding box center [963, 185] width 944 height 41
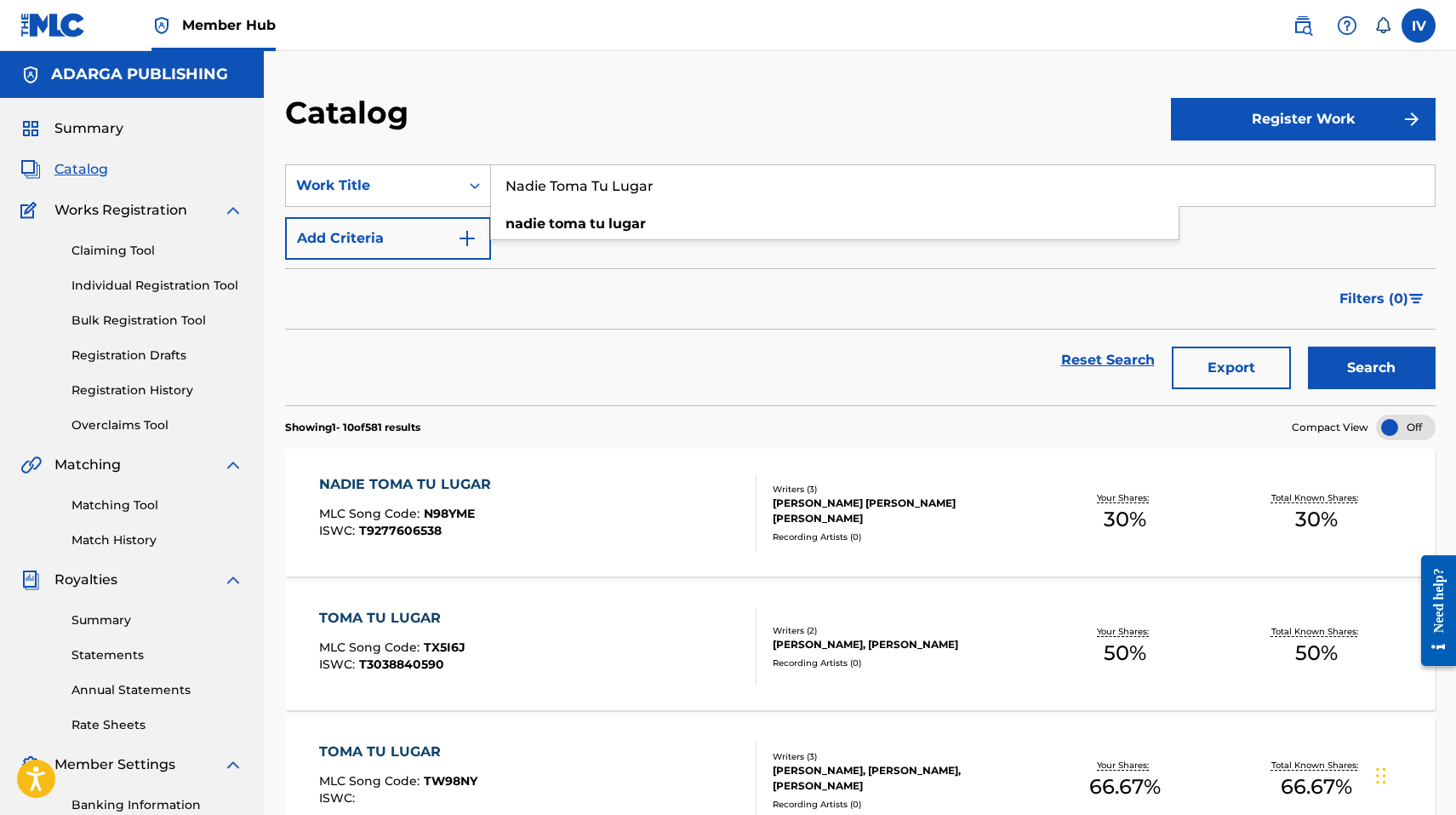
paste input "o Des Un Paso Atrás"
type input "No Des Un Paso Atrás"
click at [1308, 346] on button "Search" at bounding box center [1372, 367] width 128 height 43
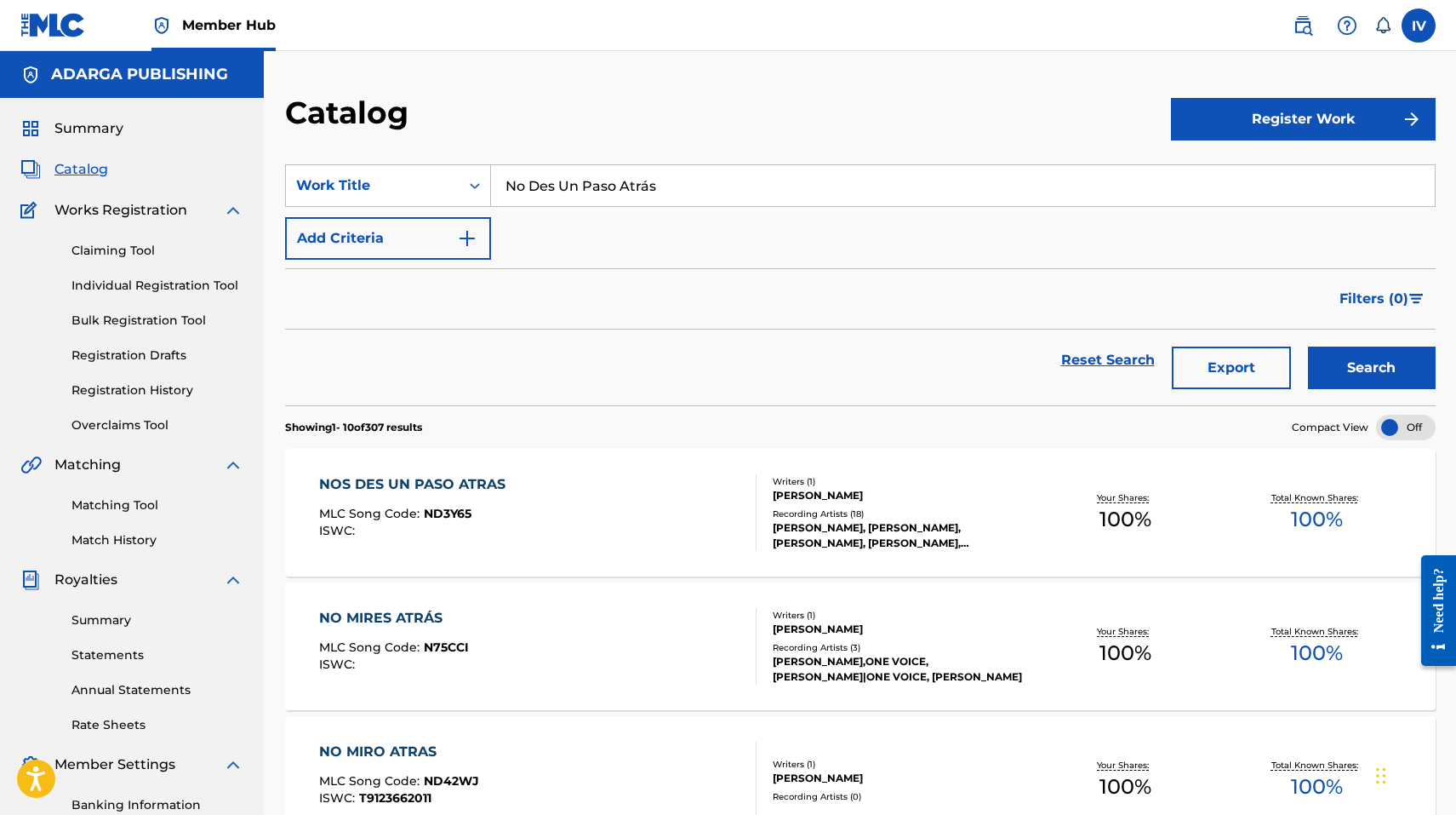
click at [494, 461] on div "NOS DES UN PASO ATRAS MLC Song Code : ND3Y65 ISWC : Writers ( 1 ) BENJAMIN RIVE…" at bounding box center [860, 513] width 1151 height 128
click at [463, 503] on div "NOS DES UN PASO ATRAS MLC Song Code : ND3Y65 ISWC :" at bounding box center [416, 513] width 195 height 77
click at [412, 478] on div "NOS DES UN PASO ATRAS" at bounding box center [416, 484] width 195 height 20
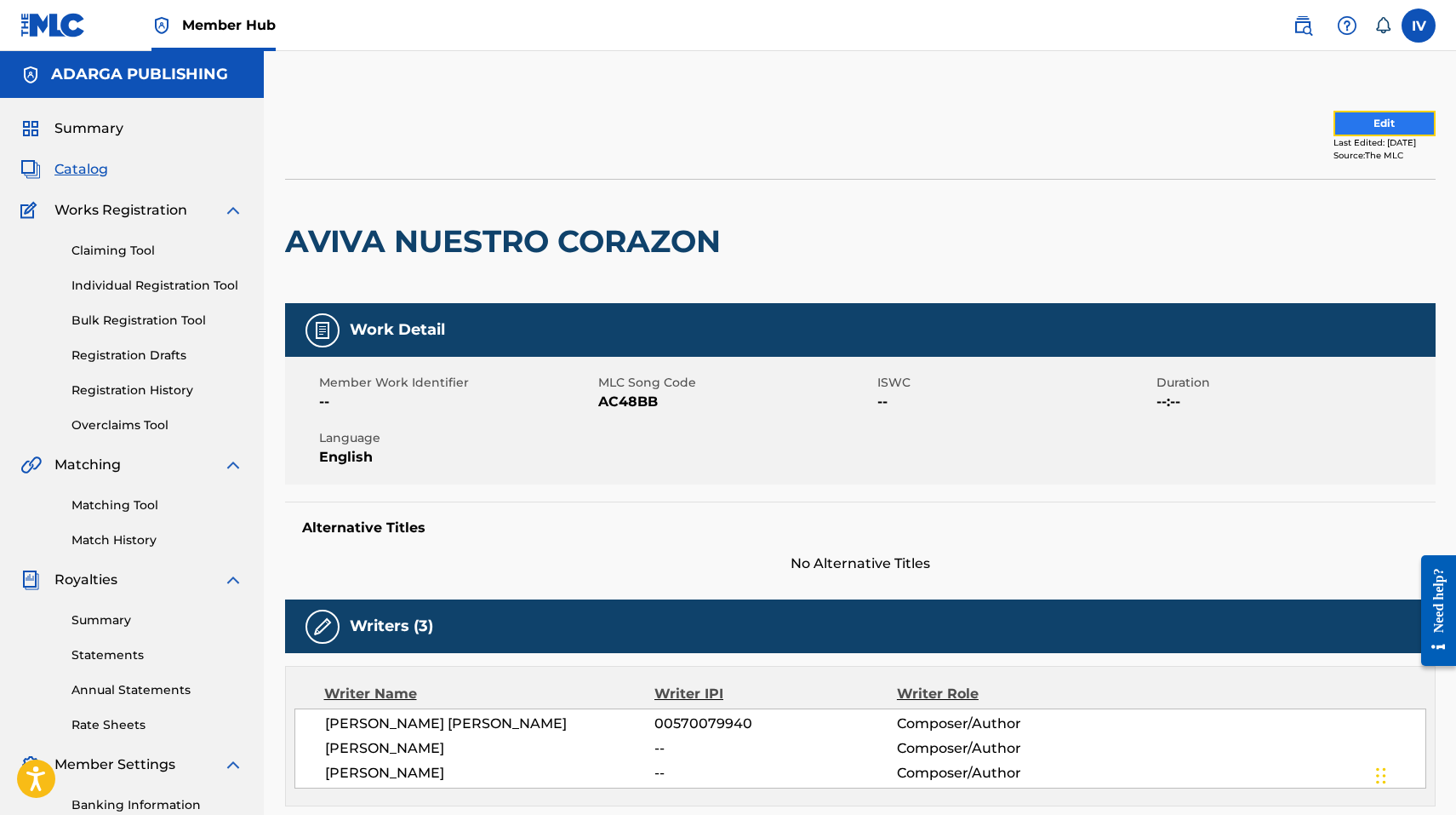
click at [1370, 122] on button "Edit" at bounding box center [1385, 123] width 102 height 26
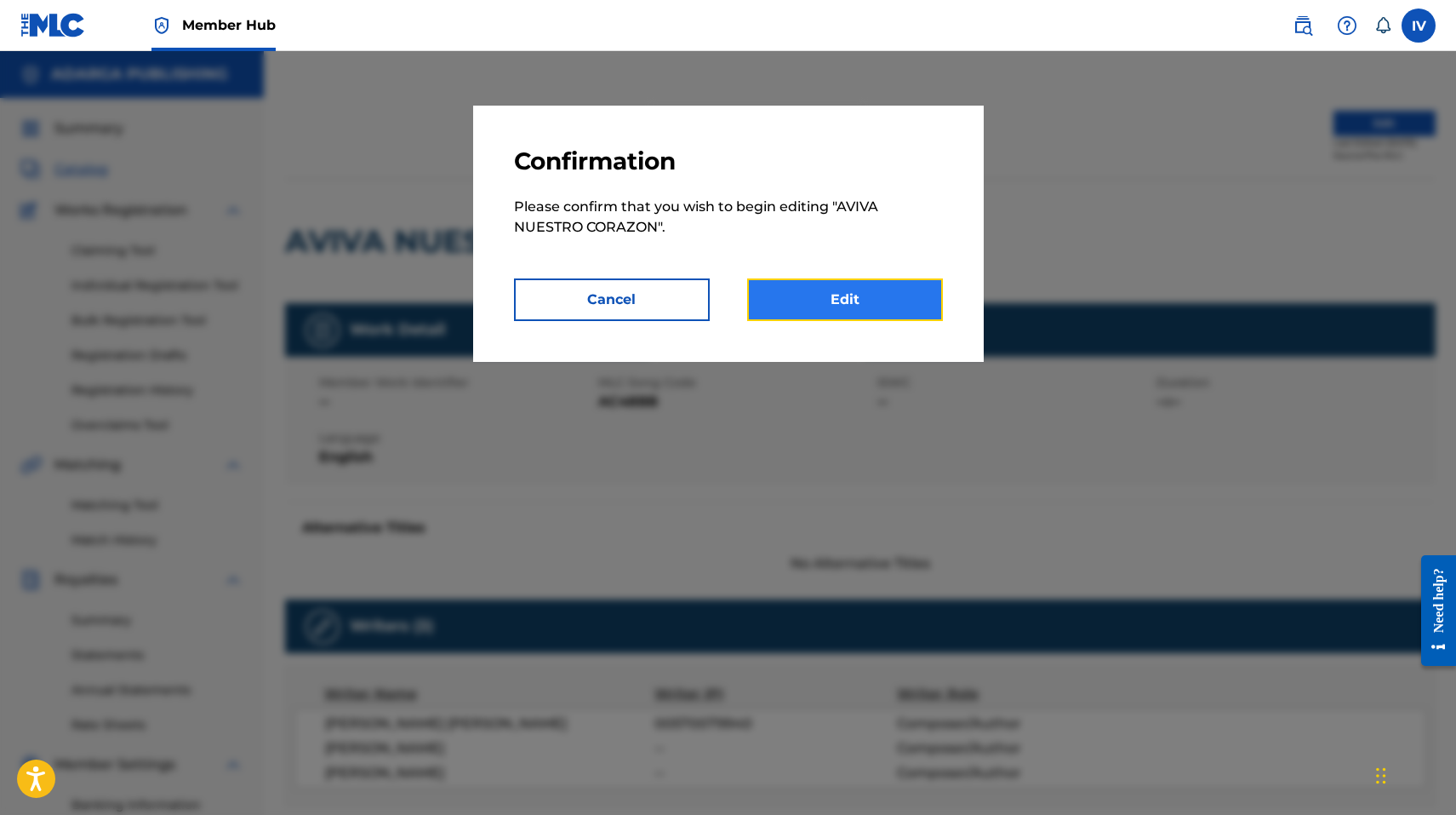
click at [767, 301] on link "Edit" at bounding box center [845, 300] width 195 height 43
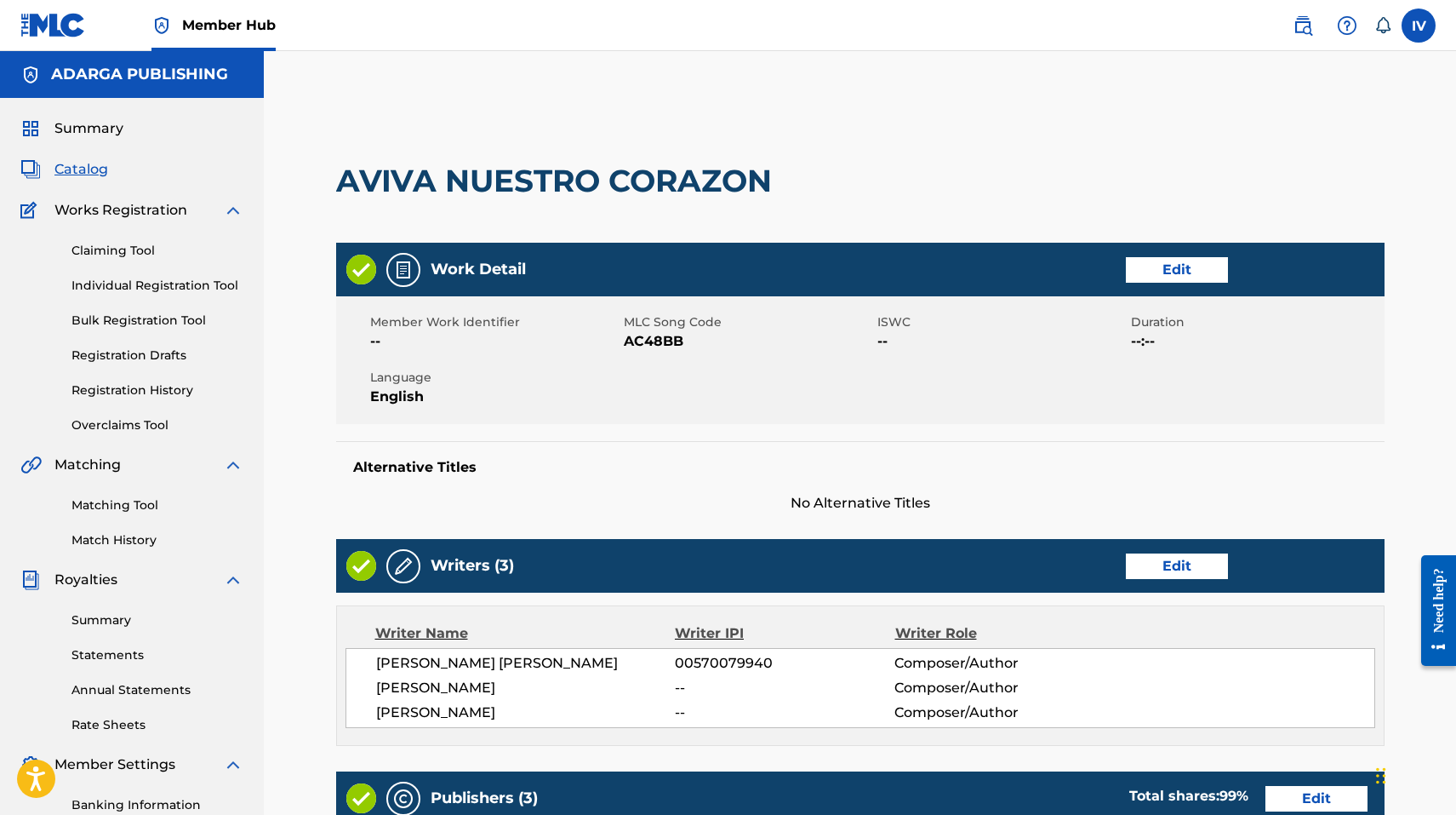
click at [659, 332] on span "AC48BB" at bounding box center [748, 341] width 249 height 20
copy span "AC48BB"
click at [1205, 263] on link "Edit" at bounding box center [1177, 270] width 102 height 26
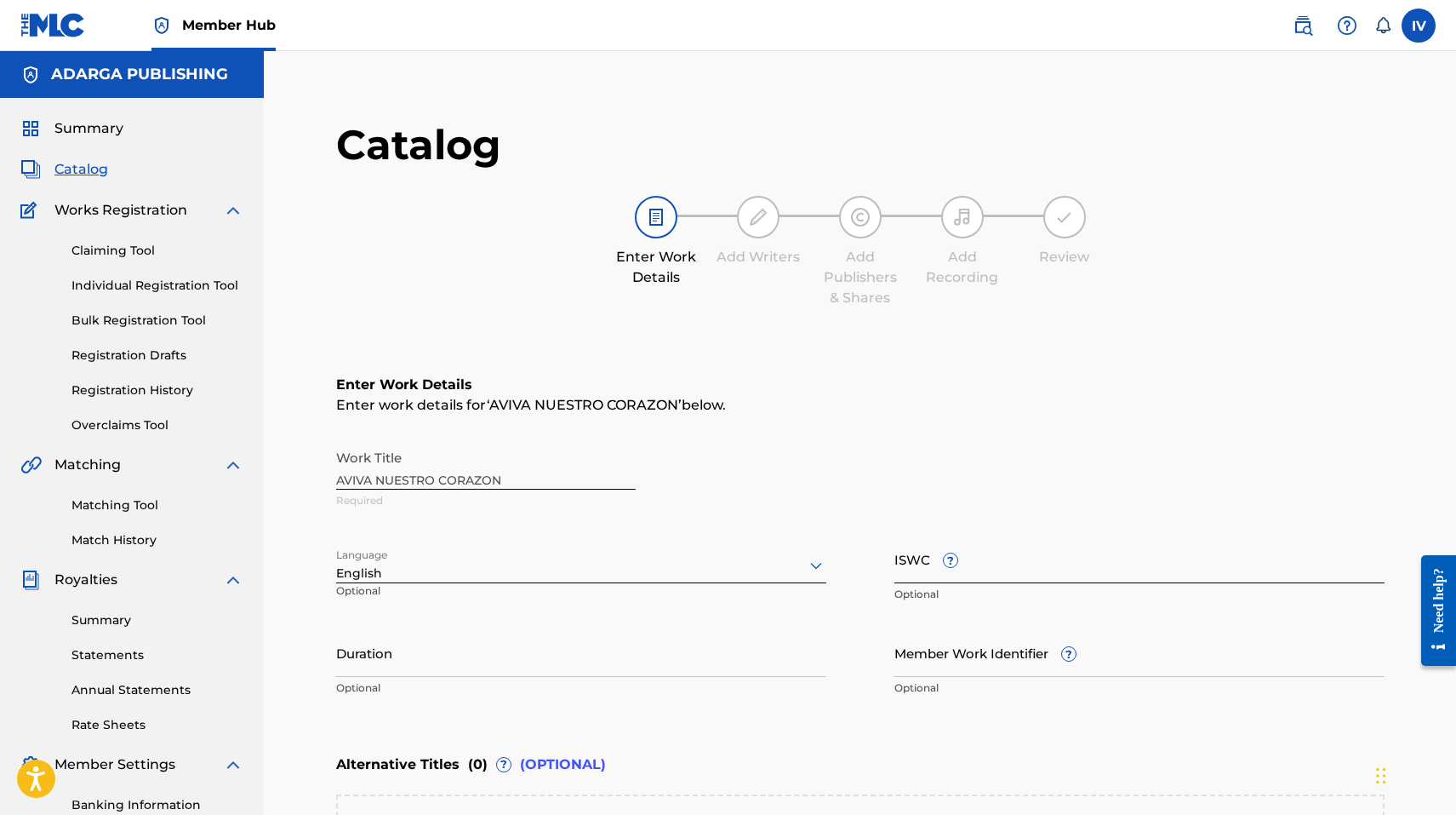
click at [1069, 571] on input "ISWC ?" at bounding box center [1139, 558] width 491 height 48
paste input "T9277604076"
type input "T9277604076"
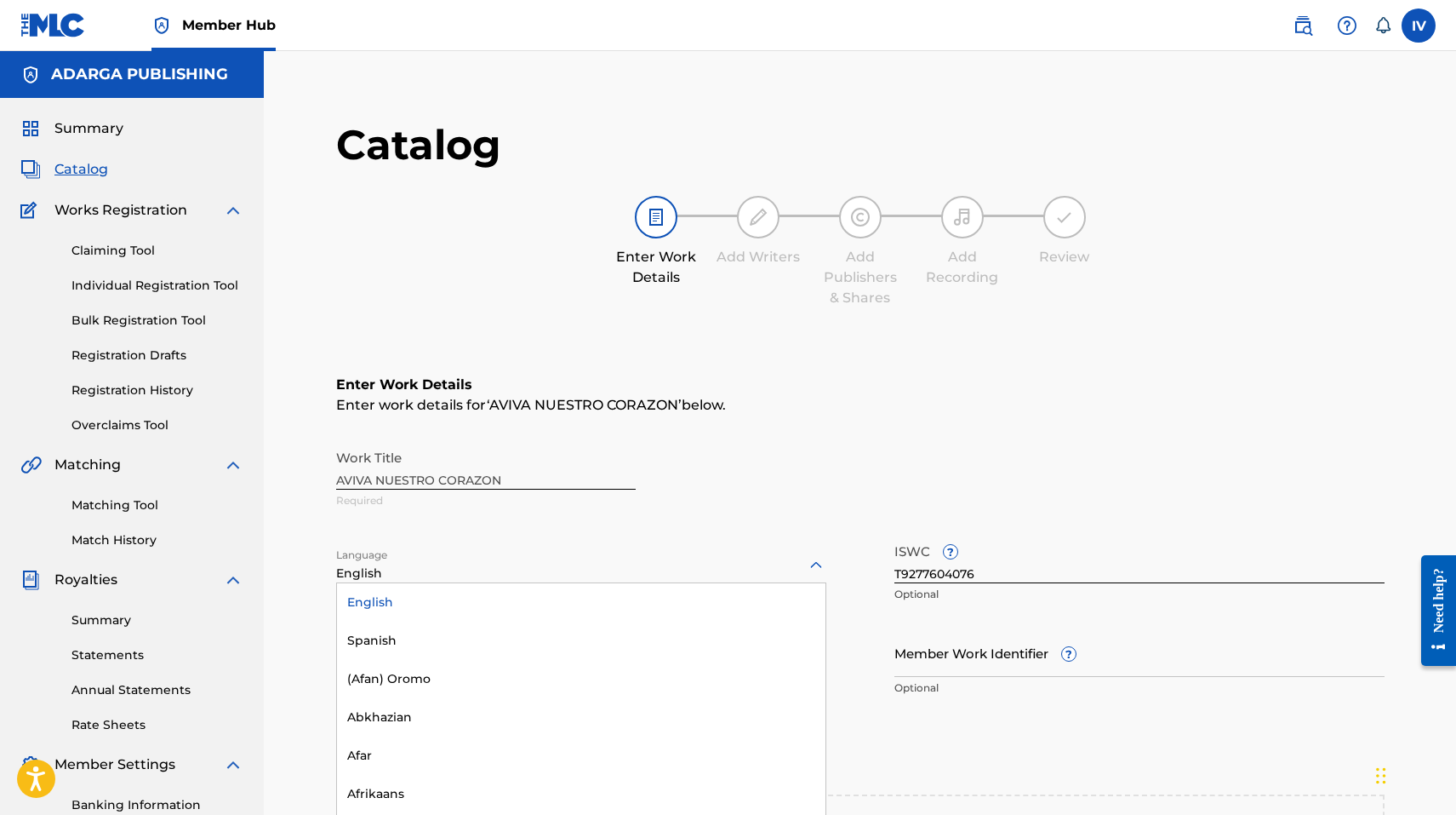
click at [623, 557] on div "English" at bounding box center [581, 565] width 491 height 36
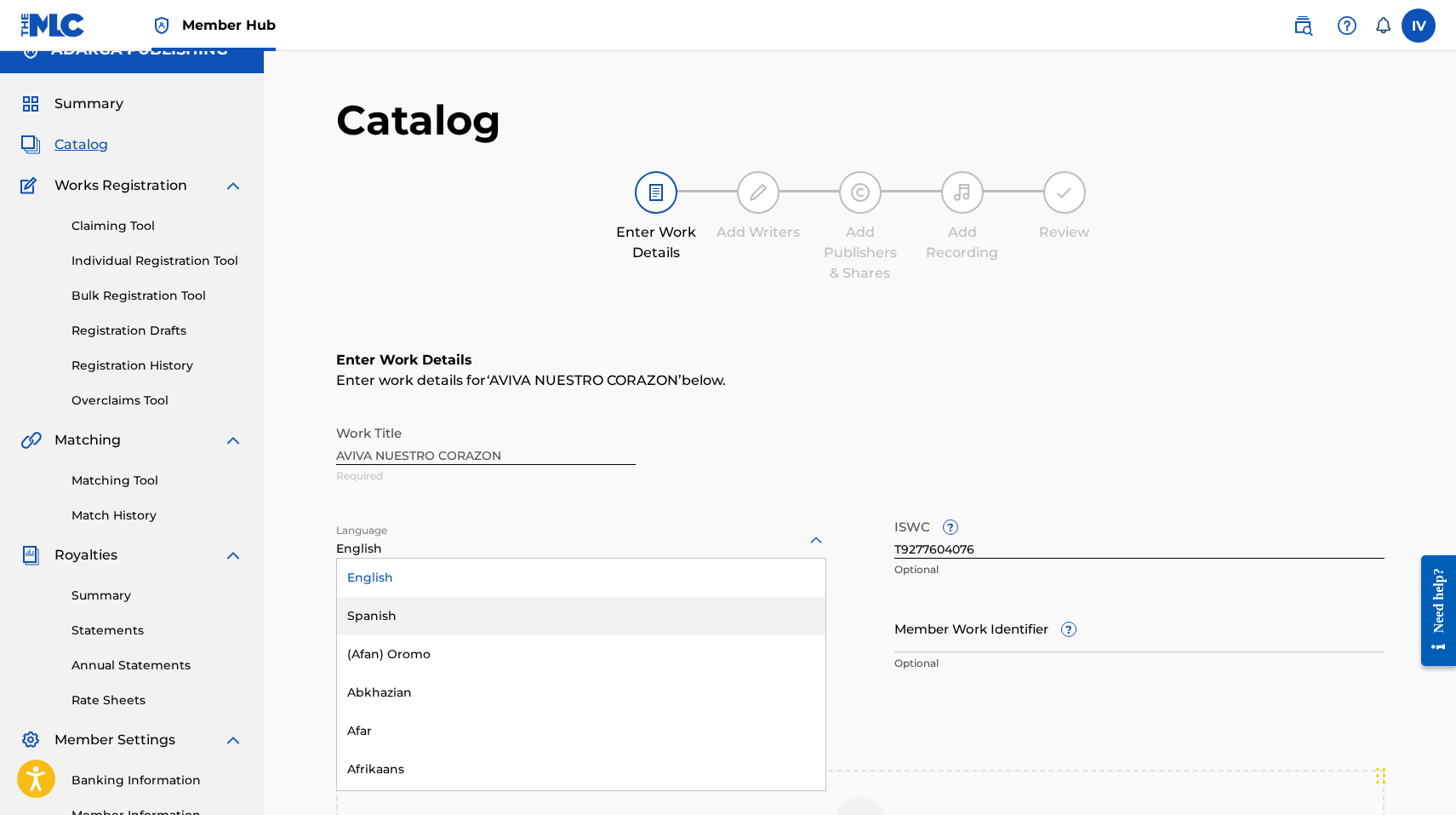
click at [498, 618] on div "Spanish" at bounding box center [581, 616] width 489 height 38
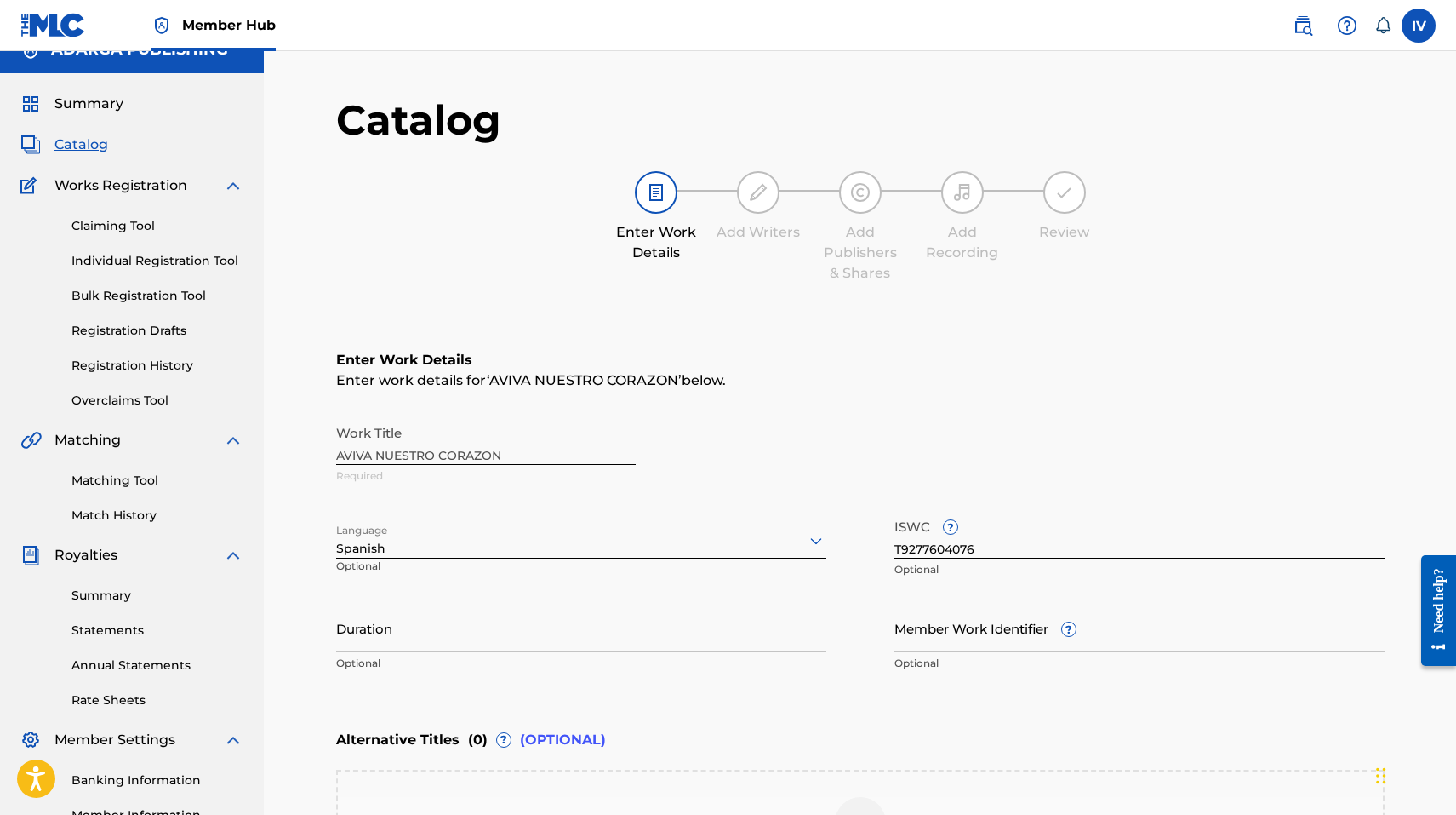
scroll to position [314, 0]
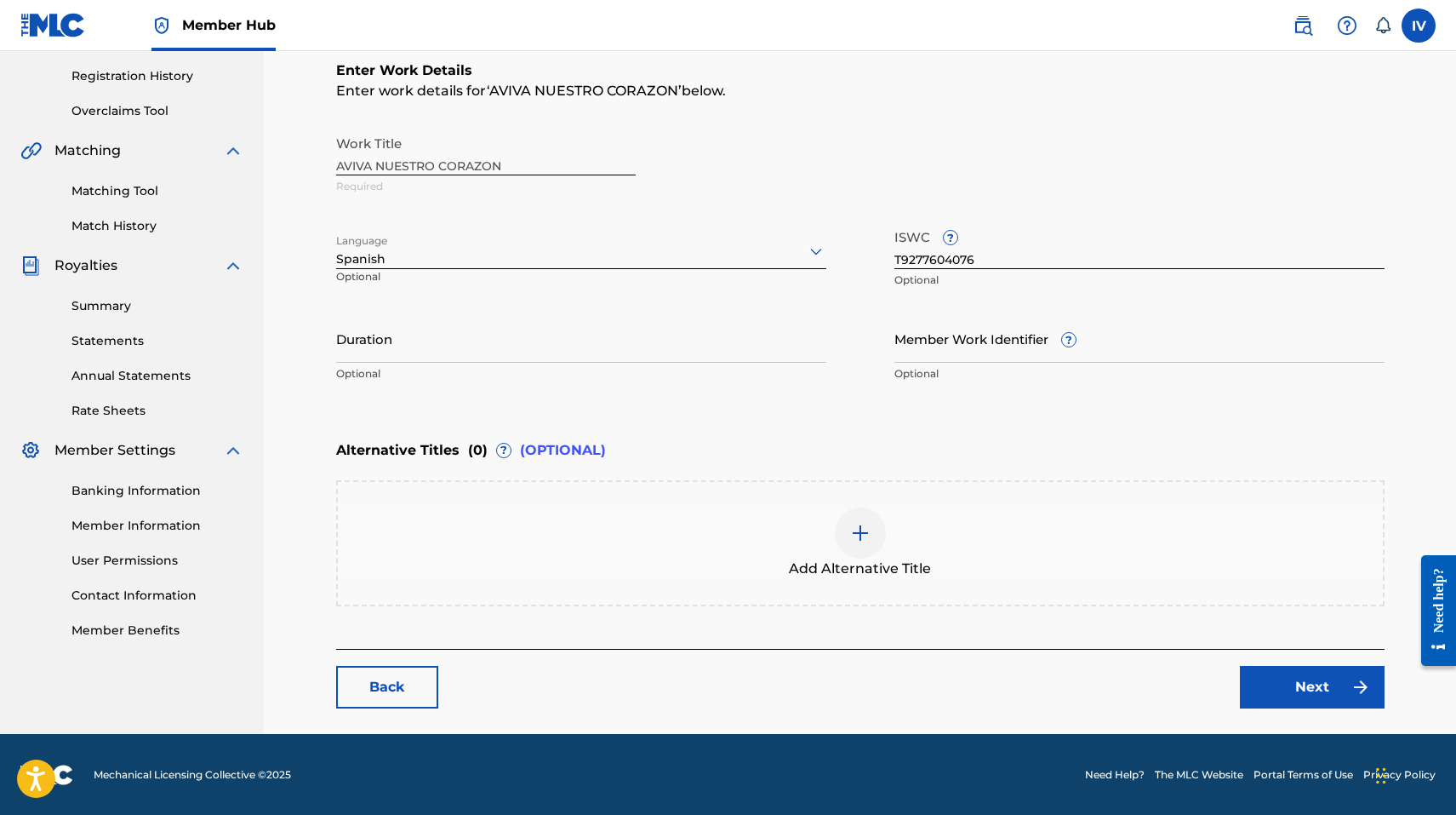
click at [1041, 527] on div "Add Alternative Title" at bounding box center [860, 543] width 1045 height 71
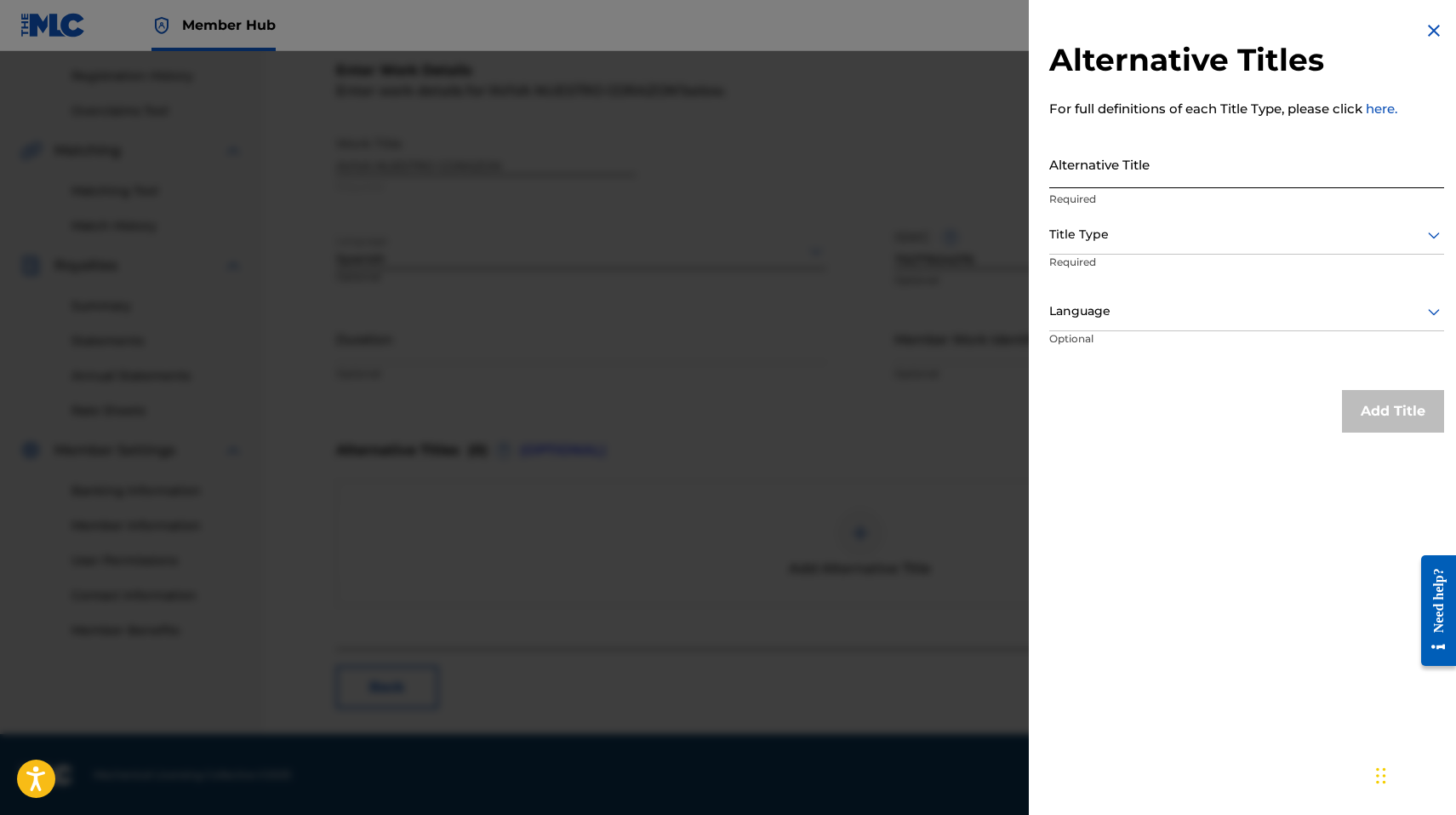
click at [1208, 166] on input "Alternative Title" at bounding box center [1247, 164] width 395 height 48
paste input "AVIVA NUESTRO CORAZÓN (EN VIVO)"
type input "AVIVA NUESTRO CORAZÓN (EN VIVO)"
click at [1164, 220] on div "Title Type" at bounding box center [1247, 236] width 395 height 38
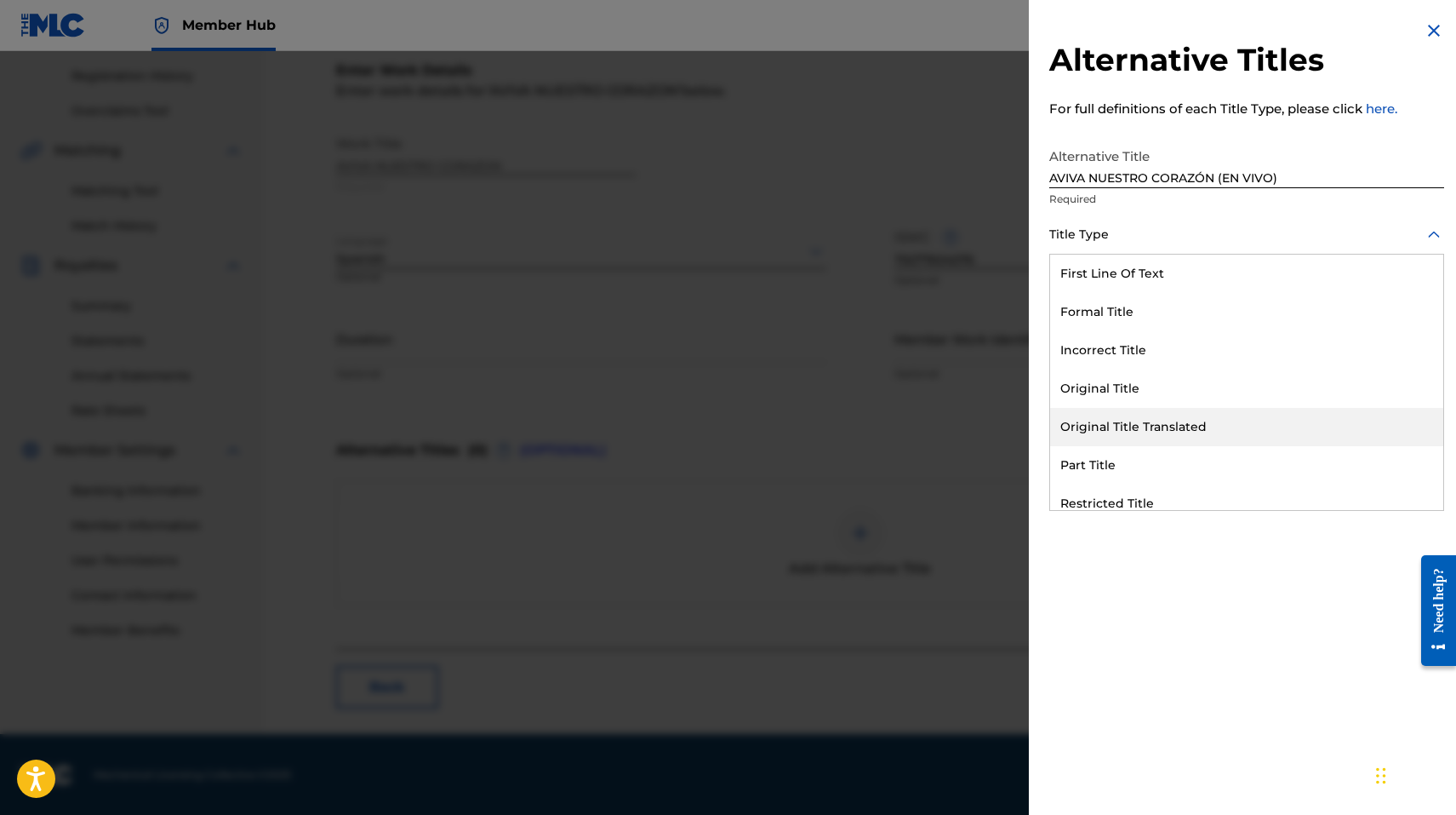
scroll to position [166, 0]
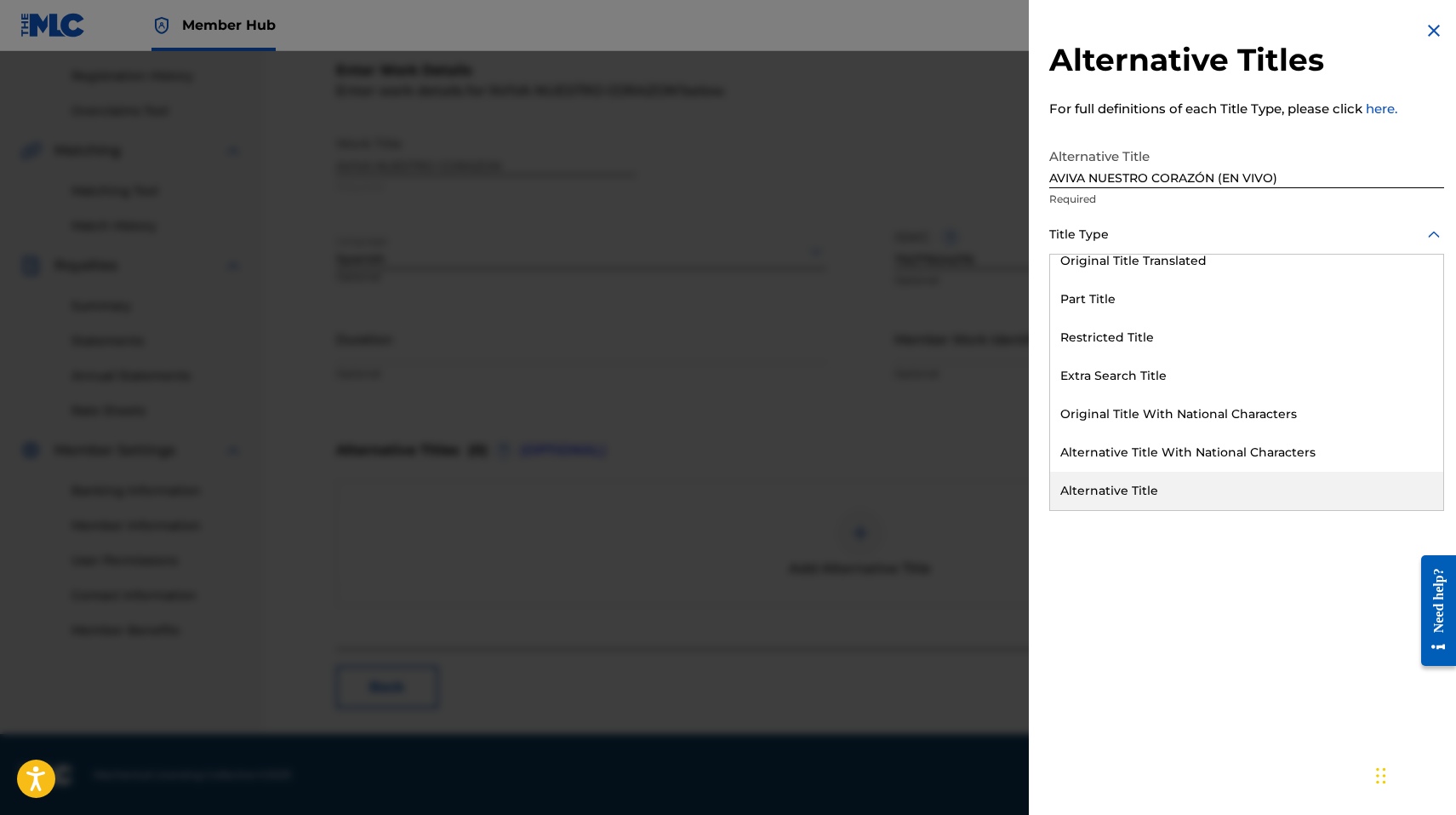
drag, startPoint x: 1152, startPoint y: 470, endPoint x: 1148, endPoint y: 488, distance: 18.4
click at [1148, 488] on div "First Line Of Text Formal Title Incorrect Title Original Title Original Title T…" at bounding box center [1247, 383] width 393 height 256
click at [1148, 488] on div "Alternative Title" at bounding box center [1247, 491] width 393 height 38
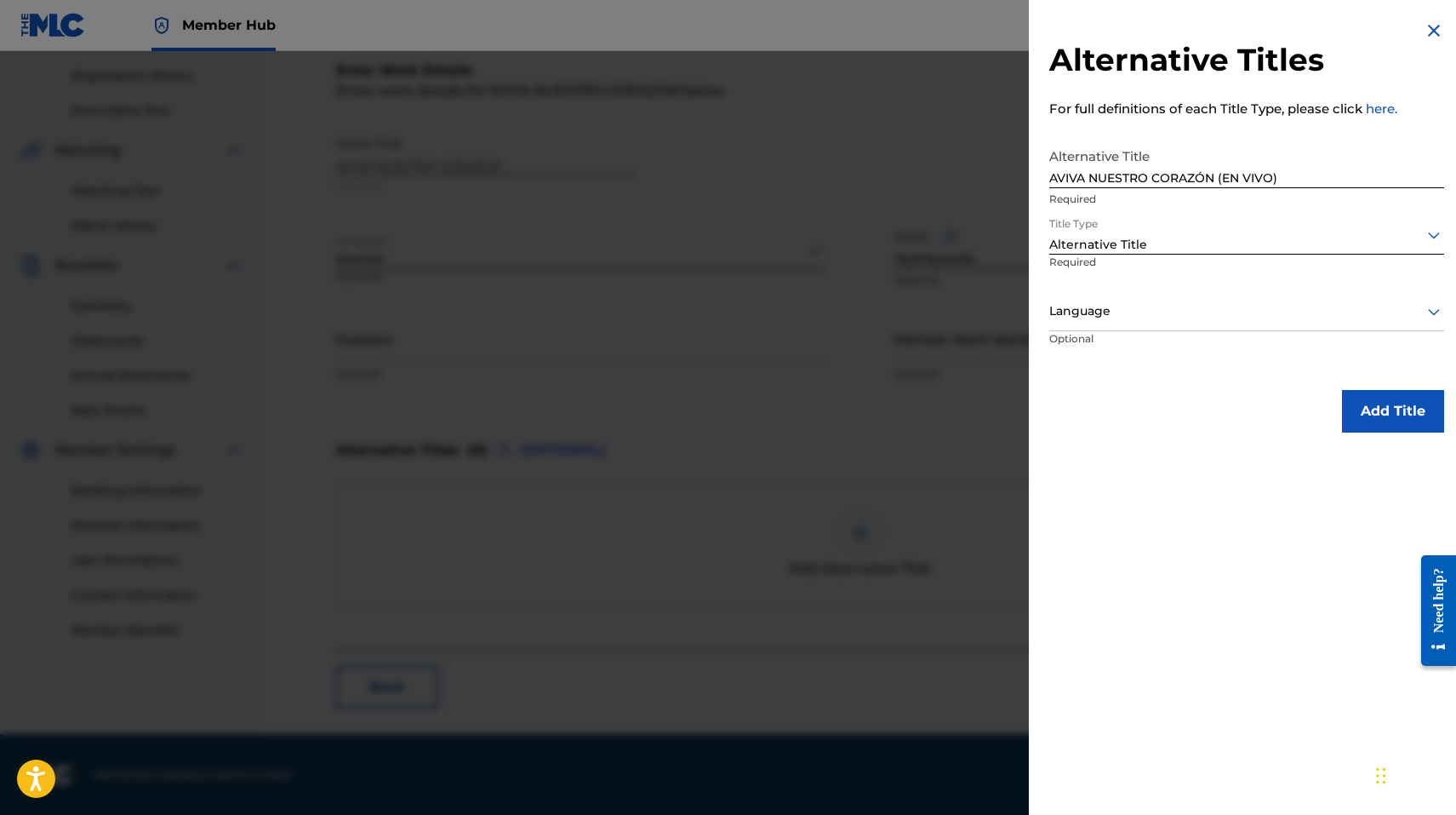
click at [1126, 318] on div at bounding box center [1247, 311] width 395 height 21
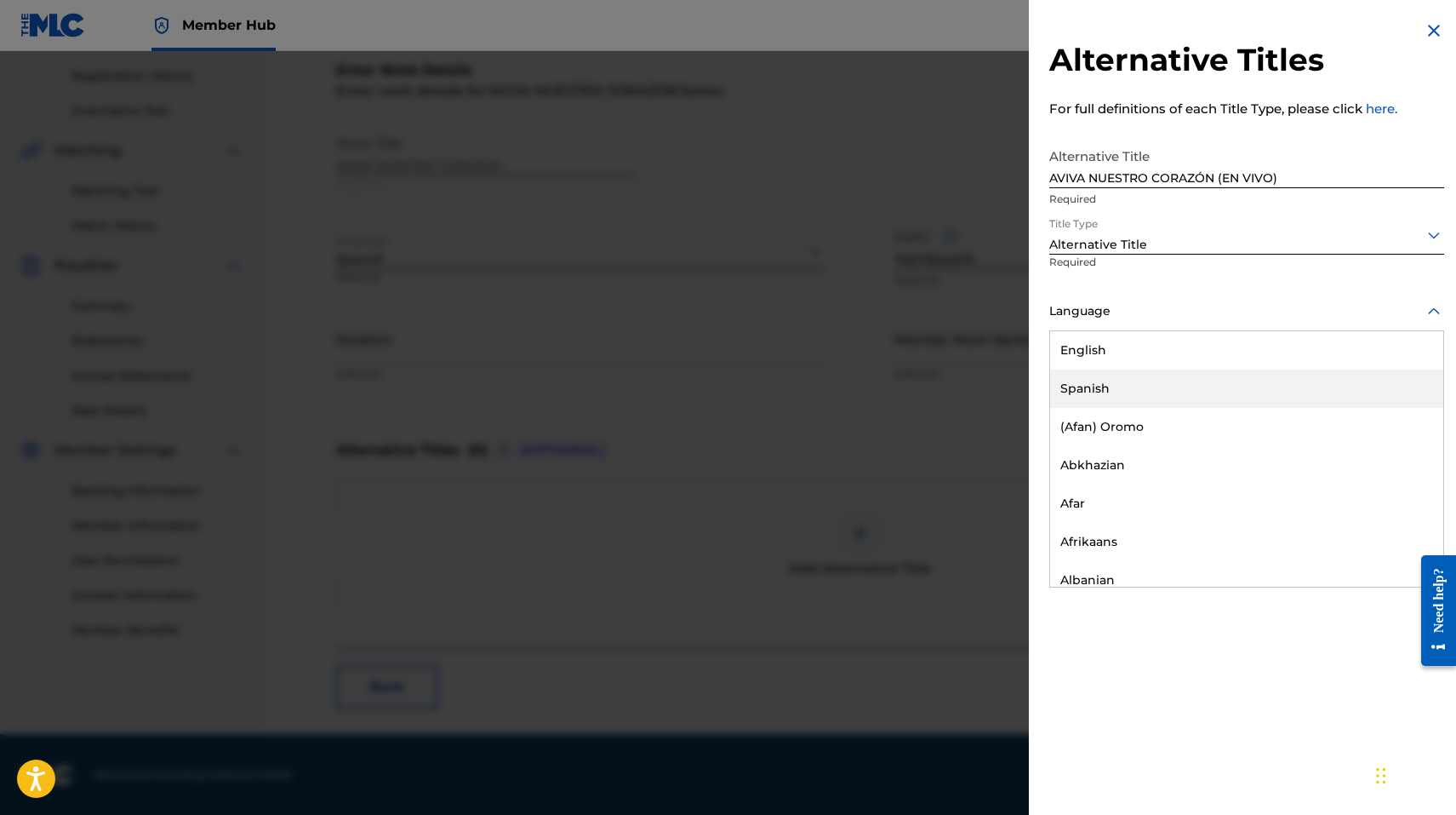
click at [1118, 395] on div "Spanish" at bounding box center [1247, 388] width 393 height 38
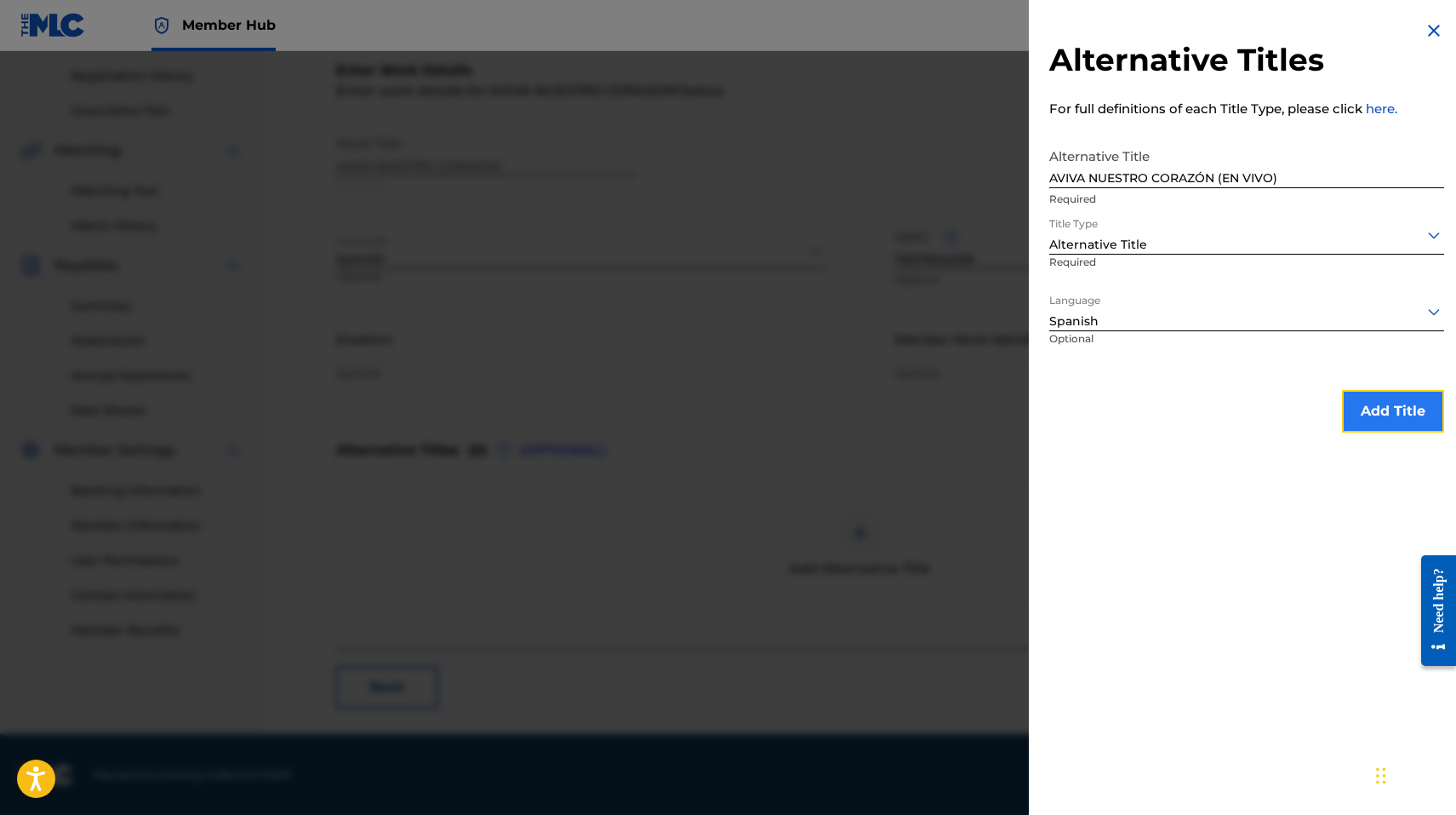
click at [1346, 395] on button "Add Title" at bounding box center [1393, 411] width 102 height 43
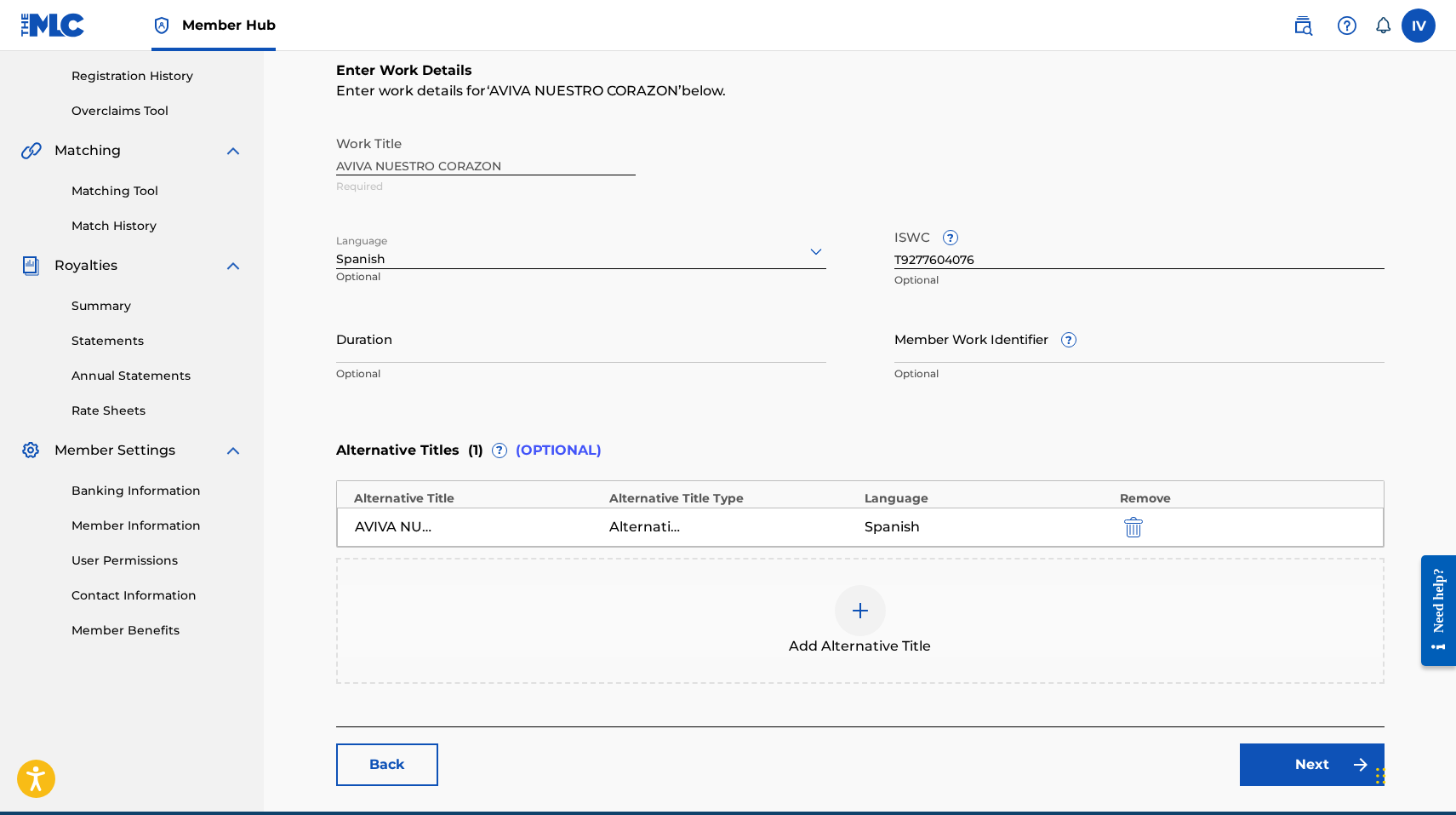
scroll to position [393, 0]
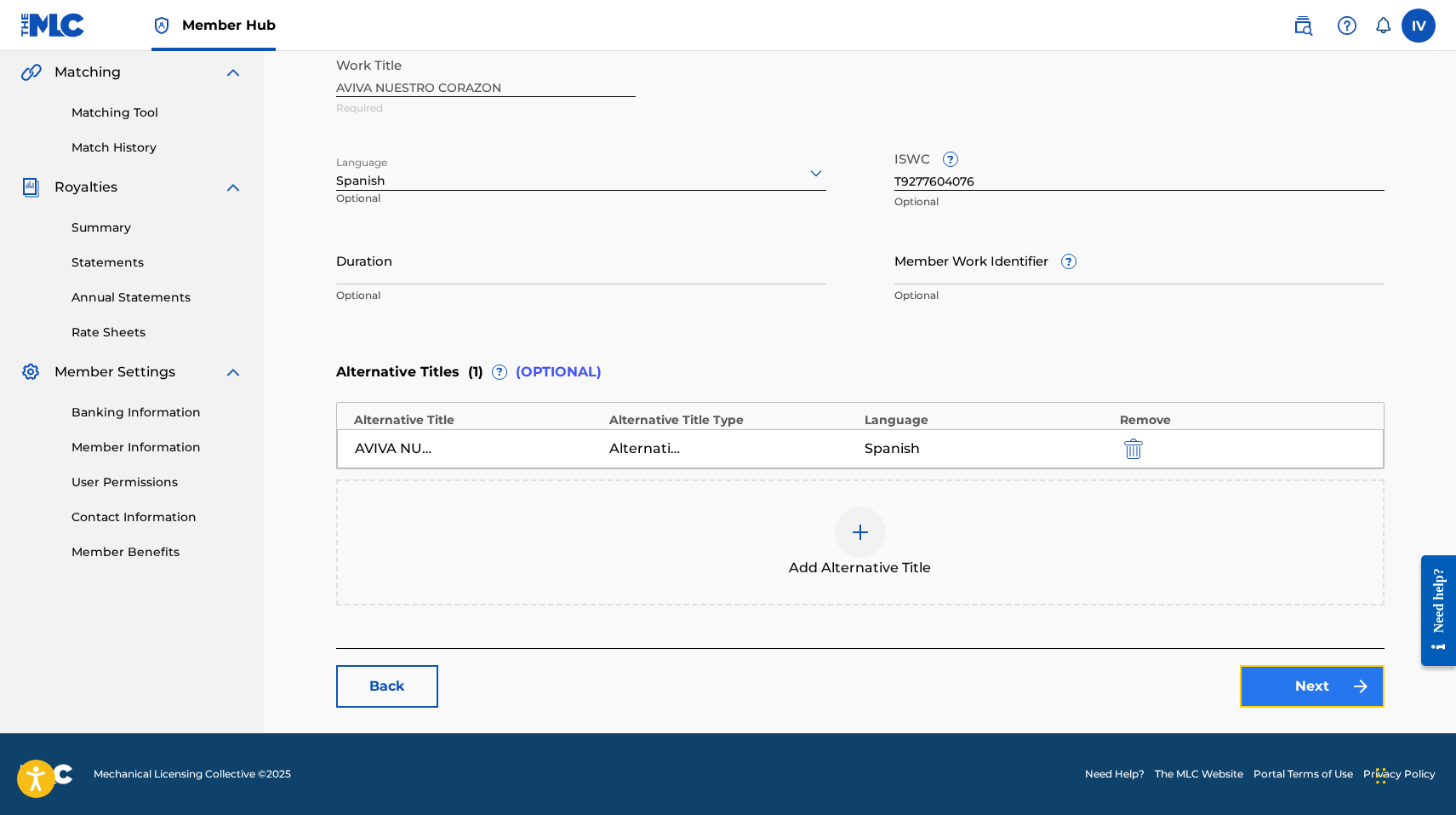
click at [1317, 680] on link "Next" at bounding box center [1313, 686] width 144 height 43
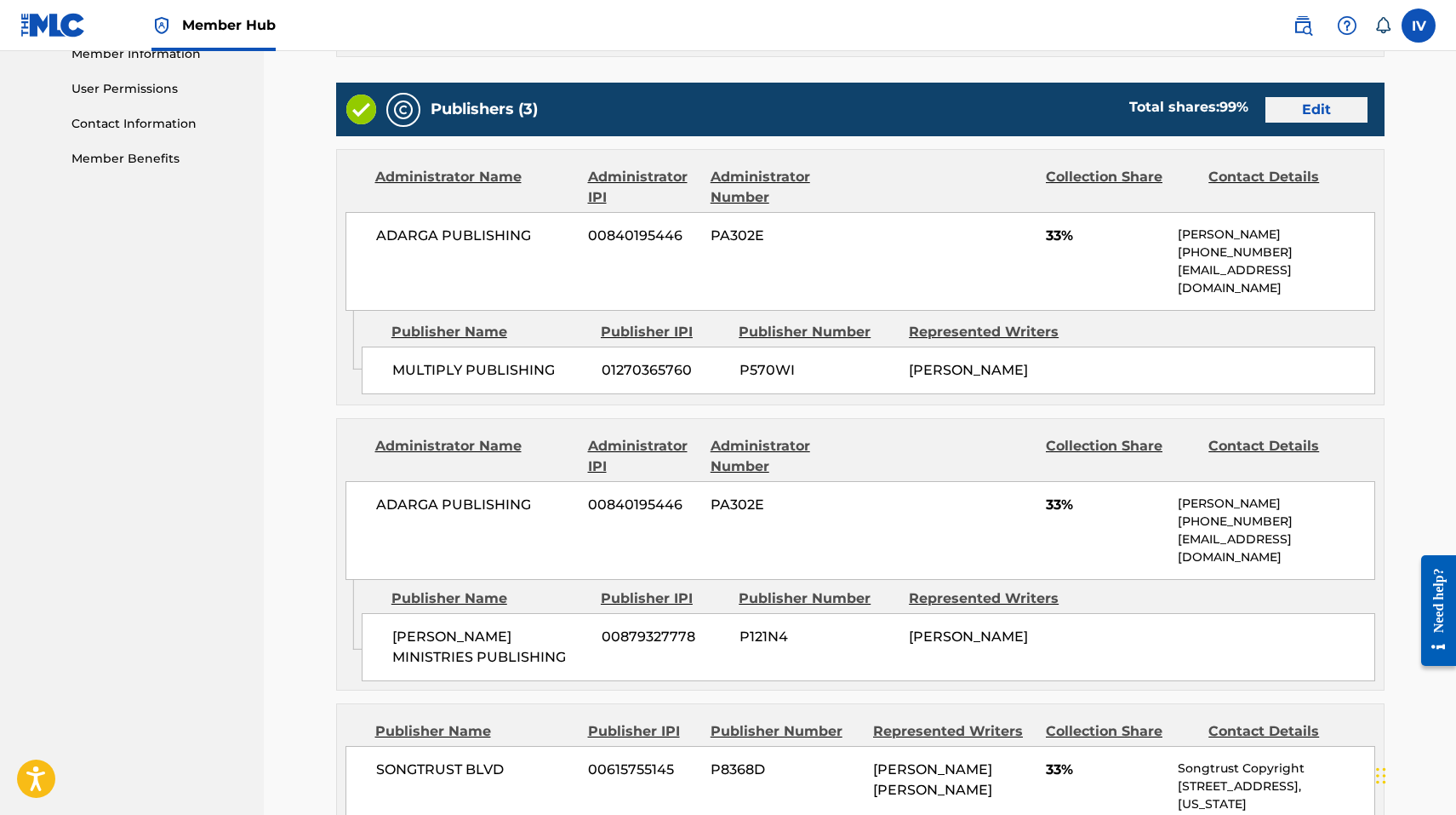
scroll to position [760, 0]
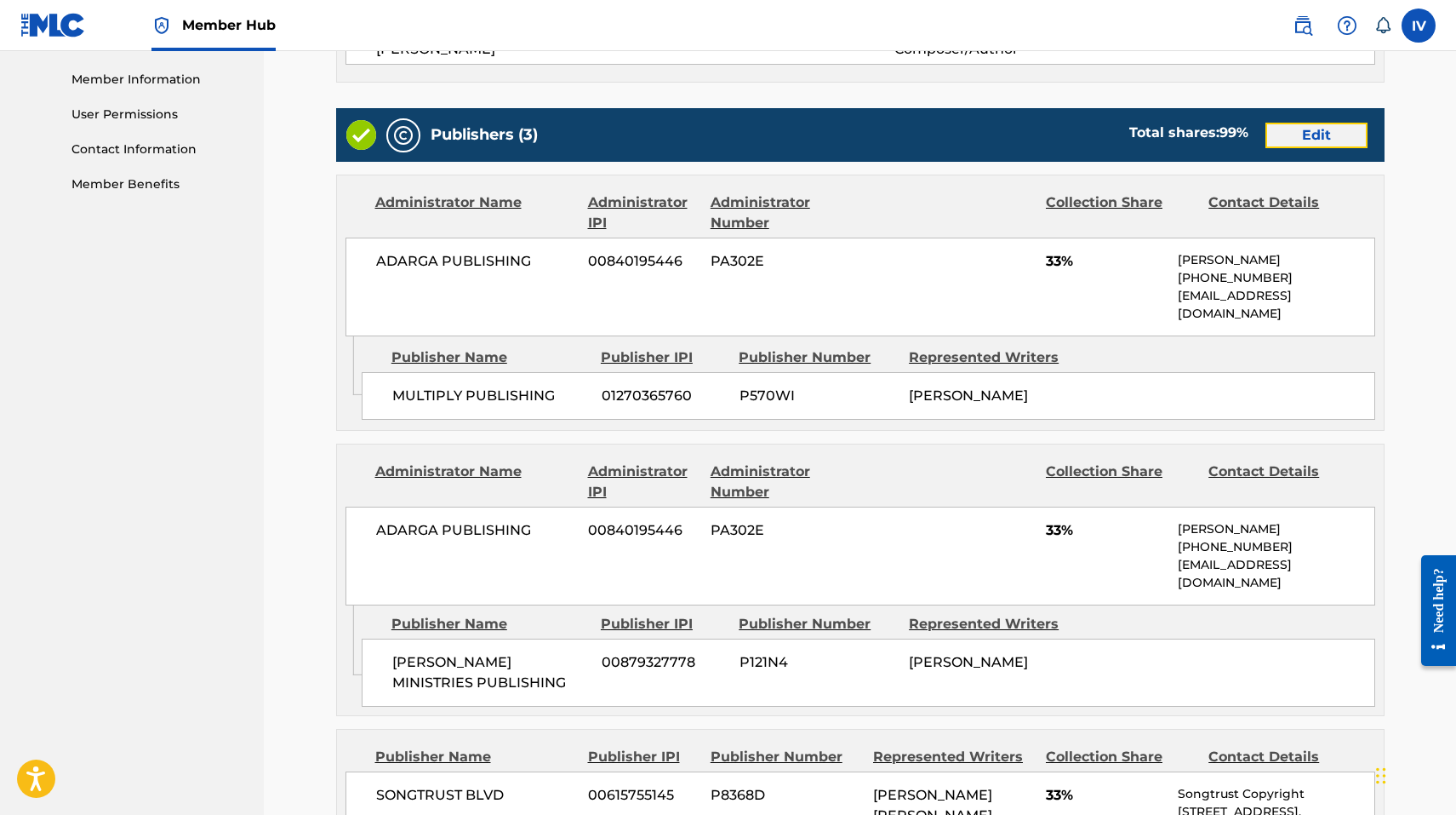
click at [1310, 139] on link "Edit" at bounding box center [1317, 135] width 102 height 26
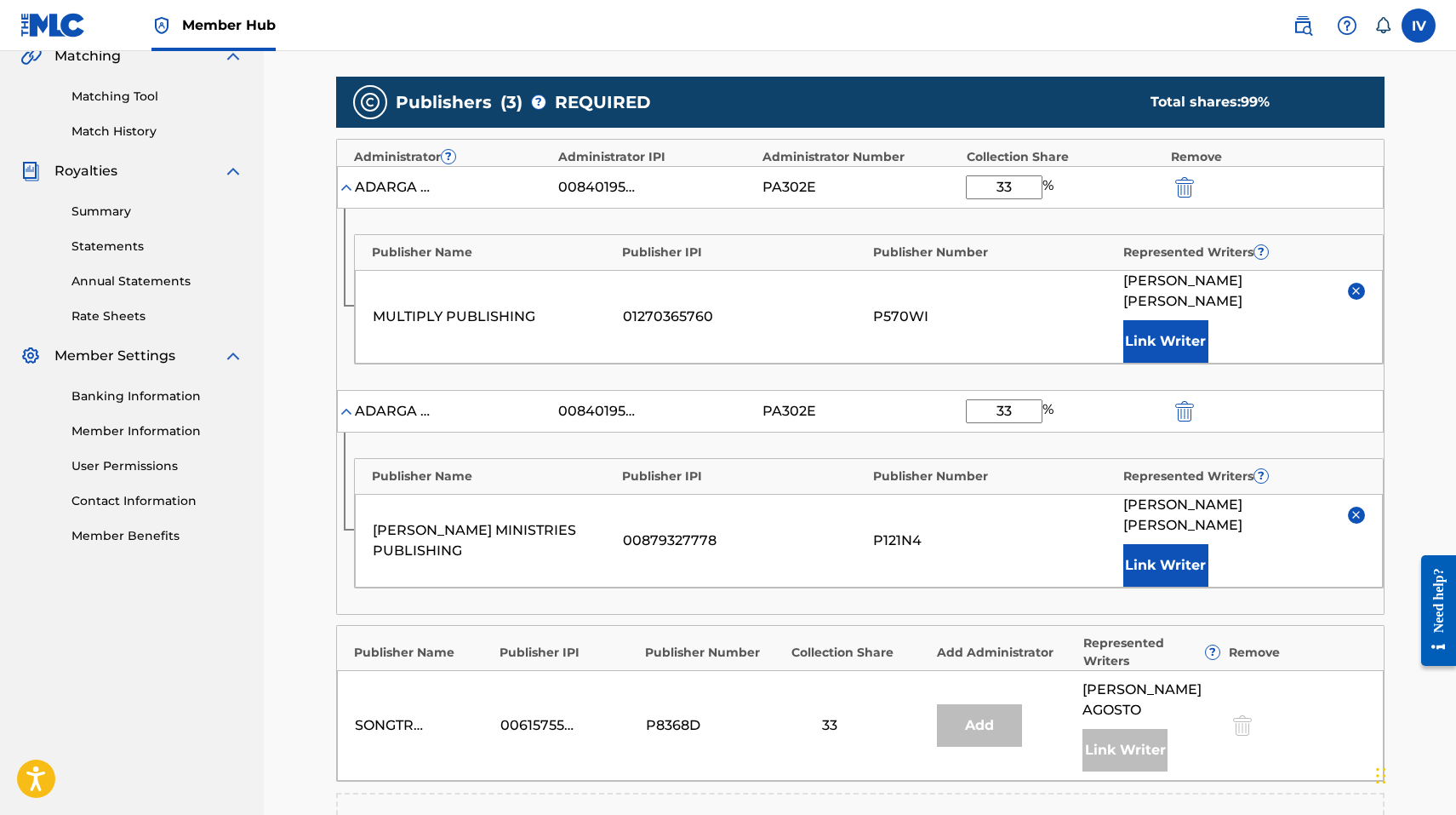
scroll to position [429, 0]
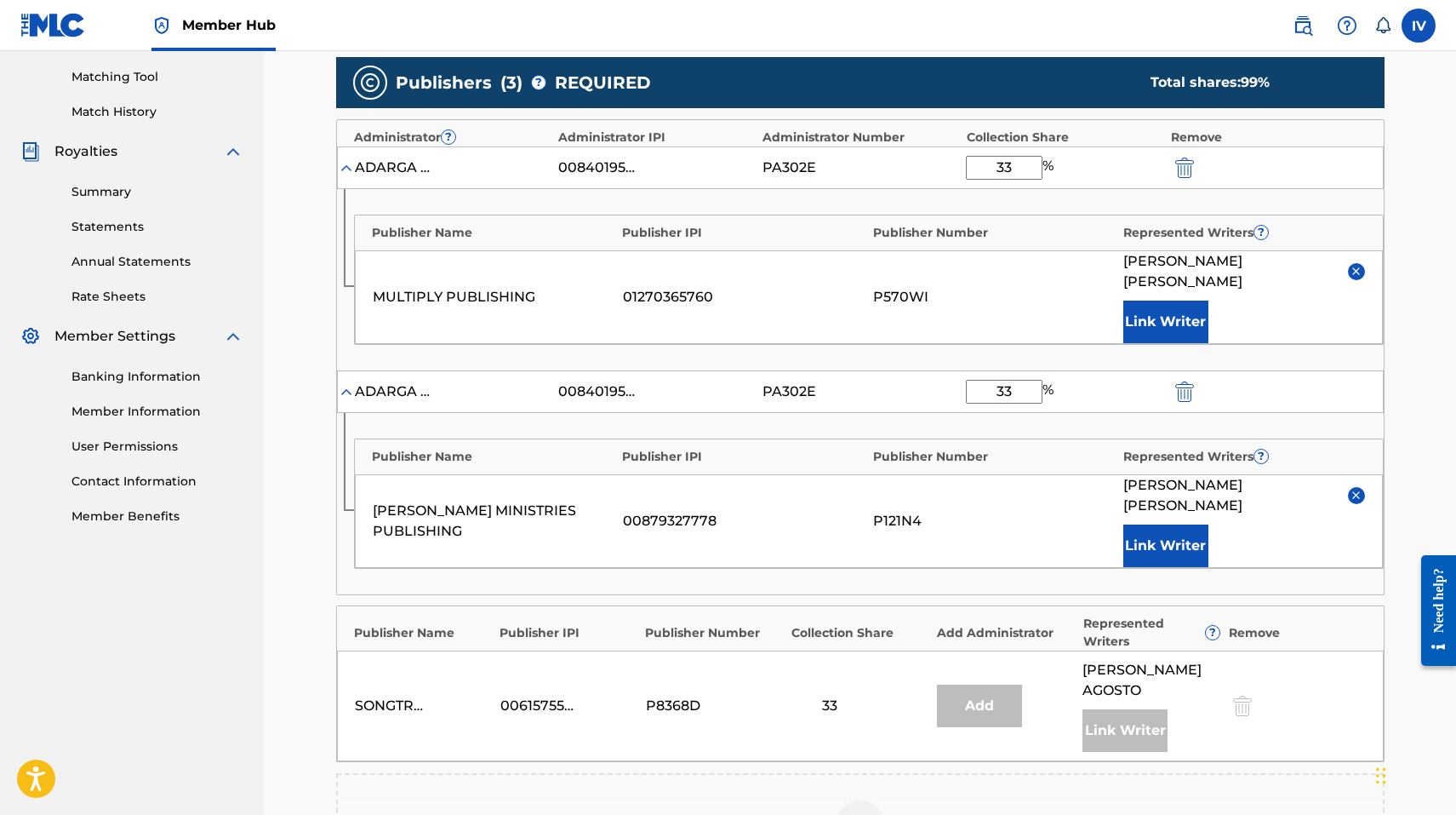
click at [1018, 380] on input "33" at bounding box center [1005, 392] width 77 height 24
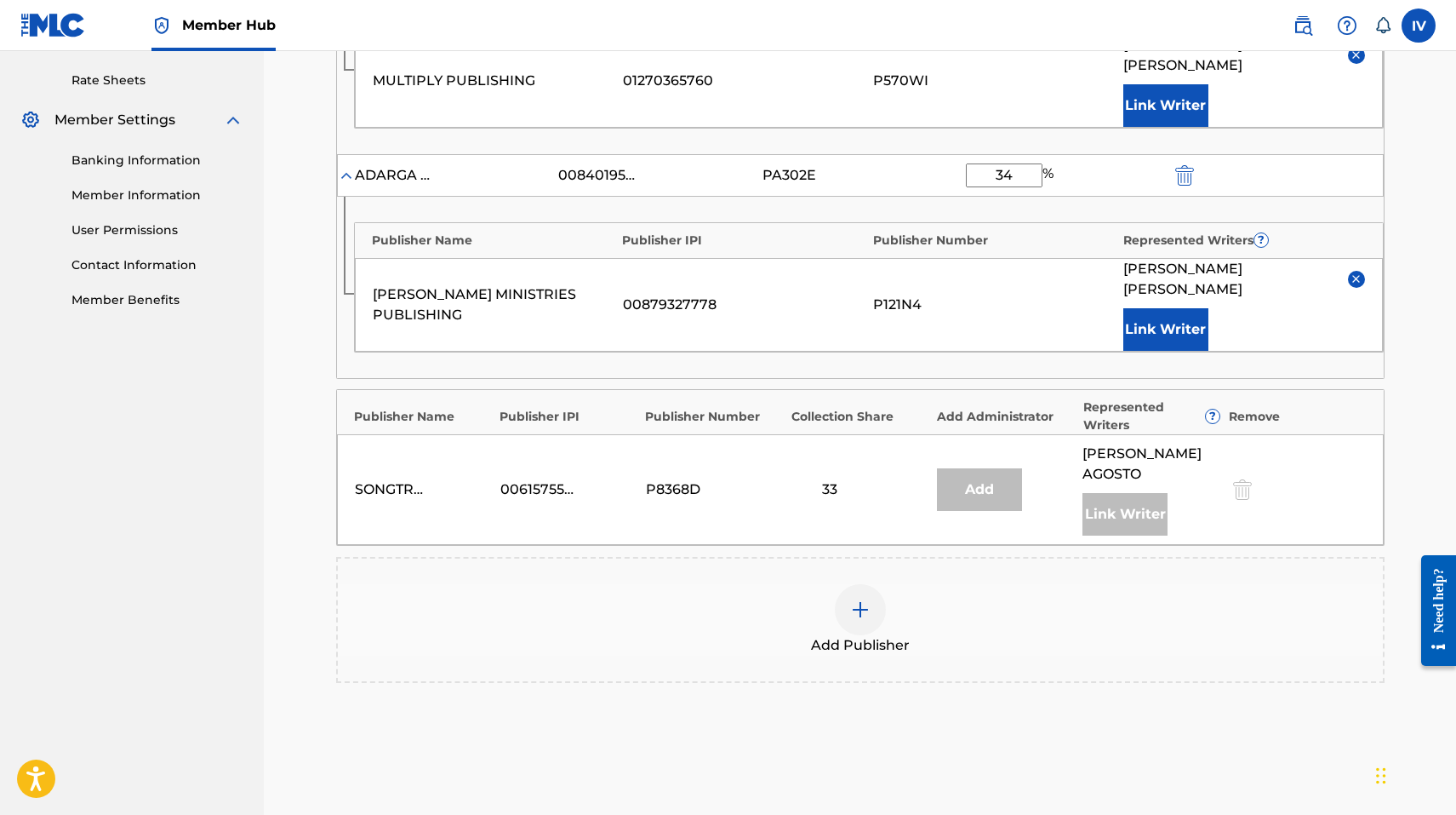
scroll to position [674, 0]
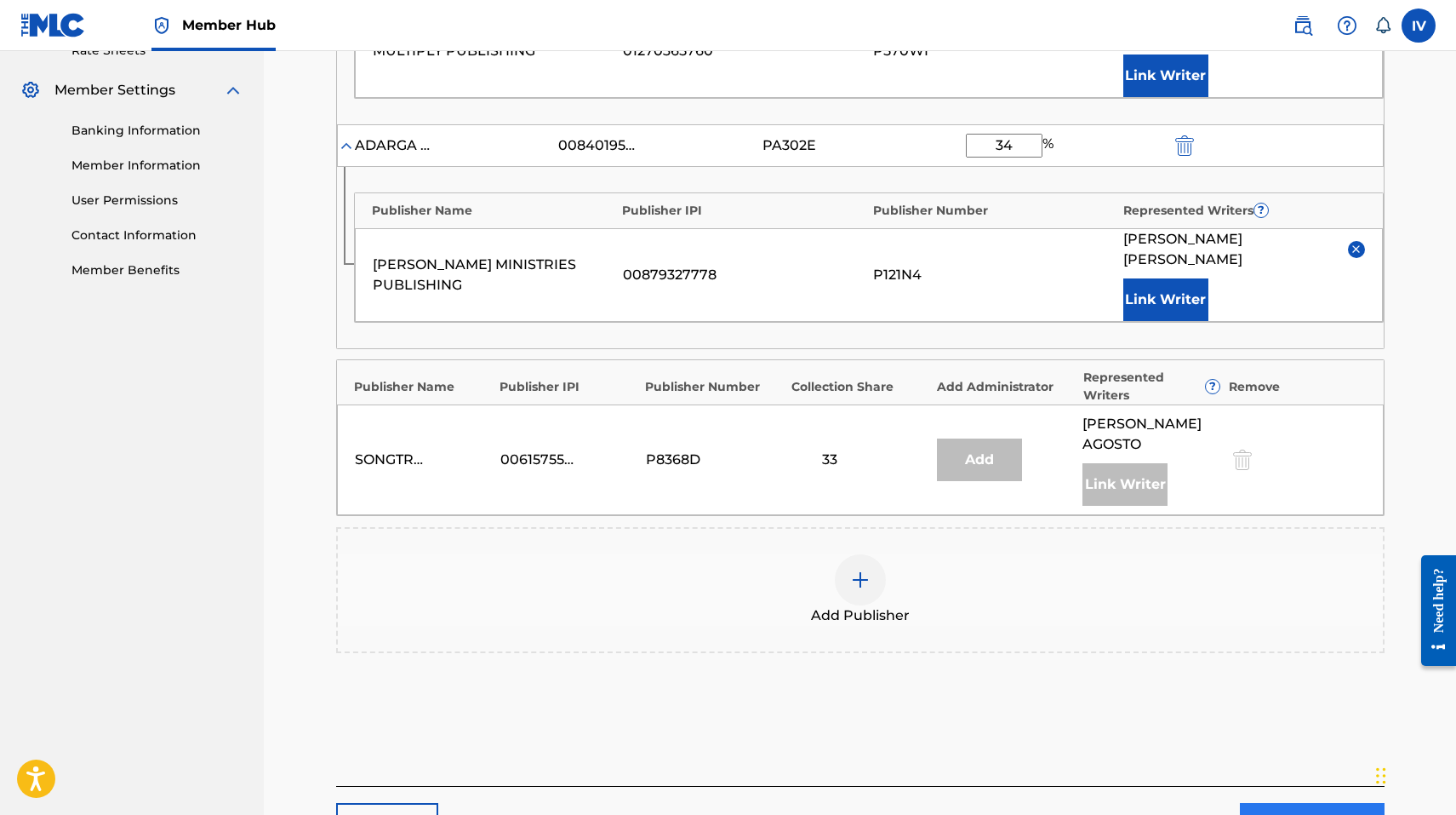
type input "34"
click at [1257, 803] on link "Next" at bounding box center [1313, 824] width 144 height 43
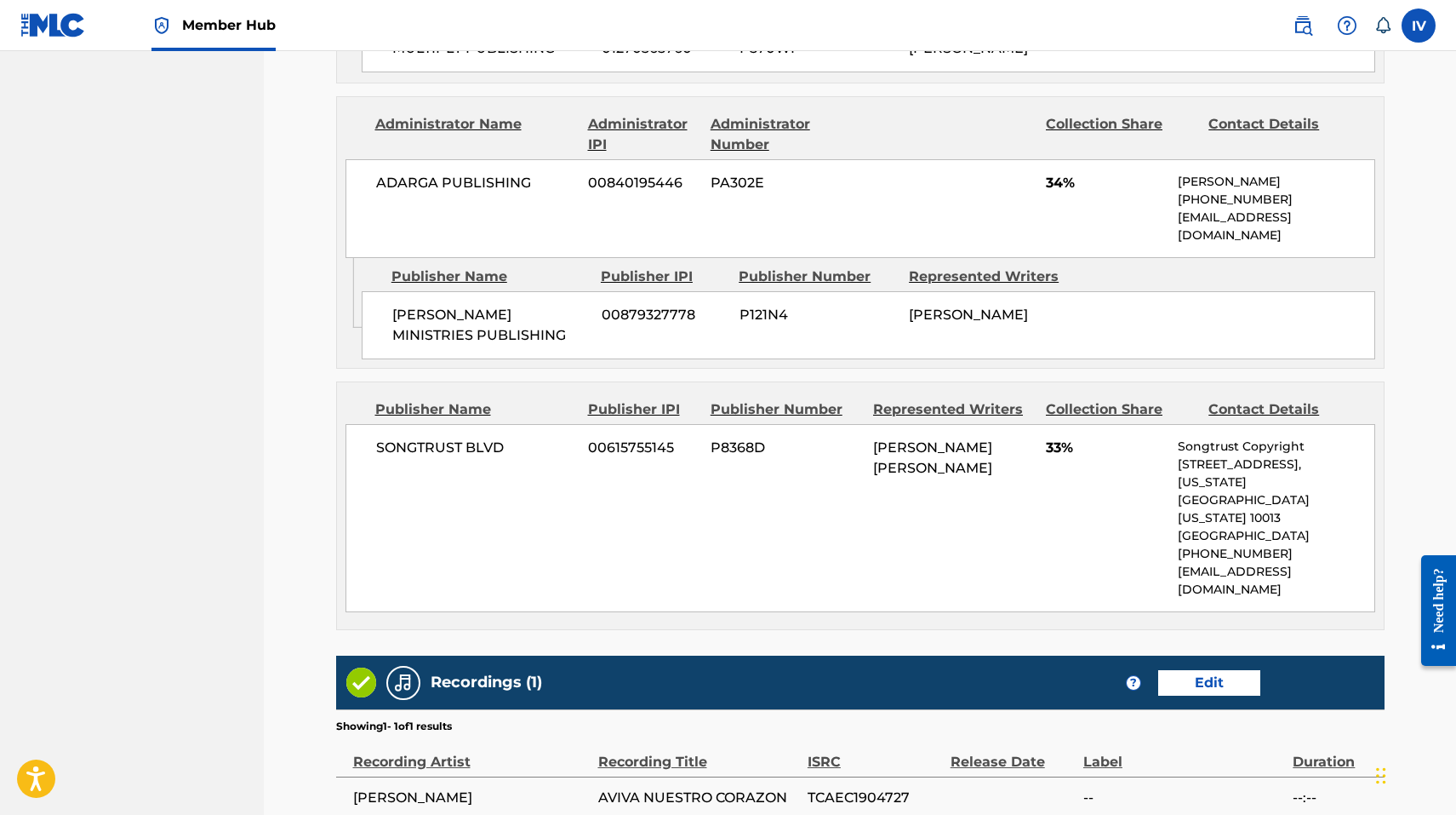
scroll to position [1211, 0]
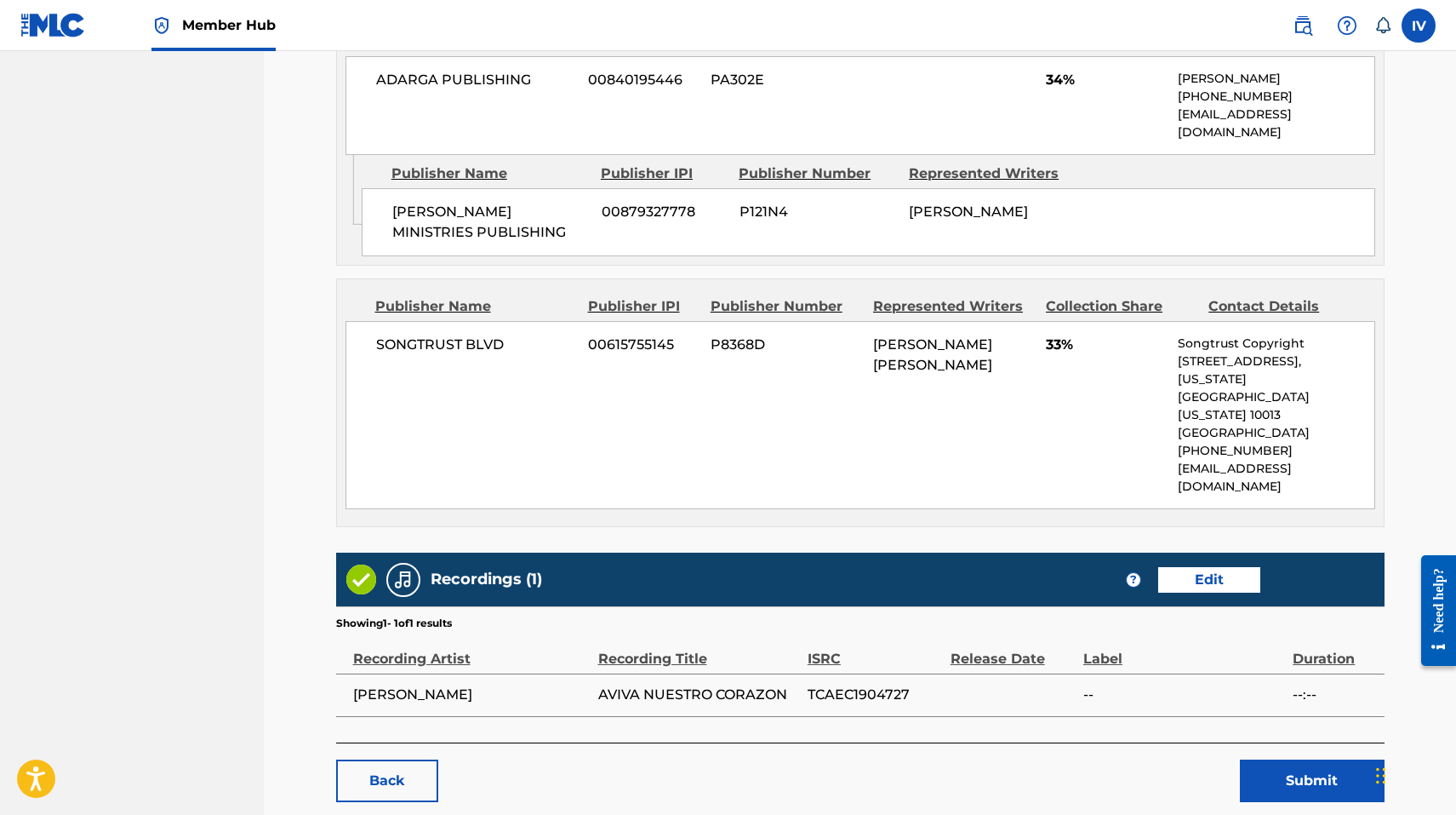
click at [1266, 759] on button "Submit" at bounding box center [1313, 780] width 144 height 43
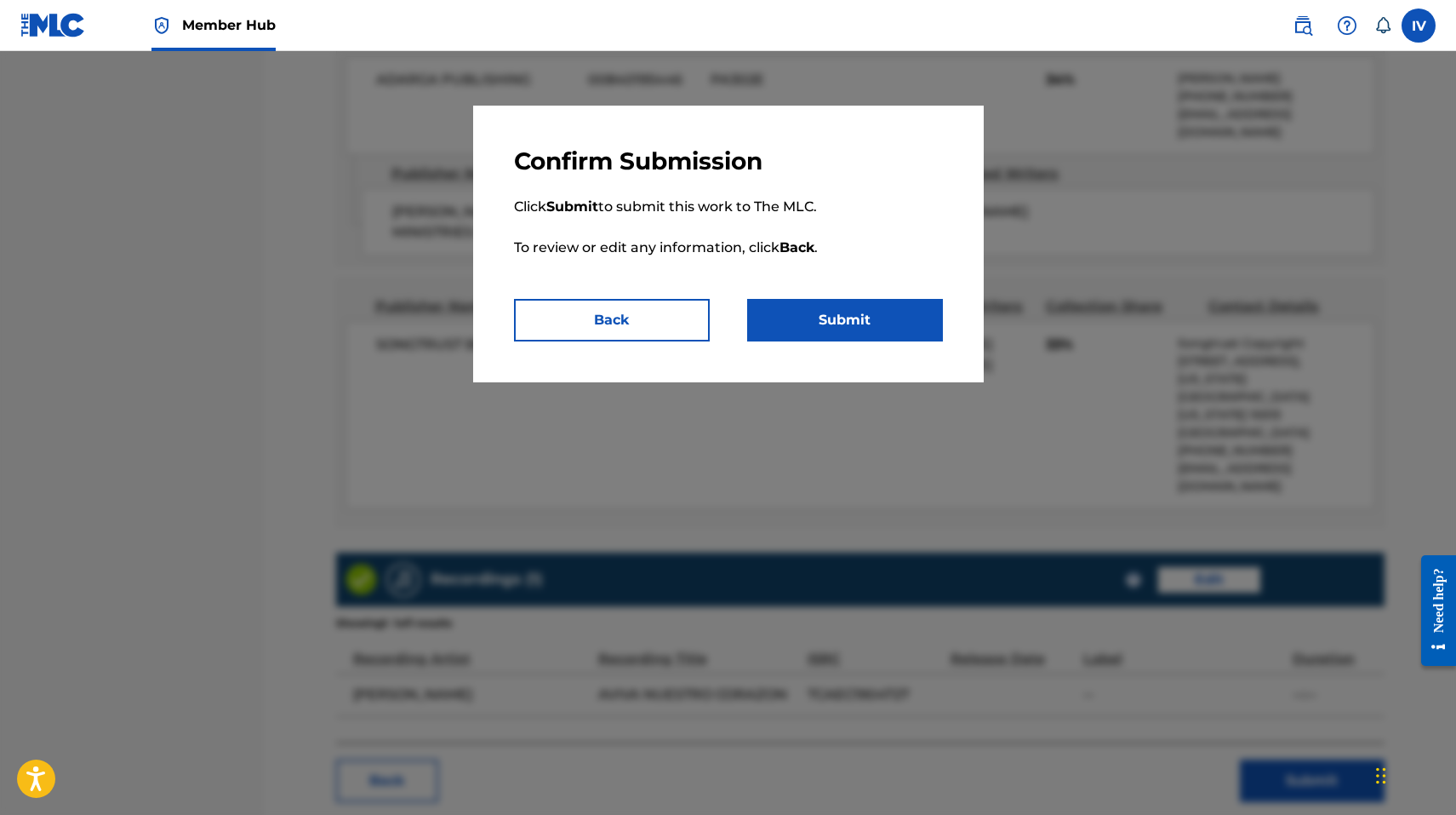
click at [828, 344] on div "Confirm Submission Click Submit to submit this work to The MLC. To review or ed…" at bounding box center [728, 244] width 511 height 277
click at [818, 329] on button "Submit" at bounding box center [845, 320] width 195 height 43
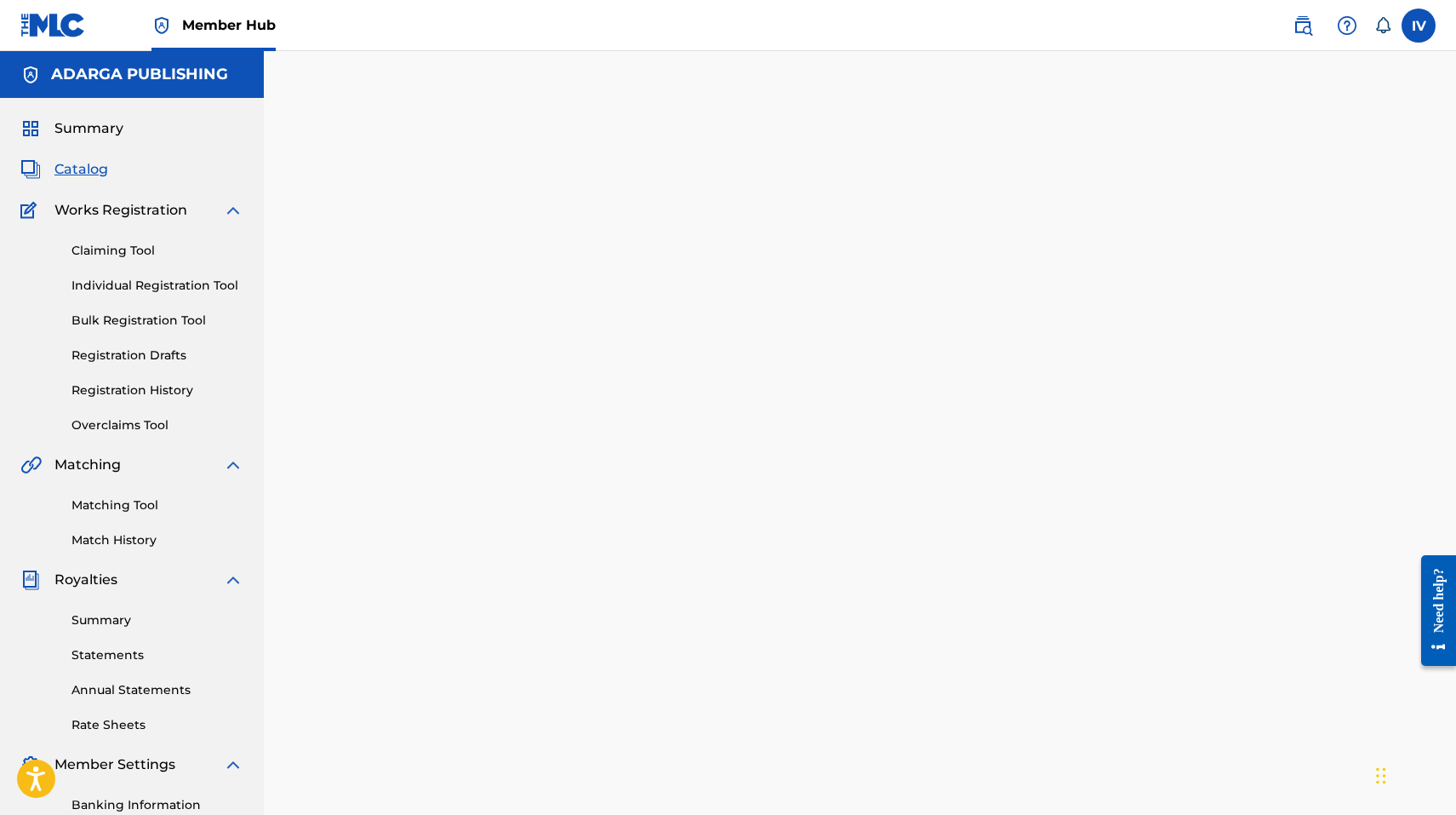
click at [96, 168] on span "Catalog" at bounding box center [81, 169] width 54 height 20
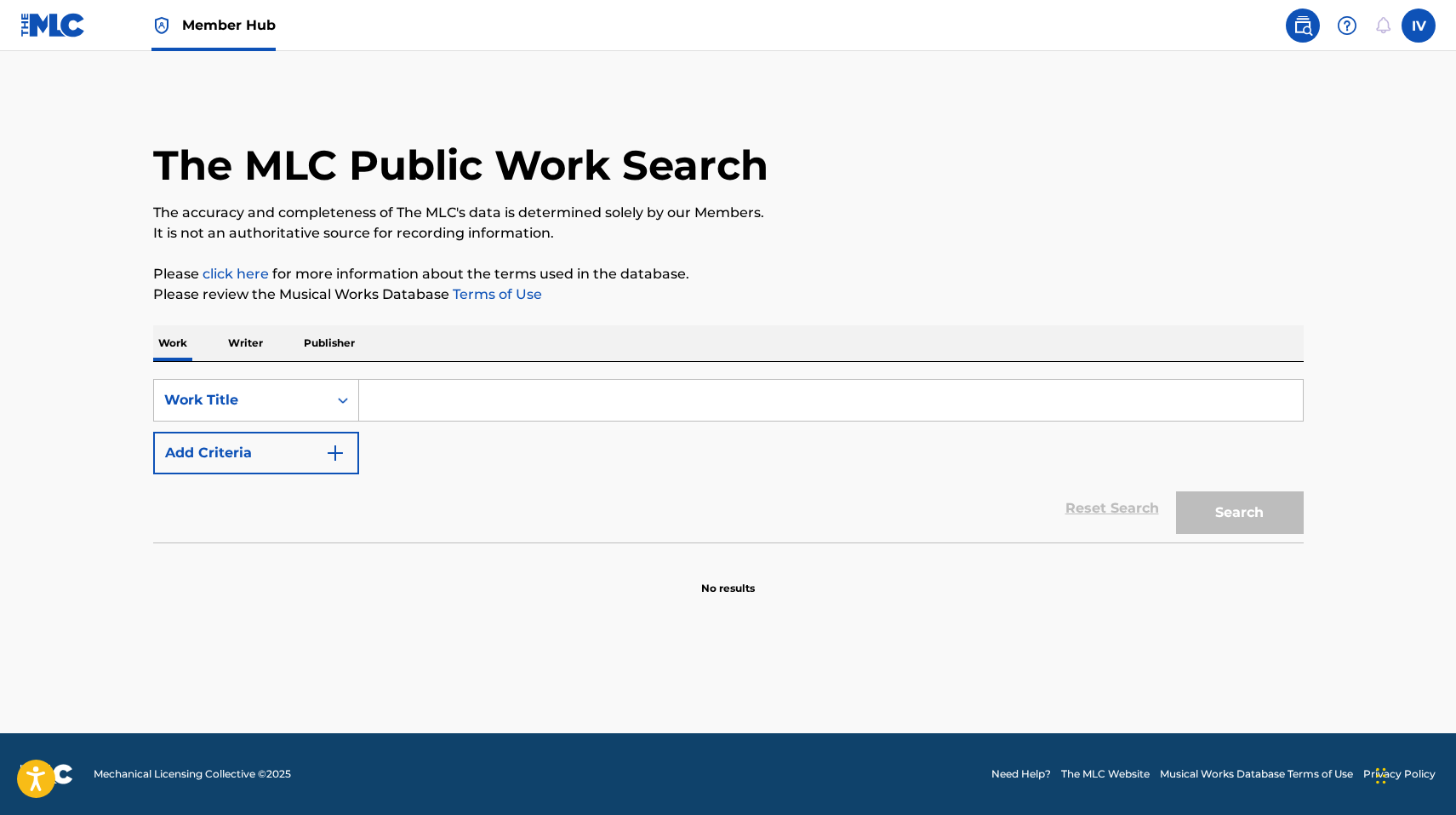
click at [502, 379] on div "Search Form" at bounding box center [831, 400] width 944 height 43
click at [491, 385] on input "Search Form" at bounding box center [830, 400] width 944 height 41
paste input "NADIE TOMA TU LUGAR"
type input "NADIE TOMA TU LUGAR"
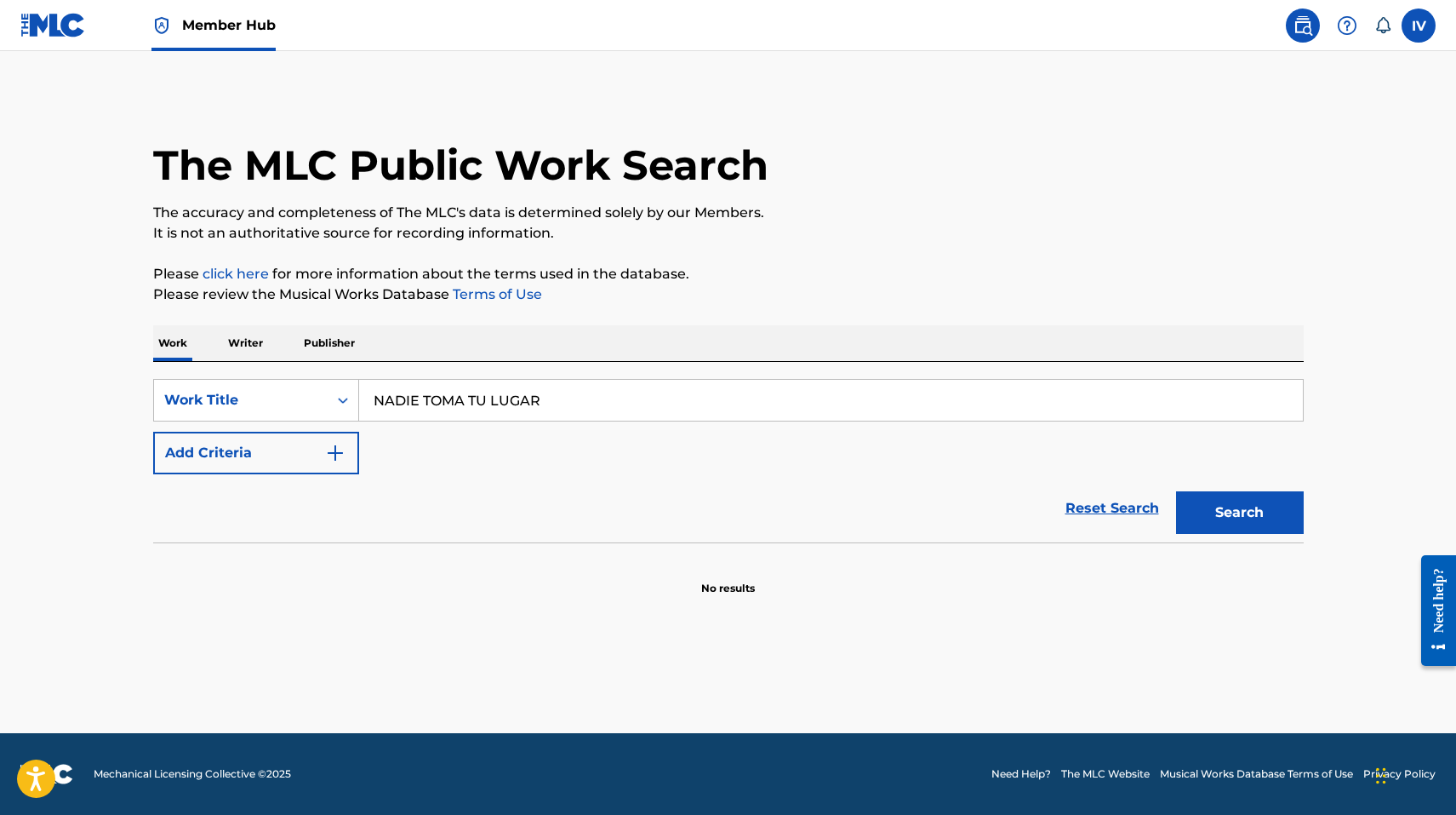
click at [306, 430] on div "SearchWithCriteria38831d5a-2d15-46e0-8514-4e1be8efa73a Work Title [PERSON_NAME]…" at bounding box center [729, 427] width 1151 height 95
click at [213, 458] on button "Add Criteria" at bounding box center [256, 452] width 206 height 43
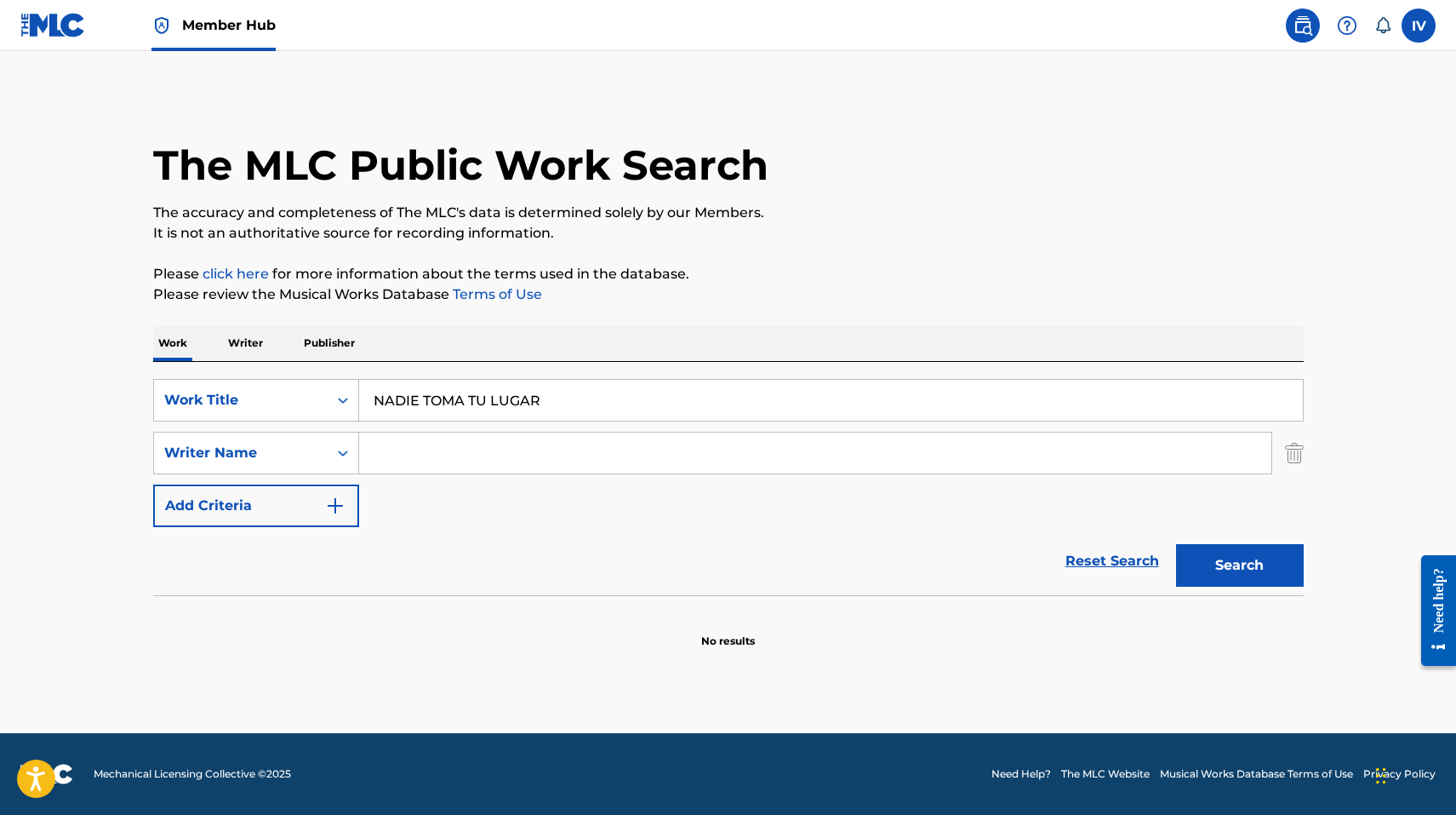
click at [464, 450] on input "Search Form" at bounding box center [815, 452] width 913 height 41
paste input "[PERSON_NAME]"
type input "[PERSON_NAME]"
click at [1176, 544] on button "Search" at bounding box center [1240, 565] width 128 height 43
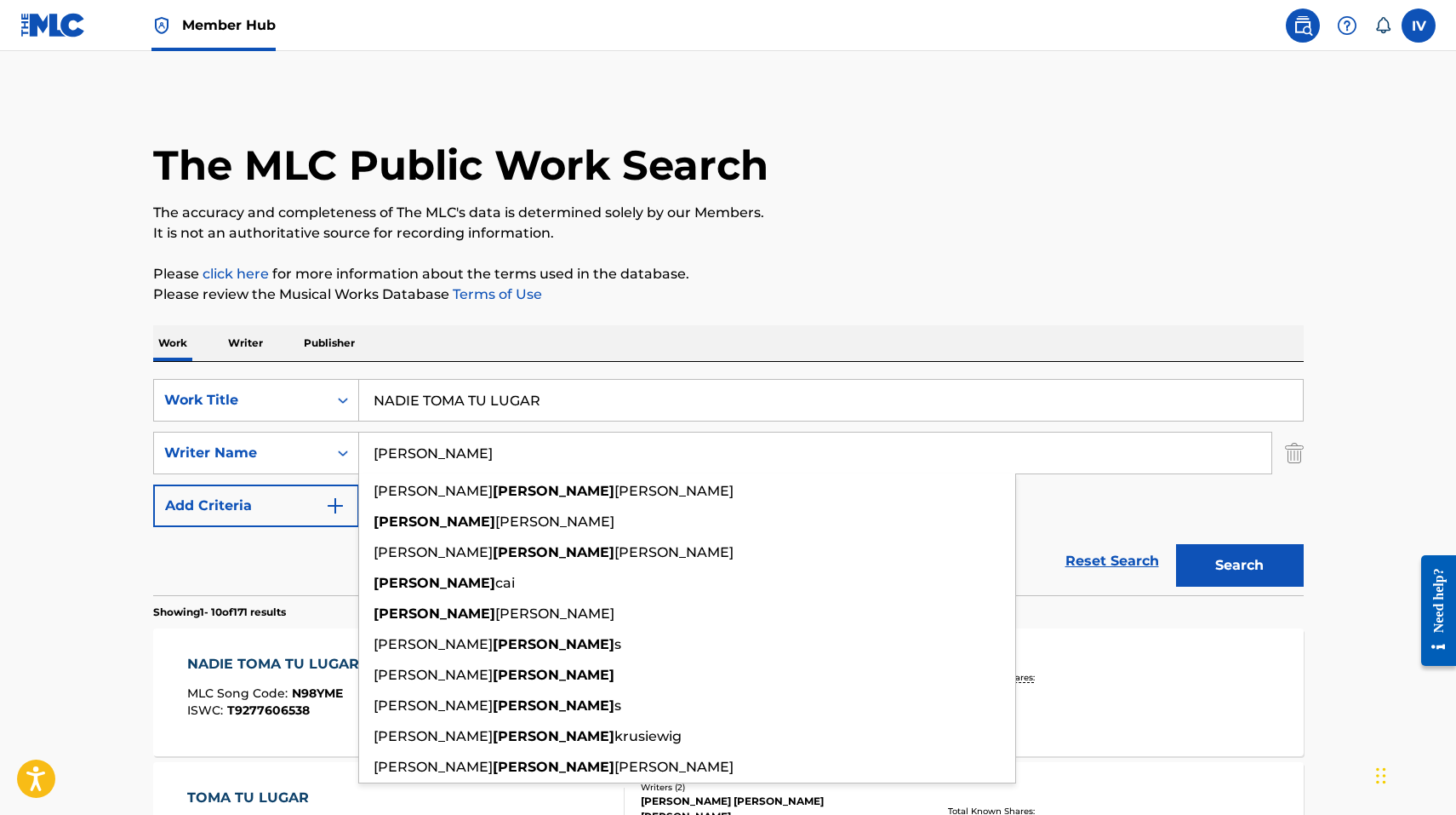
click at [804, 203] on p "The accuracy and completeness of The MLC's data is determined solely by our Mem…" at bounding box center [729, 213] width 1151 height 20
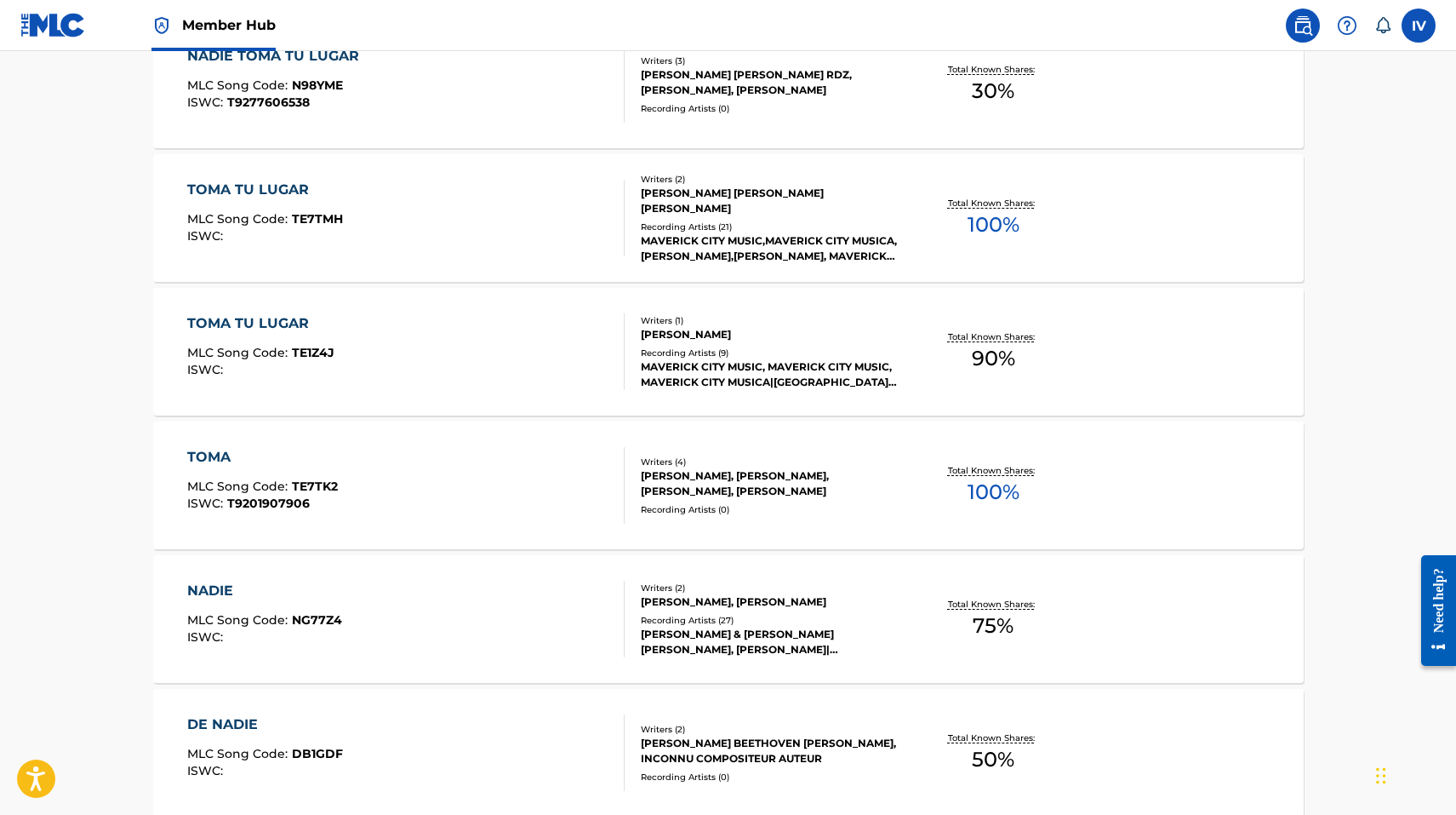
scroll to position [630, 0]
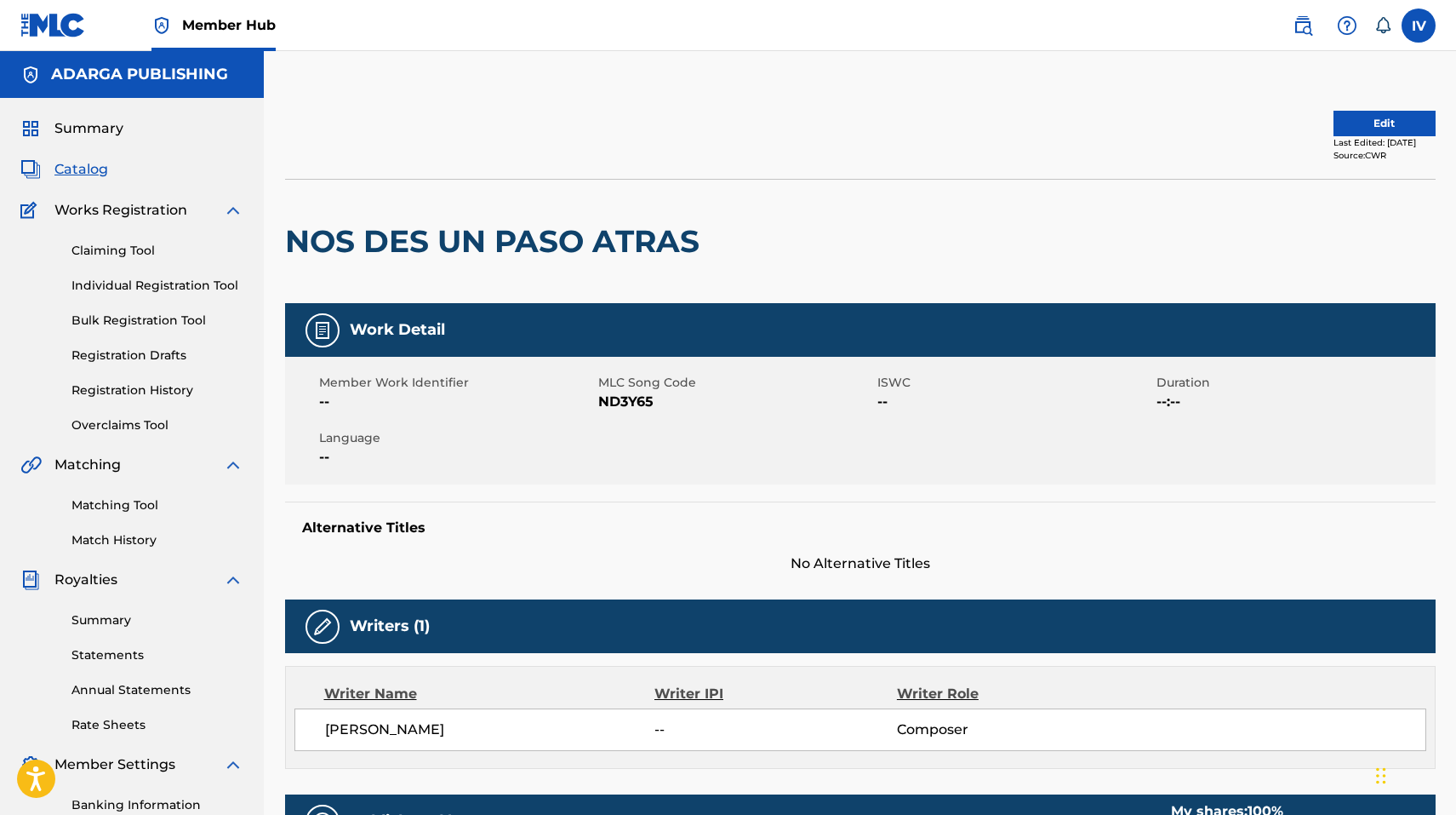
click at [525, 247] on h2 "NOS DES UN PASO ATRAS" at bounding box center [496, 241] width 423 height 38
click at [628, 407] on span "ND3Y65" at bounding box center [735, 402] width 275 height 20
copy span "ND3Y65"
click at [1338, 119] on button "Edit" at bounding box center [1385, 123] width 102 height 26
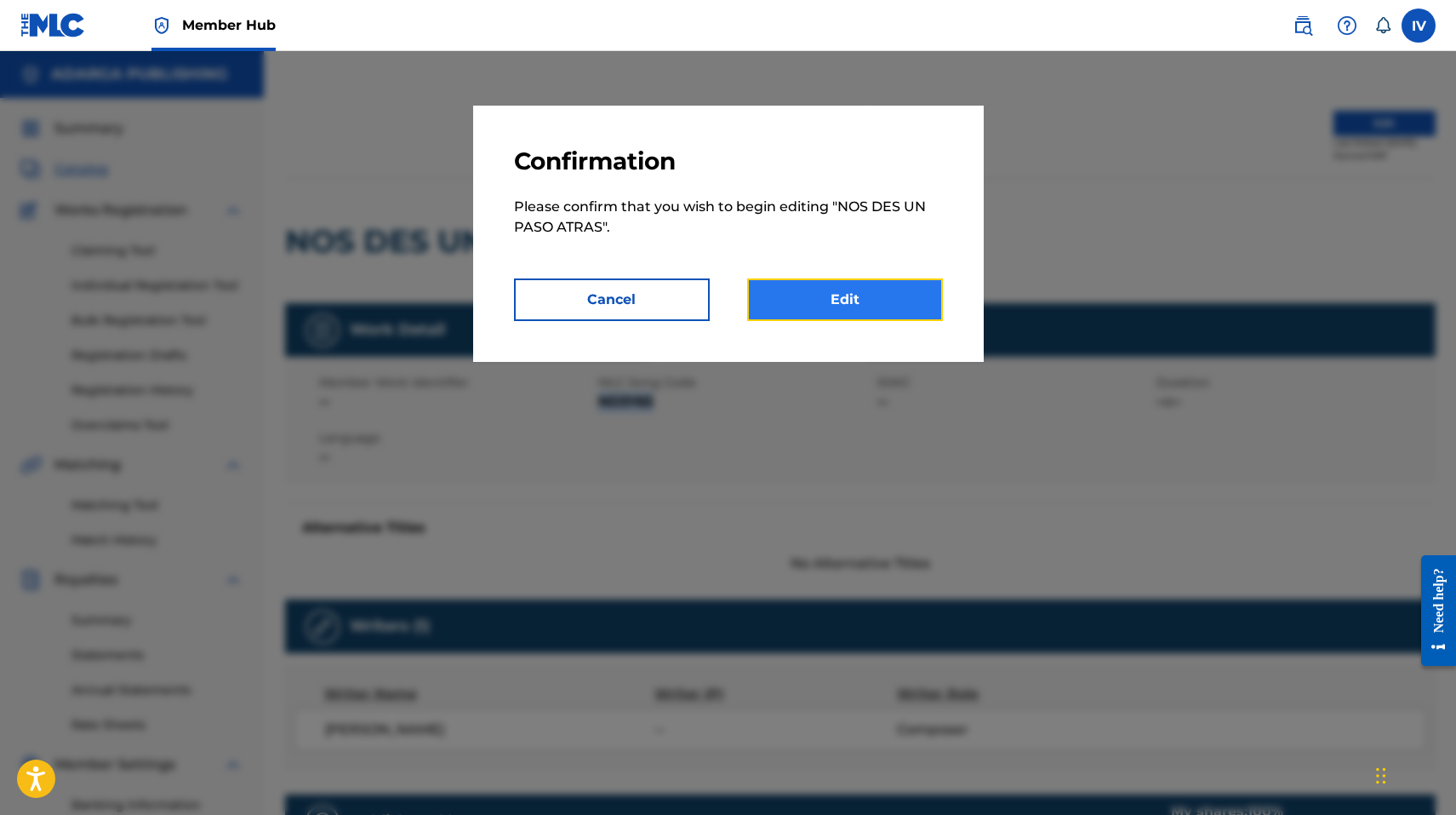
click at [842, 297] on link "Edit" at bounding box center [845, 300] width 195 height 43
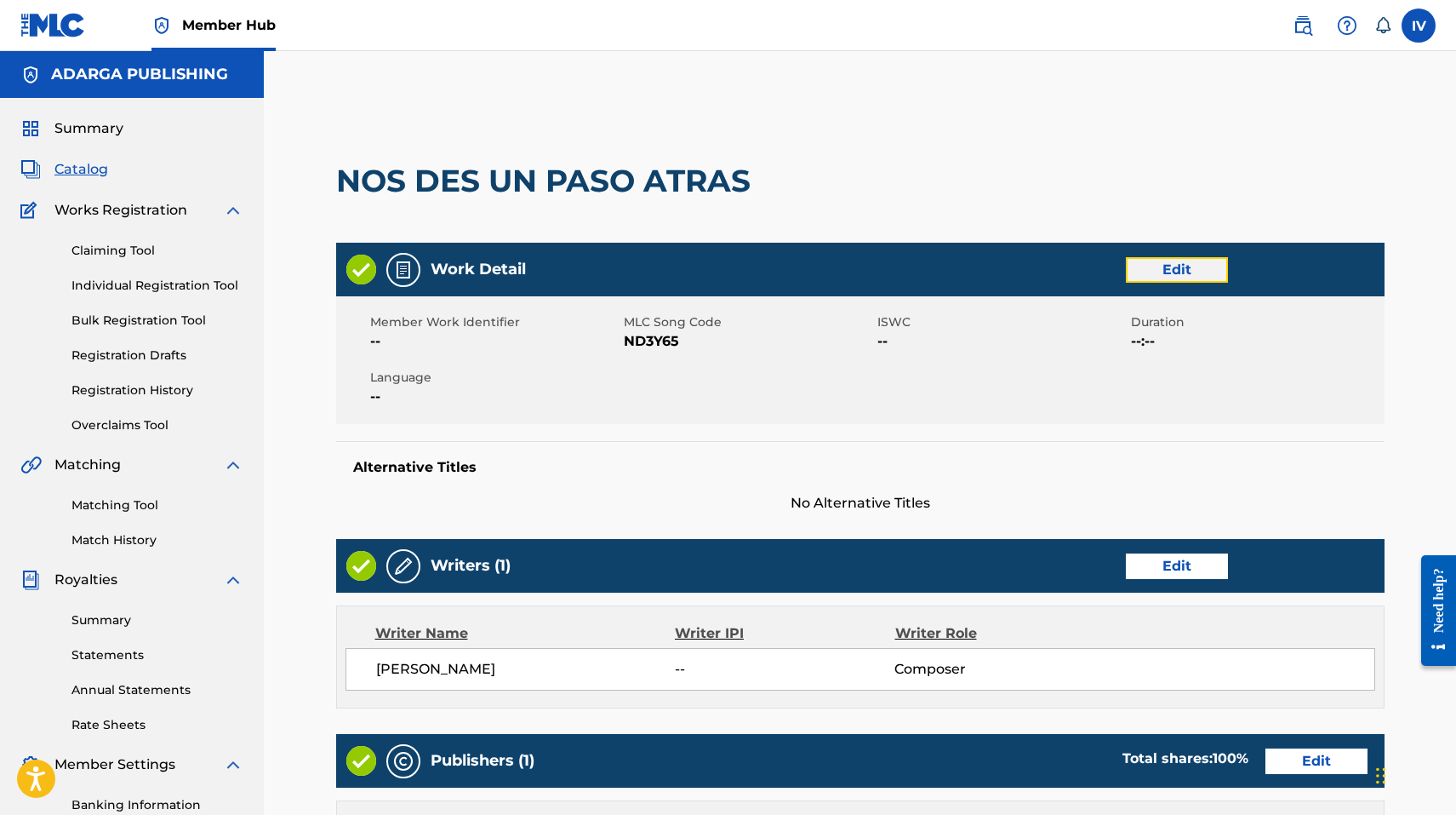
click at [1221, 261] on link "Edit" at bounding box center [1177, 270] width 102 height 26
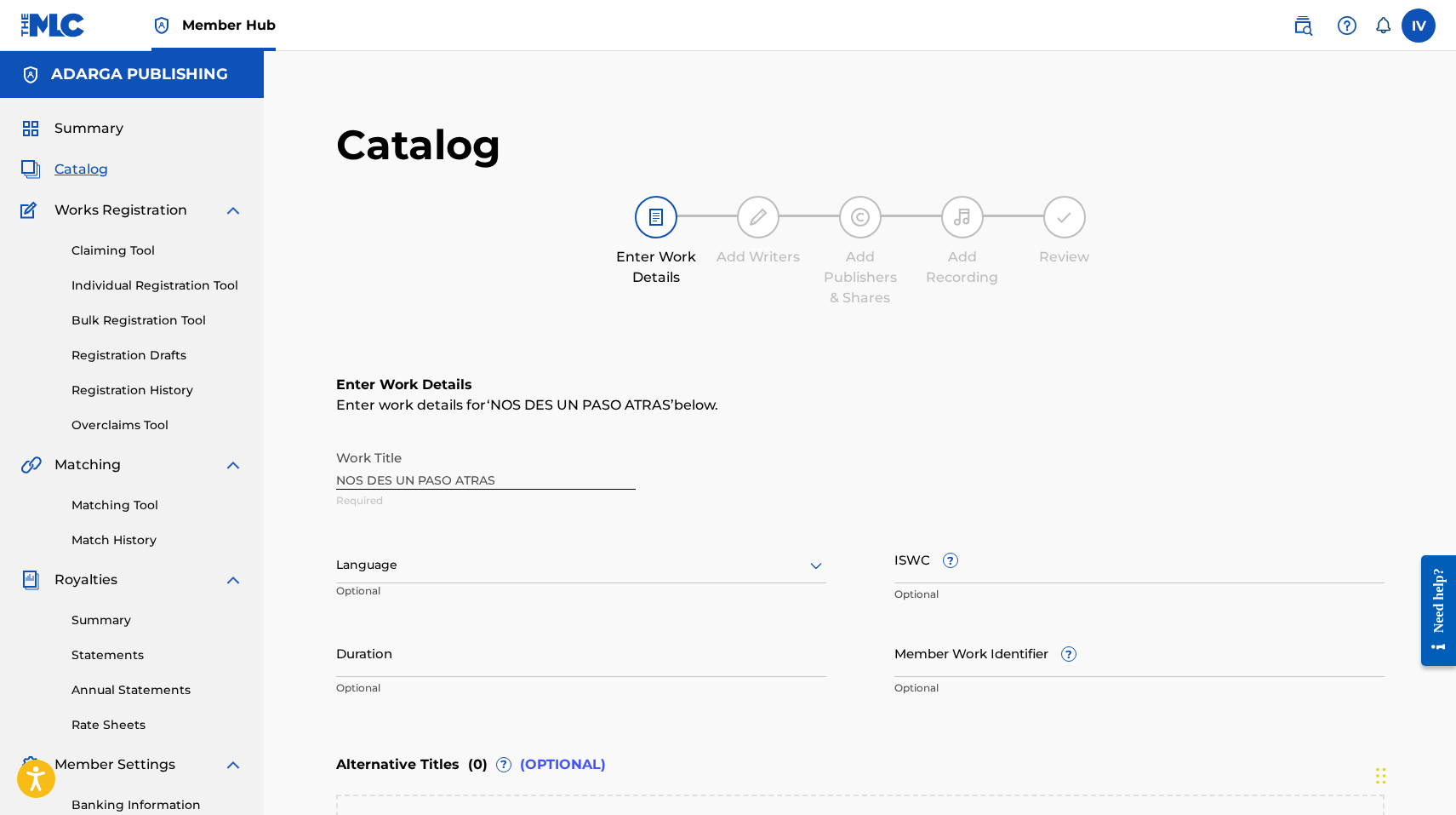
click at [614, 563] on div "Language" at bounding box center [581, 565] width 491 height 36
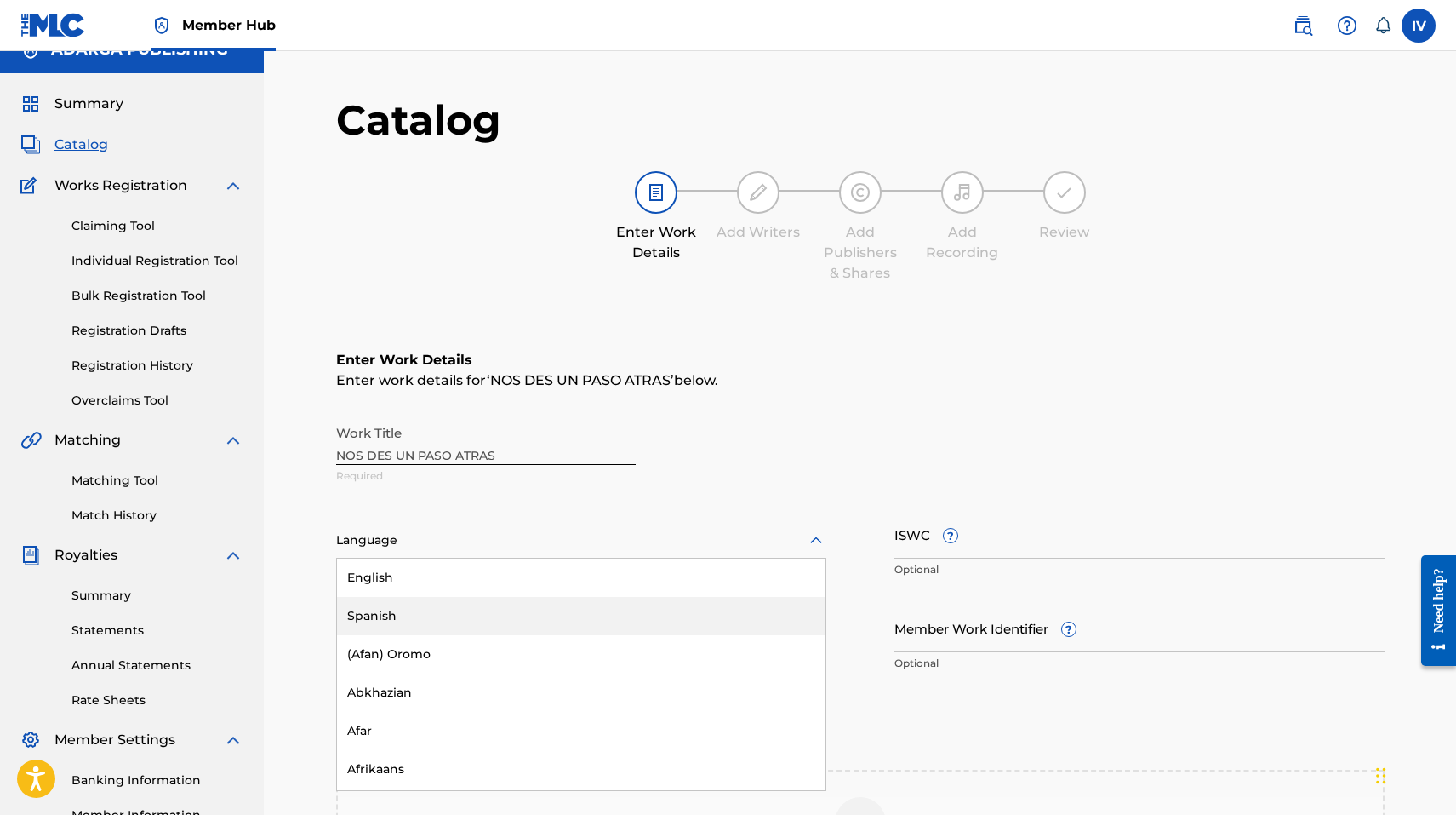
click at [523, 614] on div "Spanish" at bounding box center [581, 616] width 489 height 38
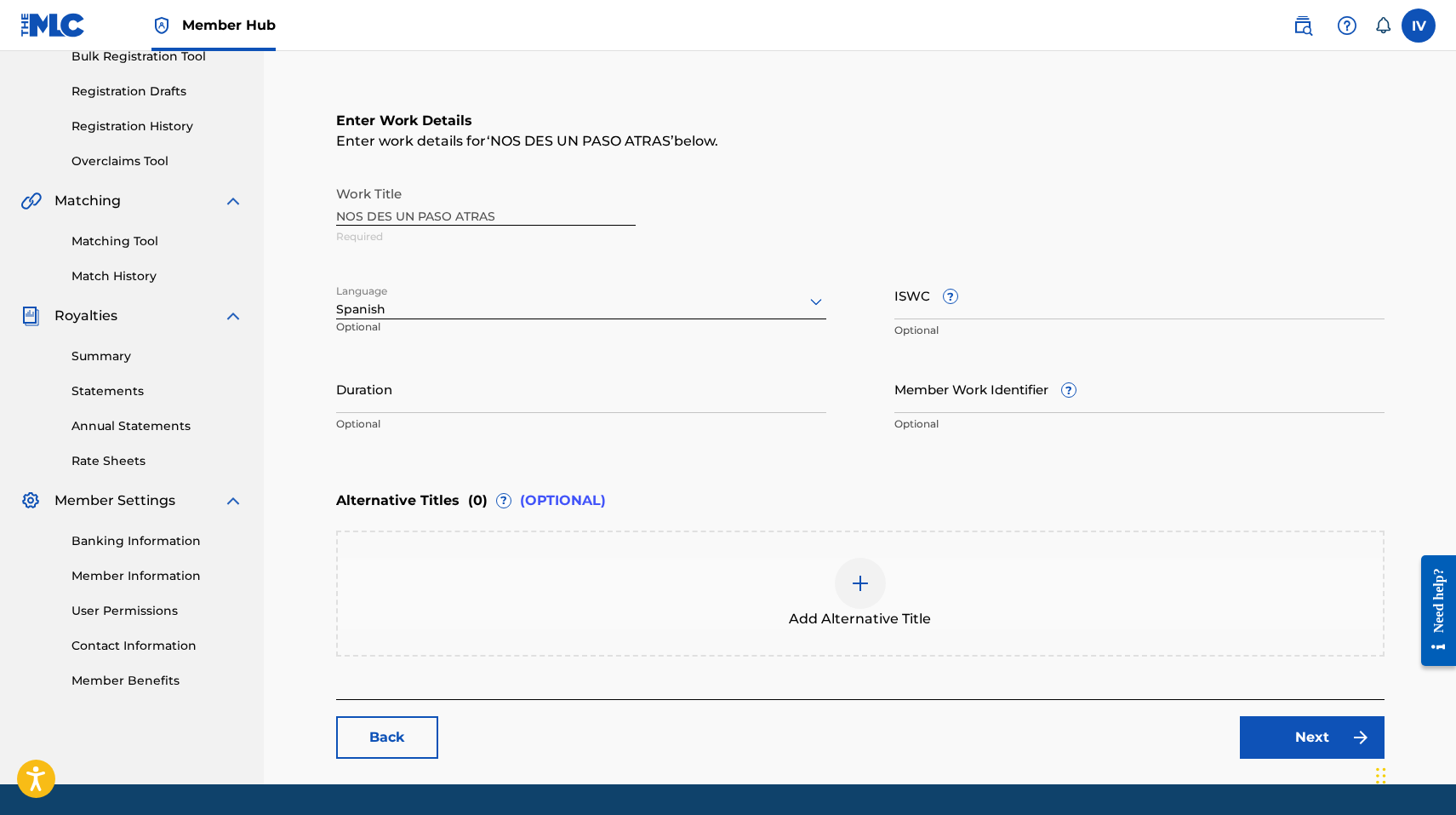
scroll to position [314, 0]
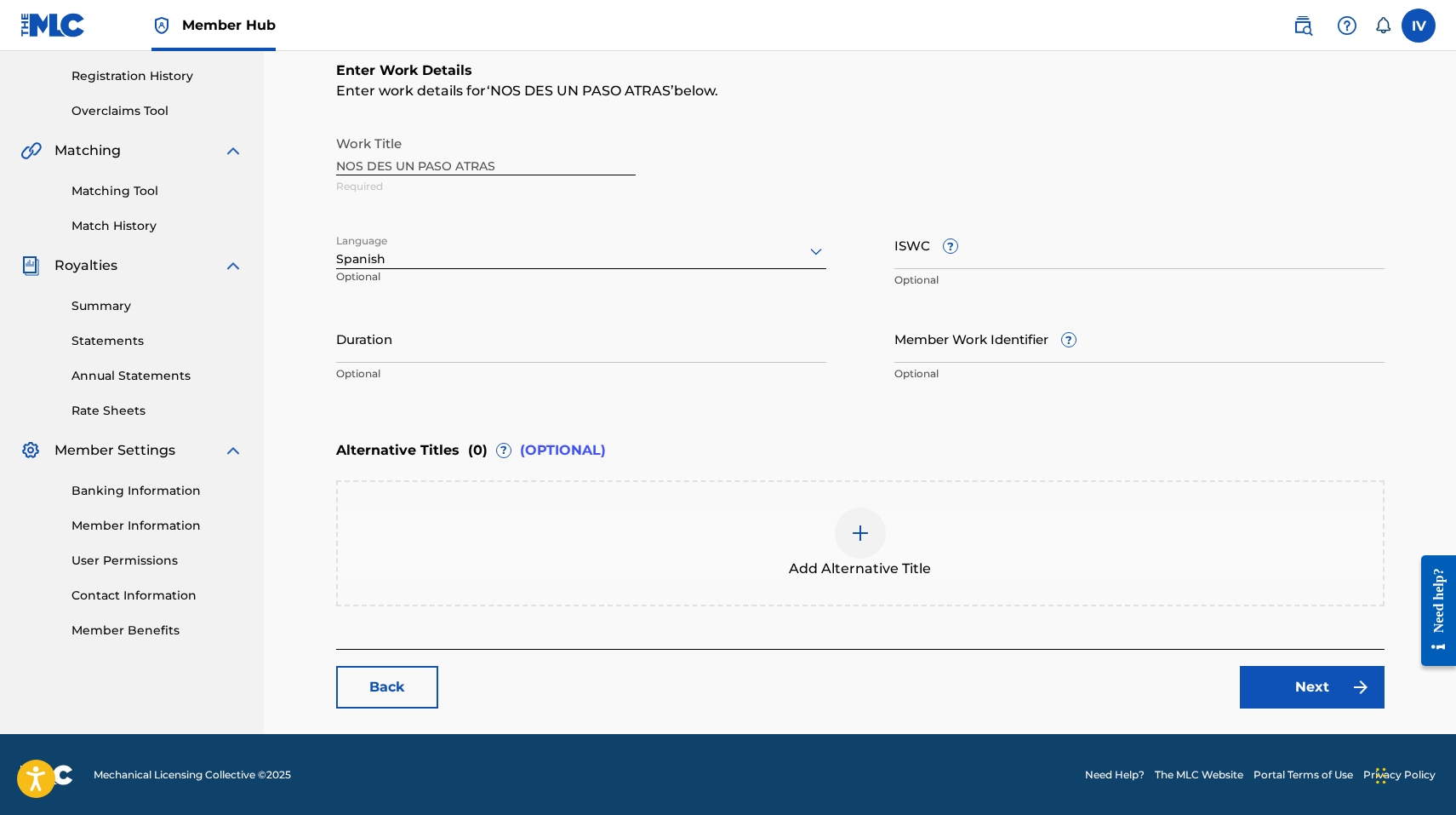
click at [797, 566] on span "Add Alternative Title" at bounding box center [860, 568] width 142 height 20
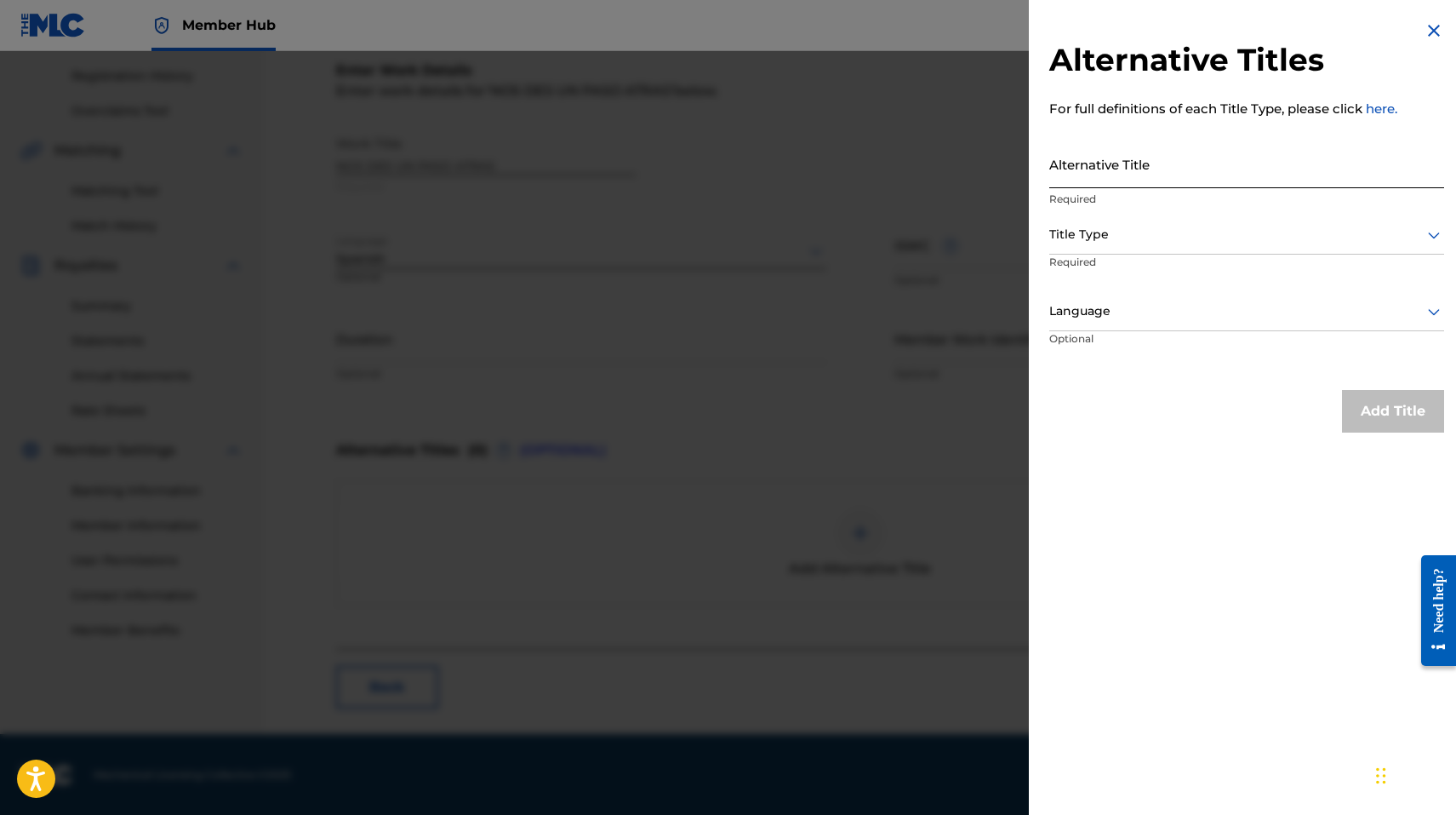
click at [1116, 174] on input "Alternative Title" at bounding box center [1247, 164] width 395 height 48
paste input "UN PASO ATRÁS"
type input "UN PASO ATRÁS"
click at [1091, 251] on div "Title Type" at bounding box center [1247, 236] width 395 height 38
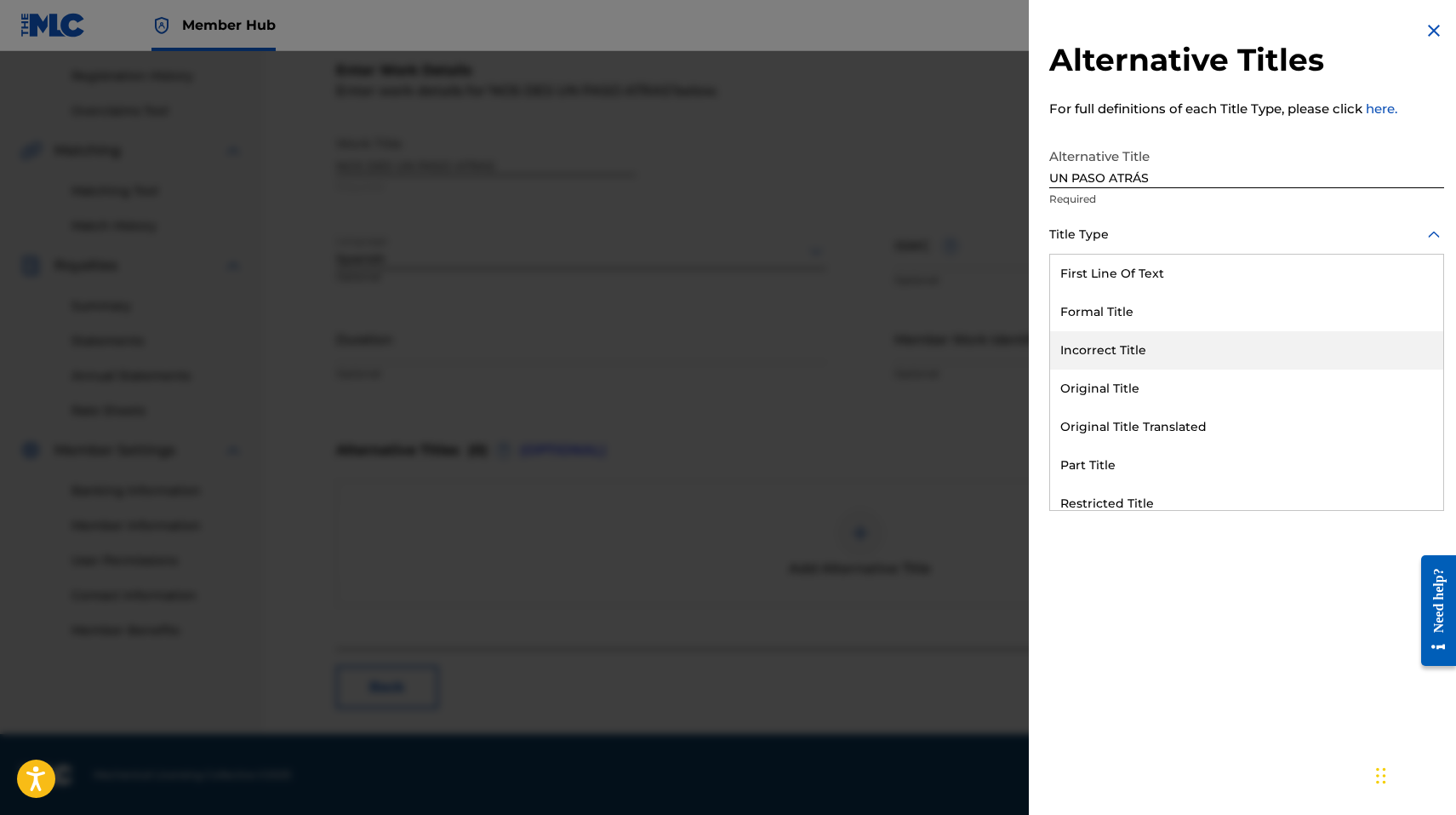
scroll to position [166, 0]
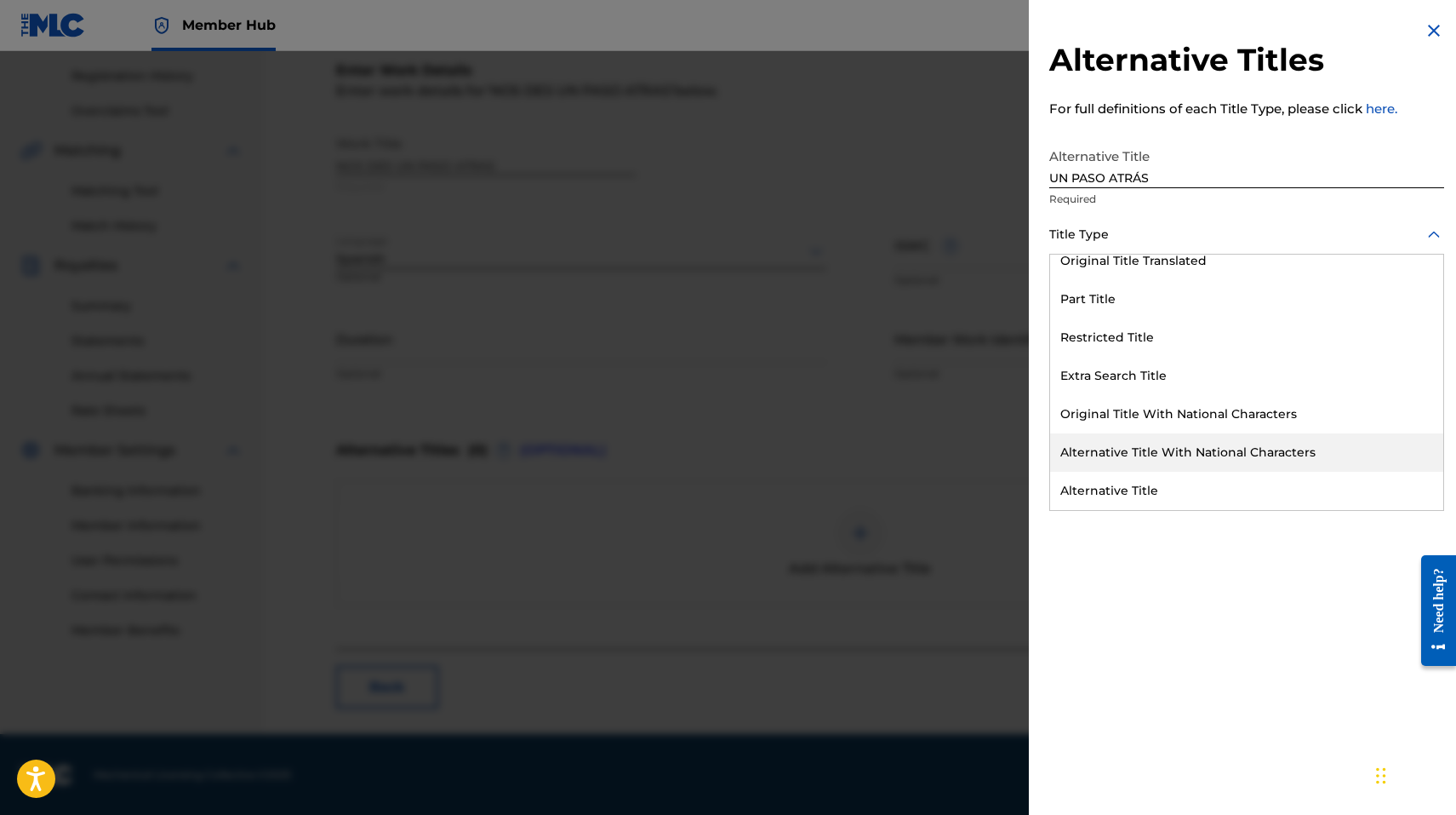
click at [1110, 481] on div "Alternative Title" at bounding box center [1247, 491] width 393 height 38
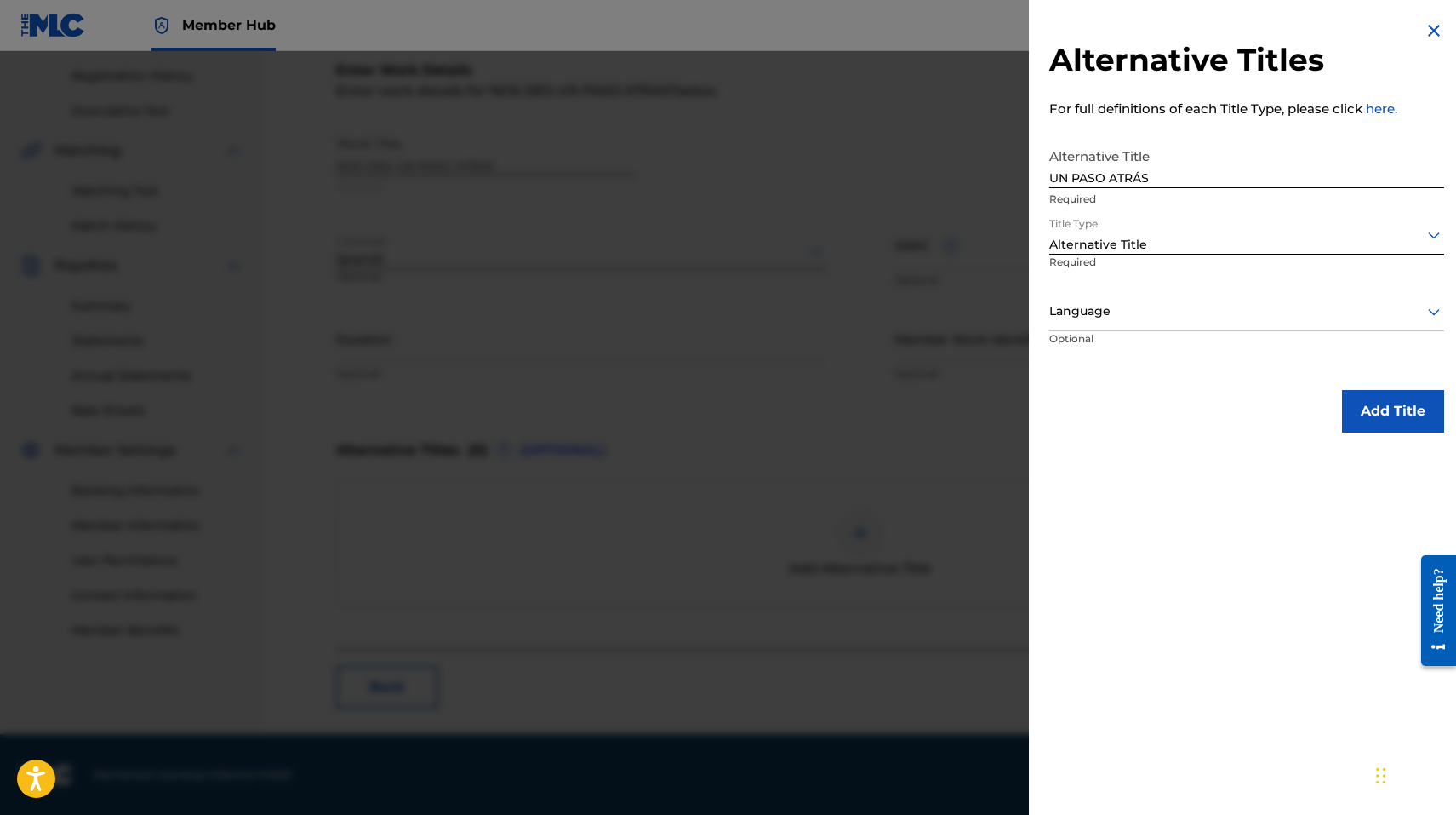
click at [1115, 297] on div "Language" at bounding box center [1247, 312] width 395 height 38
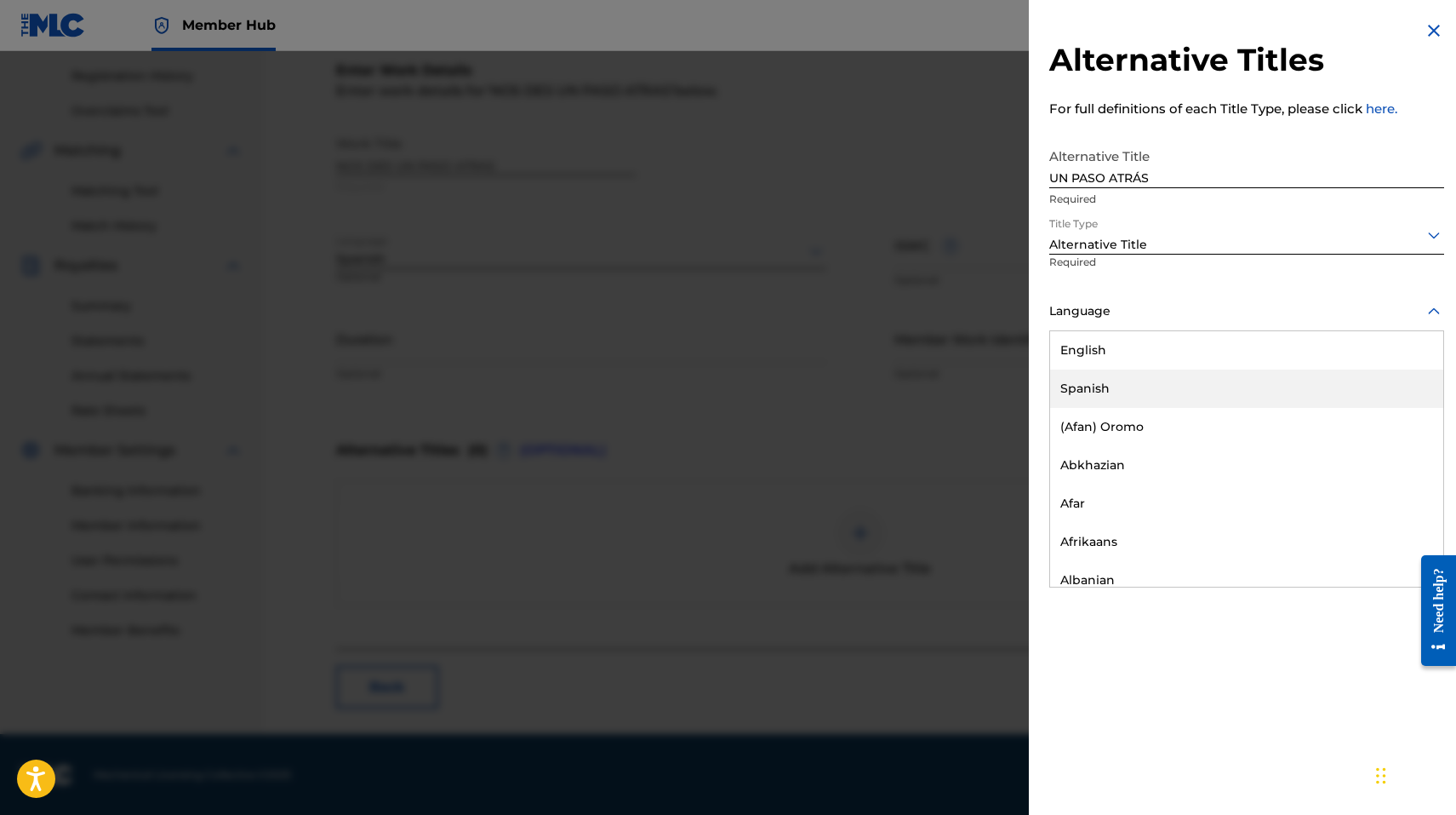
click at [1104, 377] on div "Spanish" at bounding box center [1247, 388] width 393 height 38
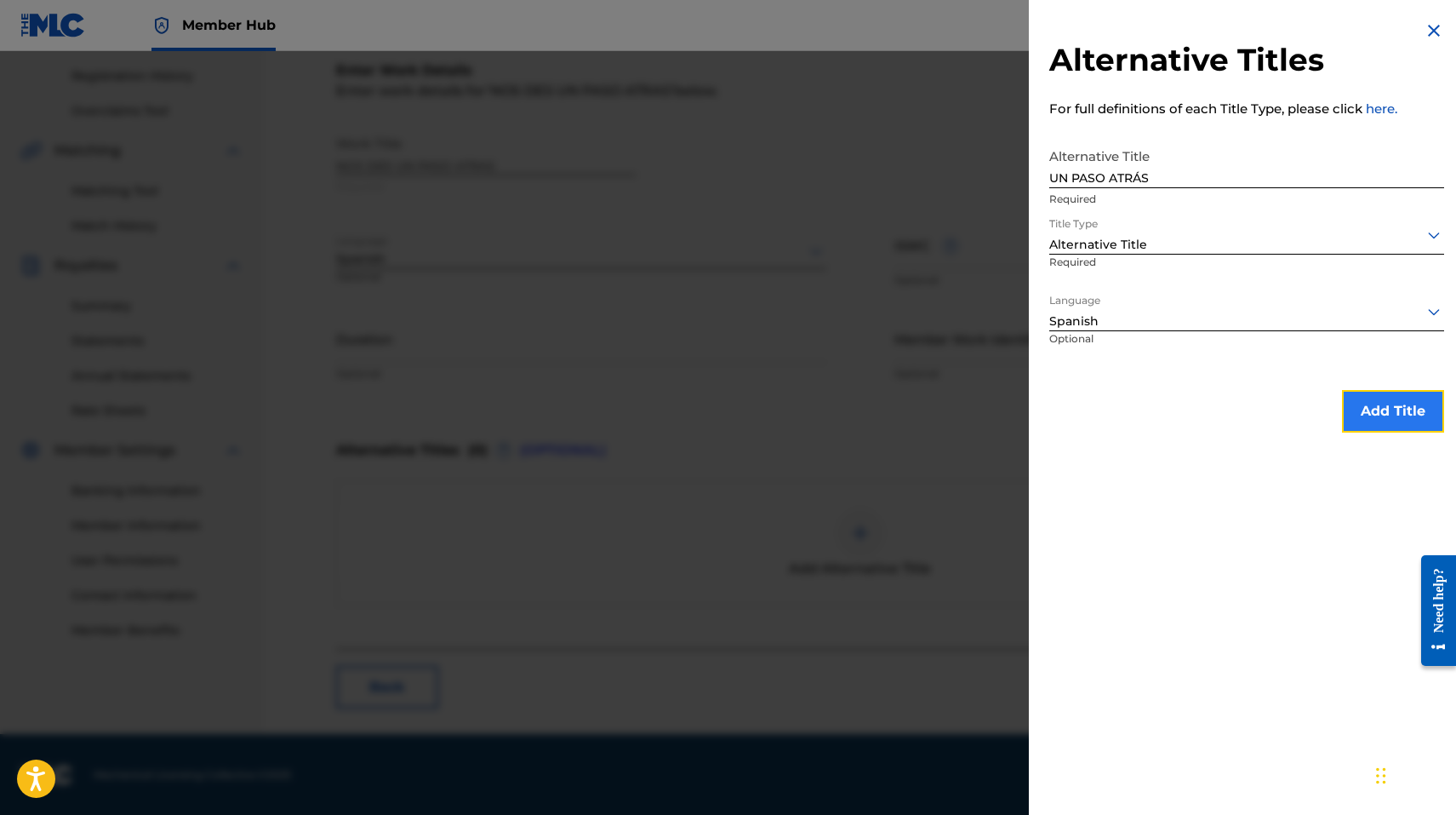
click at [1390, 408] on button "Add Title" at bounding box center [1393, 411] width 102 height 43
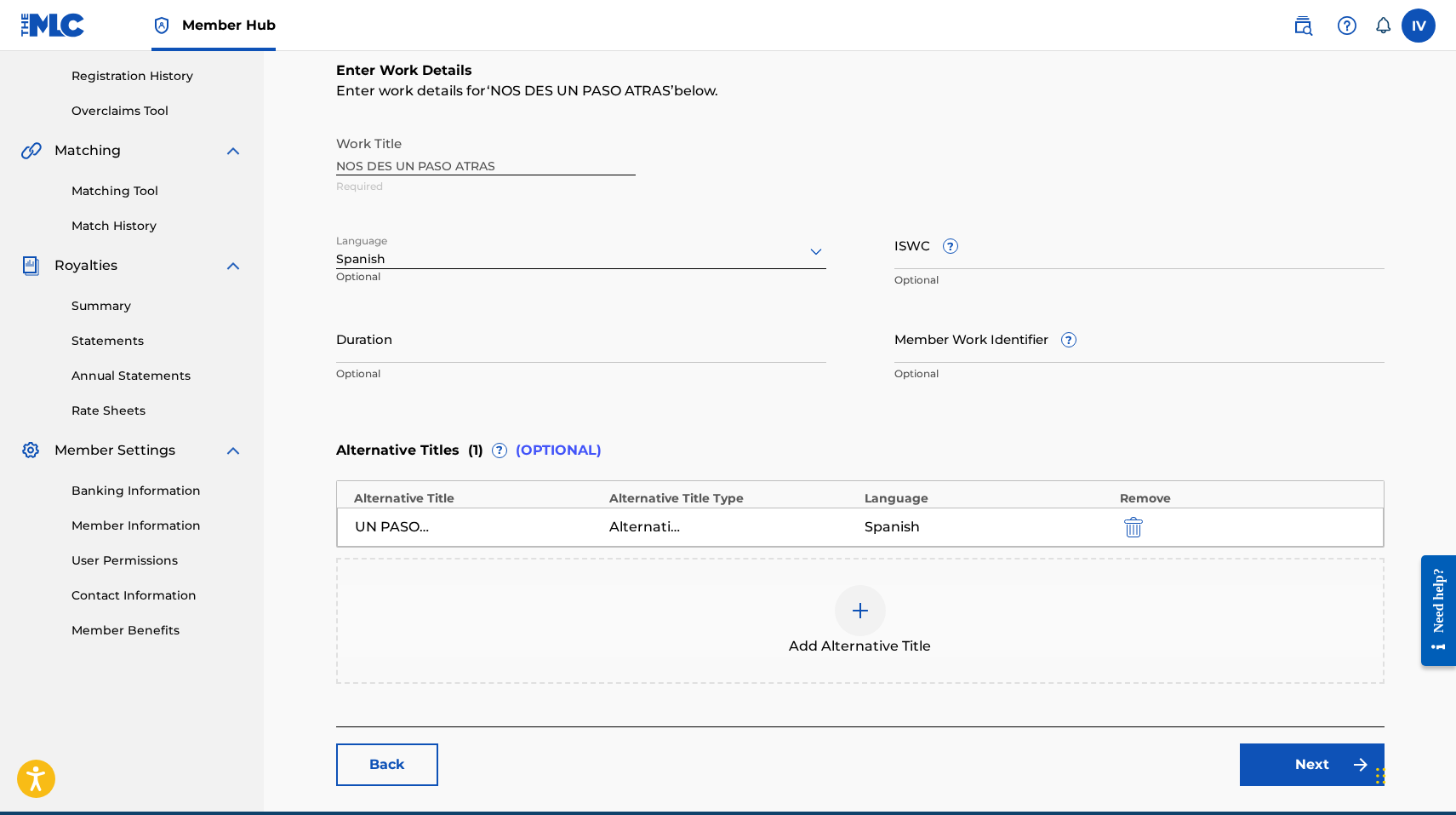
click at [719, 617] on div "Add Alternative Title" at bounding box center [860, 620] width 1045 height 71
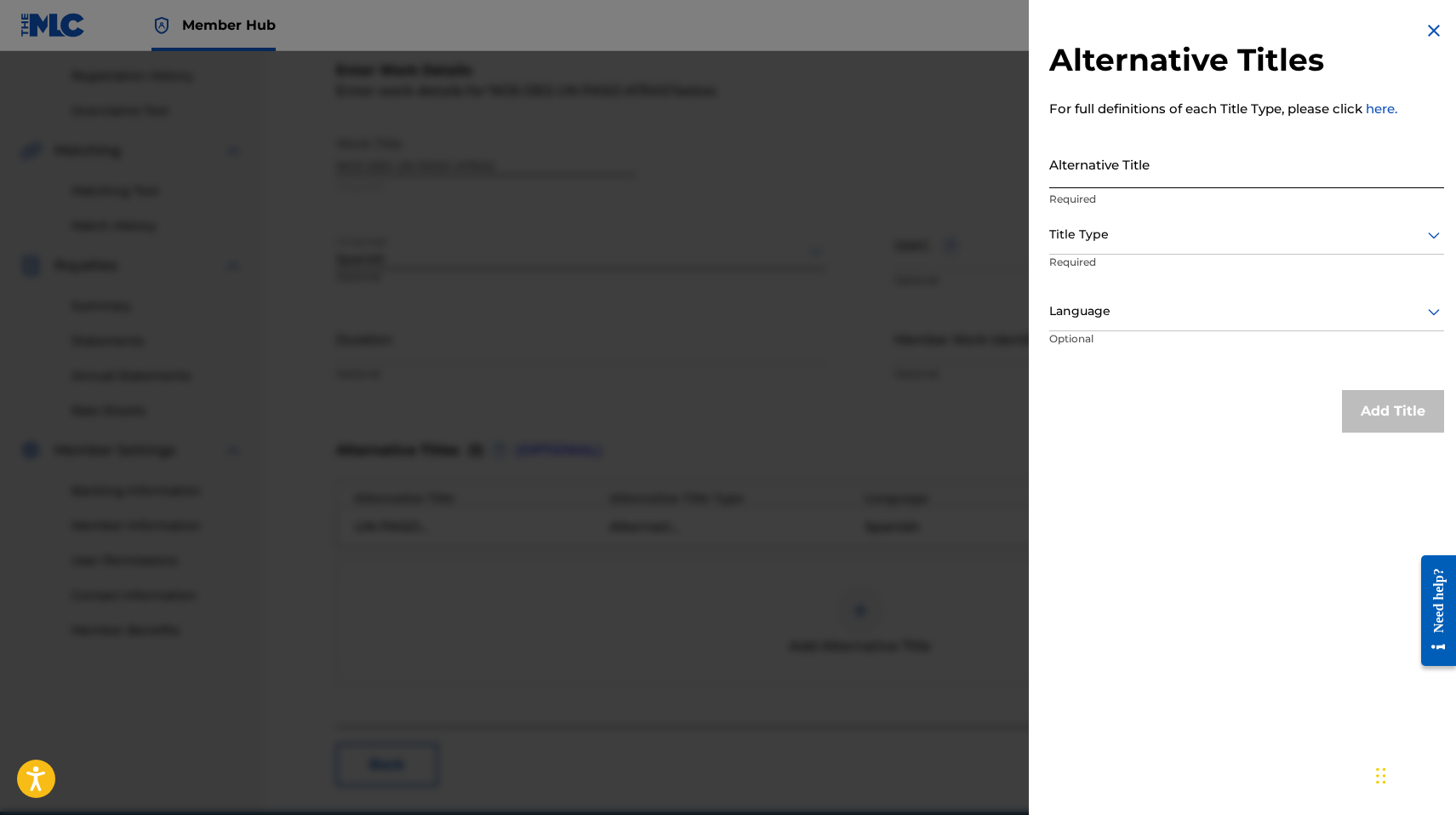
click at [1150, 164] on input "Alternative Title" at bounding box center [1247, 164] width 395 height 48
paste input "NO DES UN PASO ATRÁS"
type input "NO DES UN PASO ATRÁS"
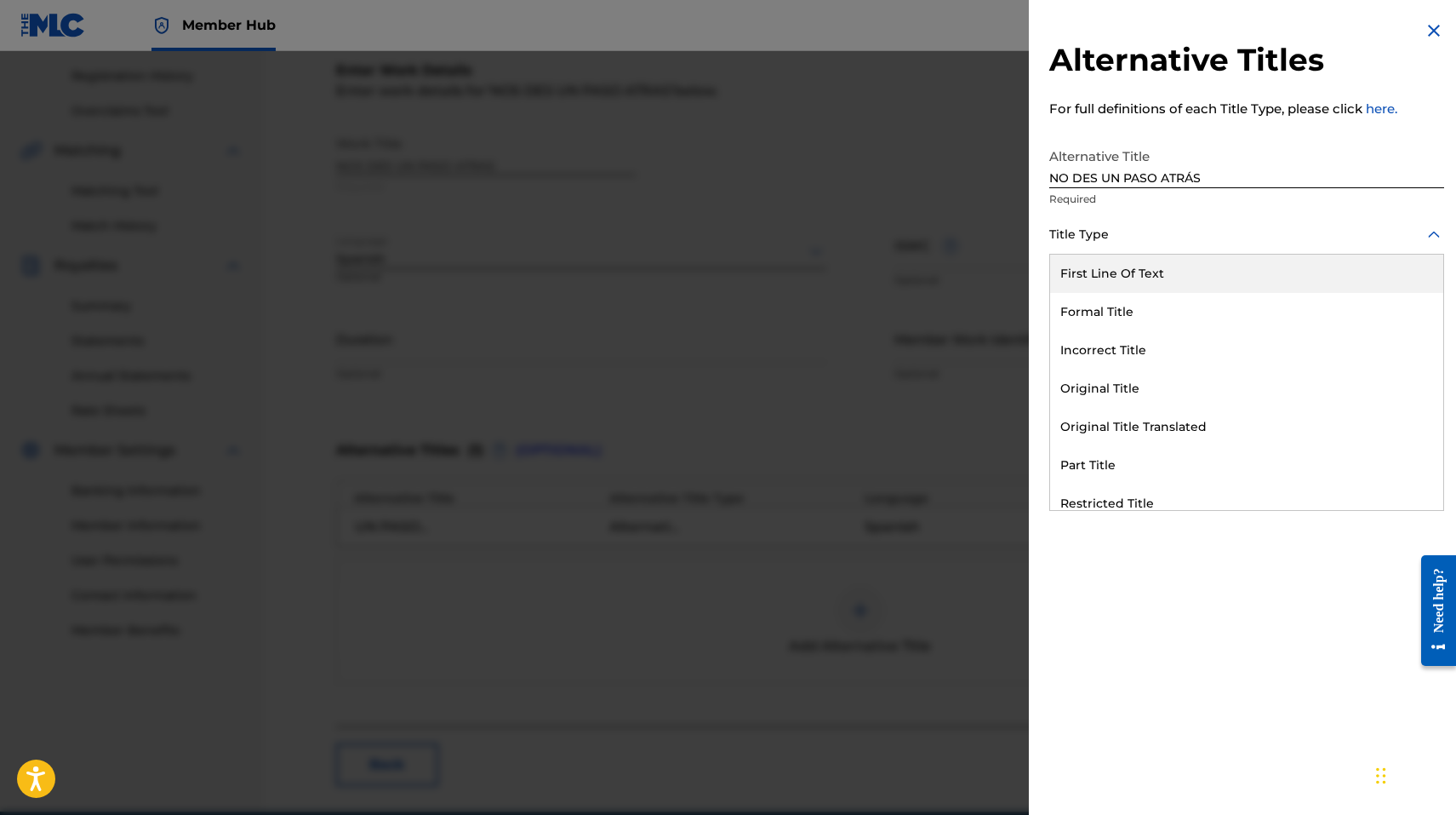
click at [1104, 232] on div at bounding box center [1247, 234] width 395 height 21
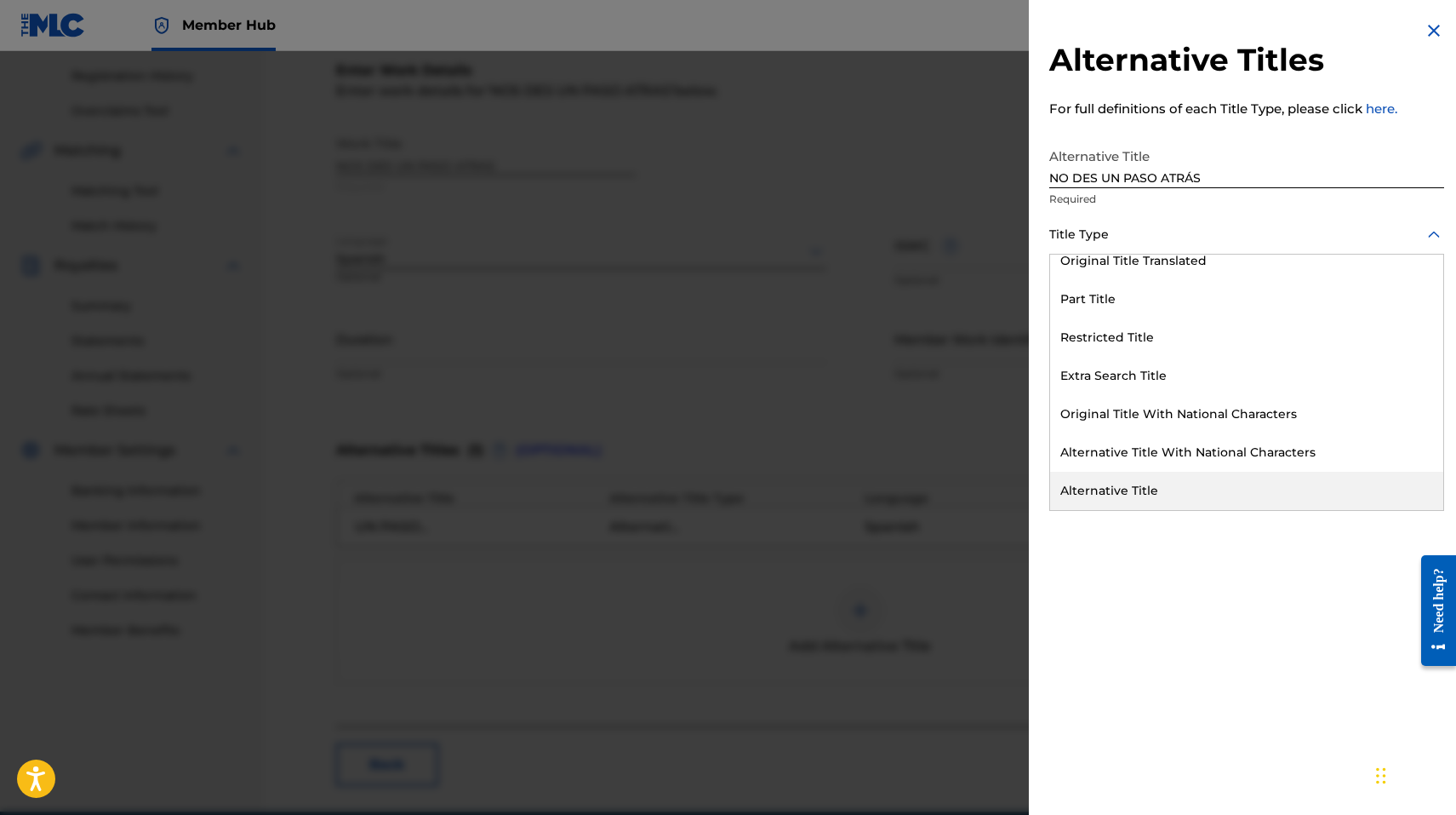
click at [1104, 489] on div "Alternative Title" at bounding box center [1247, 491] width 393 height 38
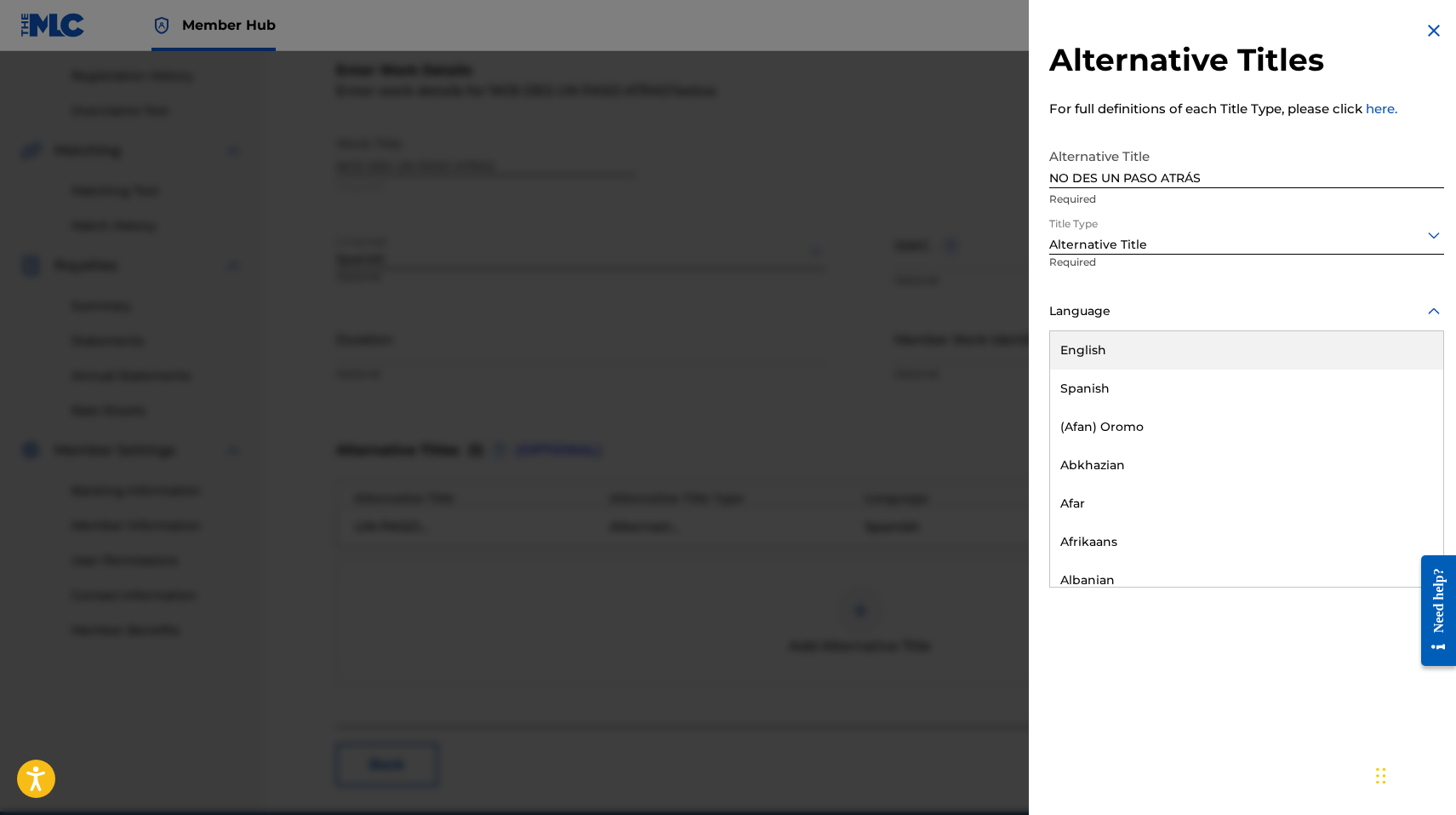
click at [1116, 322] on div "Language" at bounding box center [1247, 312] width 395 height 38
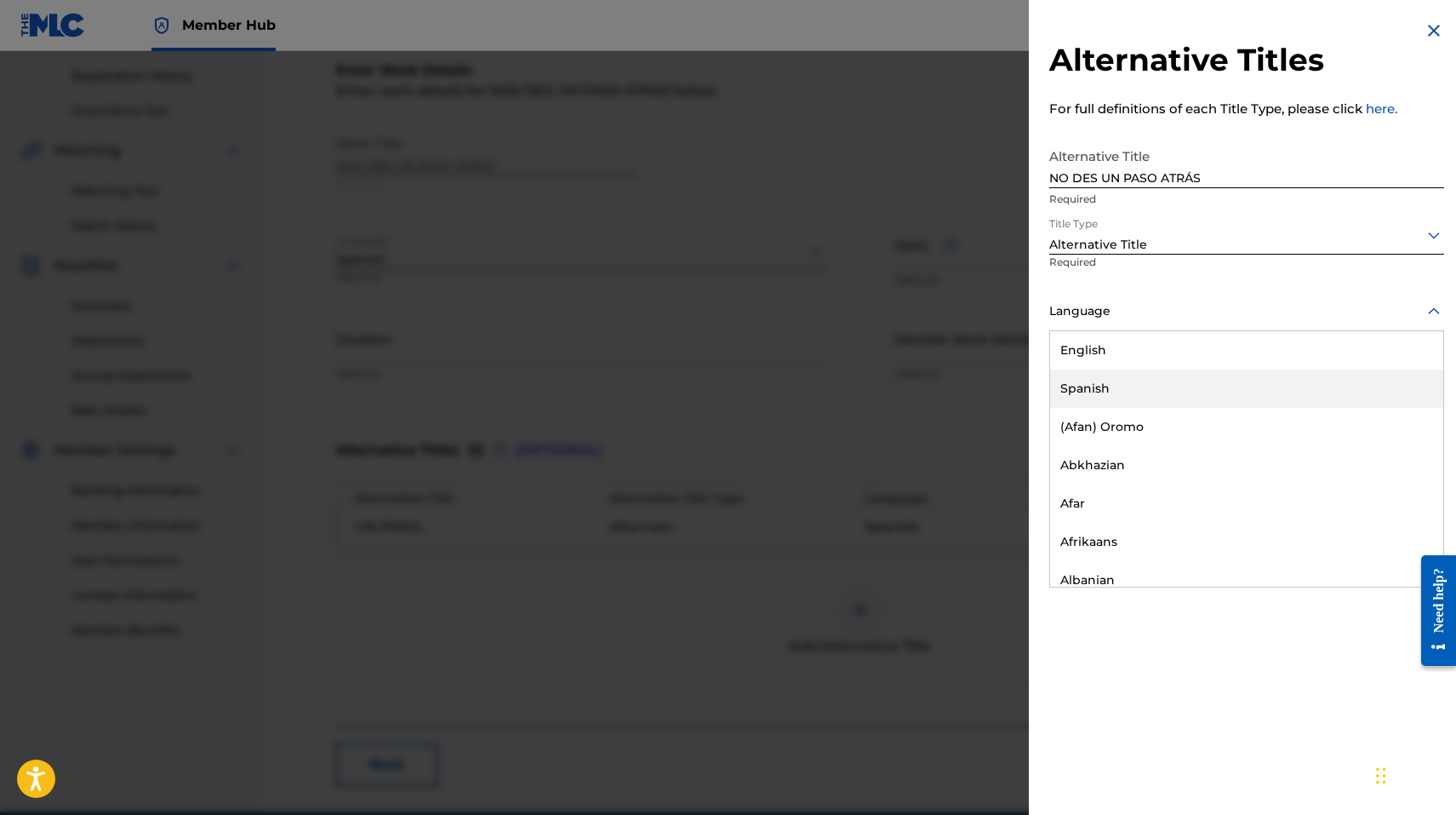
click at [1101, 381] on div "Spanish" at bounding box center [1247, 388] width 393 height 38
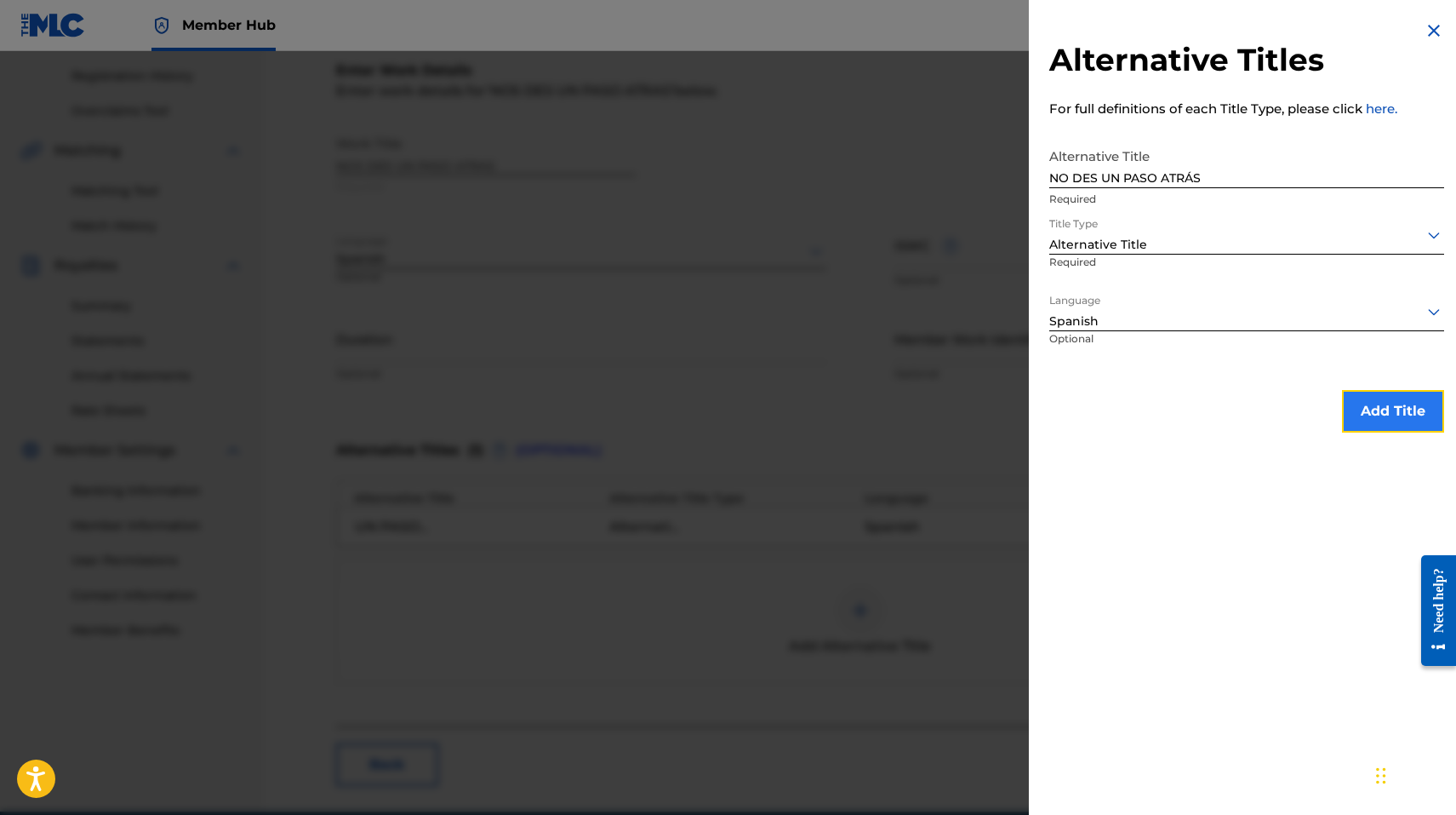
click at [1348, 418] on button "Add Title" at bounding box center [1393, 411] width 102 height 43
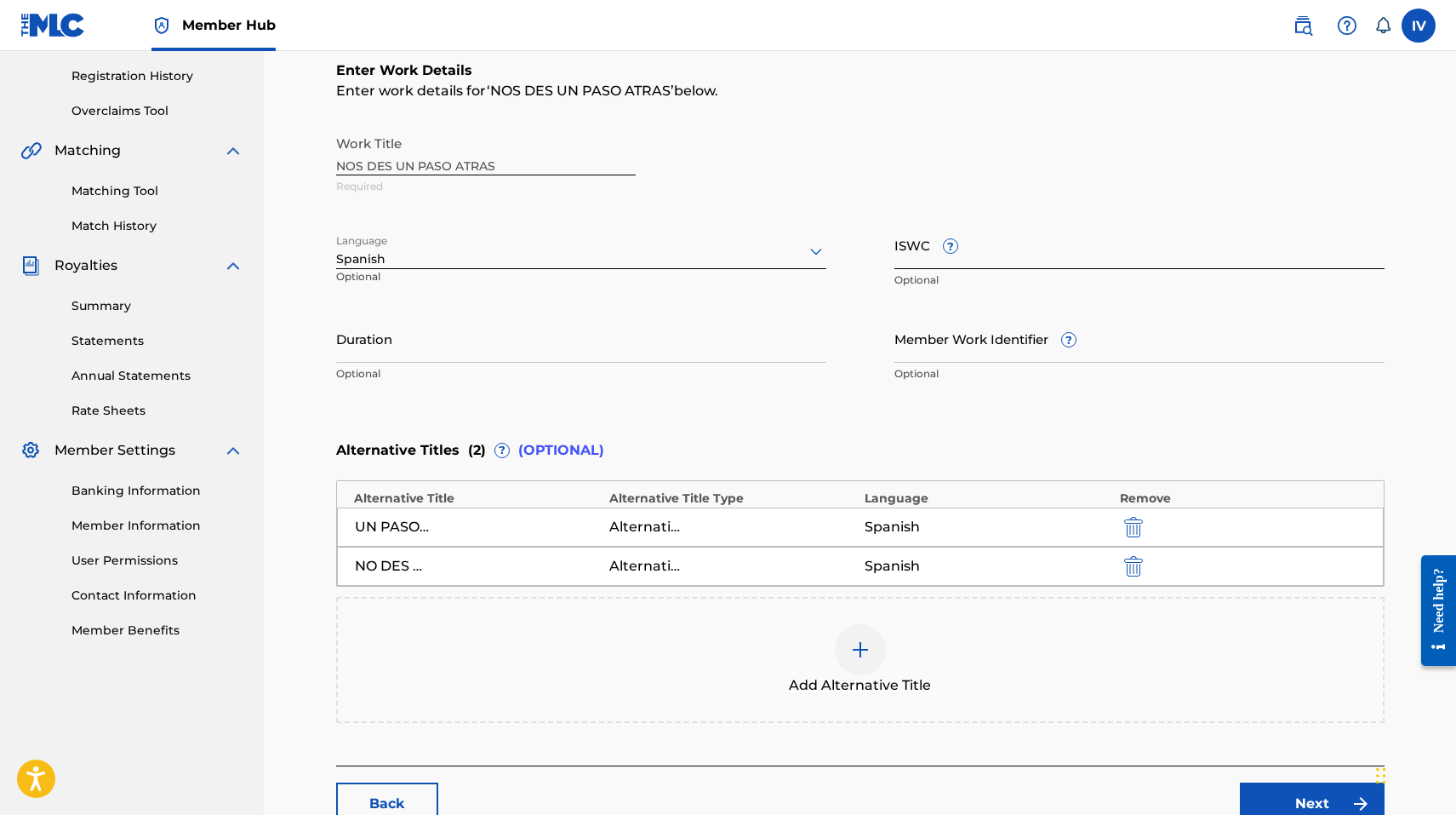
click at [1054, 254] on input "ISWC ?" at bounding box center [1139, 244] width 491 height 48
paste input "T3021364767"
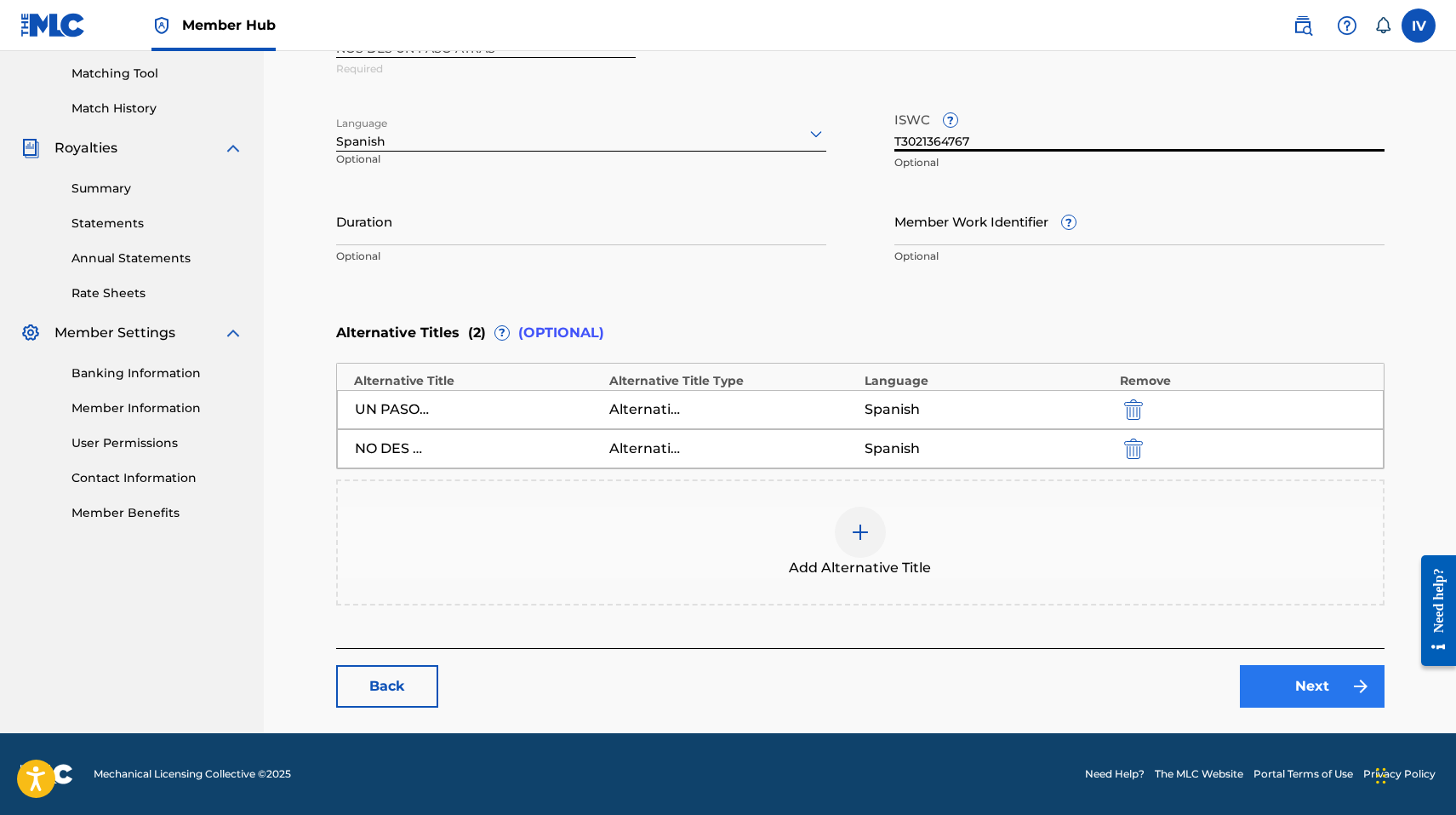
type input "T3021364767"
click at [1297, 693] on link "Next" at bounding box center [1313, 686] width 144 height 43
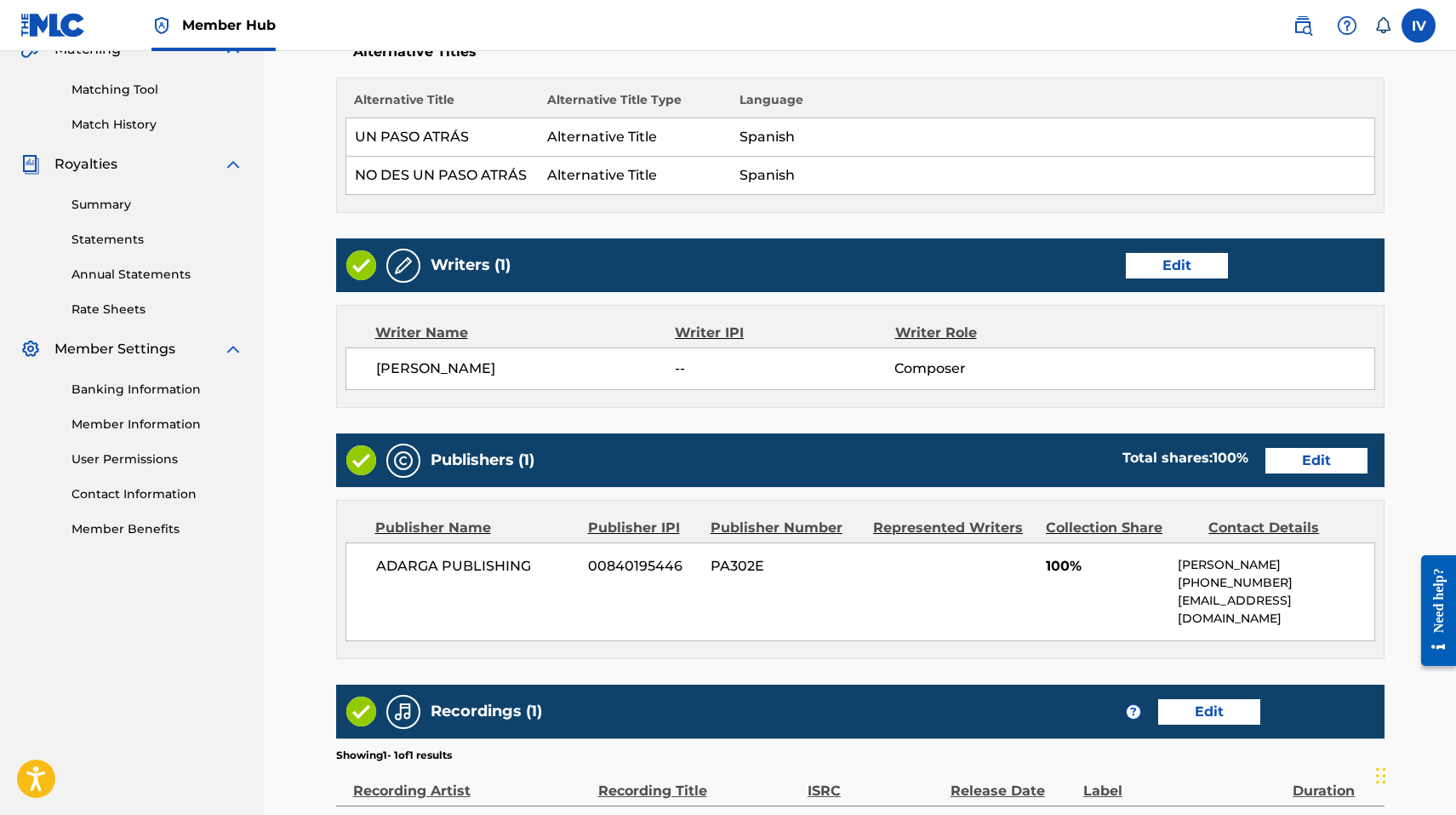
scroll to position [433, 0]
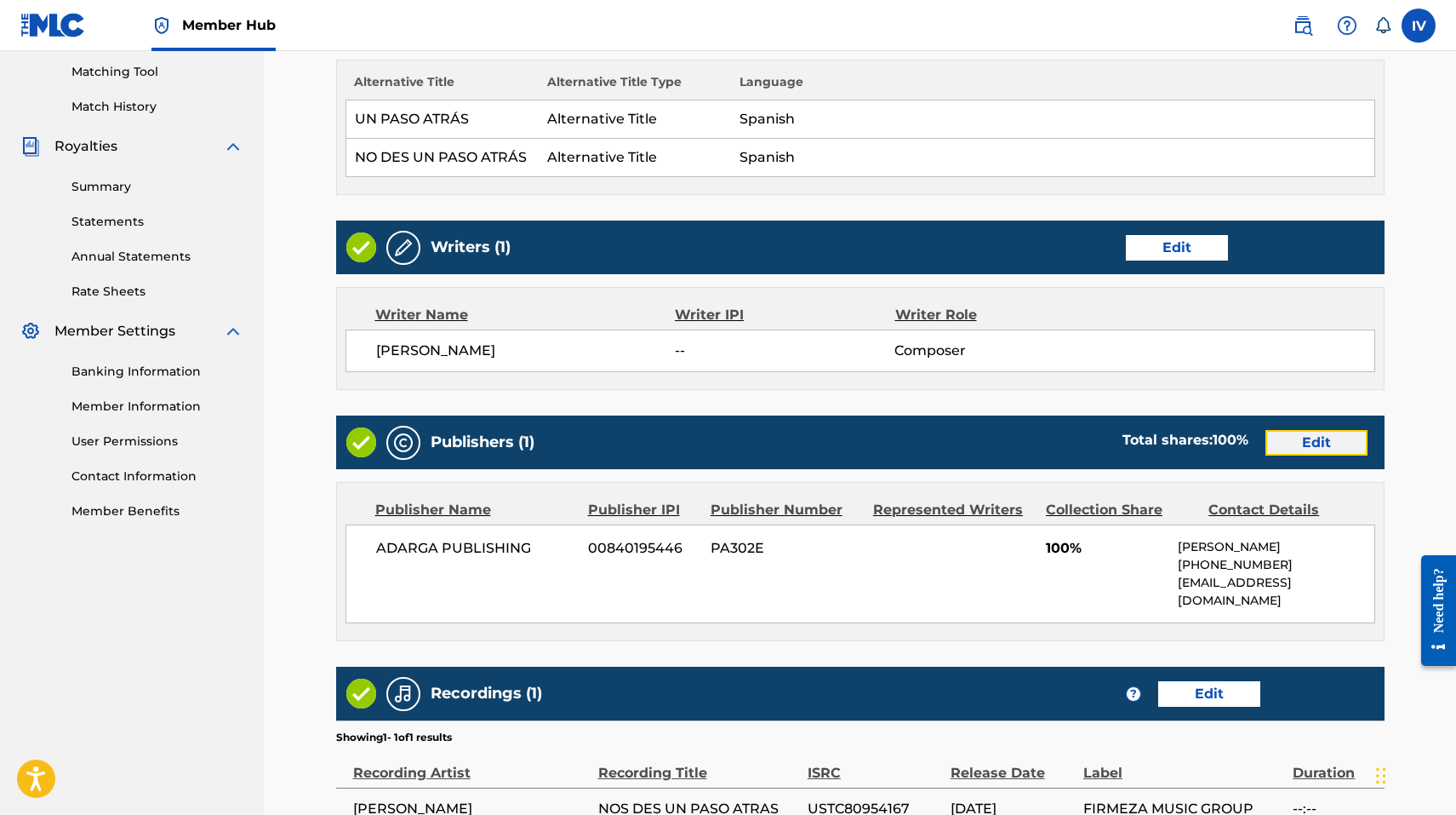
click at [1286, 444] on link "Edit" at bounding box center [1317, 443] width 102 height 26
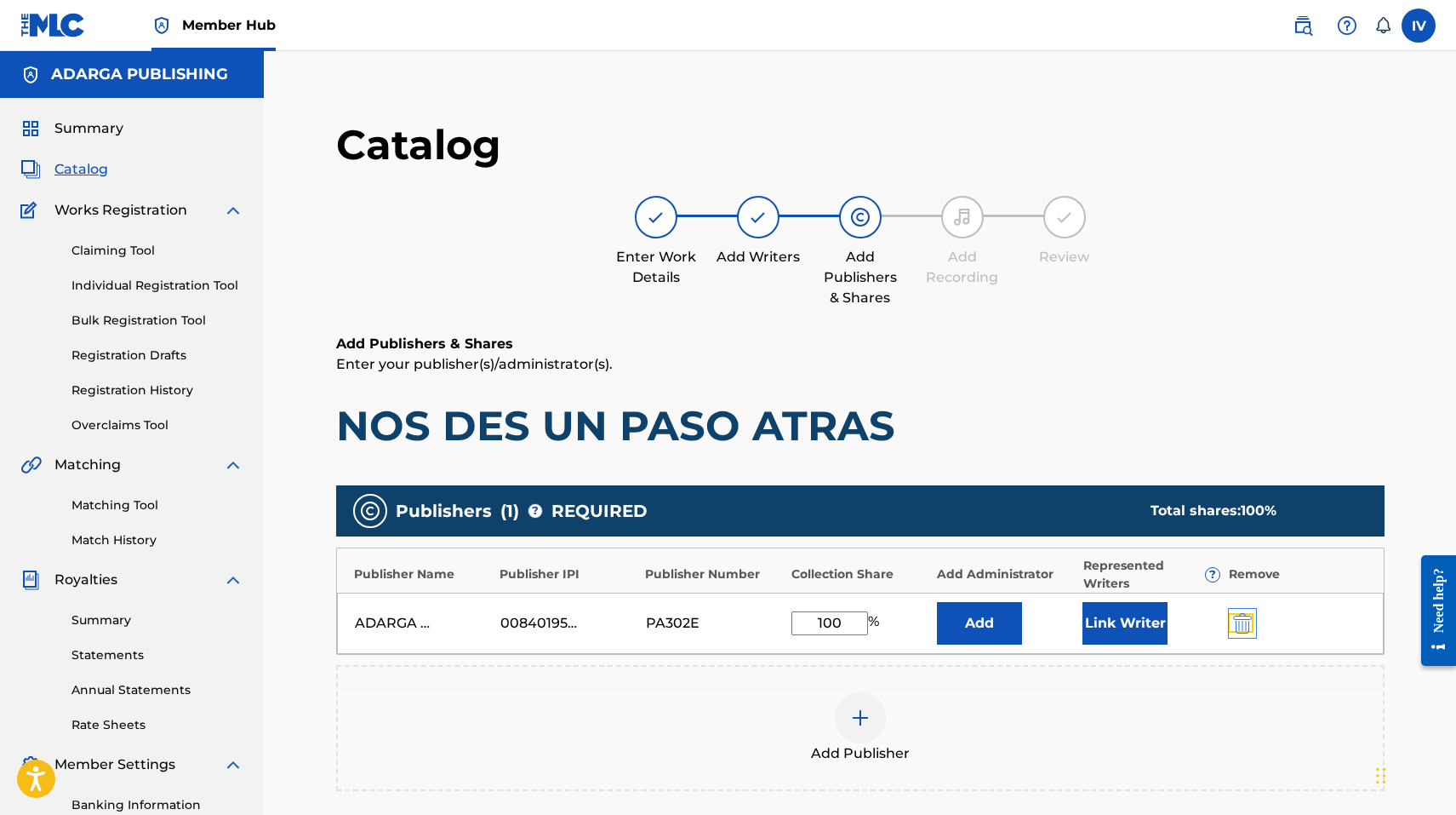
click at [1239, 629] on img "submit" at bounding box center [1242, 623] width 18 height 20
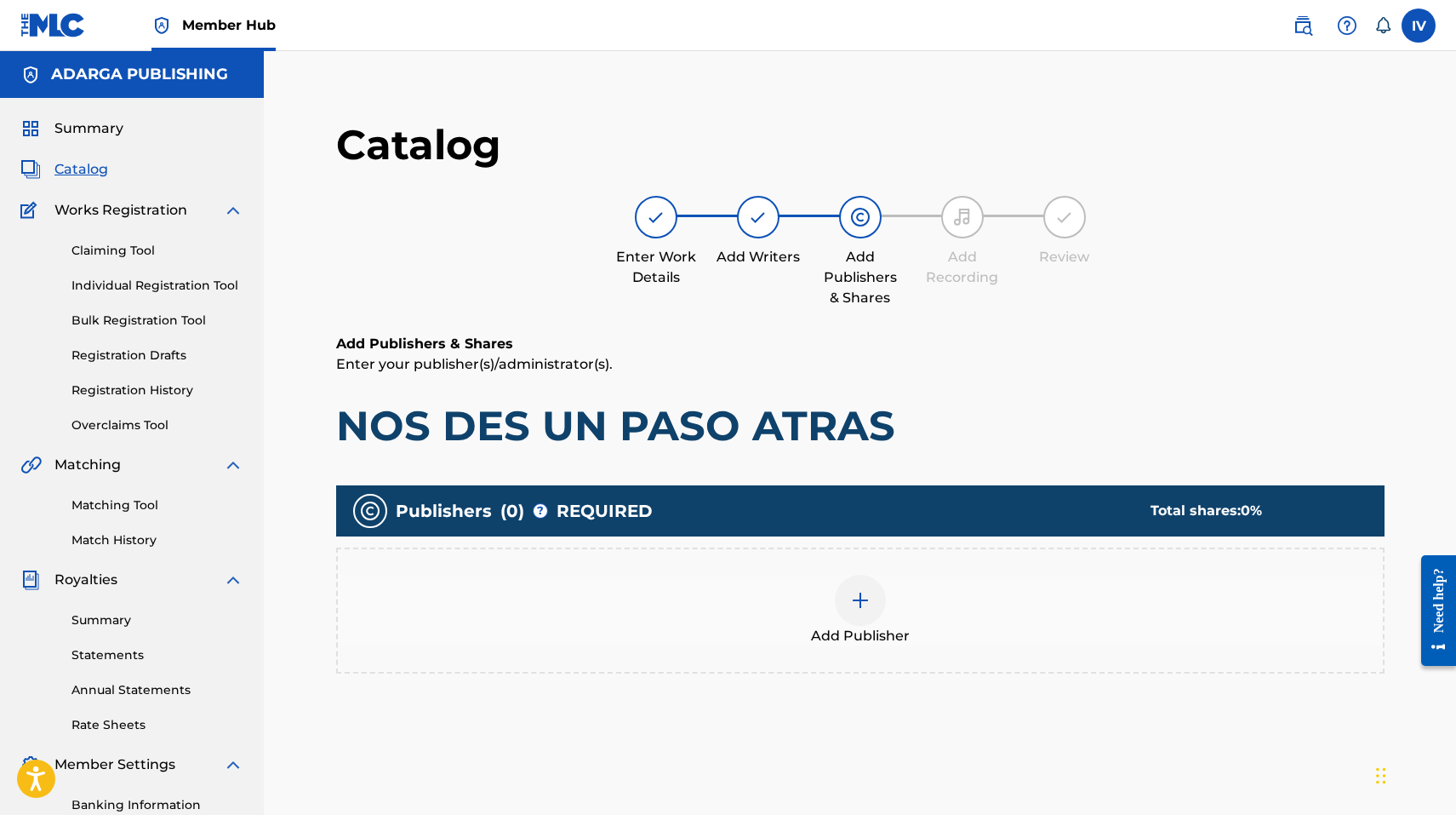
click at [1107, 618] on div "Add Publisher" at bounding box center [860, 610] width 1045 height 71
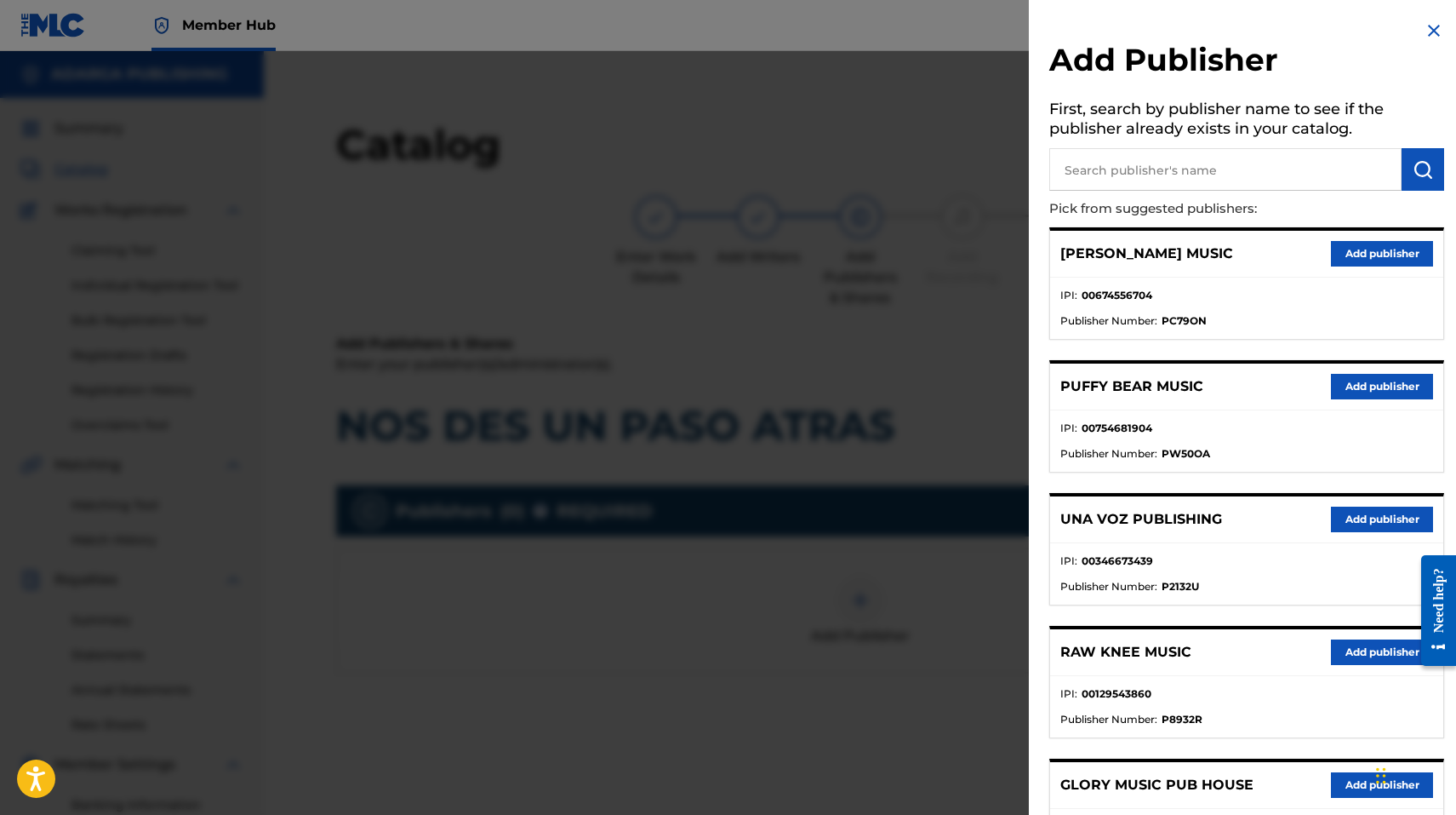
click at [1160, 160] on input "text" at bounding box center [1226, 169] width 353 height 43
type input "multiply"
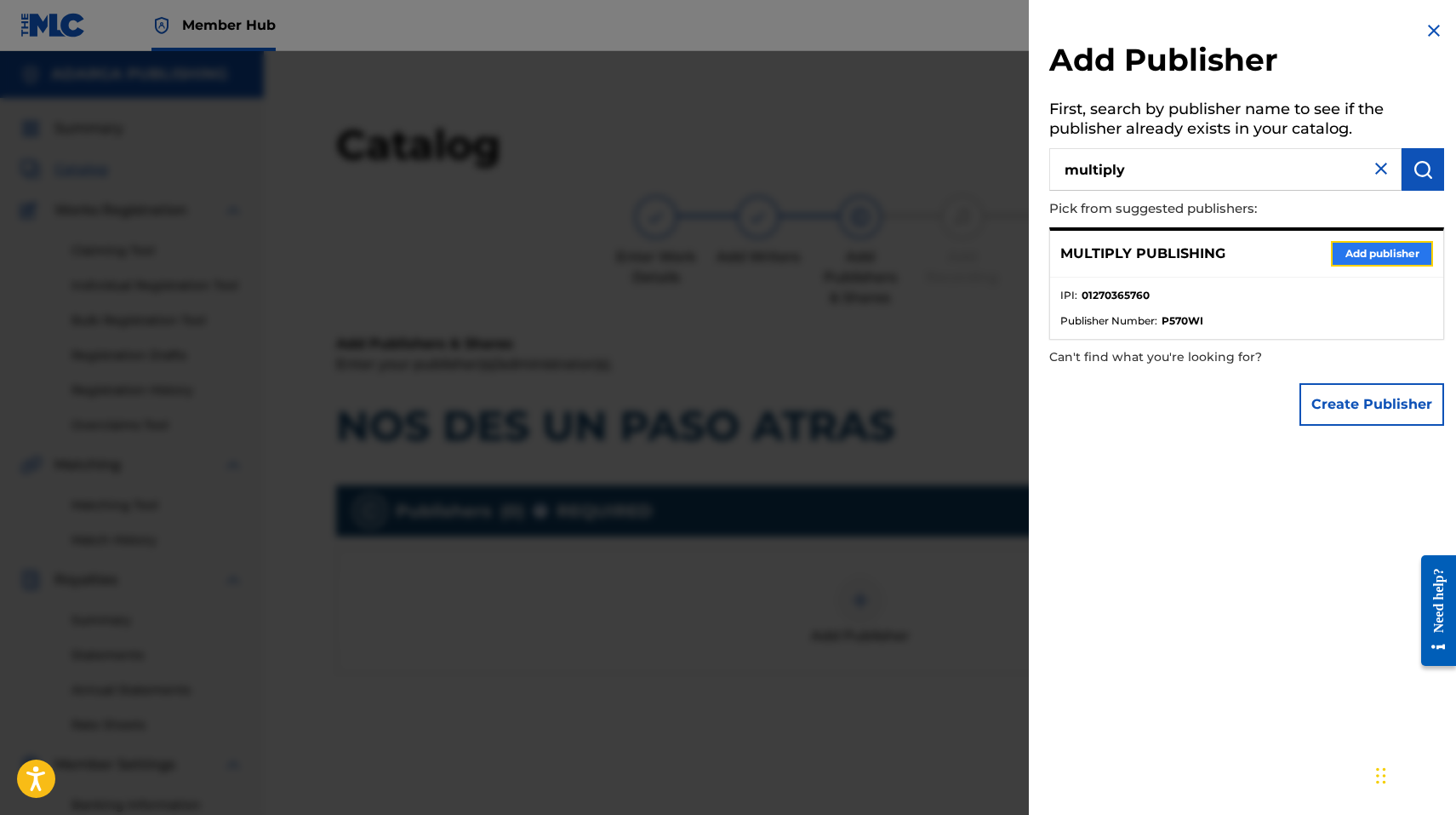
click at [1354, 248] on button "Add publisher" at bounding box center [1382, 254] width 102 height 26
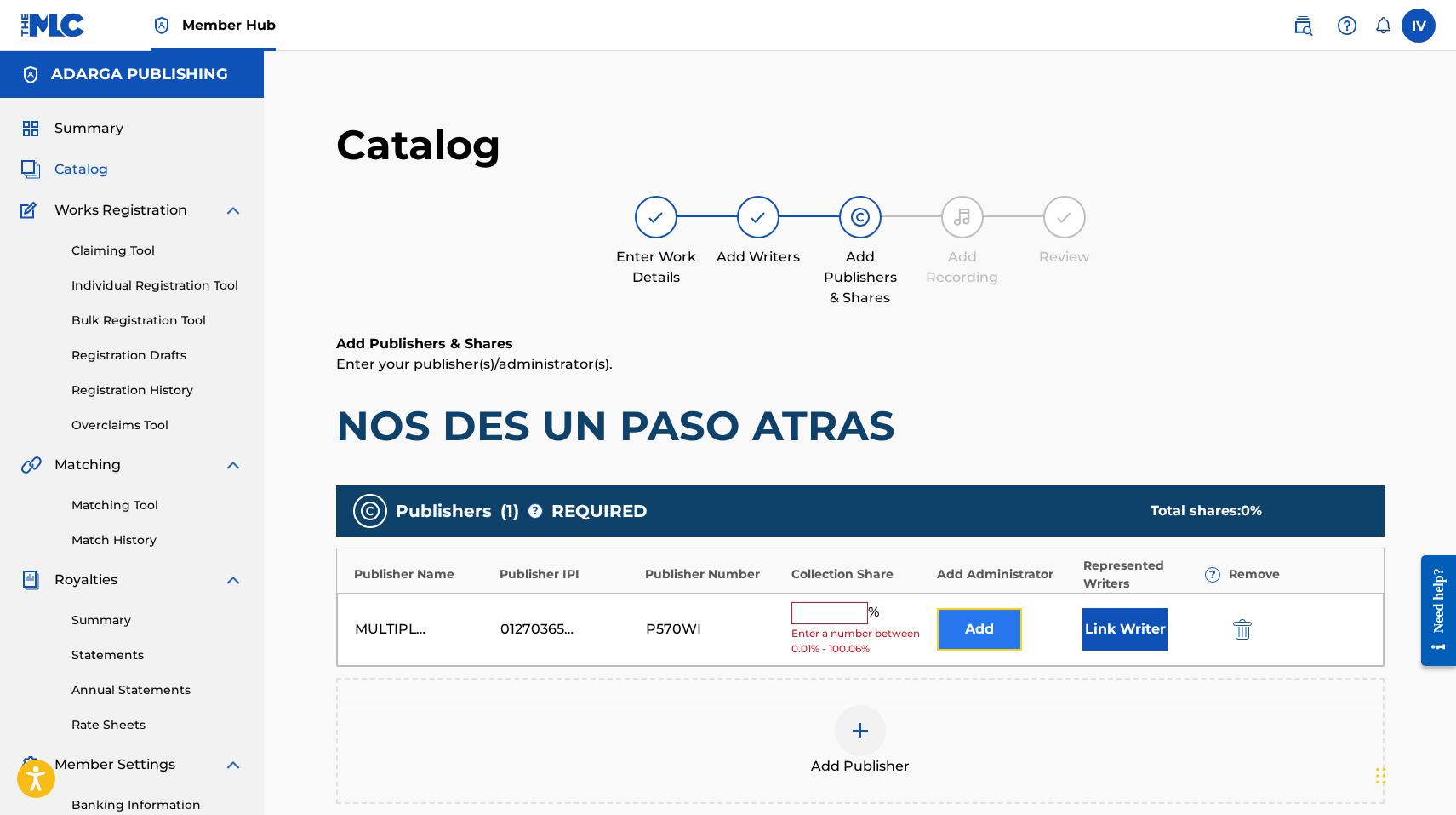
click at [980, 611] on button "Add" at bounding box center [979, 629] width 85 height 43
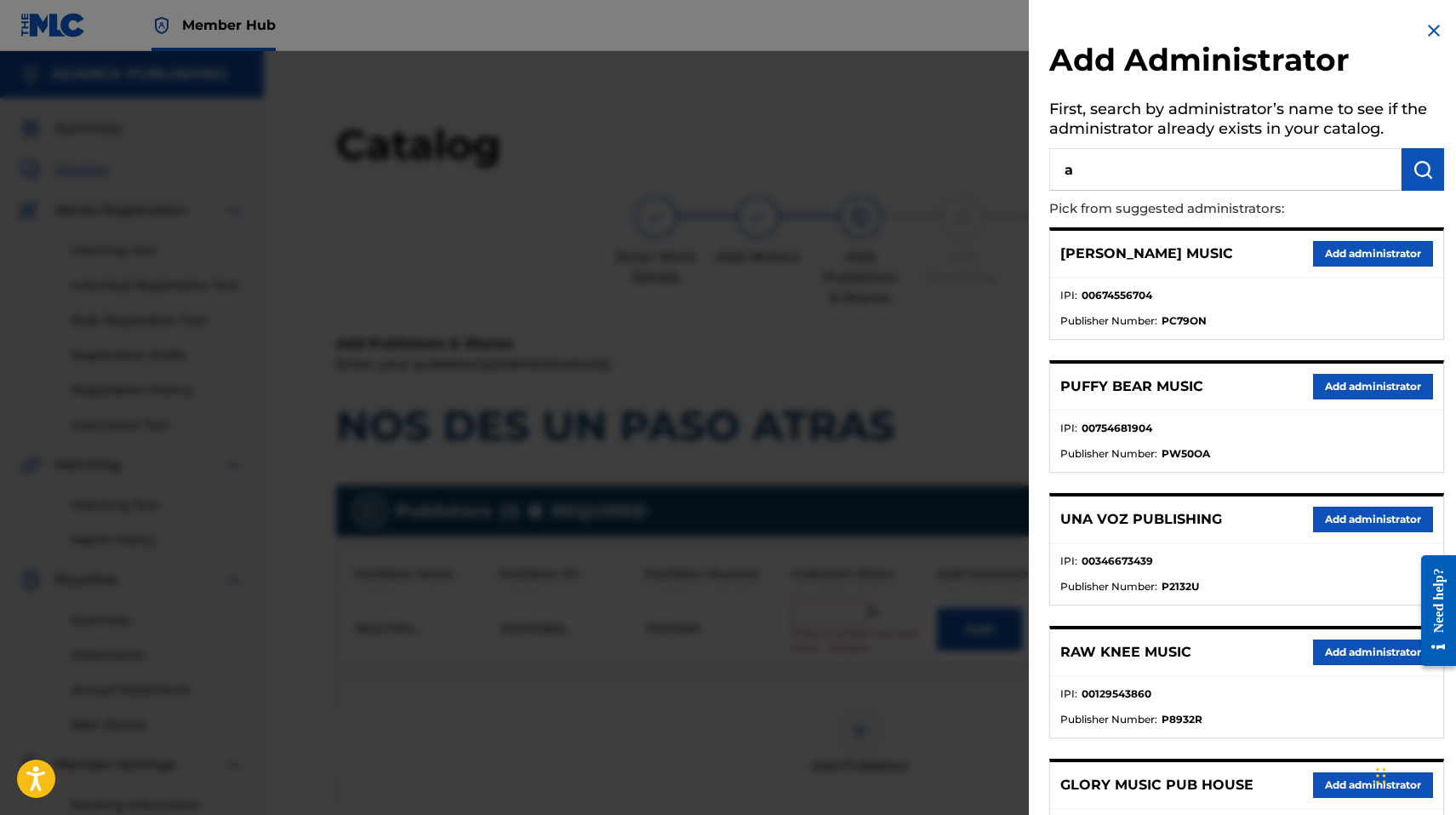
click at [1254, 175] on input "a" at bounding box center [1226, 169] width 353 height 43
type input "adarga"
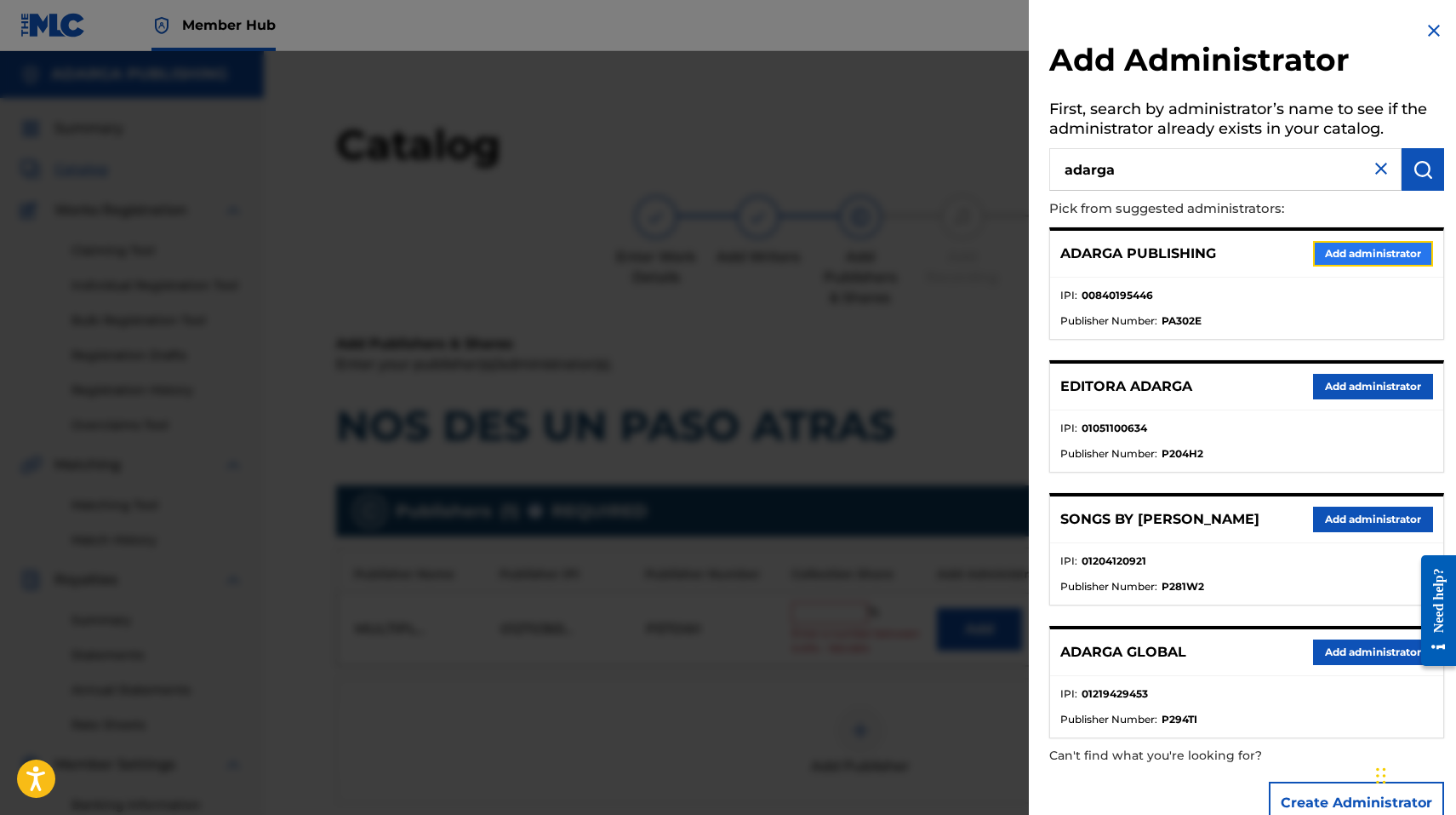
click at [1366, 248] on button "Add administrator" at bounding box center [1373, 254] width 120 height 26
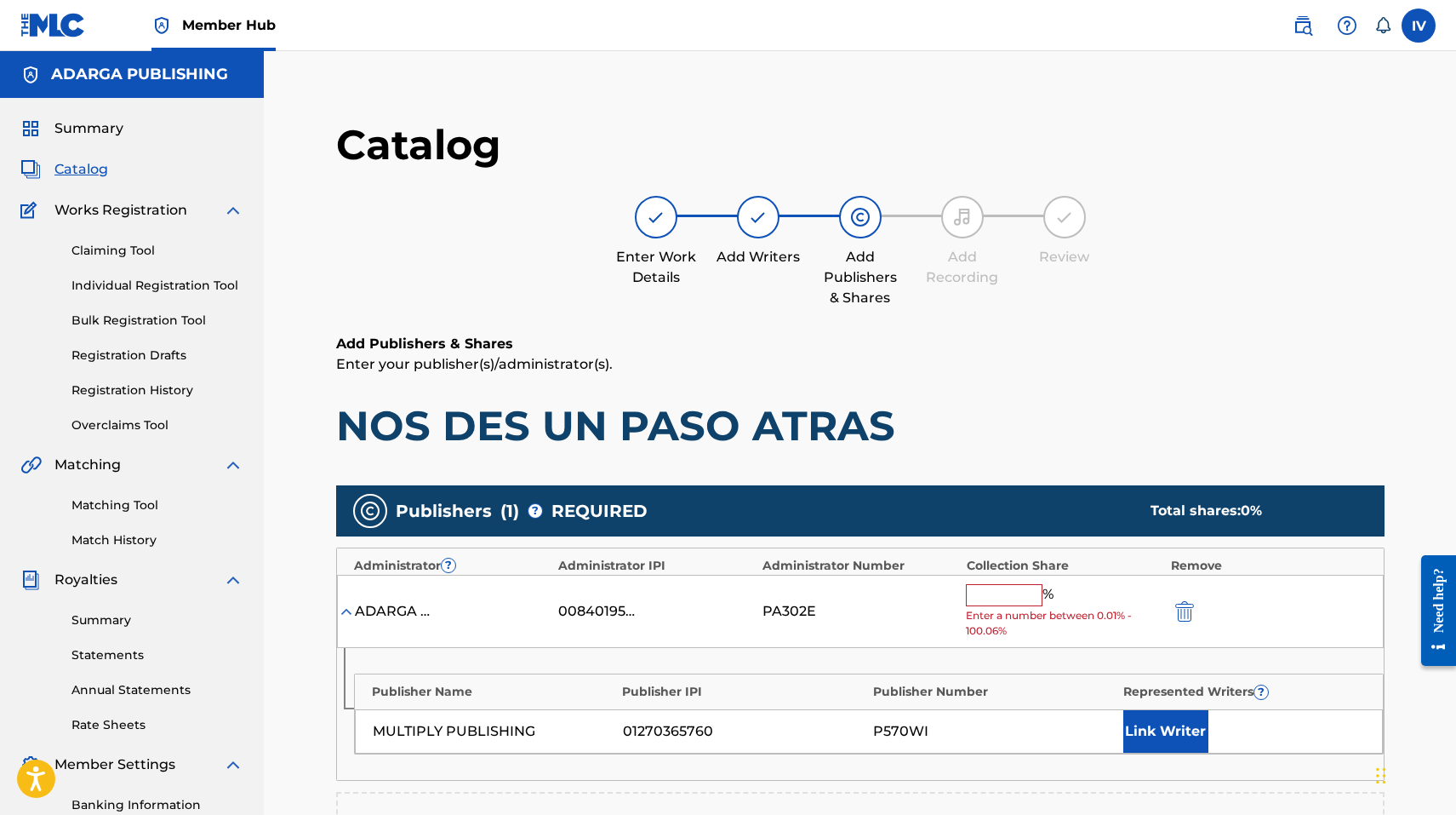
click at [1021, 587] on input "text" at bounding box center [1005, 595] width 77 height 22
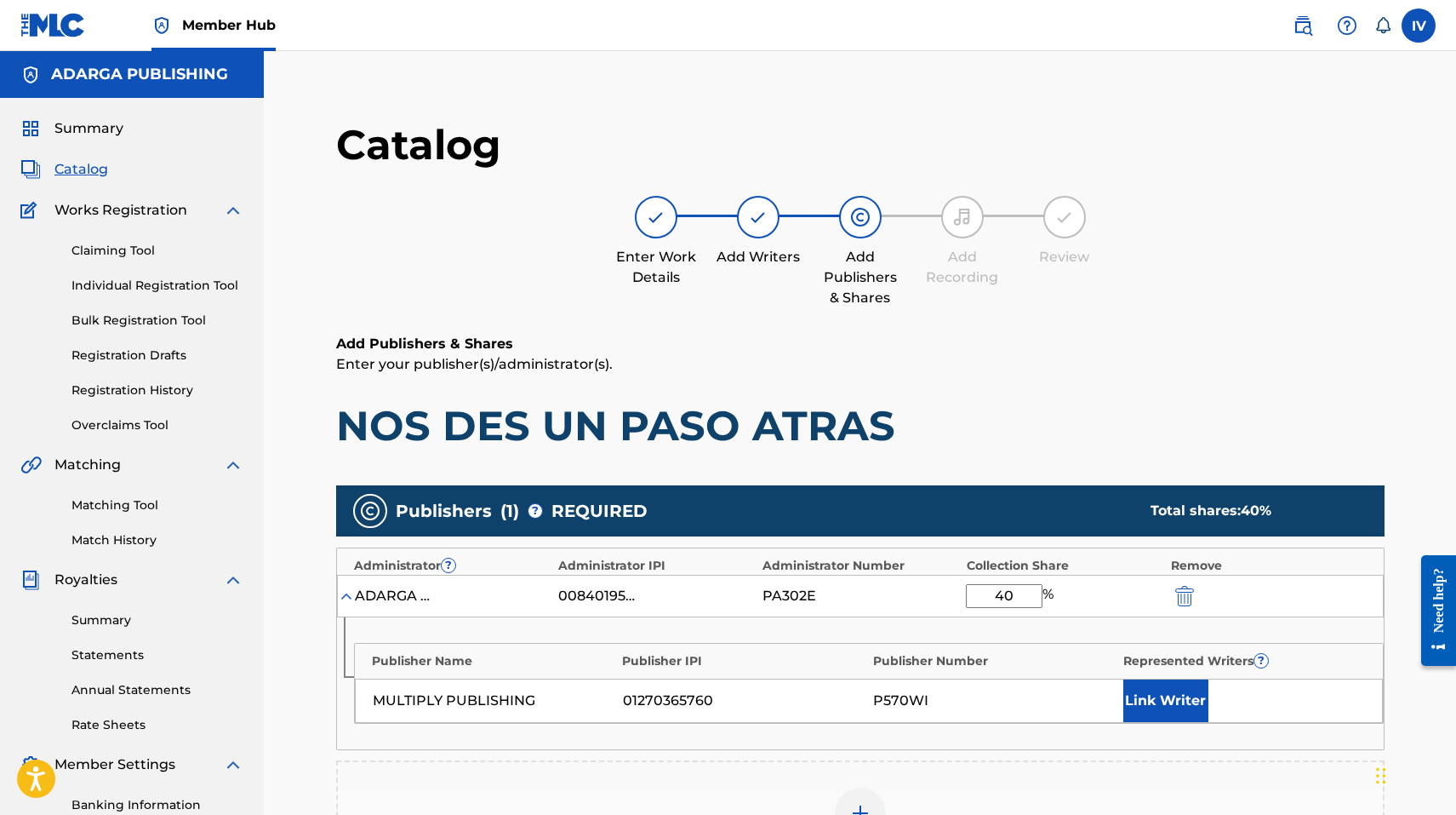
type input "4"
type input "50"
click at [1159, 686] on button "Link Writer" at bounding box center [1166, 701] width 85 height 43
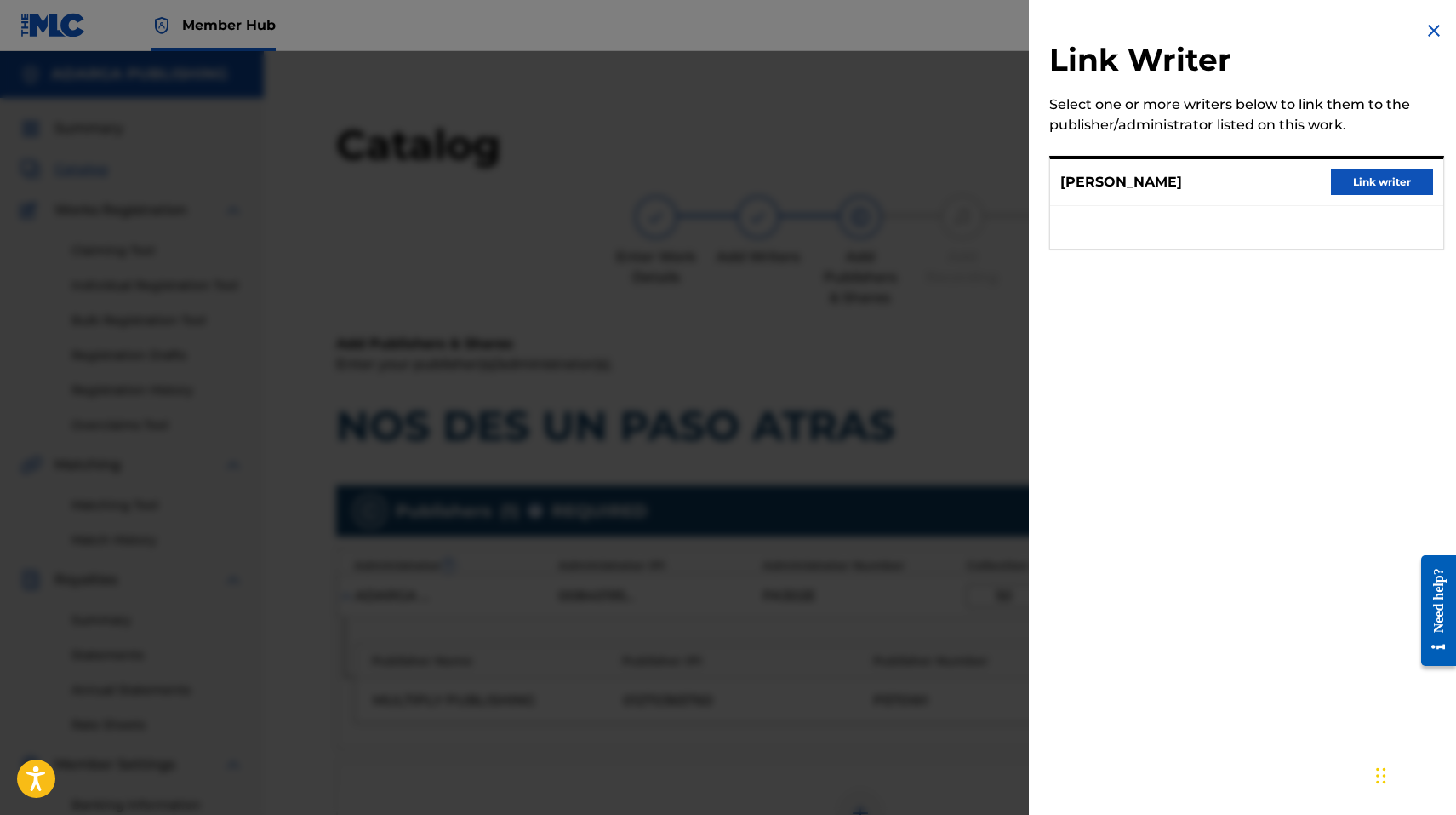
click at [1428, 29] on img at bounding box center [1434, 30] width 20 height 20
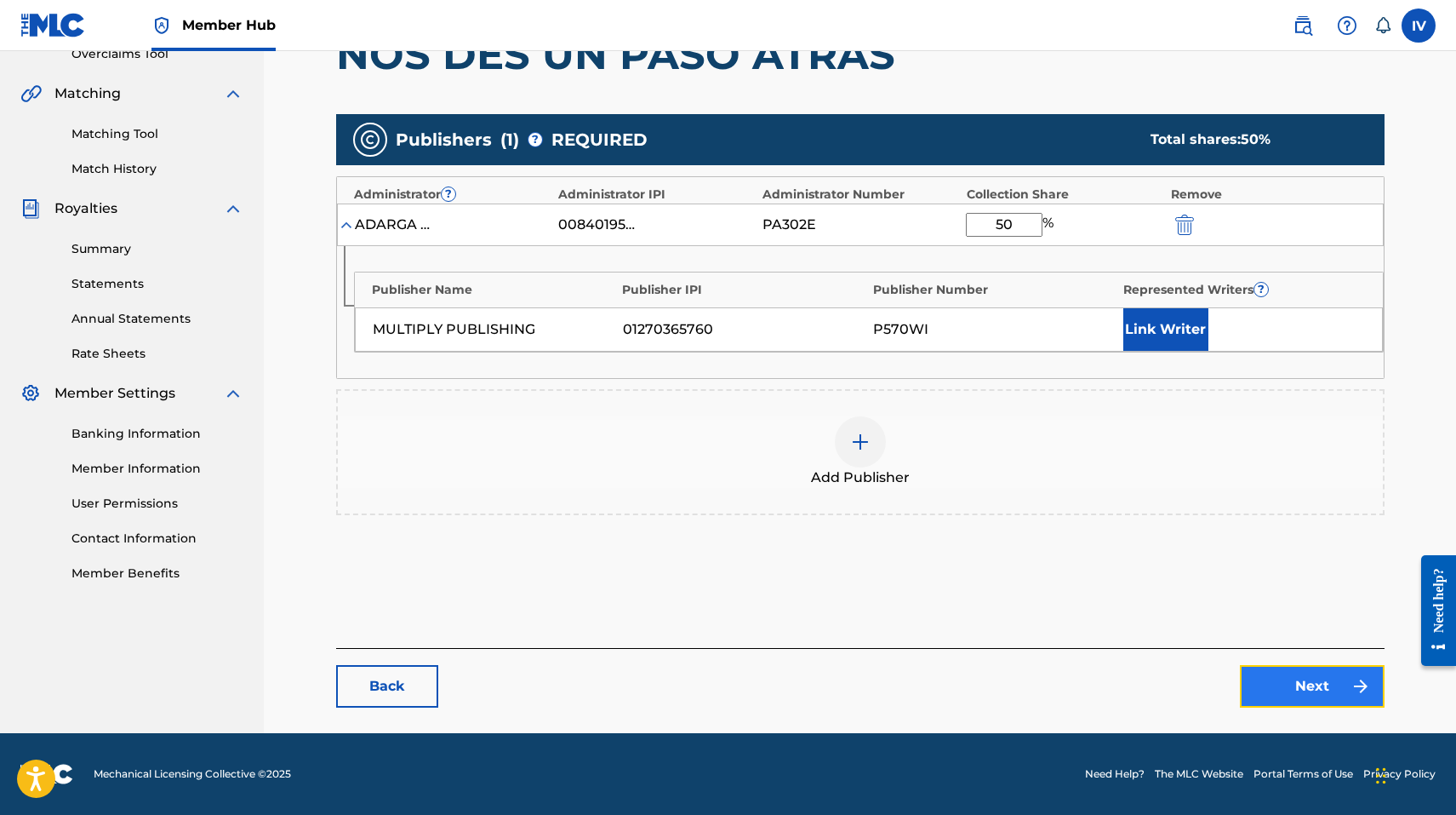
click at [1285, 680] on link "Next" at bounding box center [1313, 686] width 144 height 43
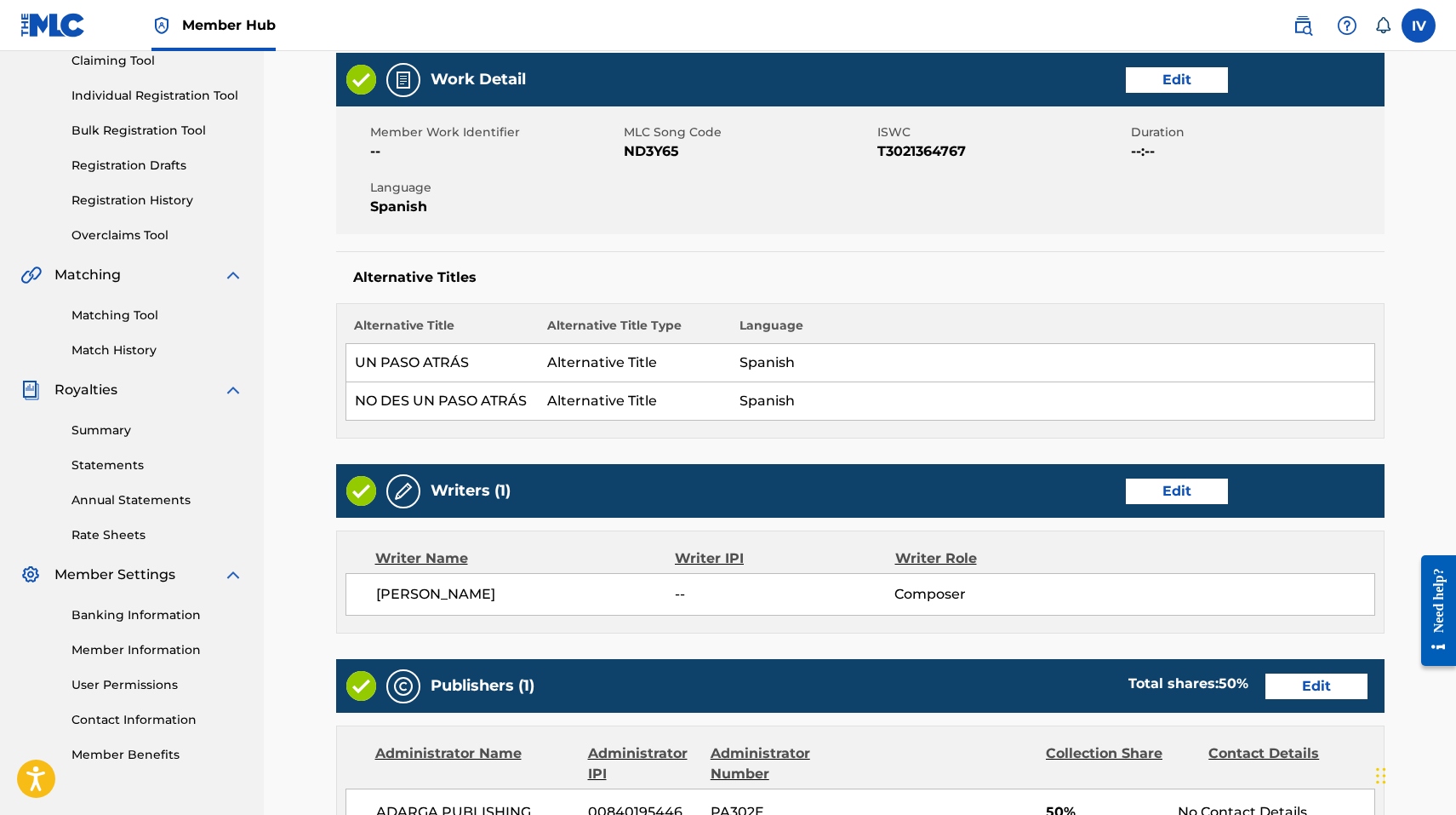
scroll to position [206, 0]
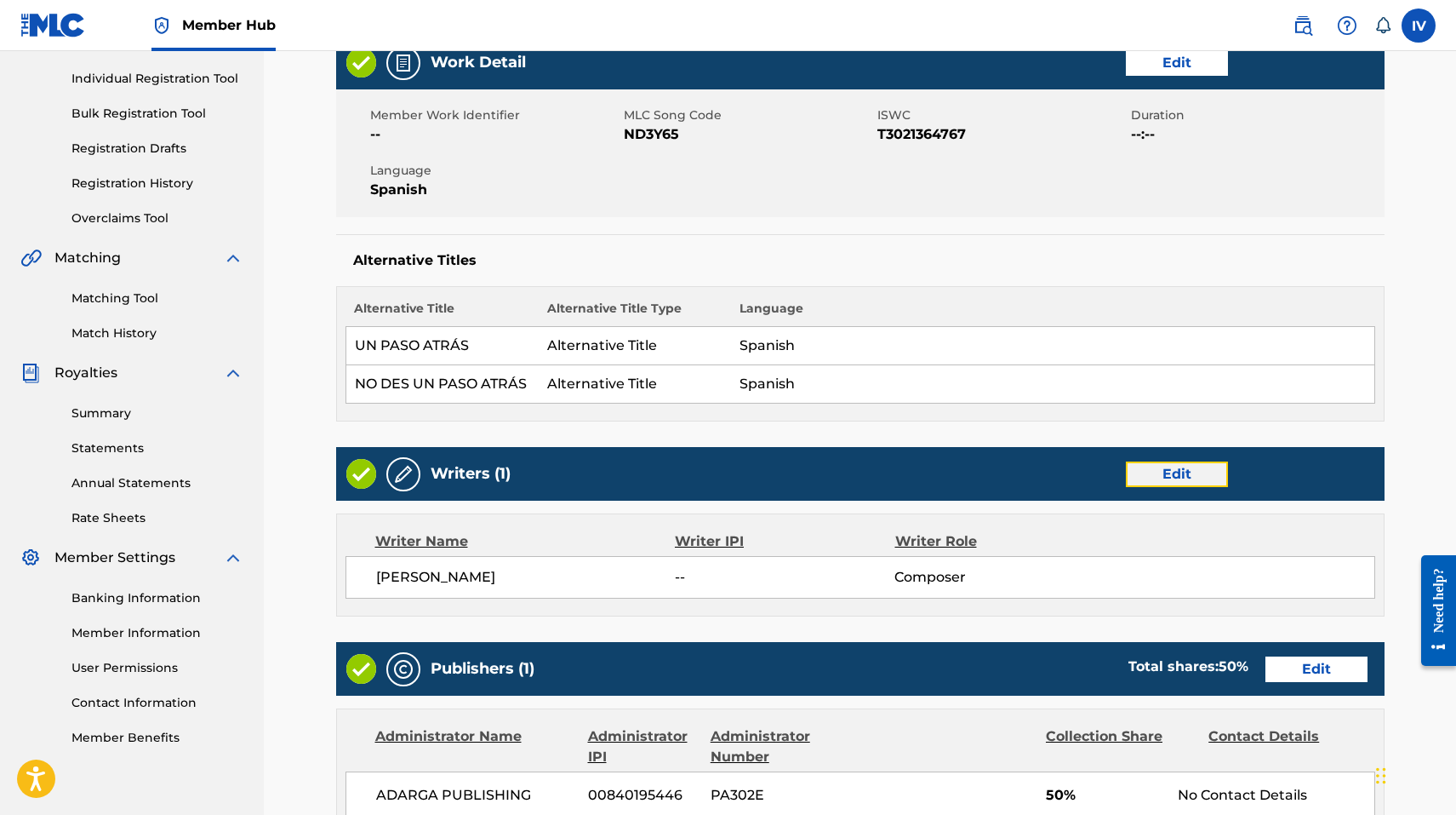
click at [1185, 468] on link "Edit" at bounding box center [1177, 474] width 102 height 26
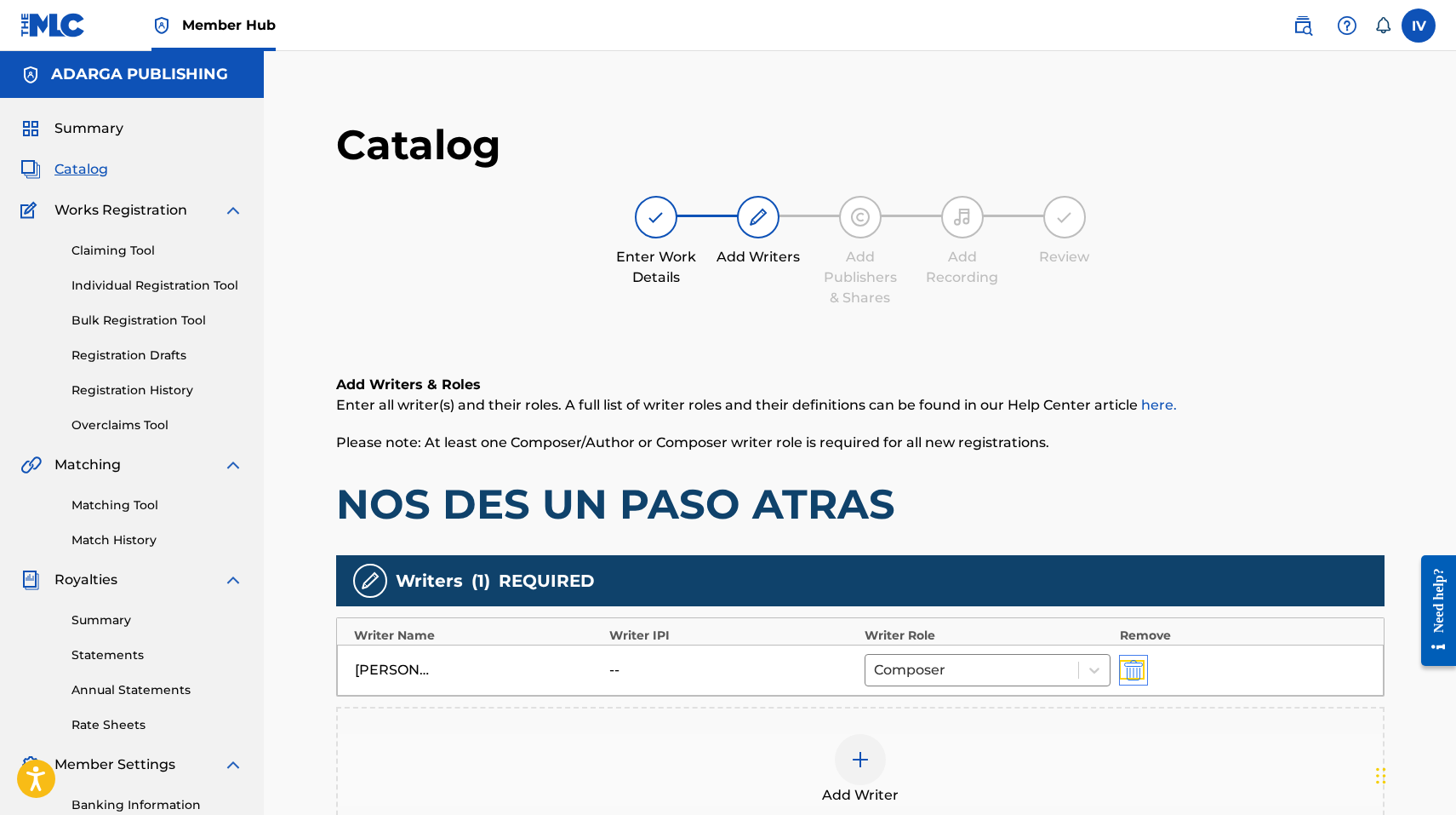
click at [1133, 664] on img "submit" at bounding box center [1134, 670] width 18 height 20
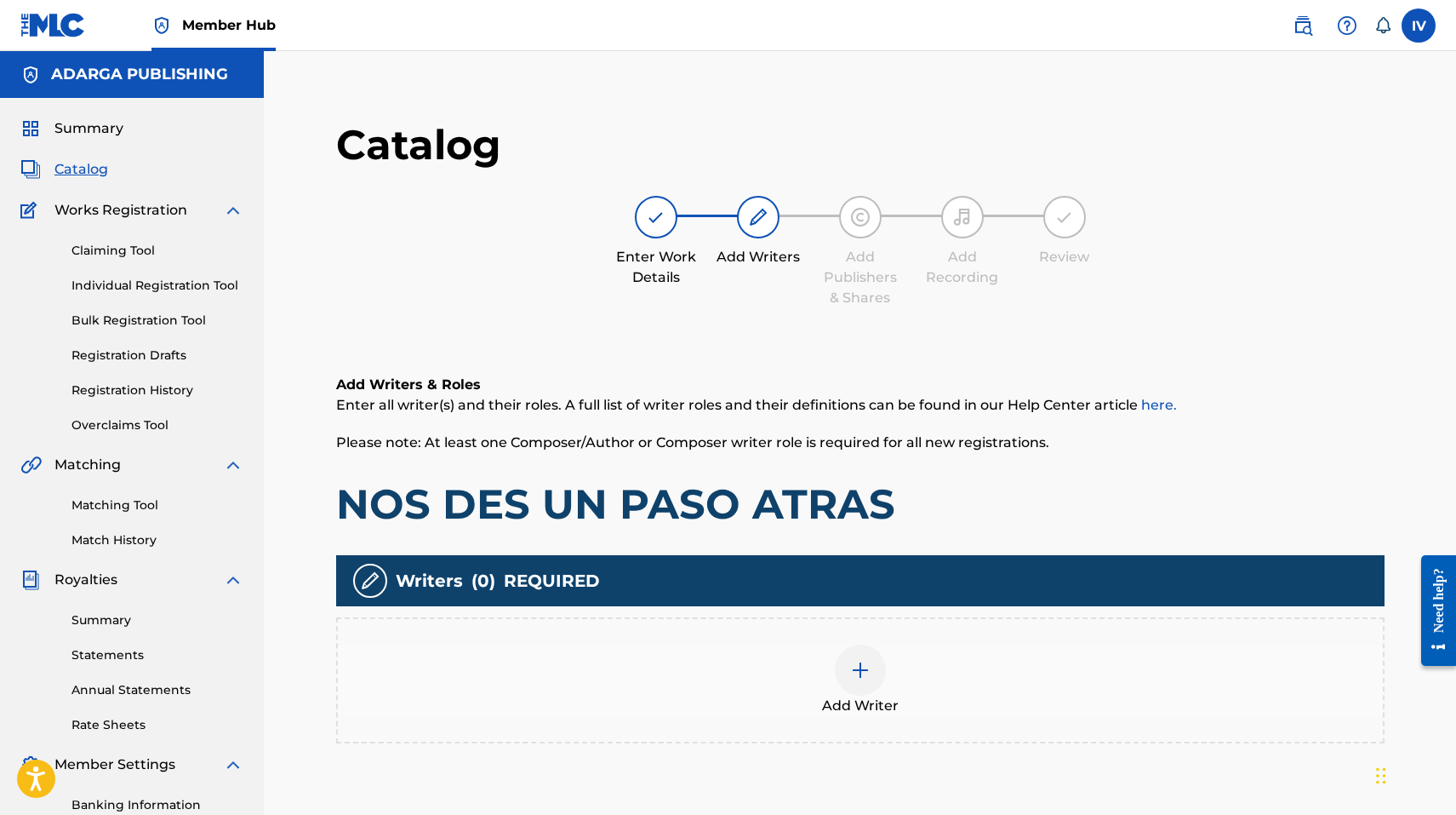
click at [784, 703] on div "Add Writer" at bounding box center [860, 680] width 1045 height 71
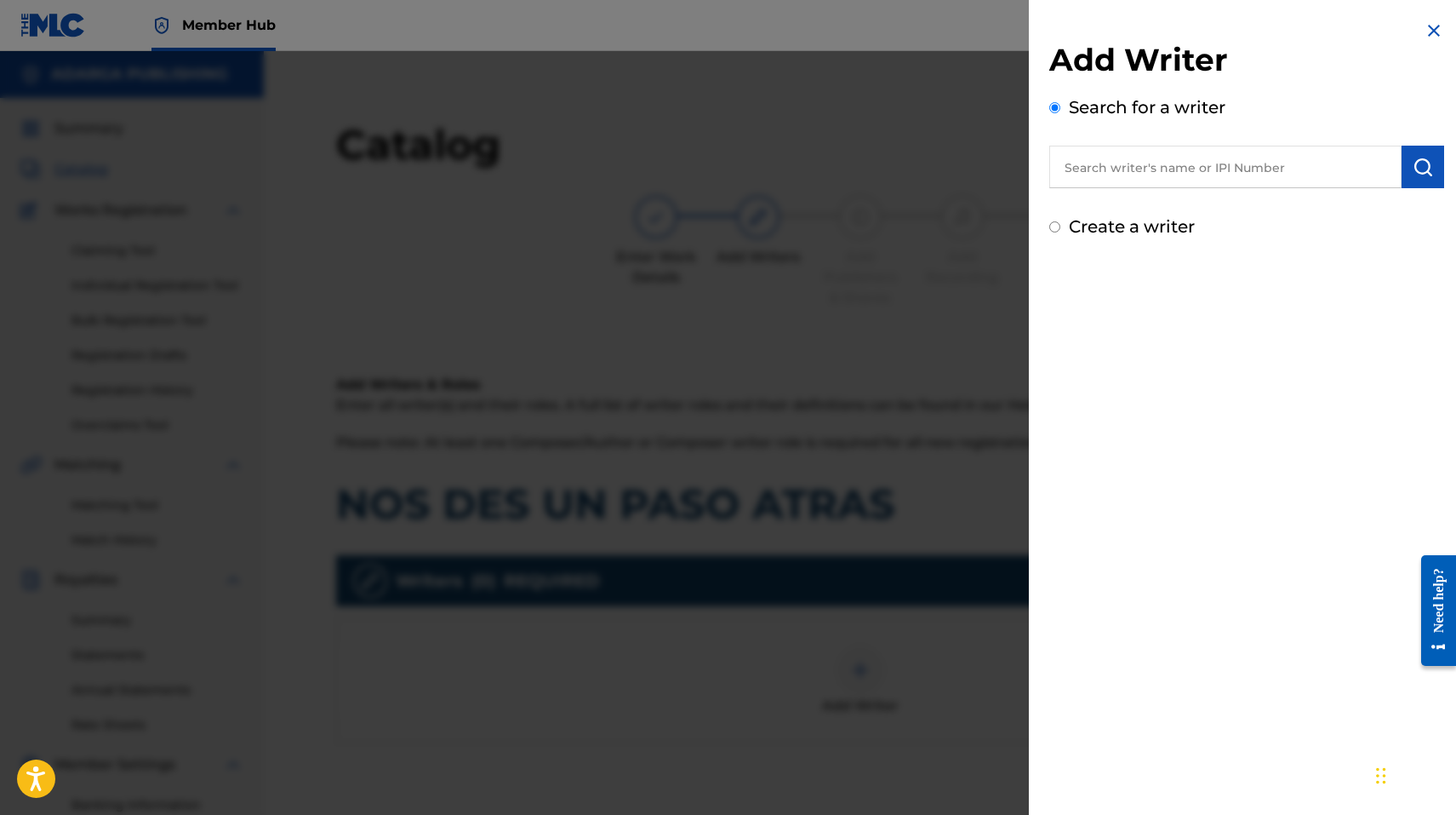
click at [1104, 175] on input "text" at bounding box center [1226, 166] width 353 height 43
paste input "755540138"
type input "00755540138"
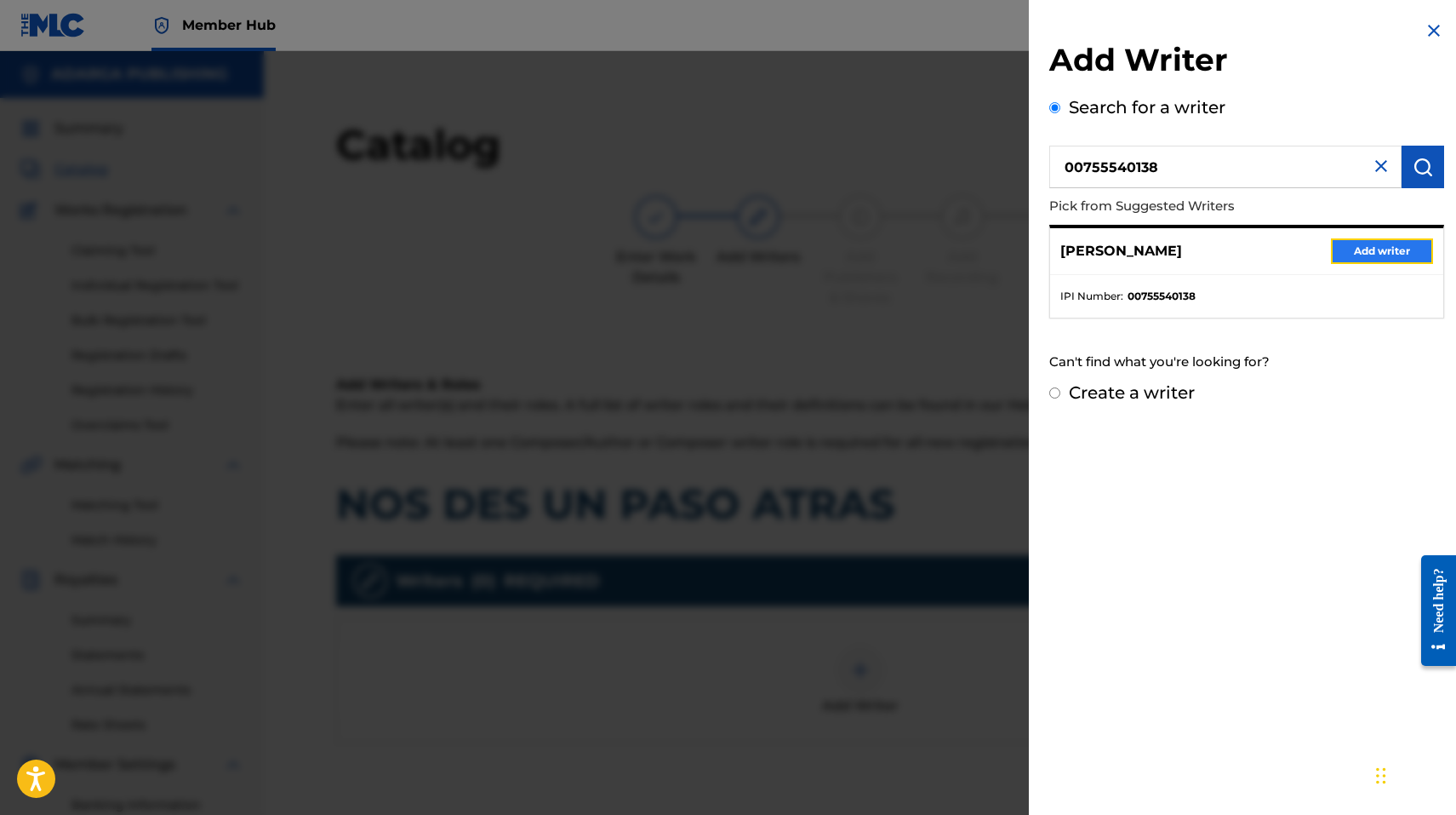
click at [1347, 253] on button "Add writer" at bounding box center [1382, 251] width 102 height 26
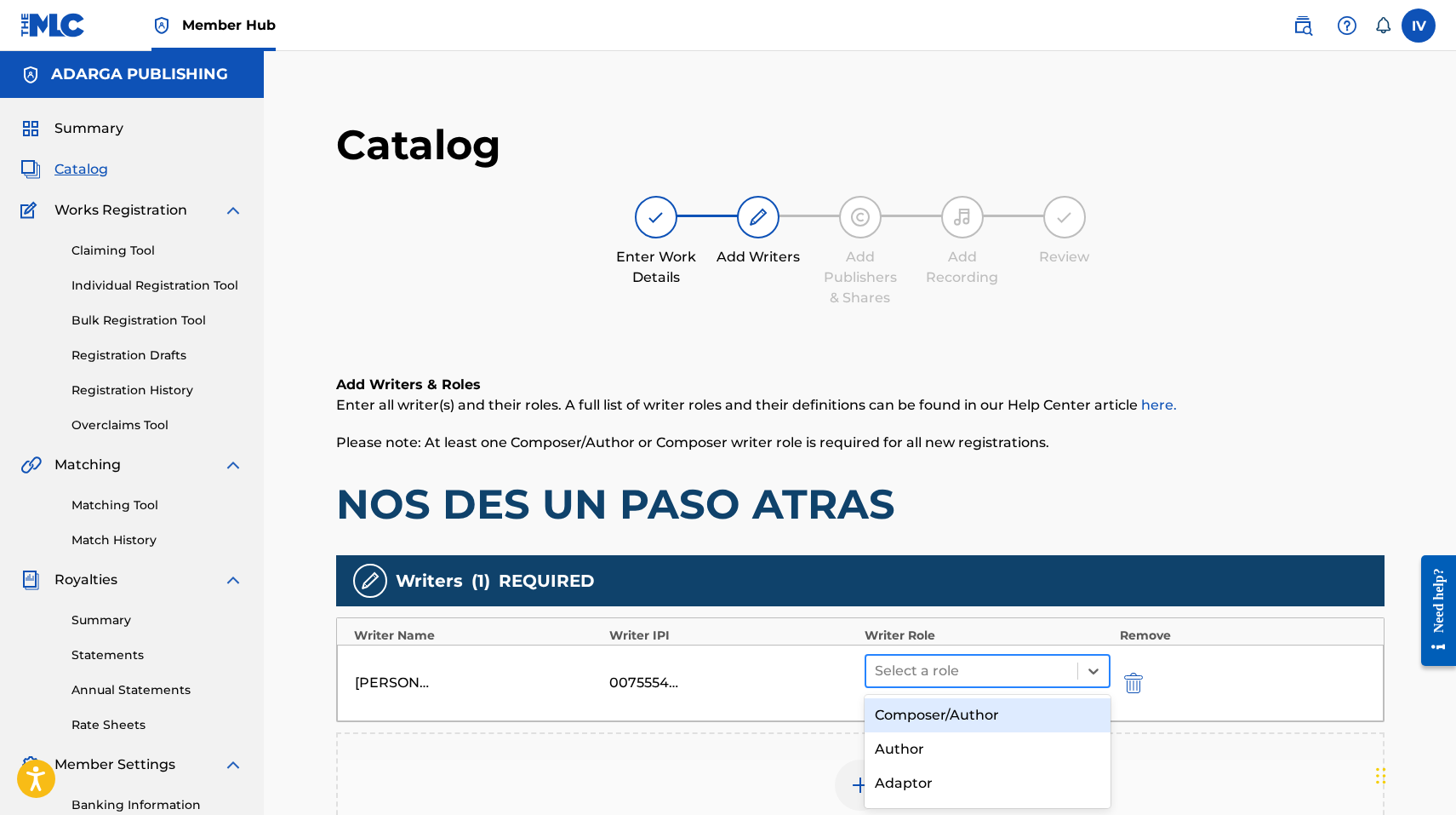
click at [994, 667] on div at bounding box center [972, 671] width 195 height 24
click at [956, 714] on div "Composer/Author" at bounding box center [988, 714] width 247 height 34
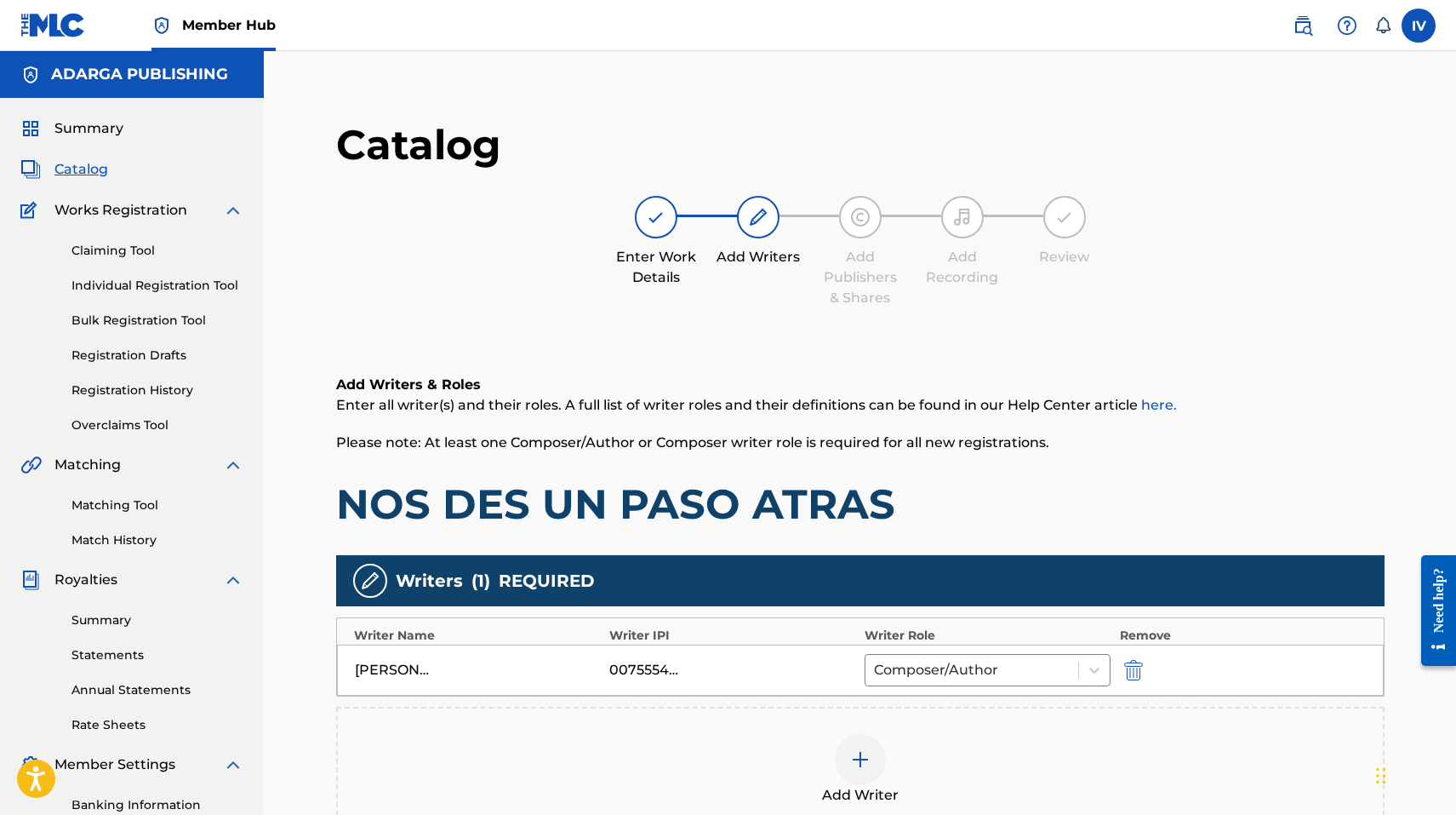
click at [995, 736] on div "Add Writer" at bounding box center [860, 769] width 1045 height 71
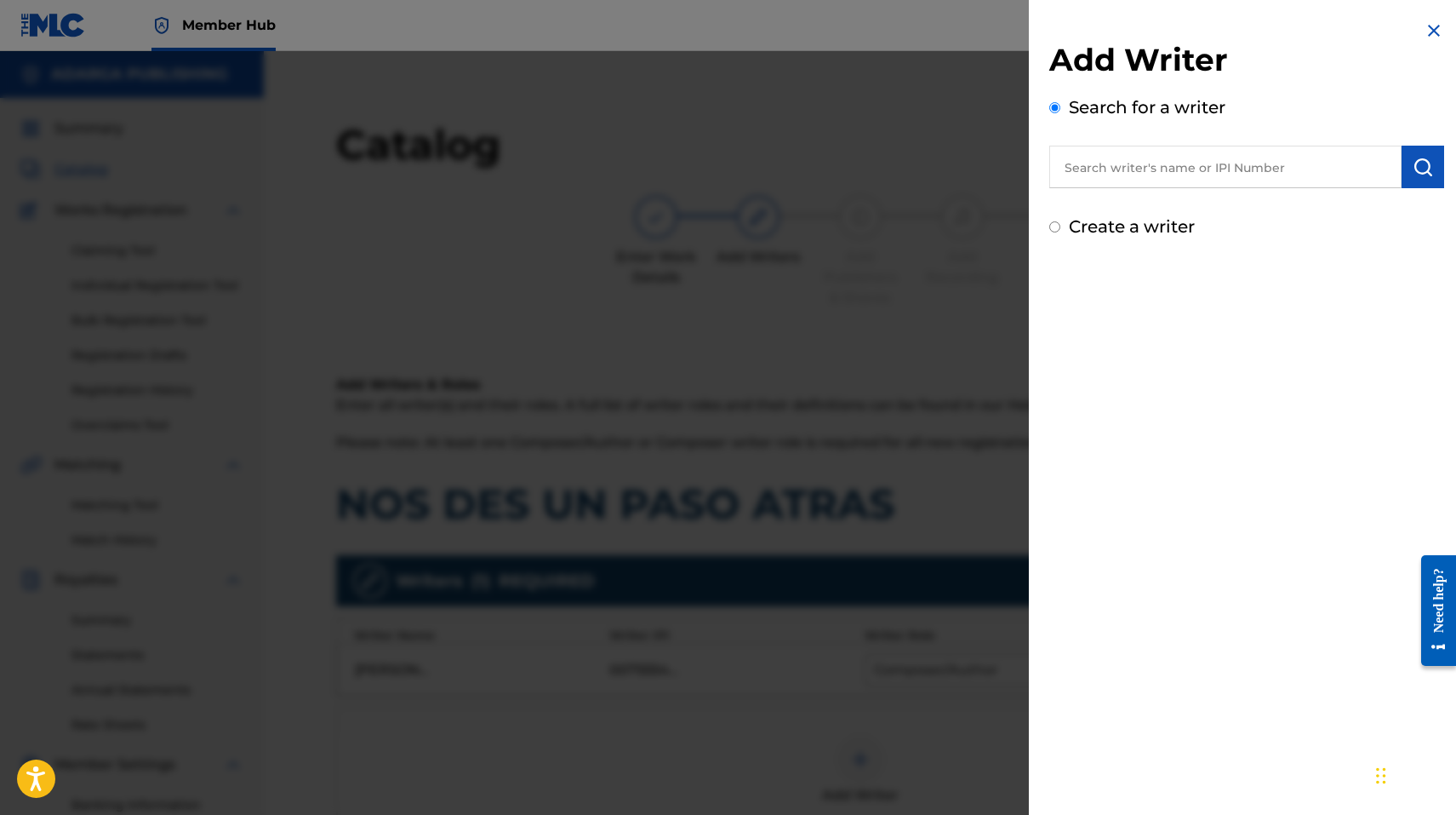
click at [1262, 162] on input "text" at bounding box center [1226, 166] width 353 height 43
paste input "864621717"
type input "00864621717"
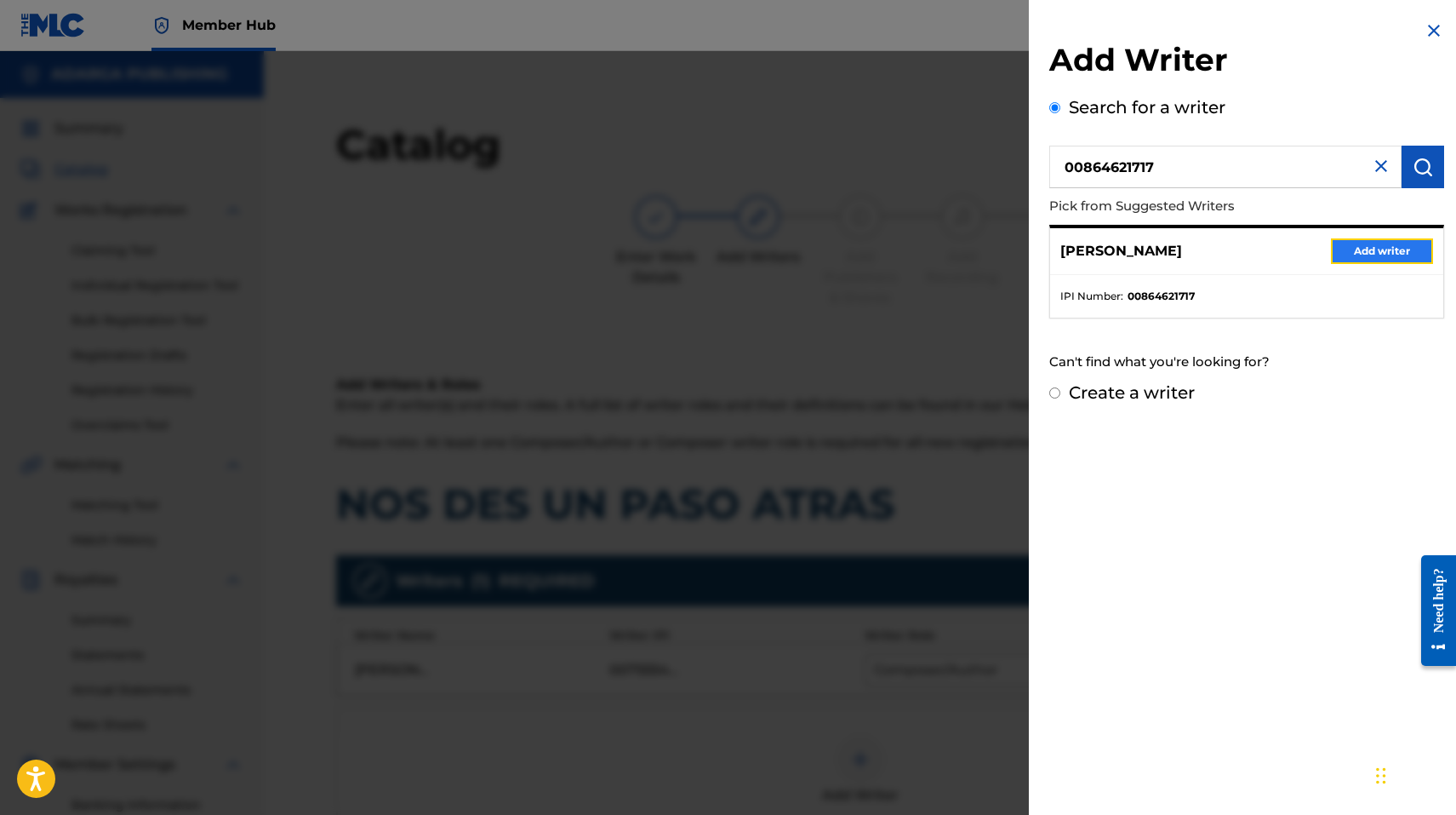
click at [1379, 249] on button "Add writer" at bounding box center [1382, 251] width 102 height 26
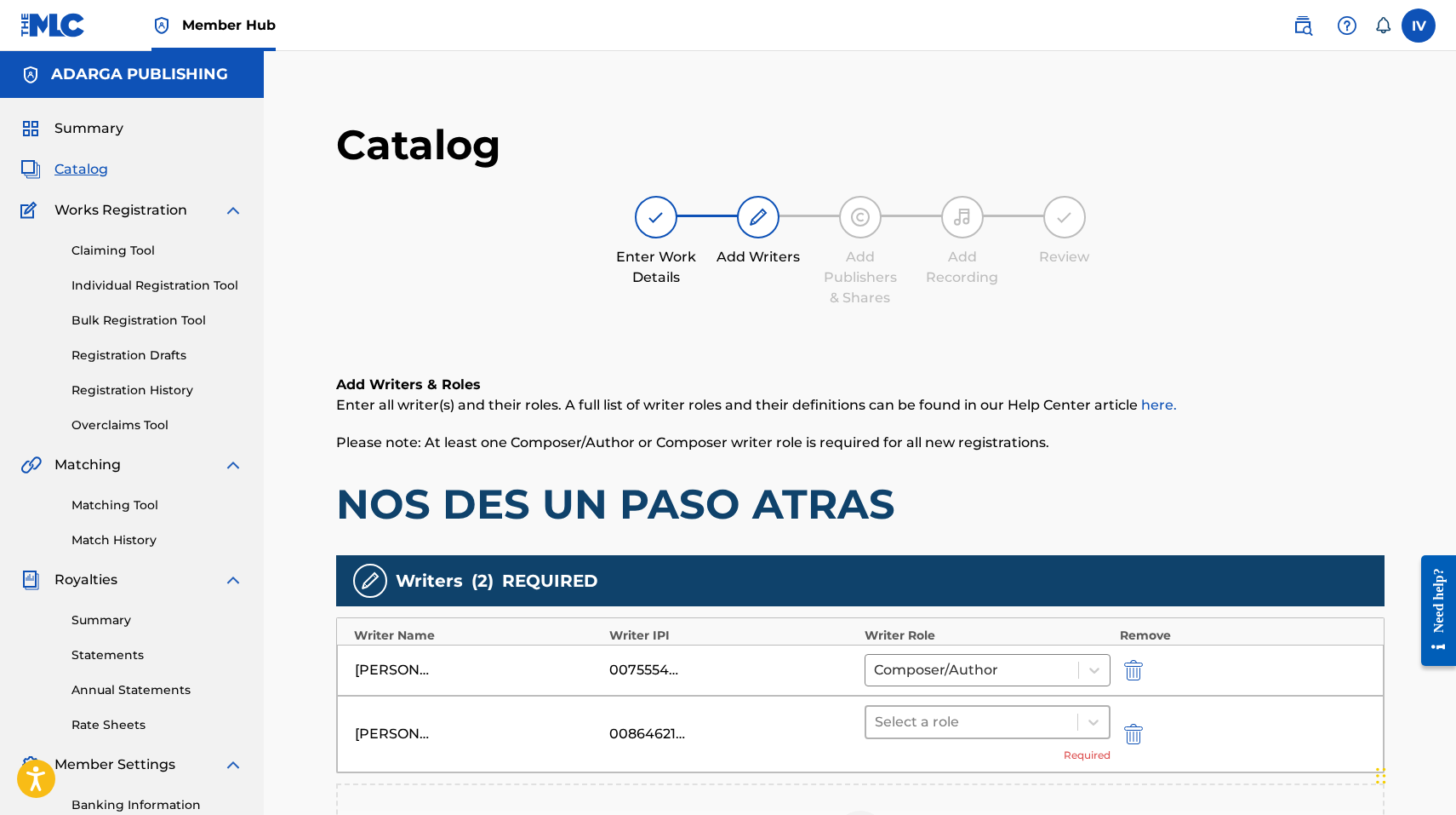
click at [947, 718] on div at bounding box center [972, 722] width 195 height 24
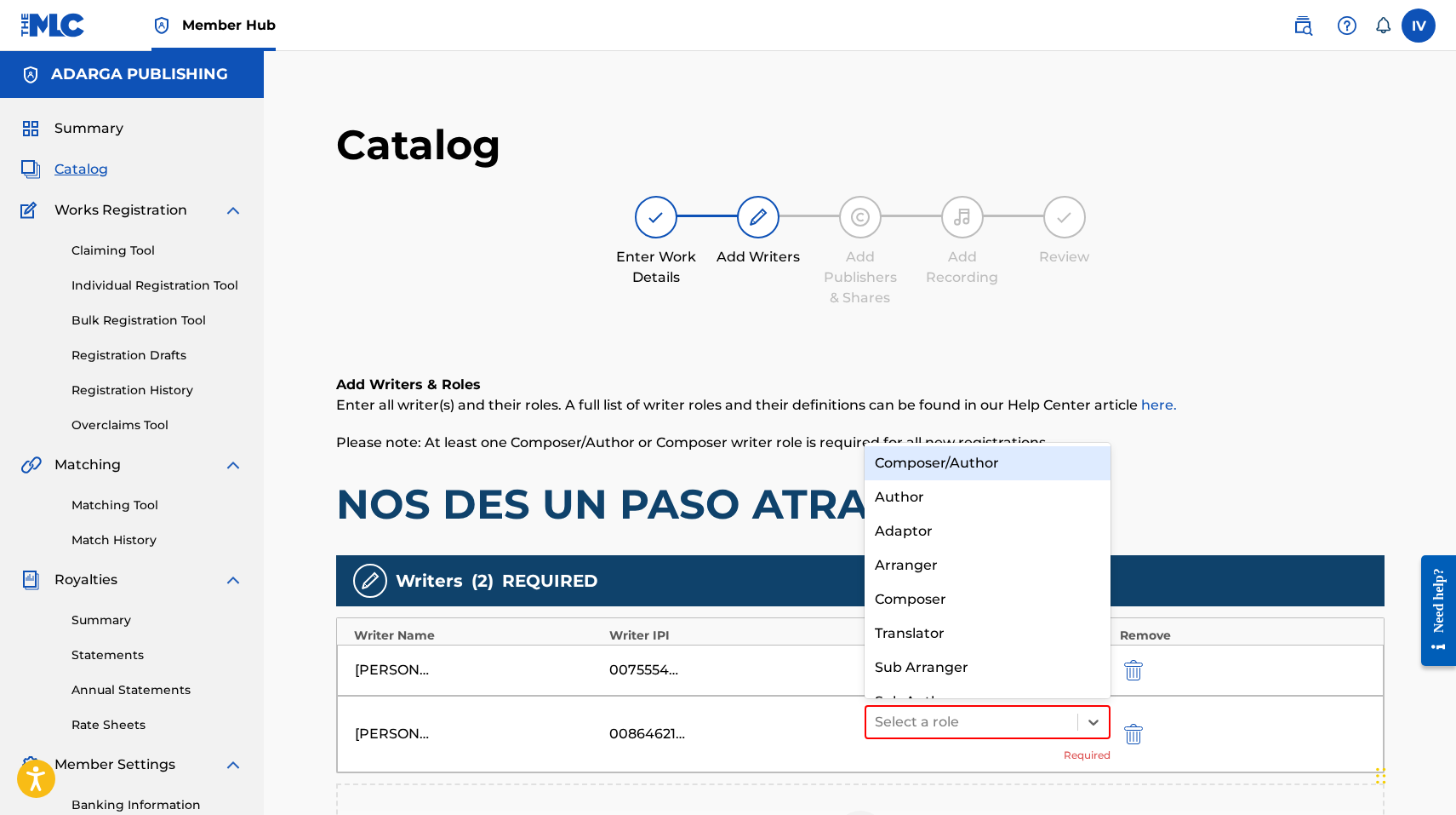
scroll to position [24, 0]
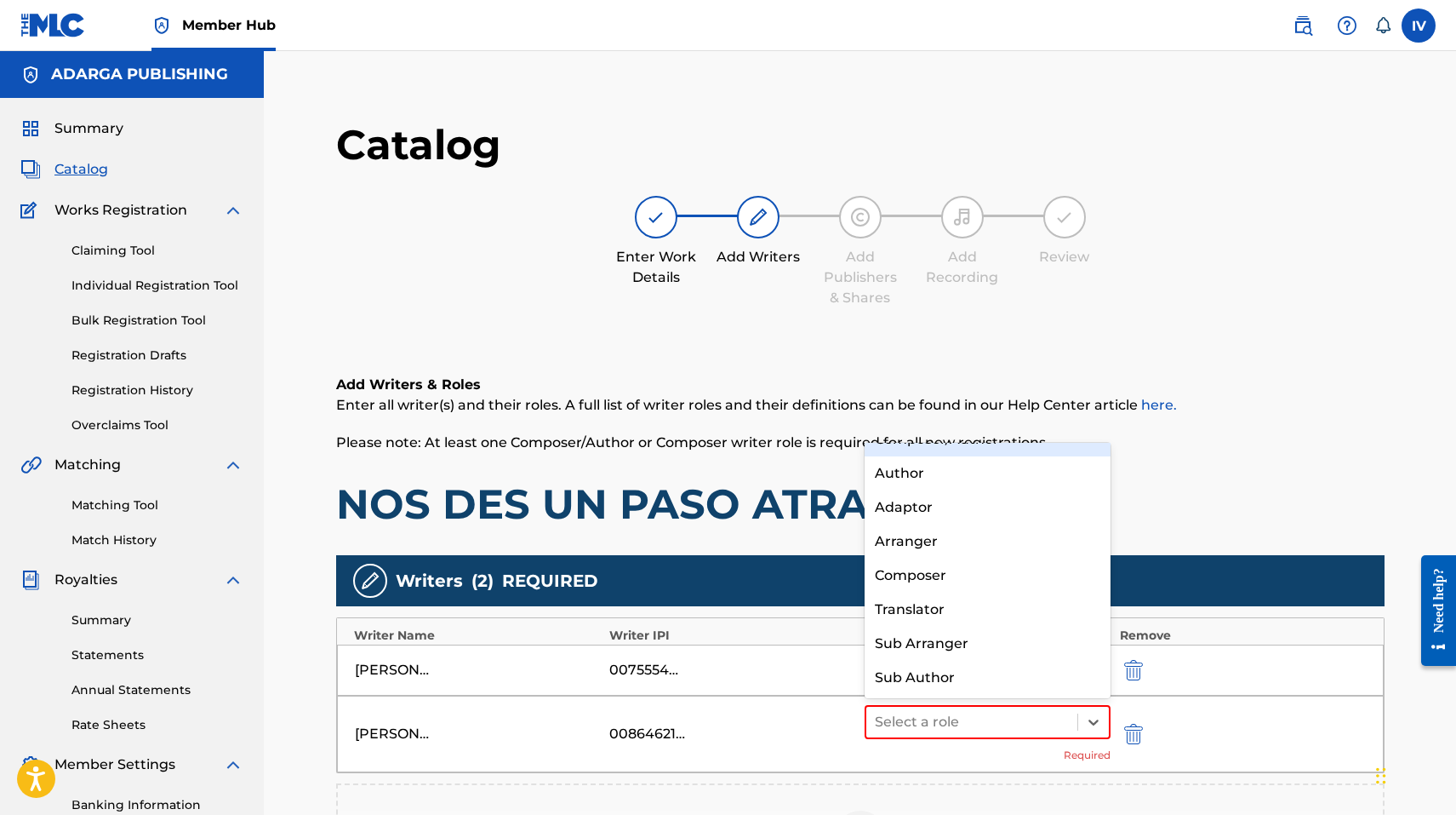
click at [937, 449] on div "Composer/Author" at bounding box center [988, 439] width 247 height 34
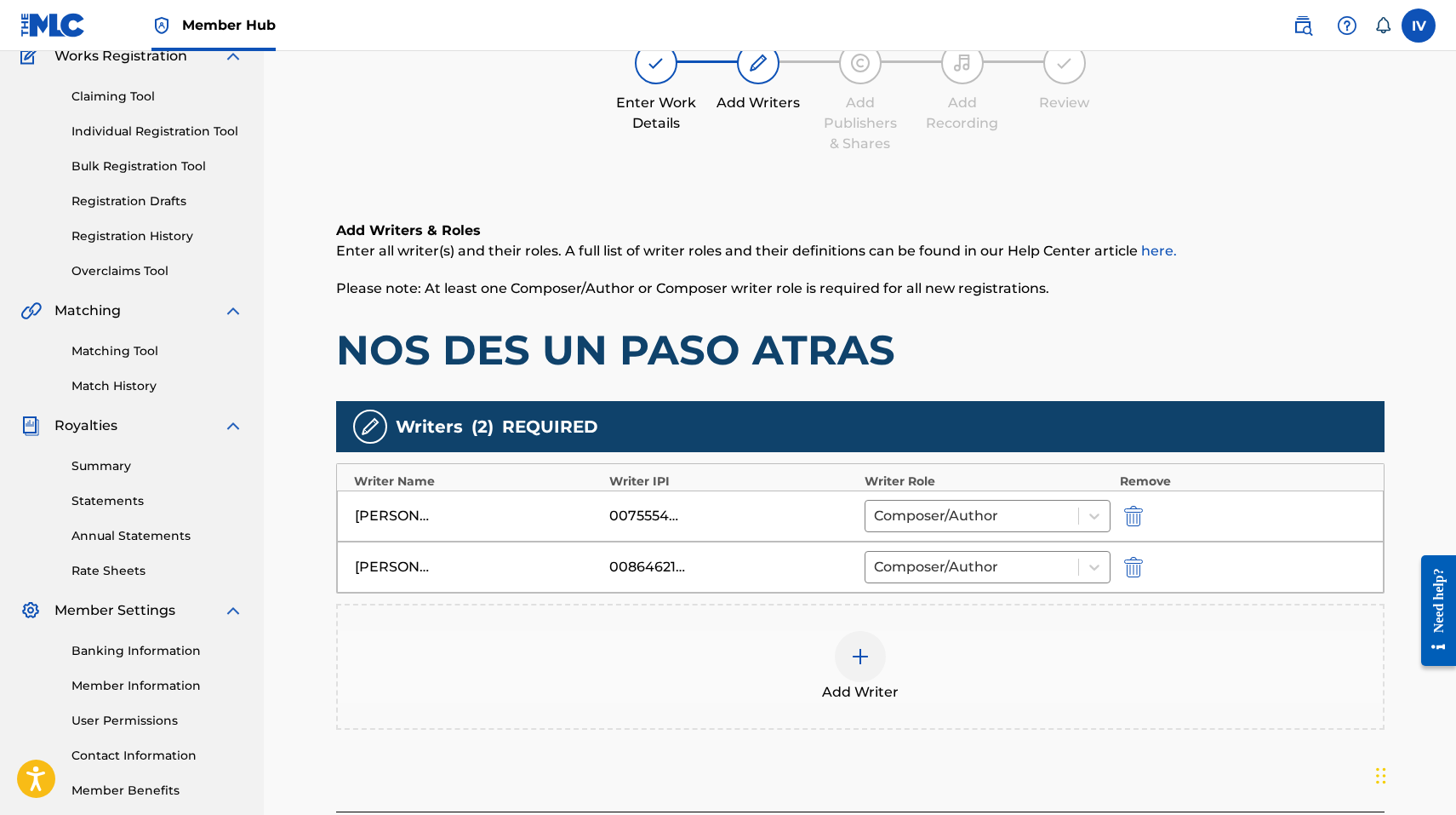
scroll to position [318, 0]
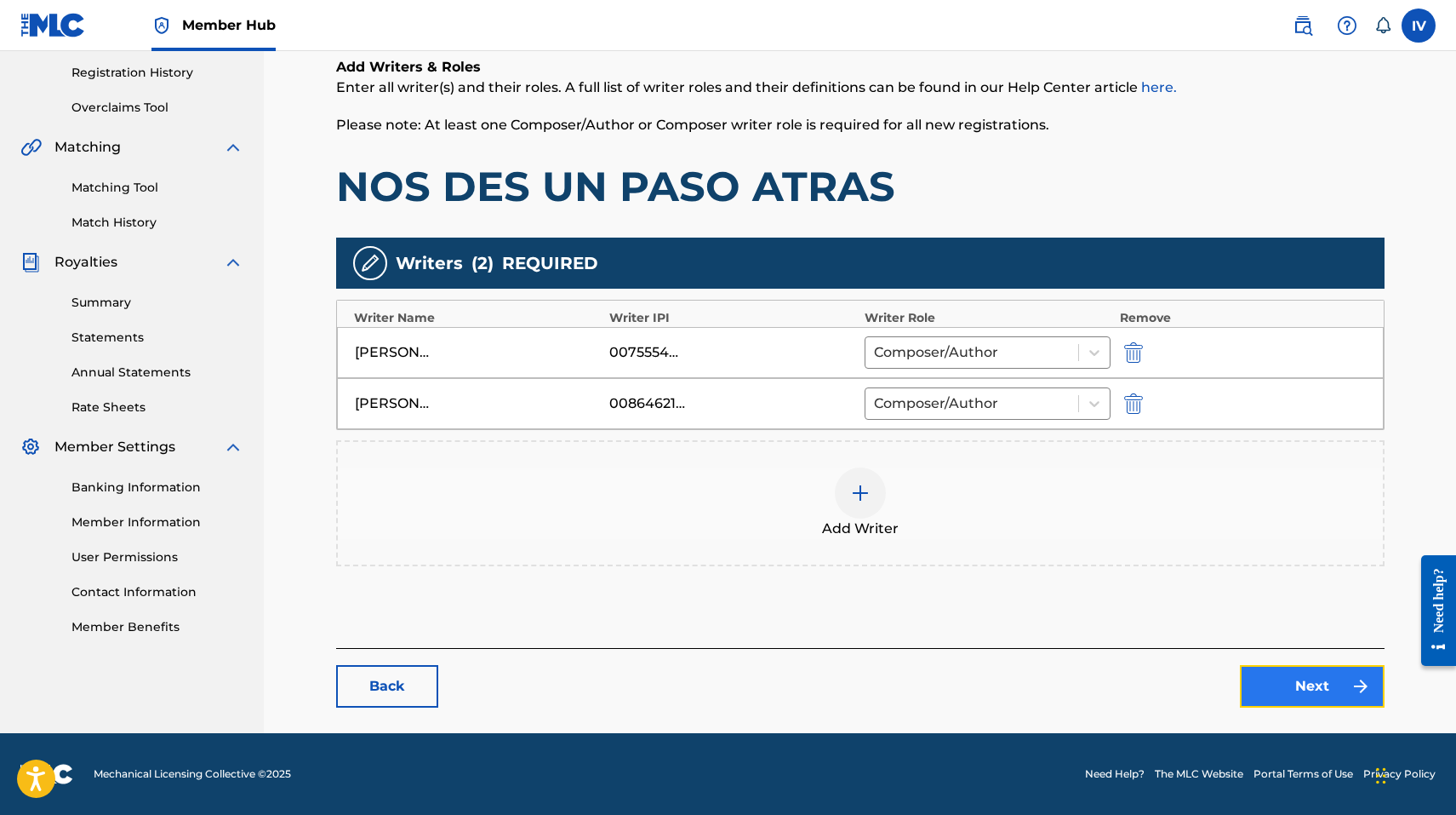
click at [1262, 684] on link "Next" at bounding box center [1313, 686] width 144 height 43
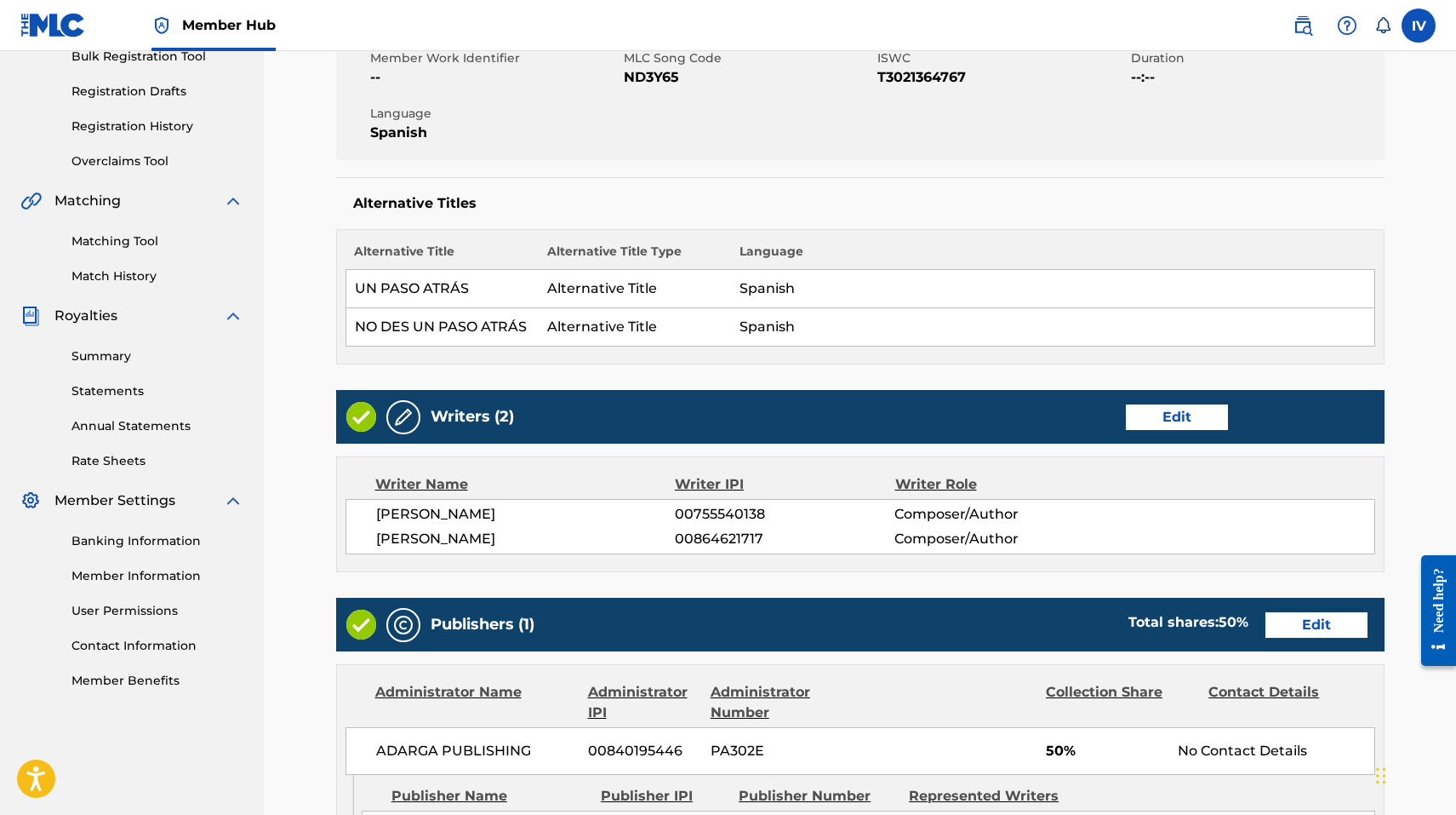
scroll to position [344, 0]
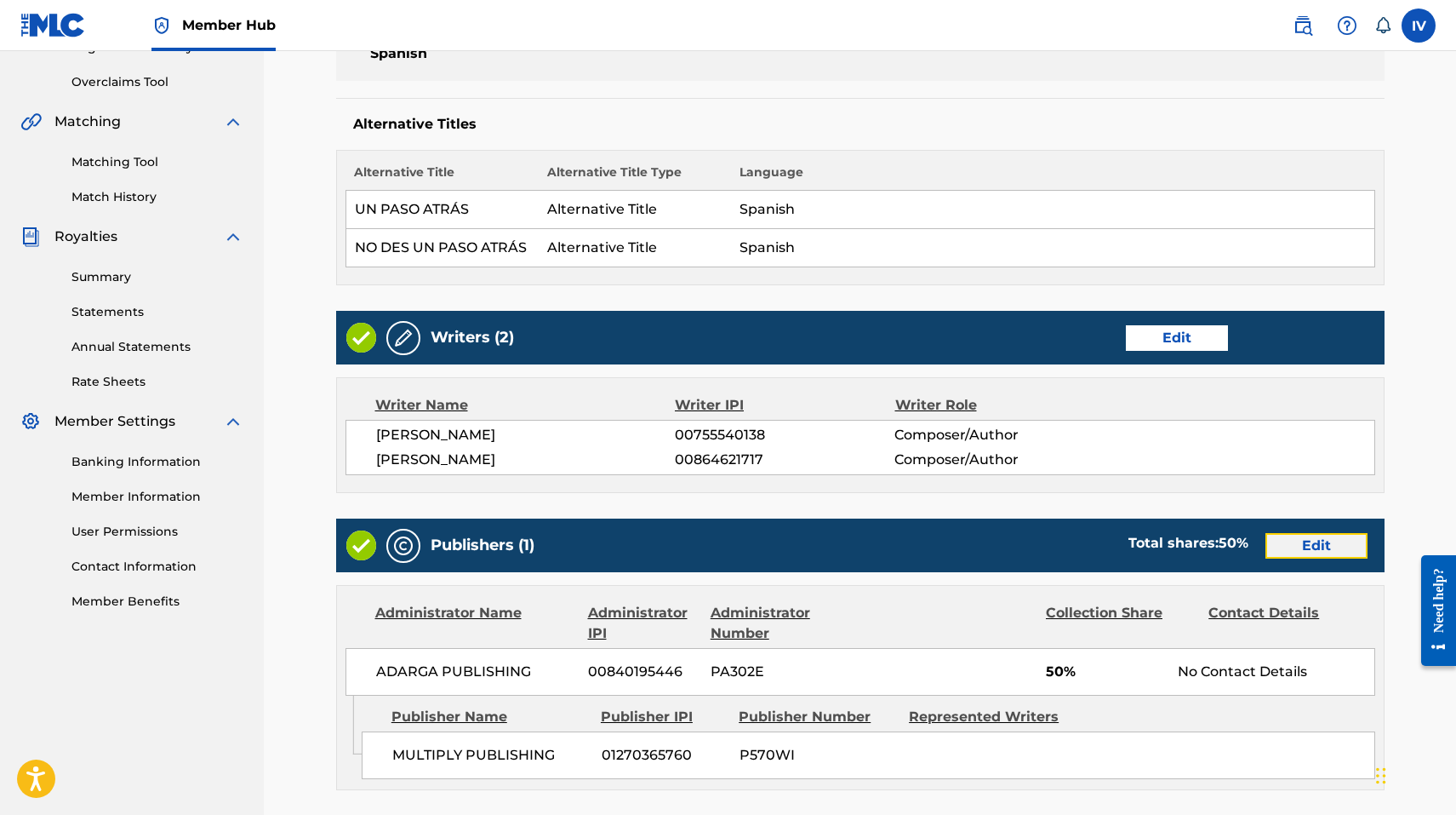
click at [1310, 547] on link "Edit" at bounding box center [1317, 545] width 102 height 26
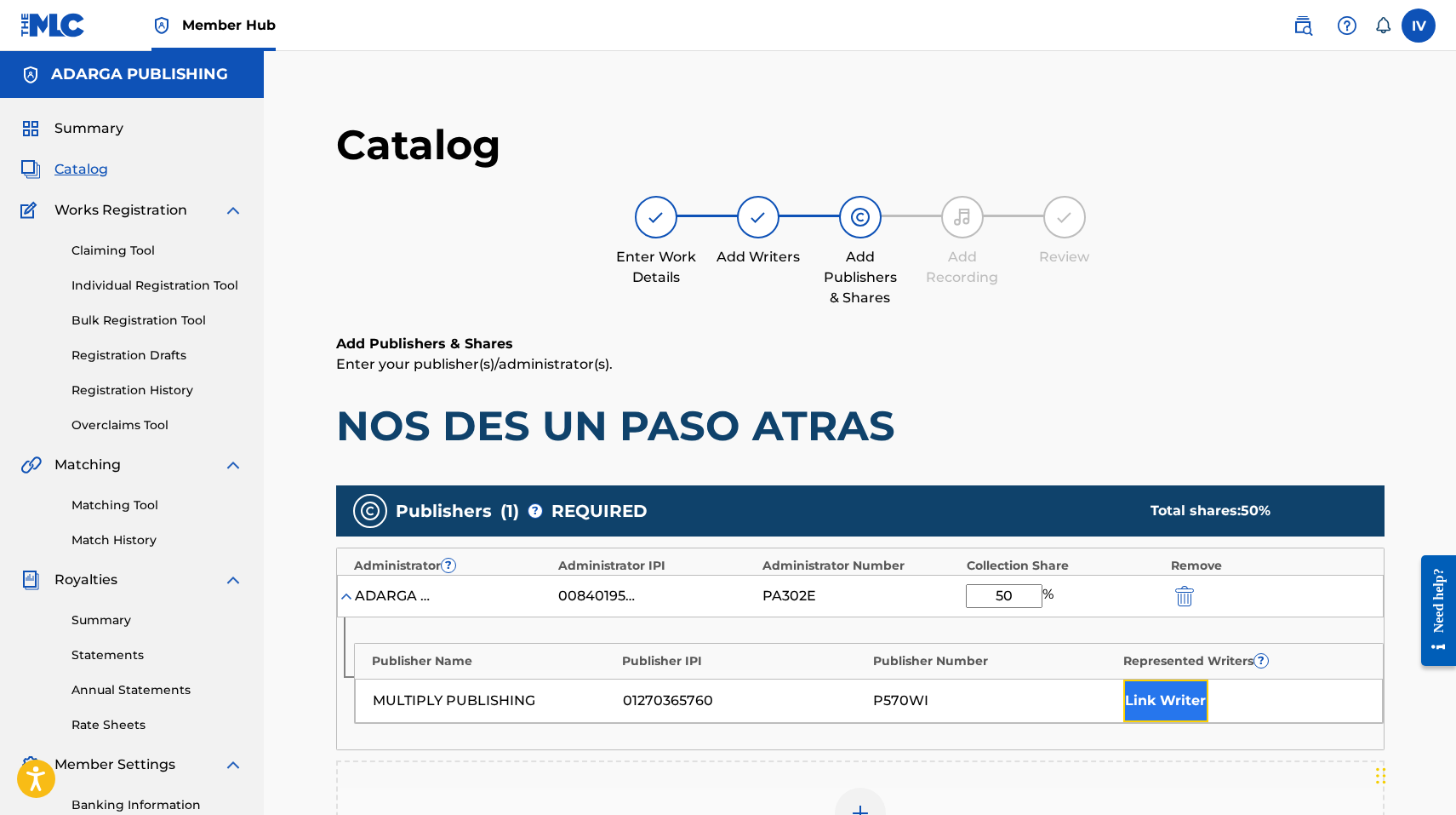
click at [1145, 705] on button "Link Writer" at bounding box center [1166, 701] width 85 height 43
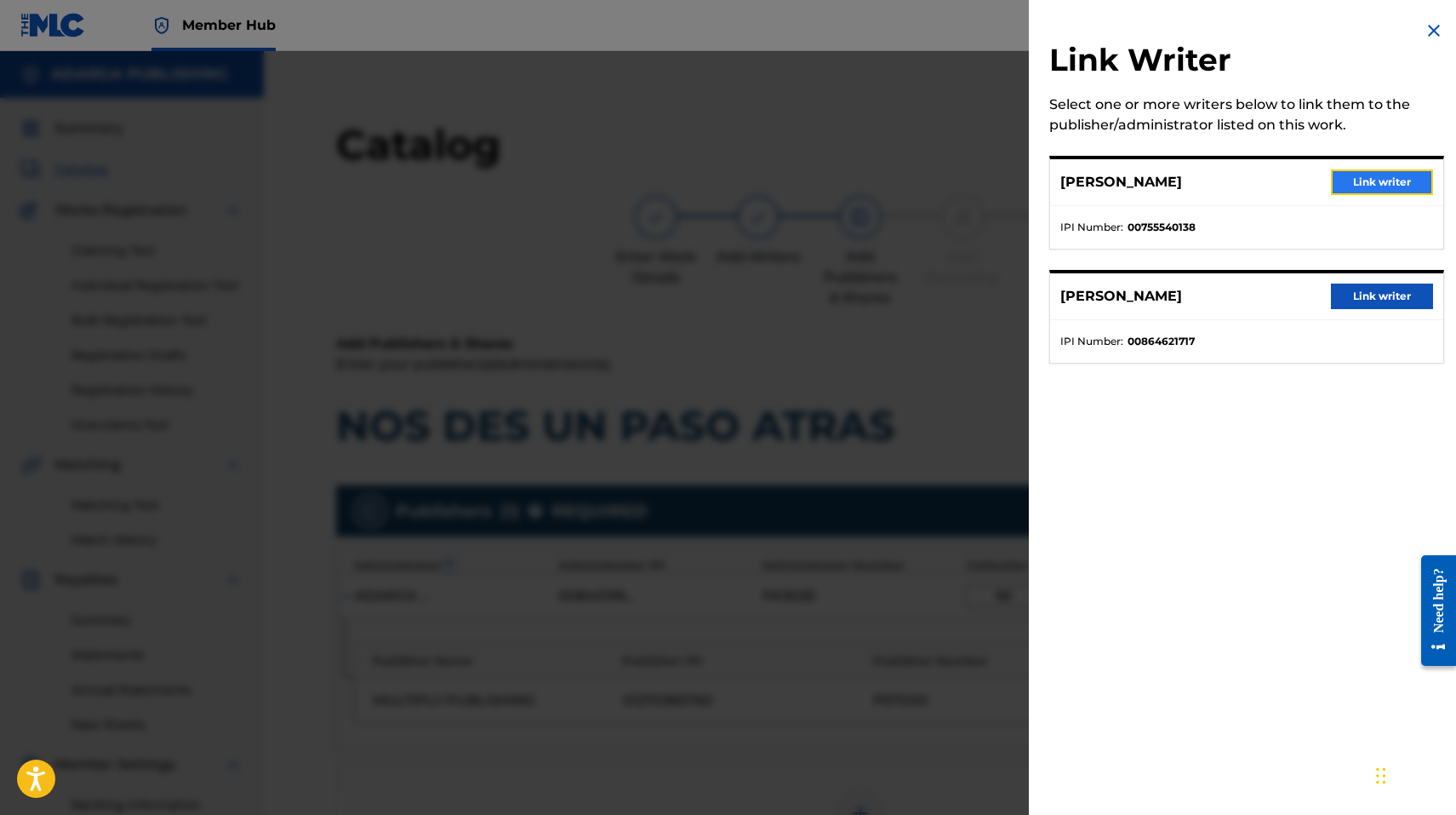
click at [1357, 174] on button "Link writer" at bounding box center [1382, 182] width 102 height 26
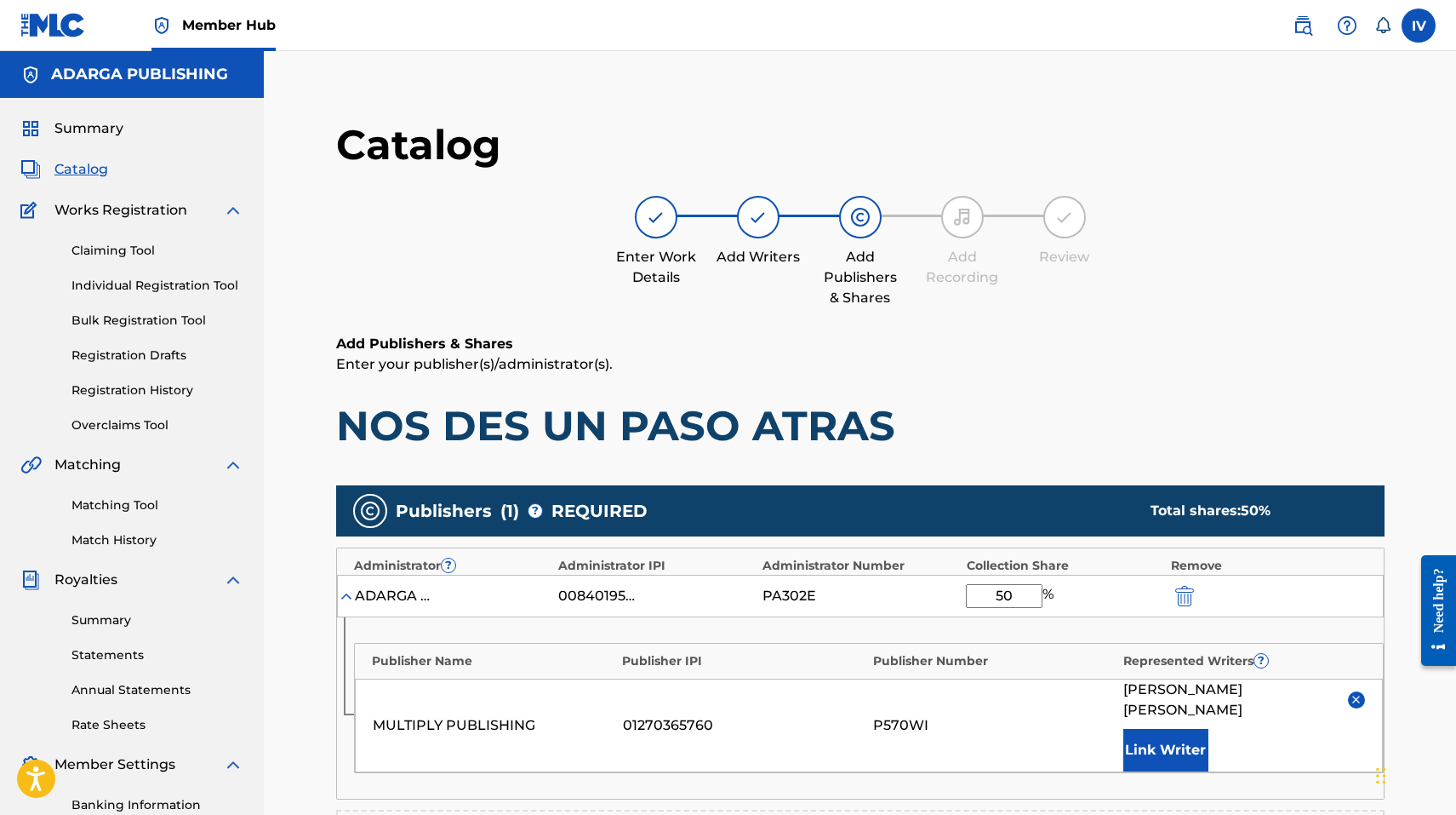
scroll to position [400, 0]
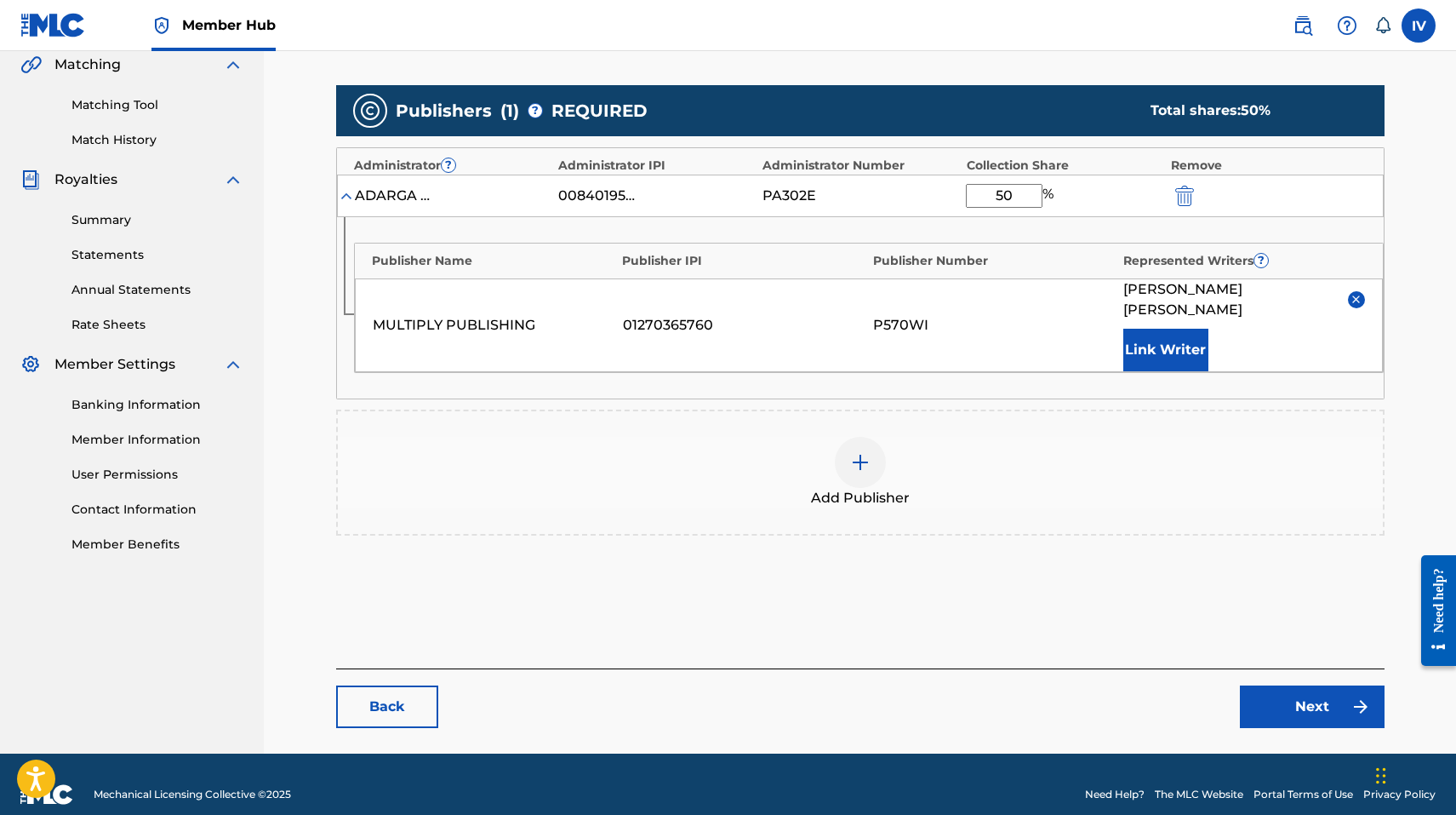
click at [1299, 716] on main "Catalog Enter Work Details Add Writers Add Publishers & Shares Add Recording Re…" at bounding box center [860, 224] width 1151 height 1060
click at [1282, 693] on link "Next" at bounding box center [1313, 706] width 144 height 43
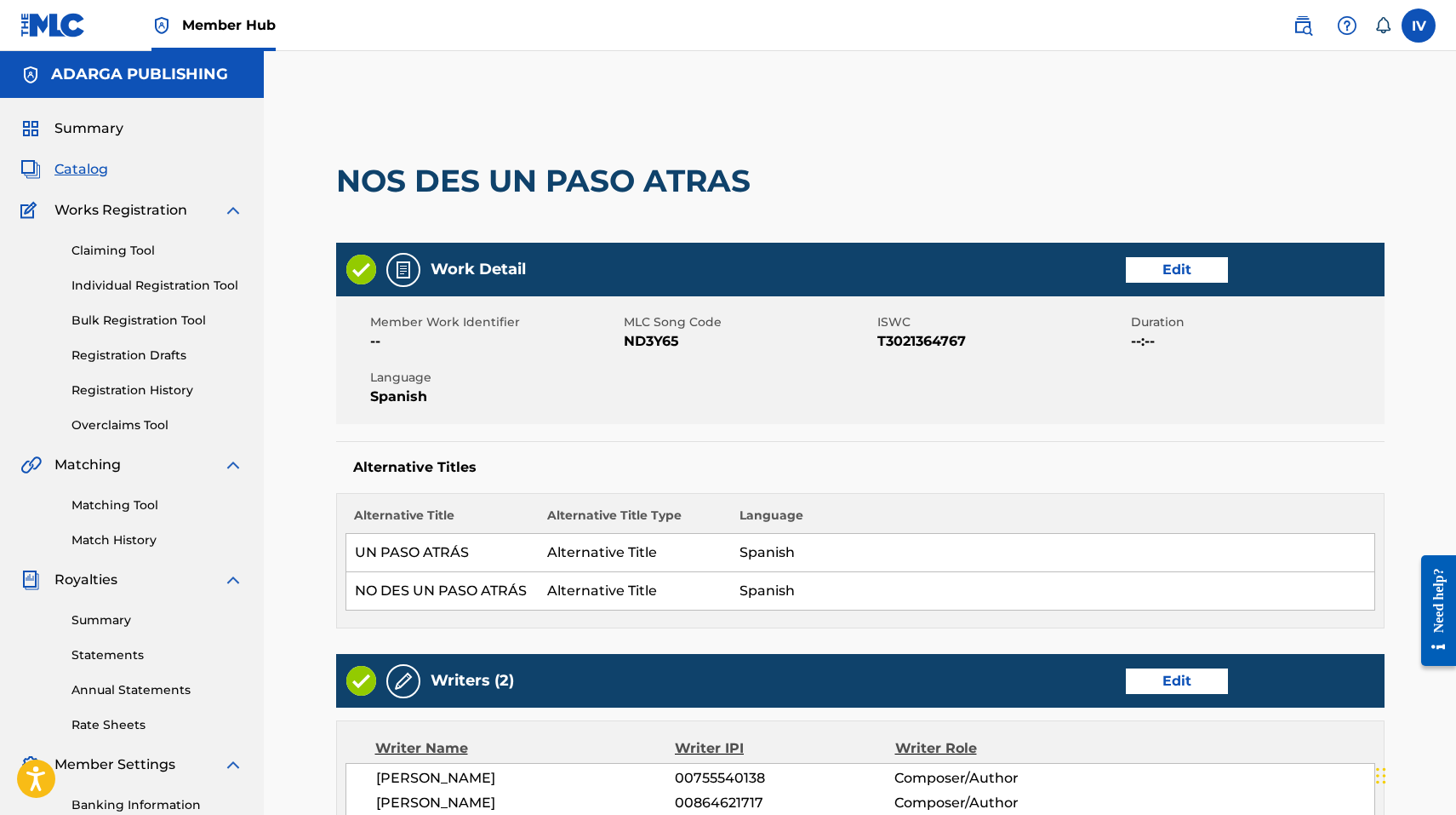
scroll to position [698, 0]
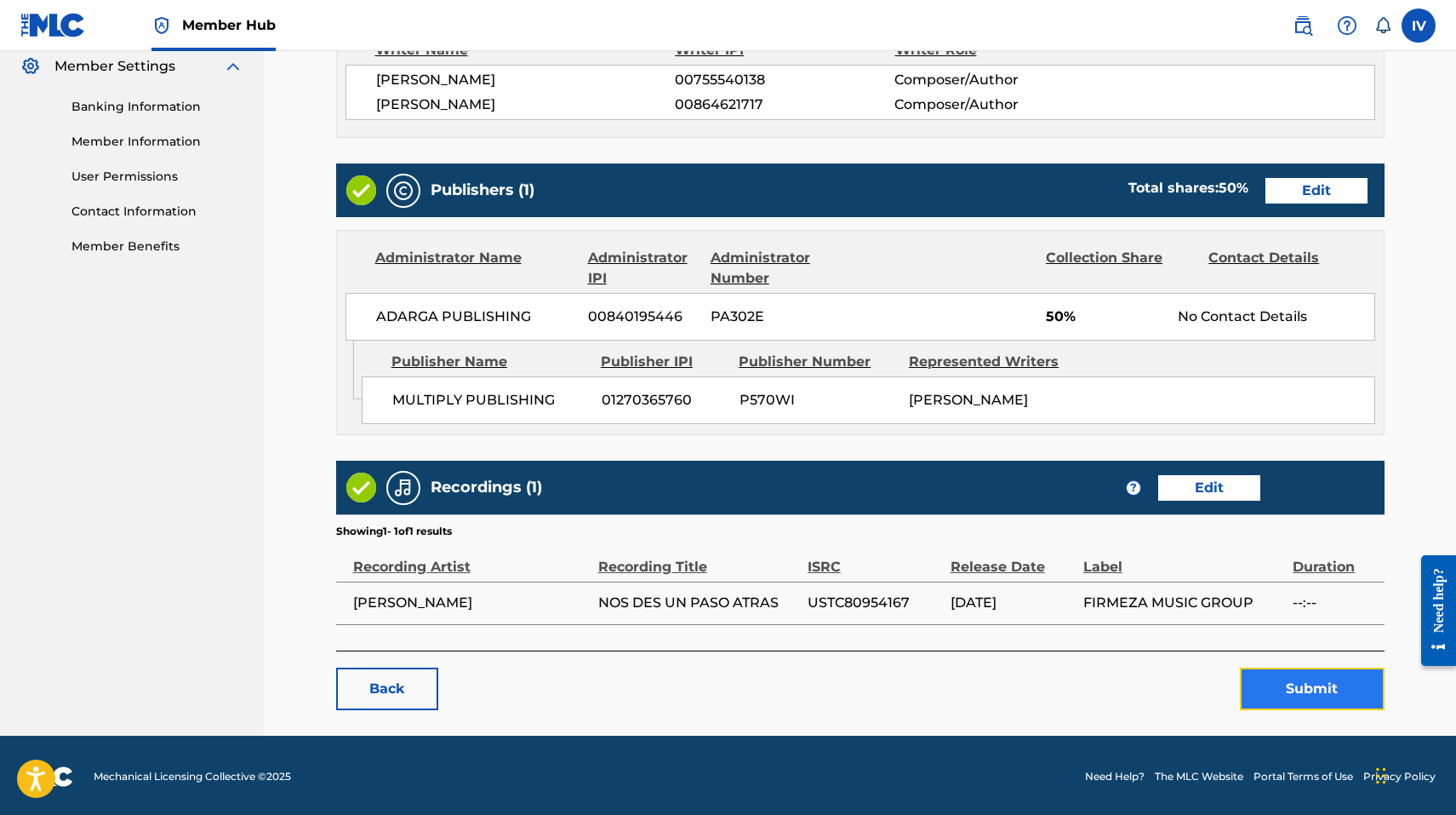
click at [1277, 692] on button "Submit" at bounding box center [1313, 689] width 144 height 43
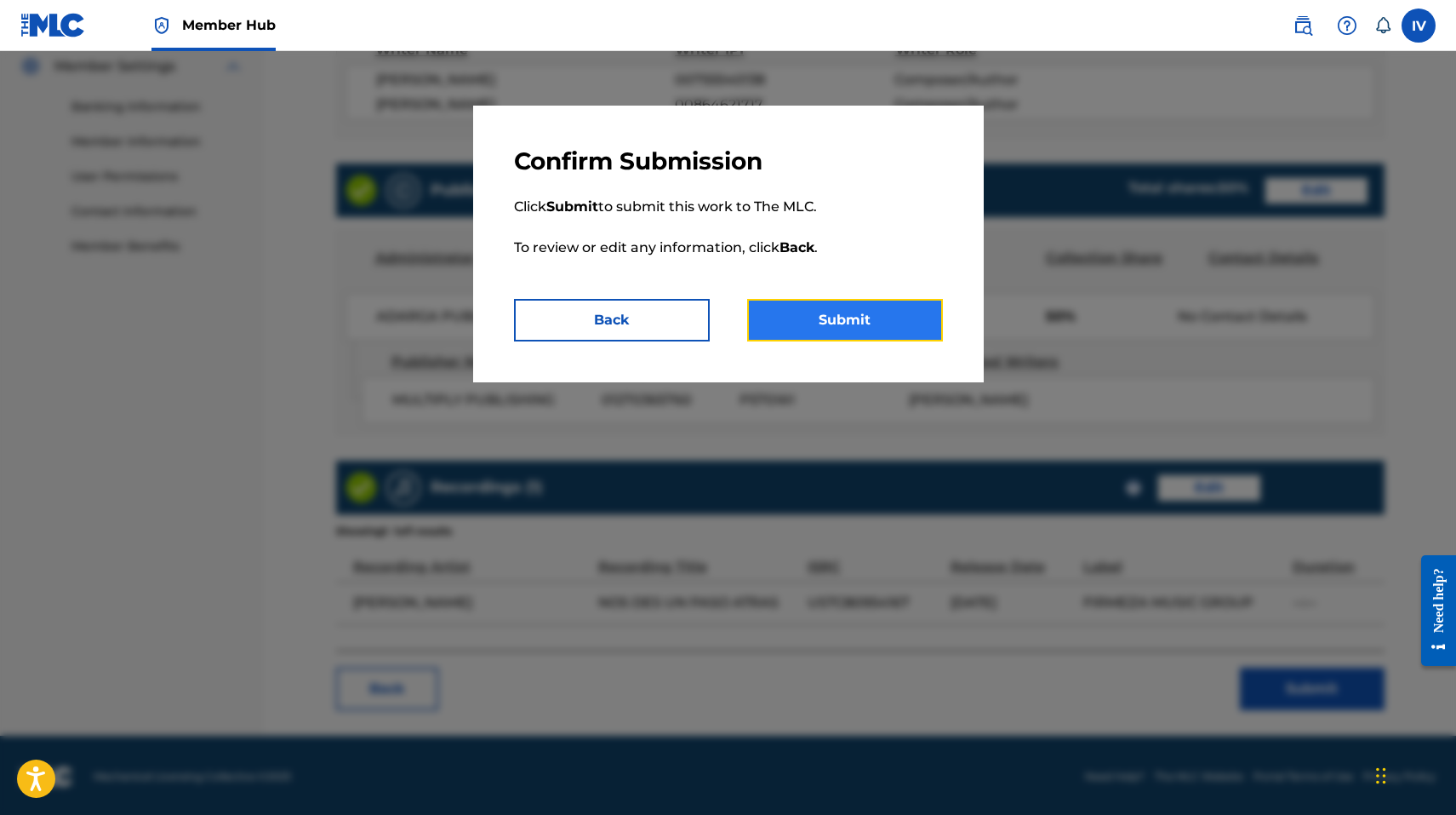
click at [868, 331] on button "Submit" at bounding box center [845, 320] width 195 height 43
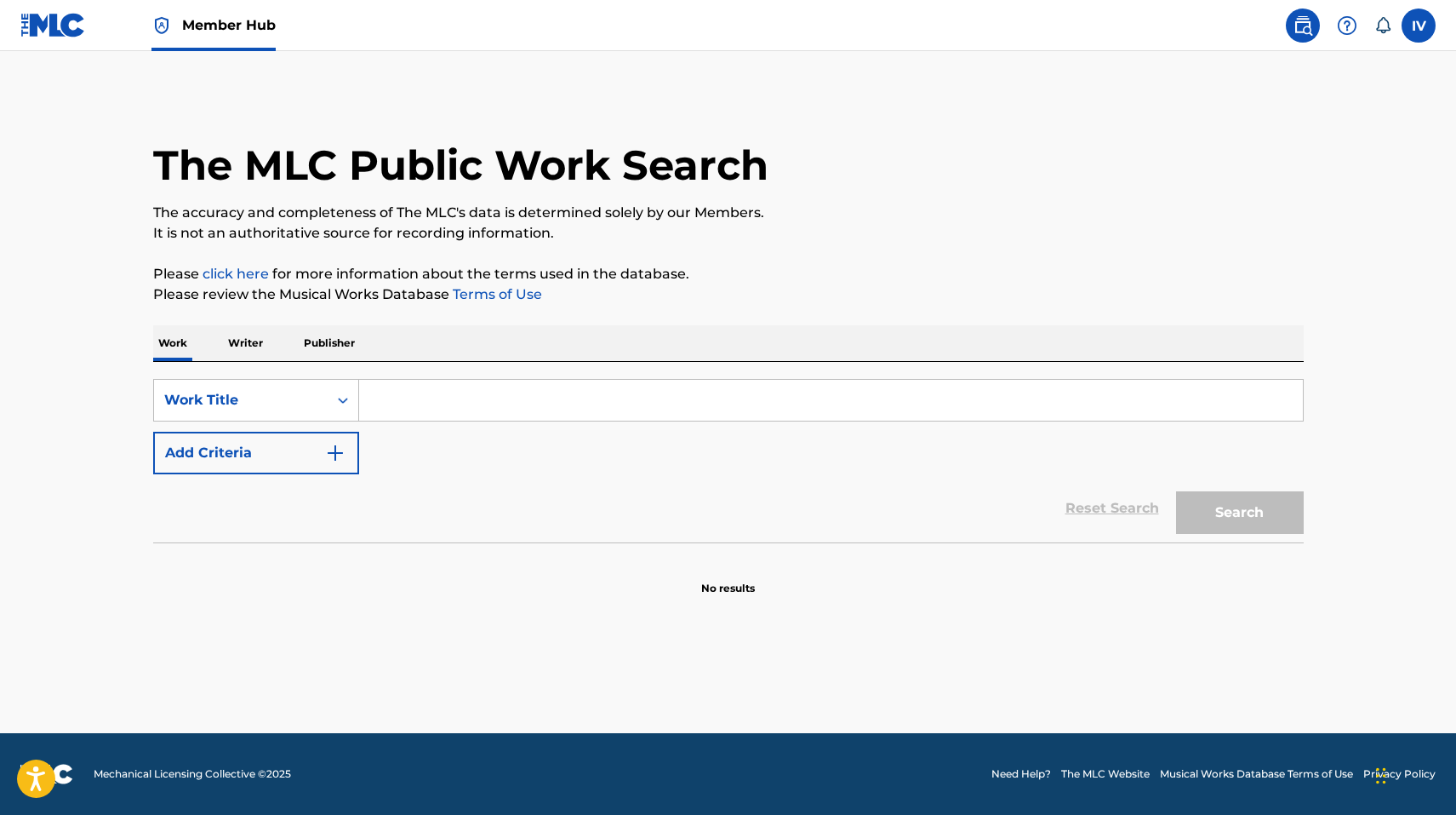
click at [396, 406] on input "Search Form" at bounding box center [830, 400] width 944 height 41
paste input "Un Paso Atrás"
type input "Un Paso Atrás"
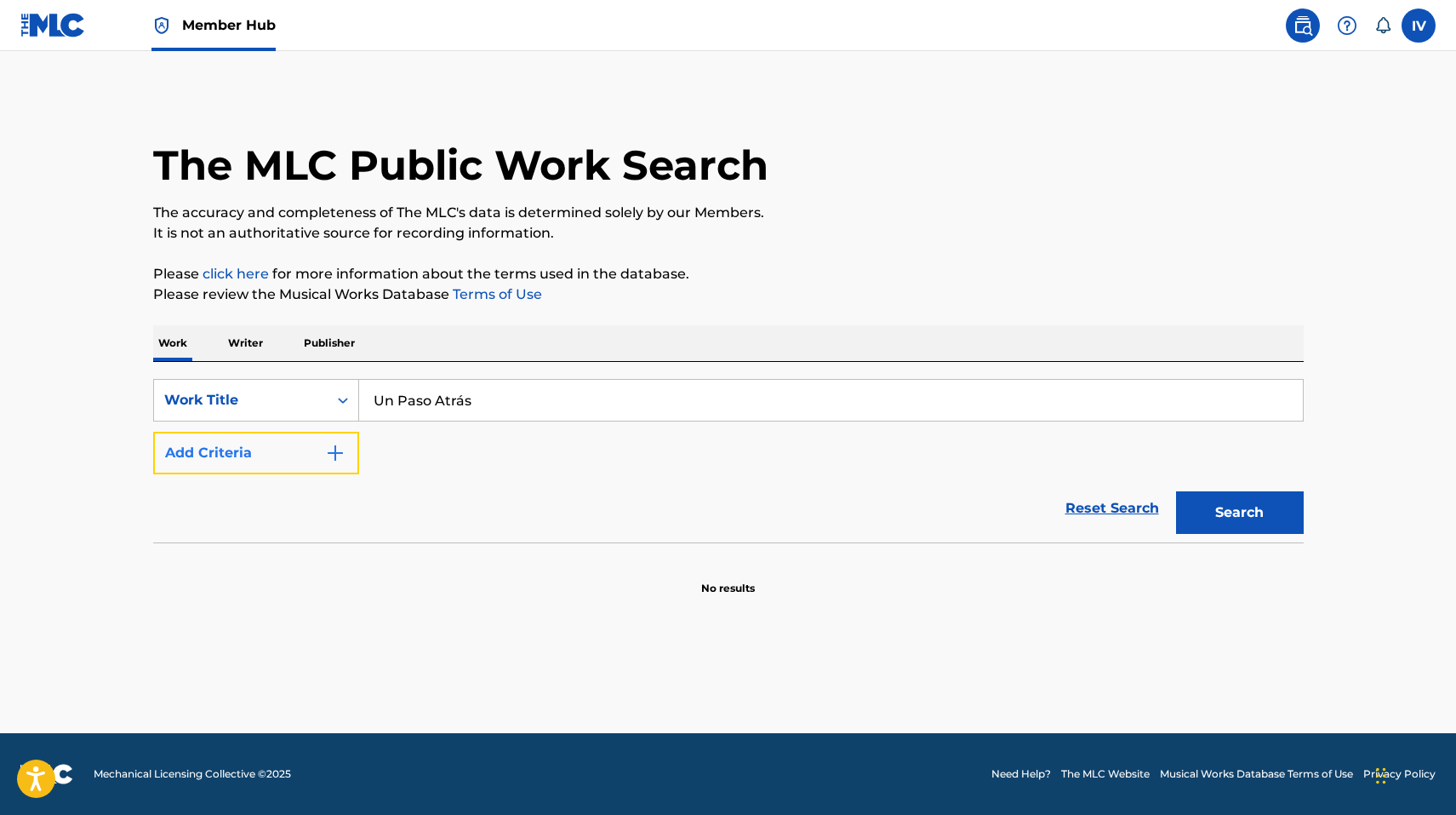
click at [313, 445] on button "Add Criteria" at bounding box center [256, 452] width 206 height 43
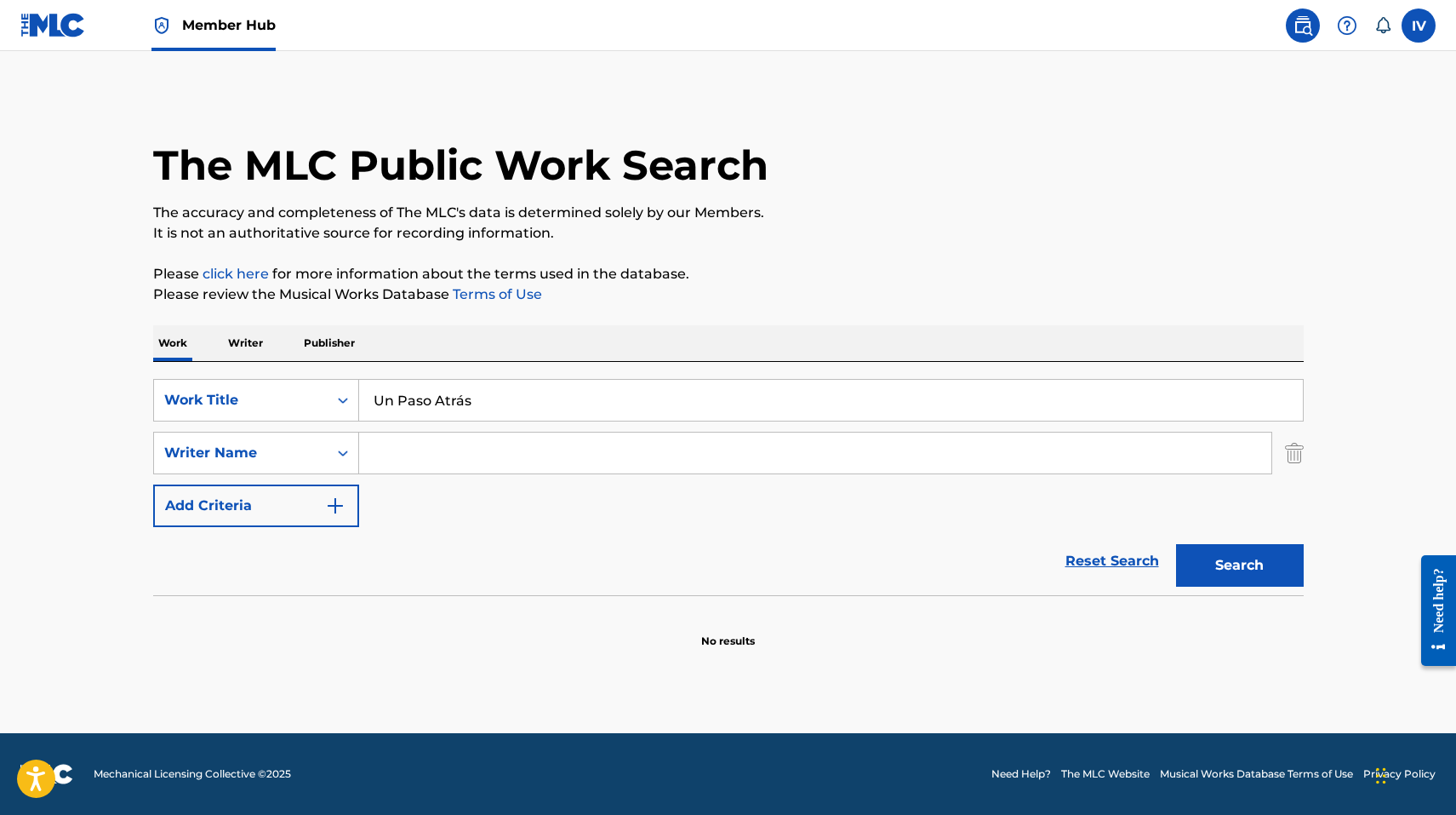
click at [427, 456] on input "Search Form" at bounding box center [815, 452] width 913 height 41
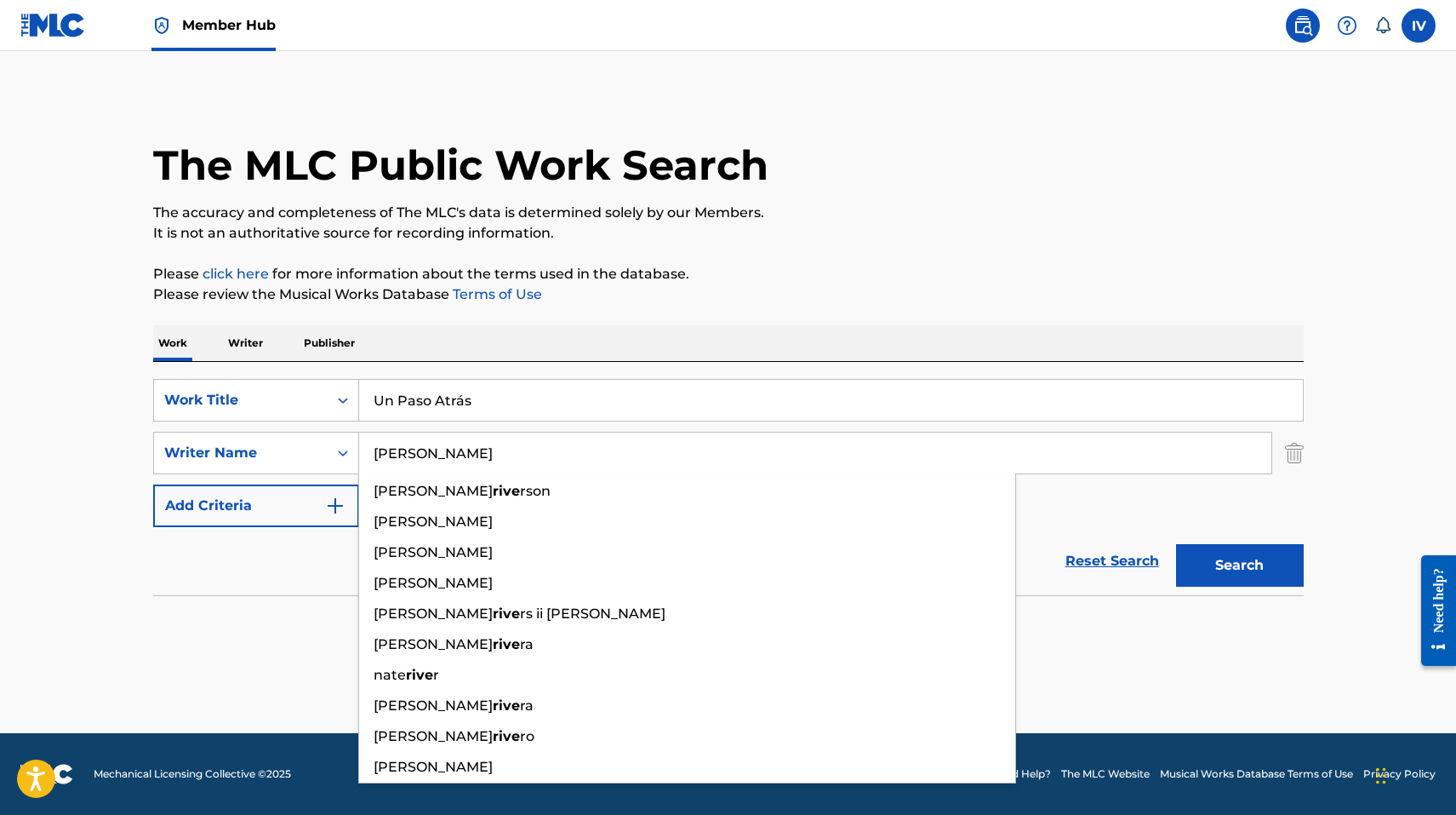
click at [1176, 544] on button "Search" at bounding box center [1240, 565] width 128 height 43
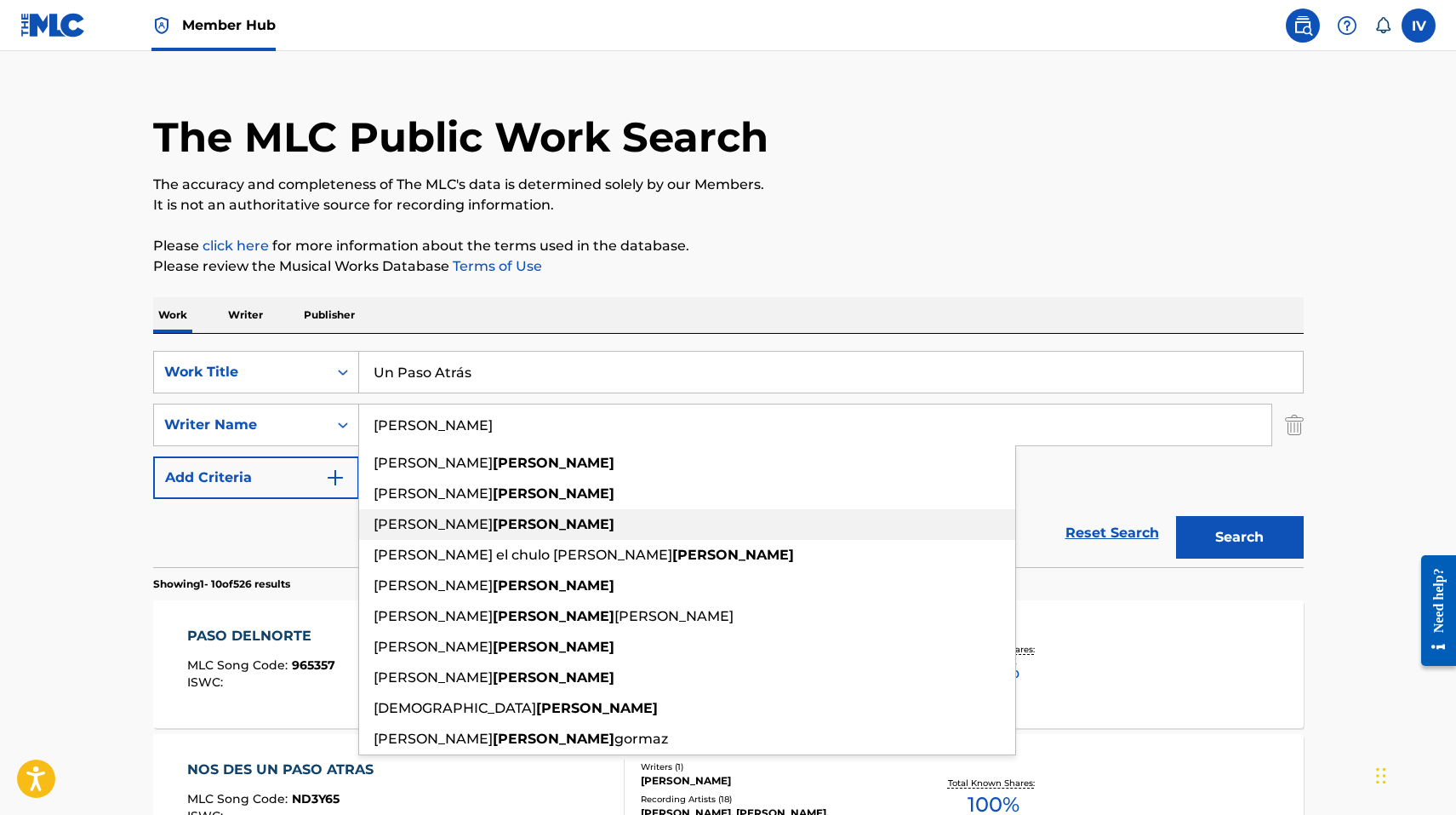
scroll to position [40, 0]
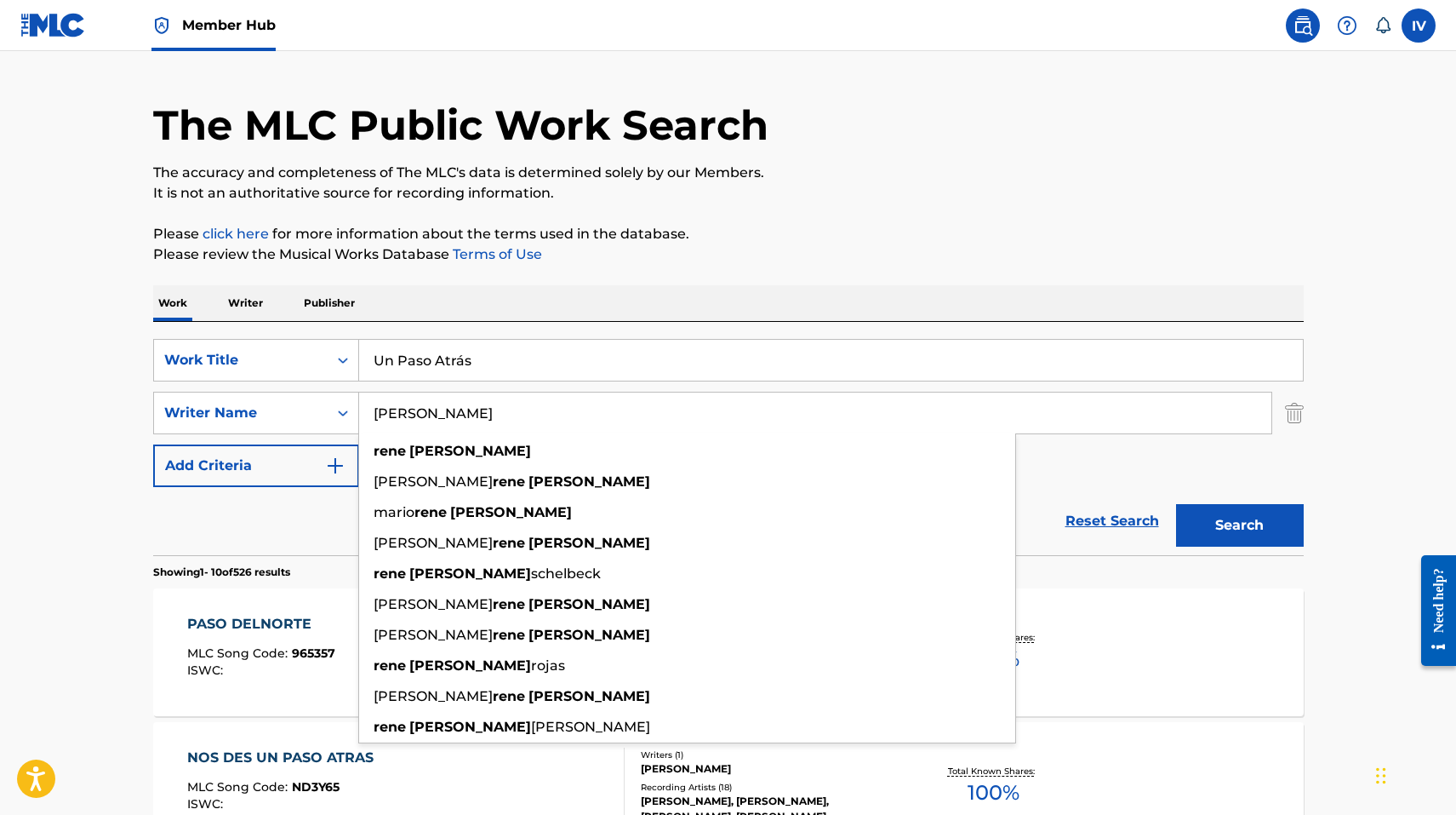
type input "[PERSON_NAME]"
click at [1176, 504] on button "Search" at bounding box center [1240, 525] width 128 height 43
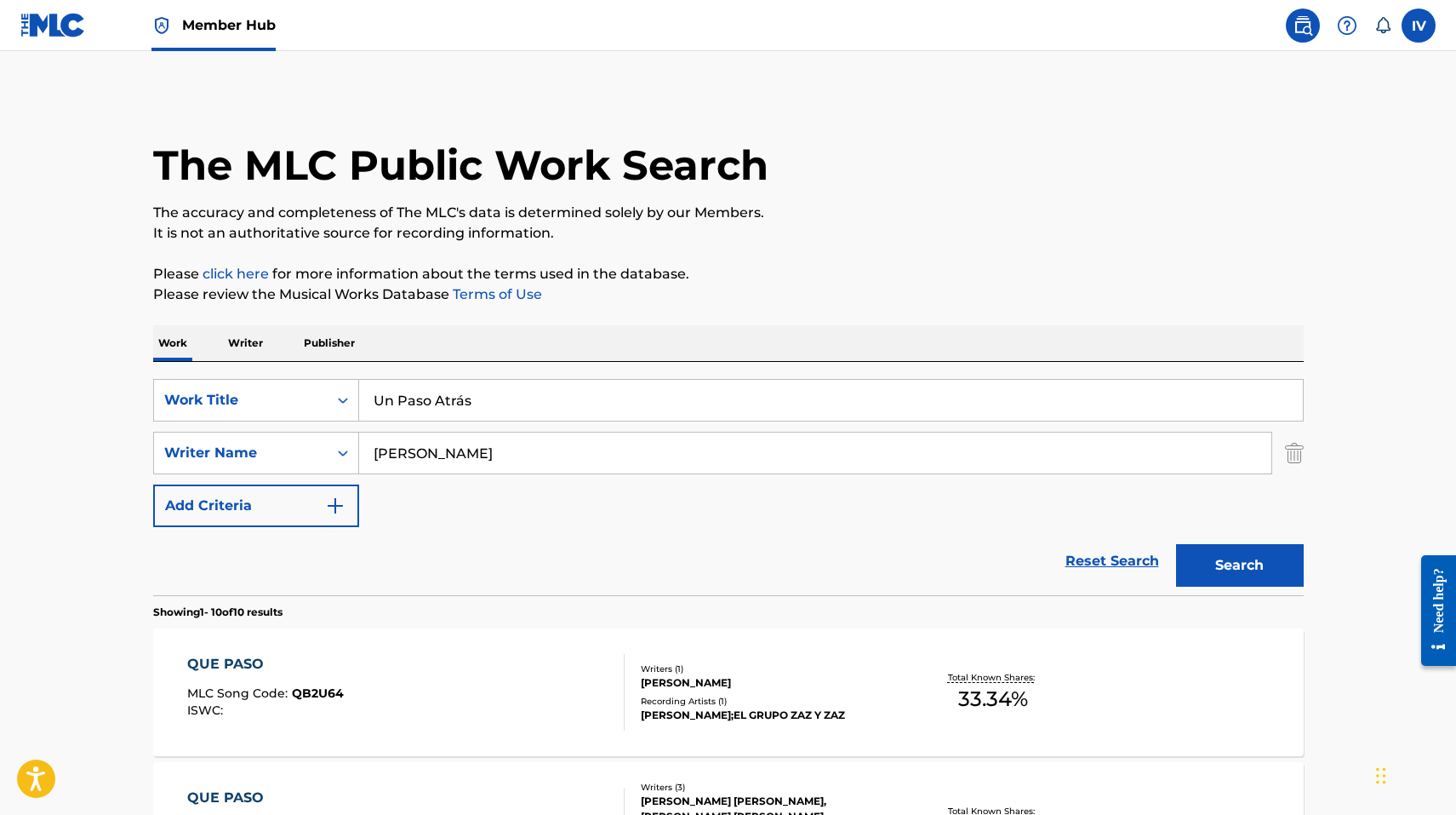
click at [508, 393] on input "Un Paso Atrás" at bounding box center [830, 400] width 944 height 41
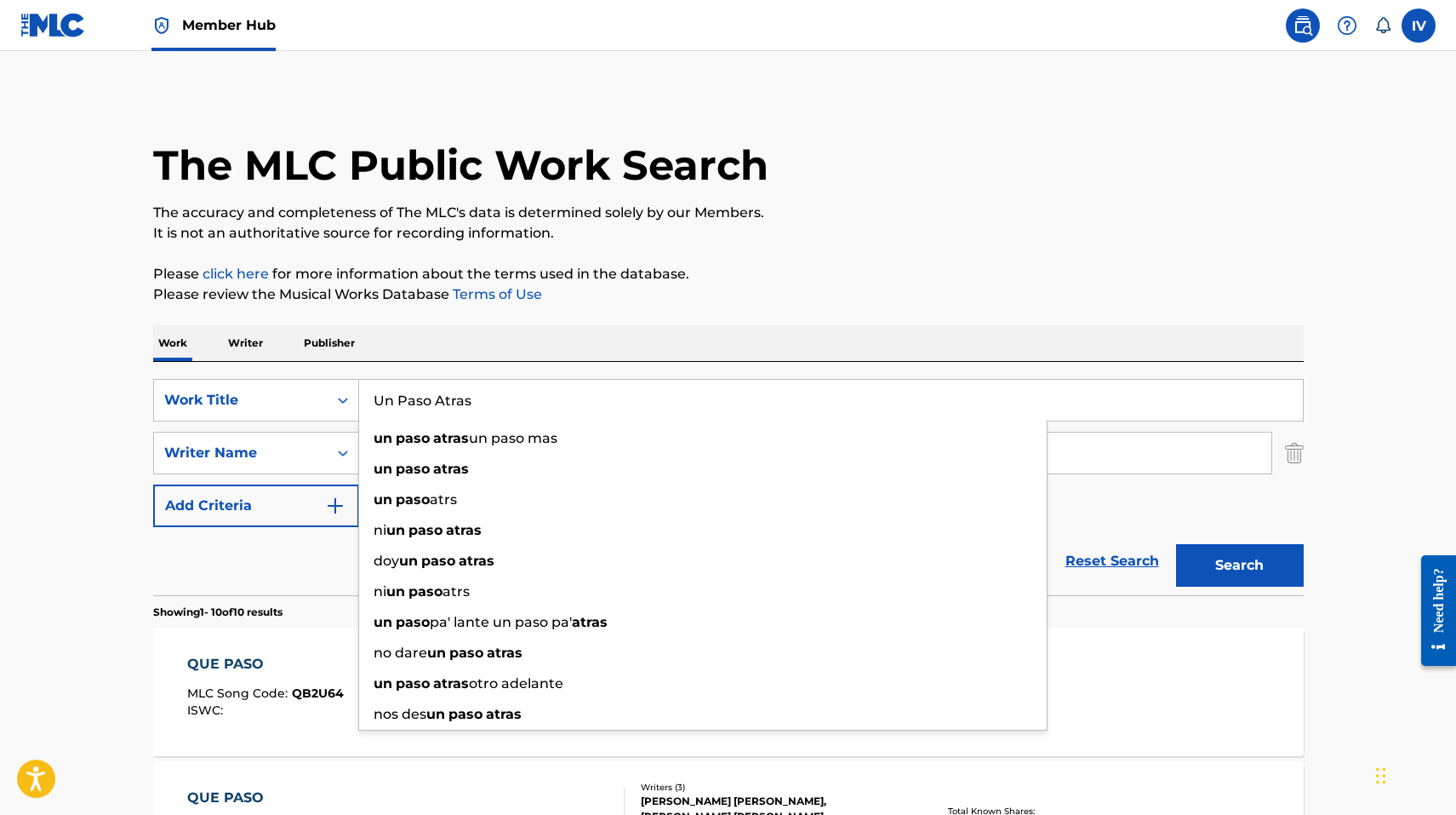
type input "Un Paso Atras"
click at [1176, 544] on button "Search" at bounding box center [1240, 565] width 128 height 43
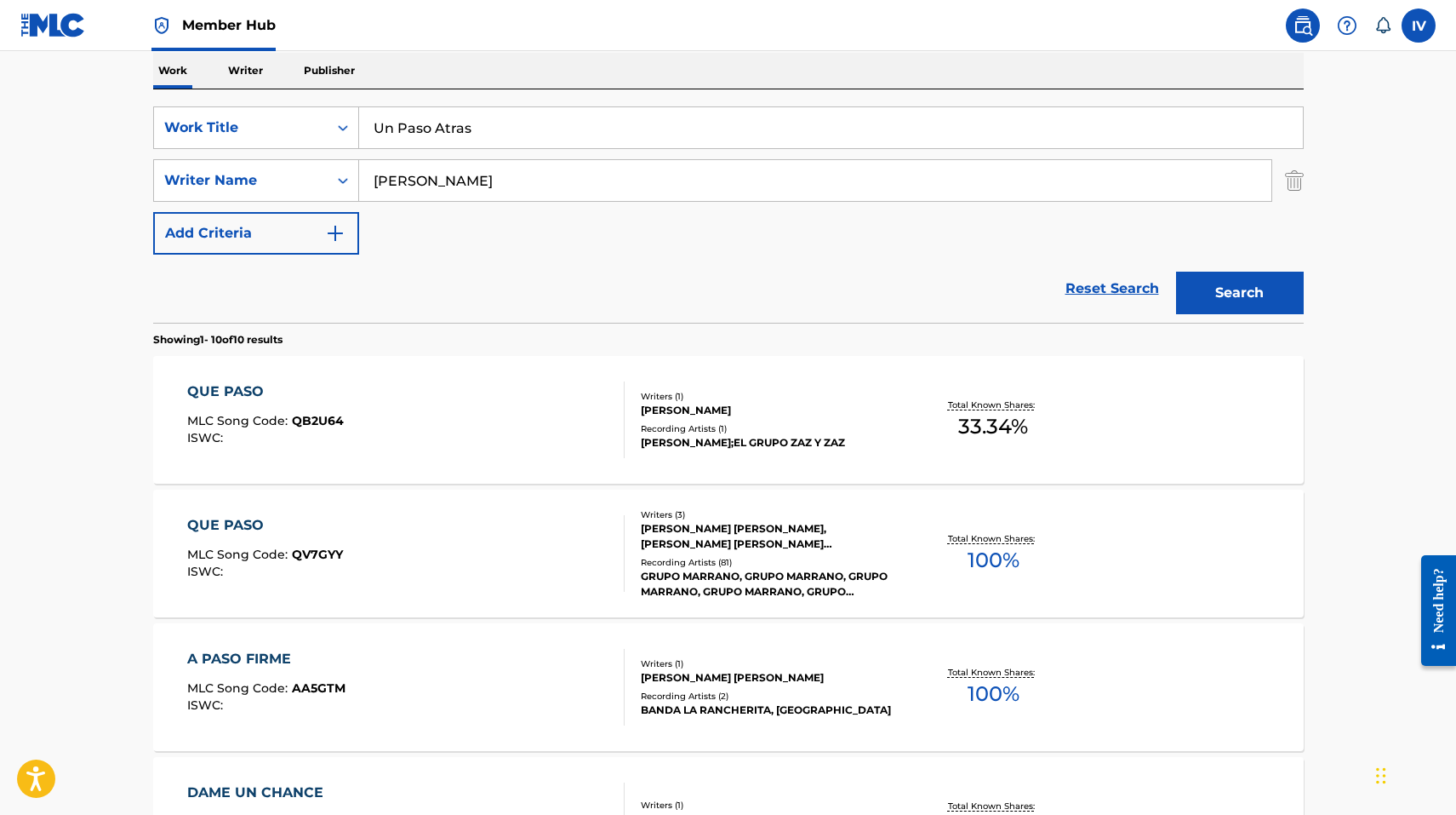
scroll to position [327, 0]
